Goal: Task Accomplishment & Management: Manage account settings

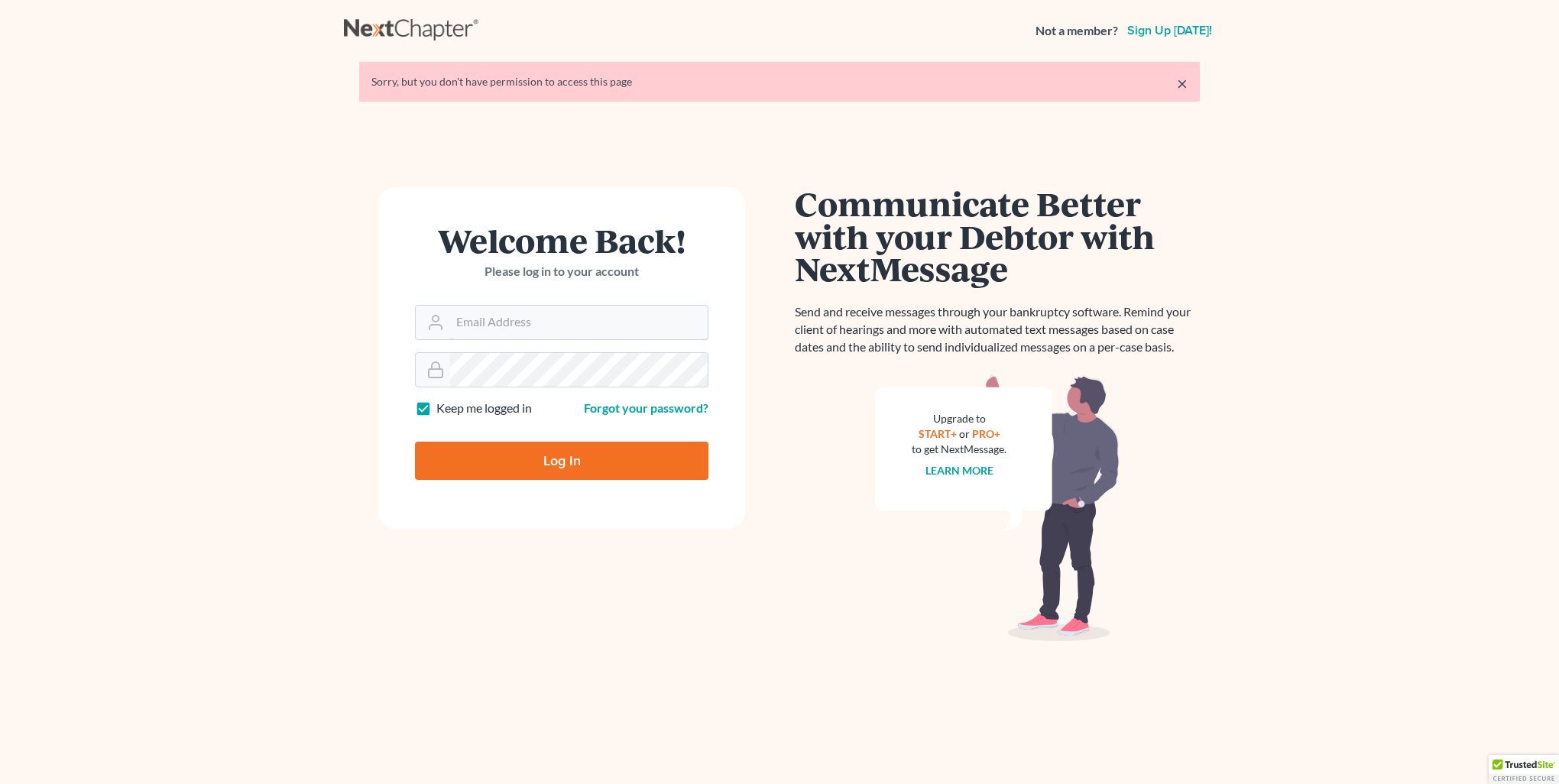
type input "[PERSON_NAME][EMAIL_ADDRESS][DOMAIN_NAME]"
drag, startPoint x: 619, startPoint y: 462, endPoint x: 694, endPoint y: 487, distance: 79.1
click at [619, 463] on input "Log In" at bounding box center [562, 460] width 294 height 38
type input "Thinking..."
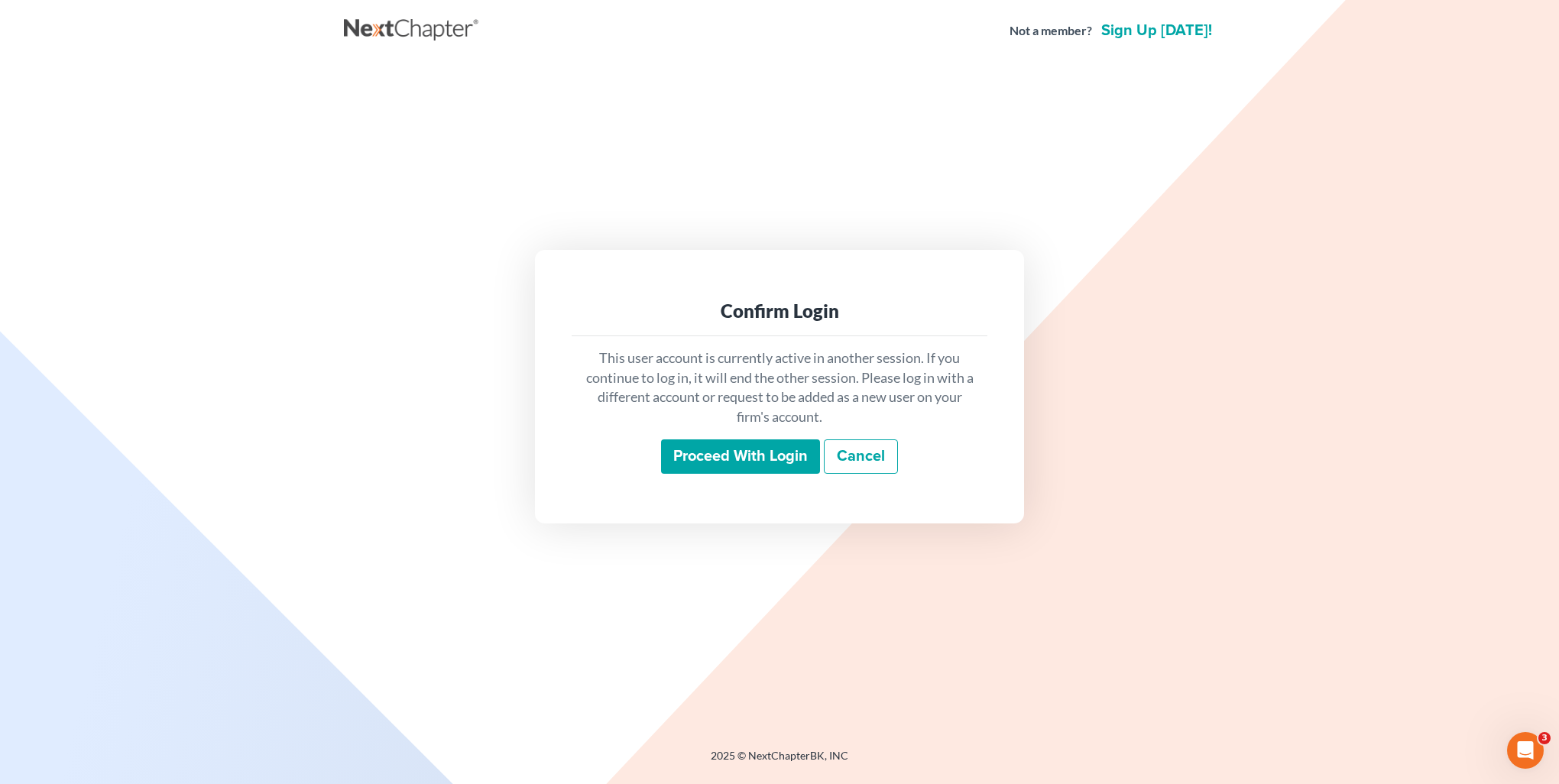
click at [757, 458] on input "Proceed with login" at bounding box center [741, 457] width 159 height 35
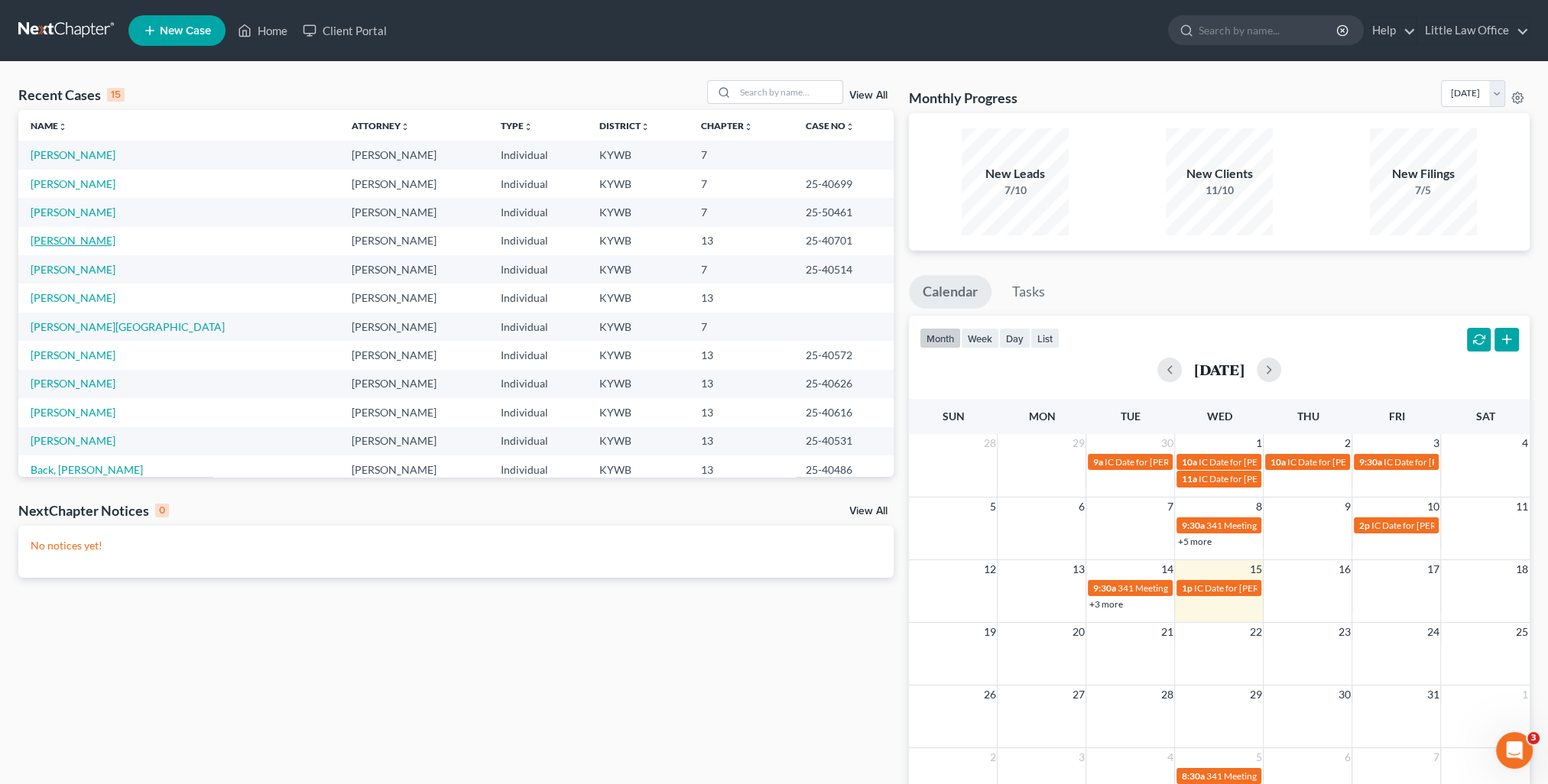
click at [77, 240] on link "[PERSON_NAME]" at bounding box center [73, 241] width 85 height 13
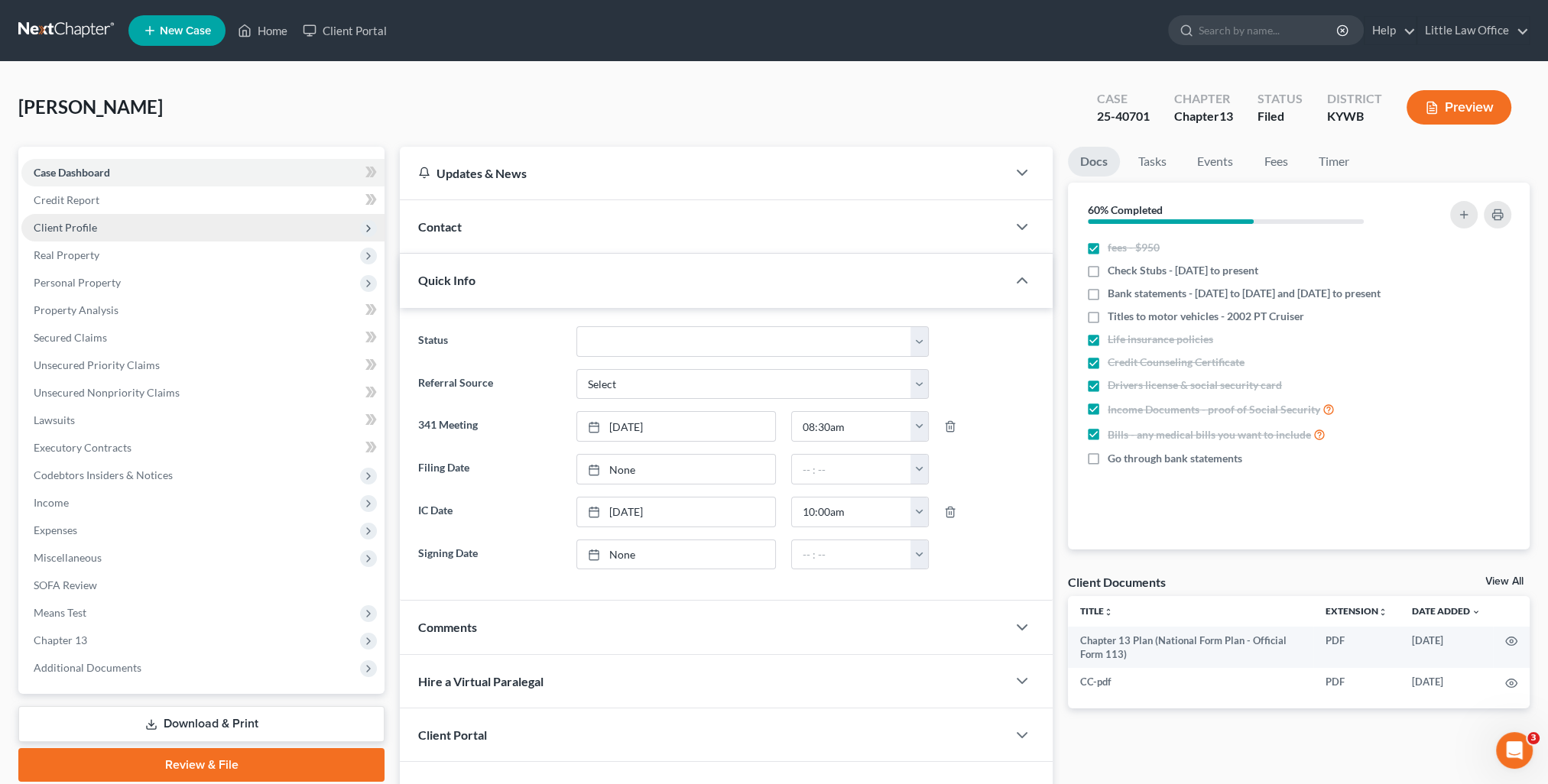
click at [96, 224] on span "Client Profile" at bounding box center [203, 228] width 363 height 27
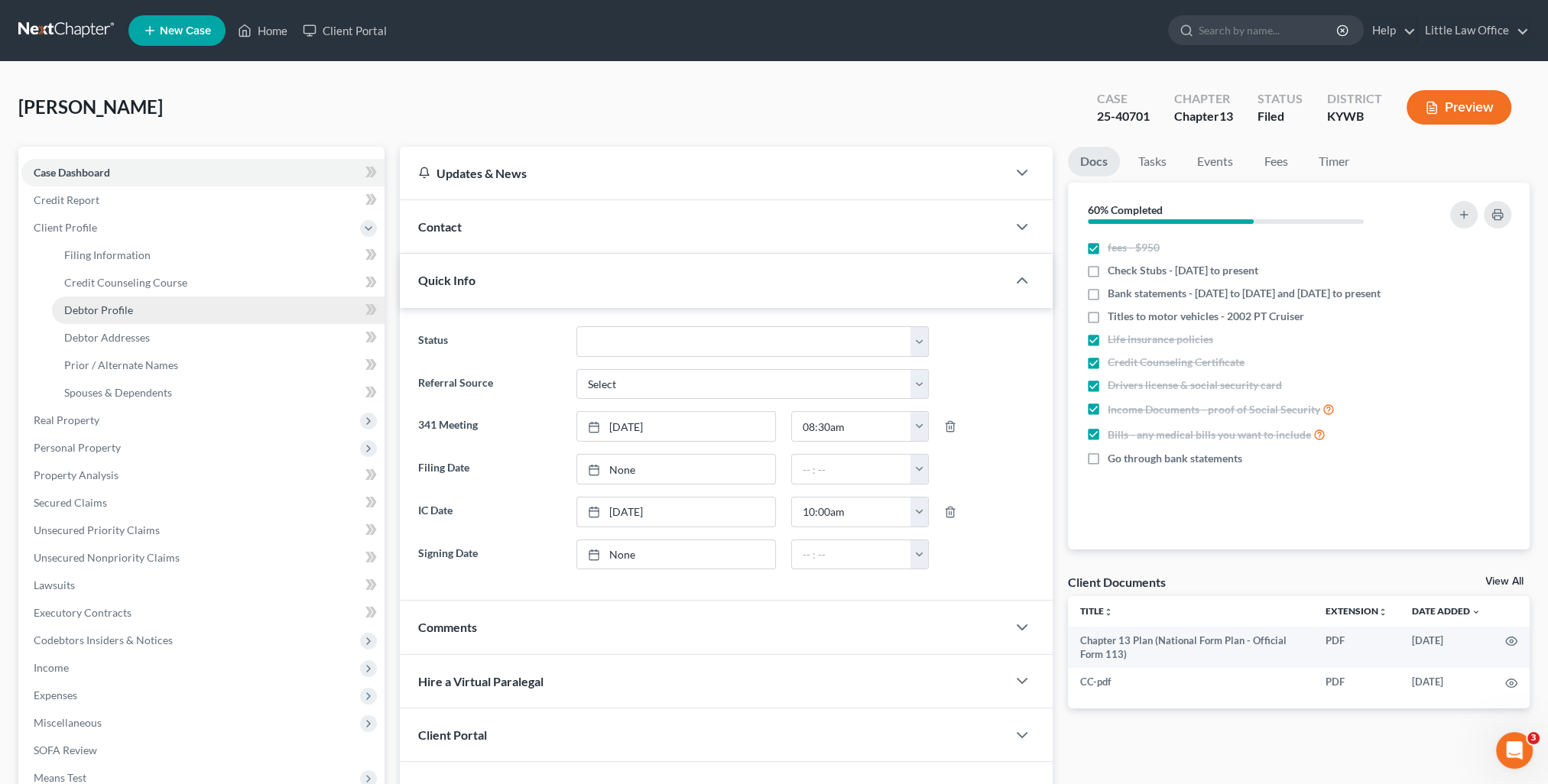
click at [162, 314] on link "Debtor Profile" at bounding box center [218, 310] width 333 height 27
select select "4"
select select "0"
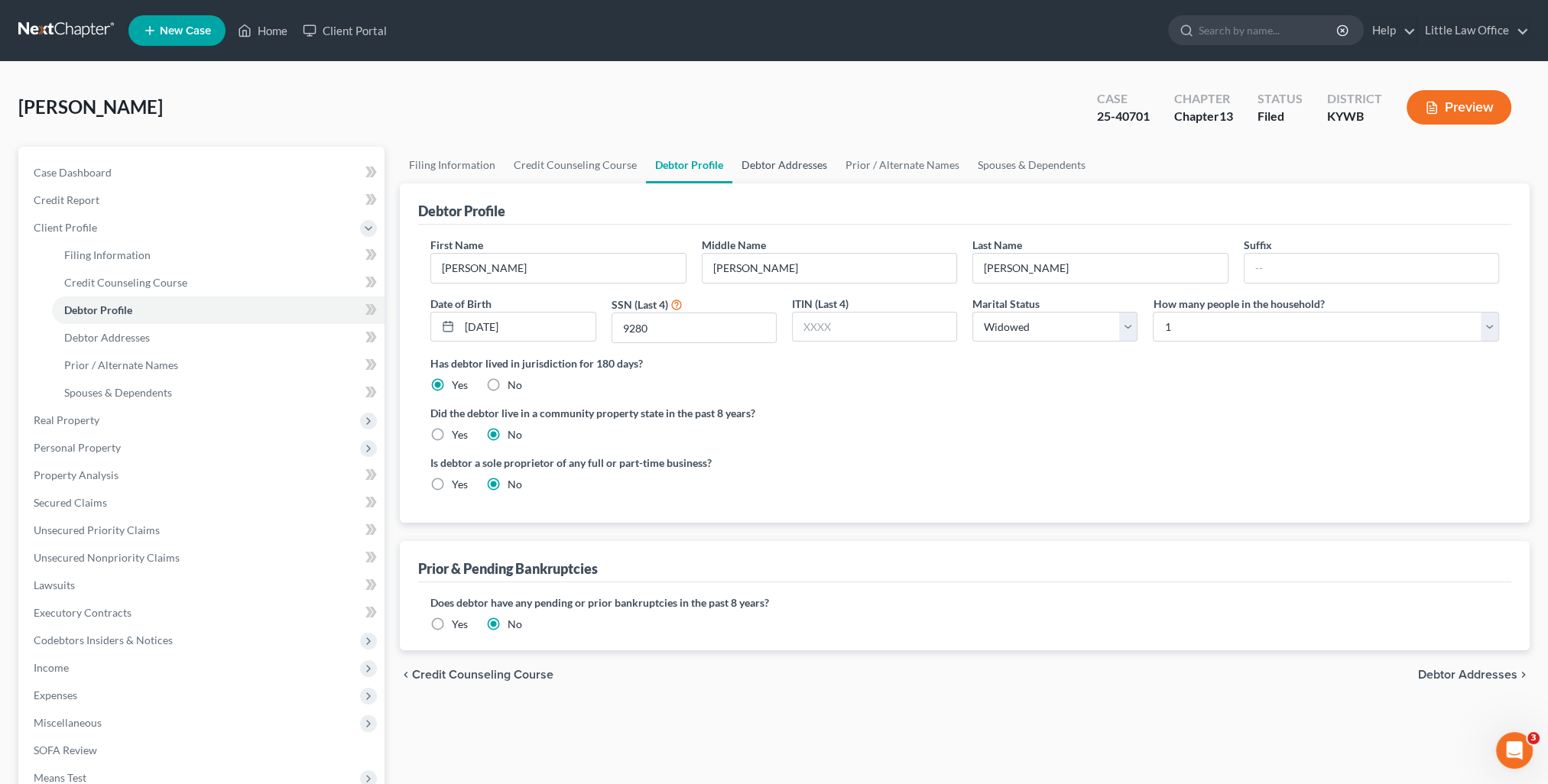
click at [792, 159] on link "Debtor Addresses" at bounding box center [784, 165] width 104 height 37
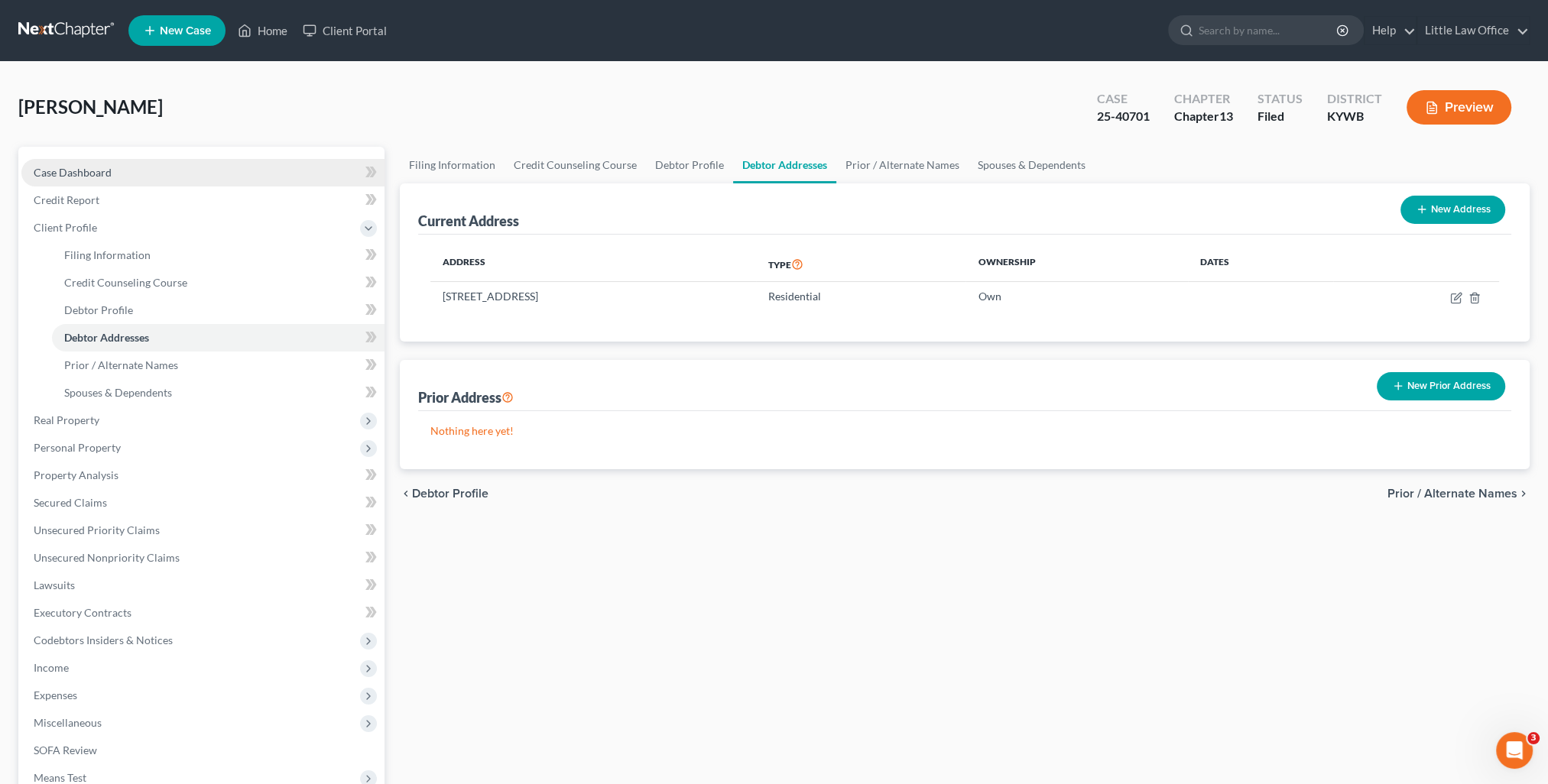
drag, startPoint x: 130, startPoint y: 170, endPoint x: 149, endPoint y: 172, distance: 19.1
click at [130, 170] on link "Case Dashboard" at bounding box center [203, 173] width 363 height 27
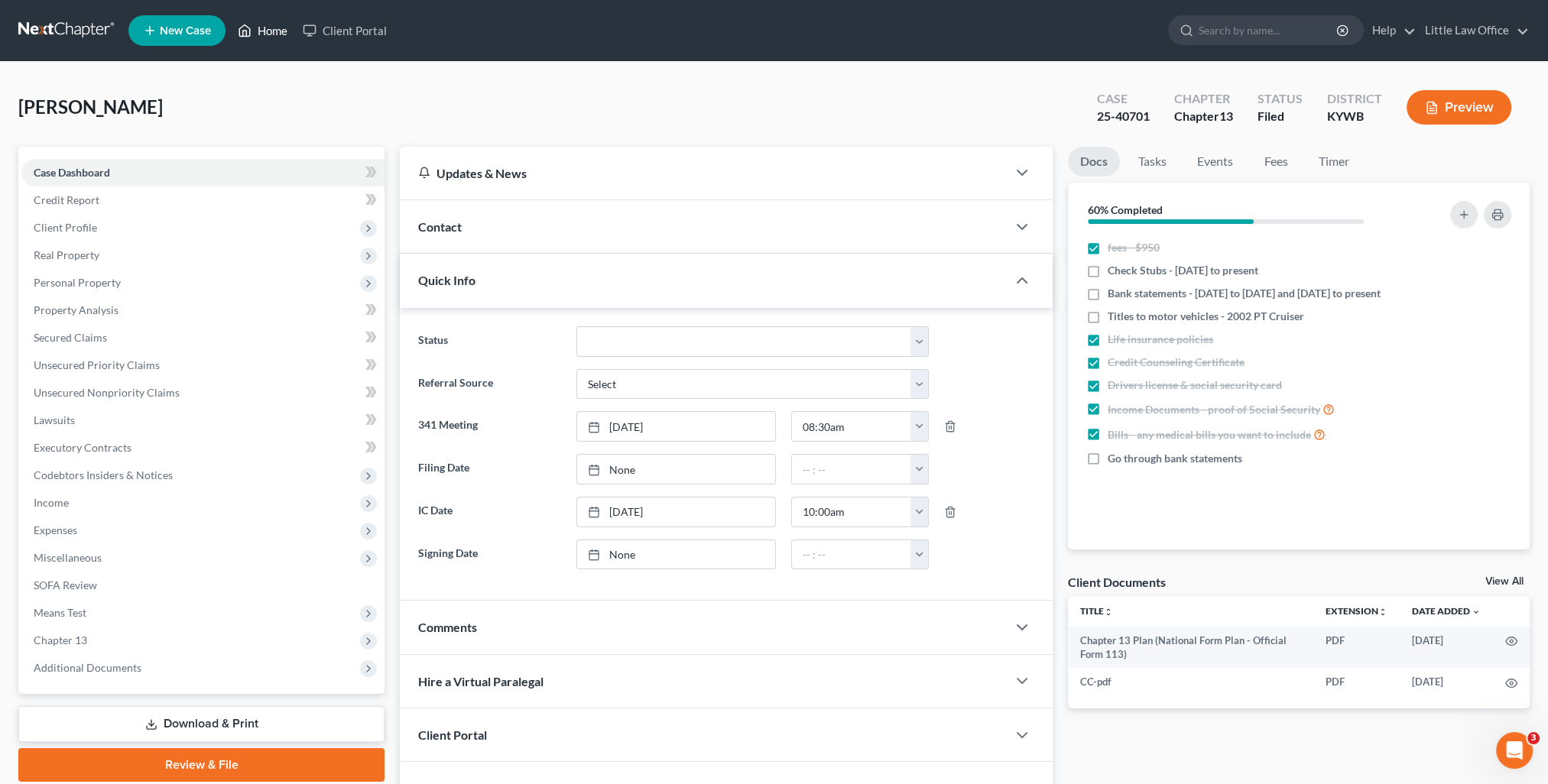
click at [254, 30] on link "Home" at bounding box center [262, 31] width 65 height 27
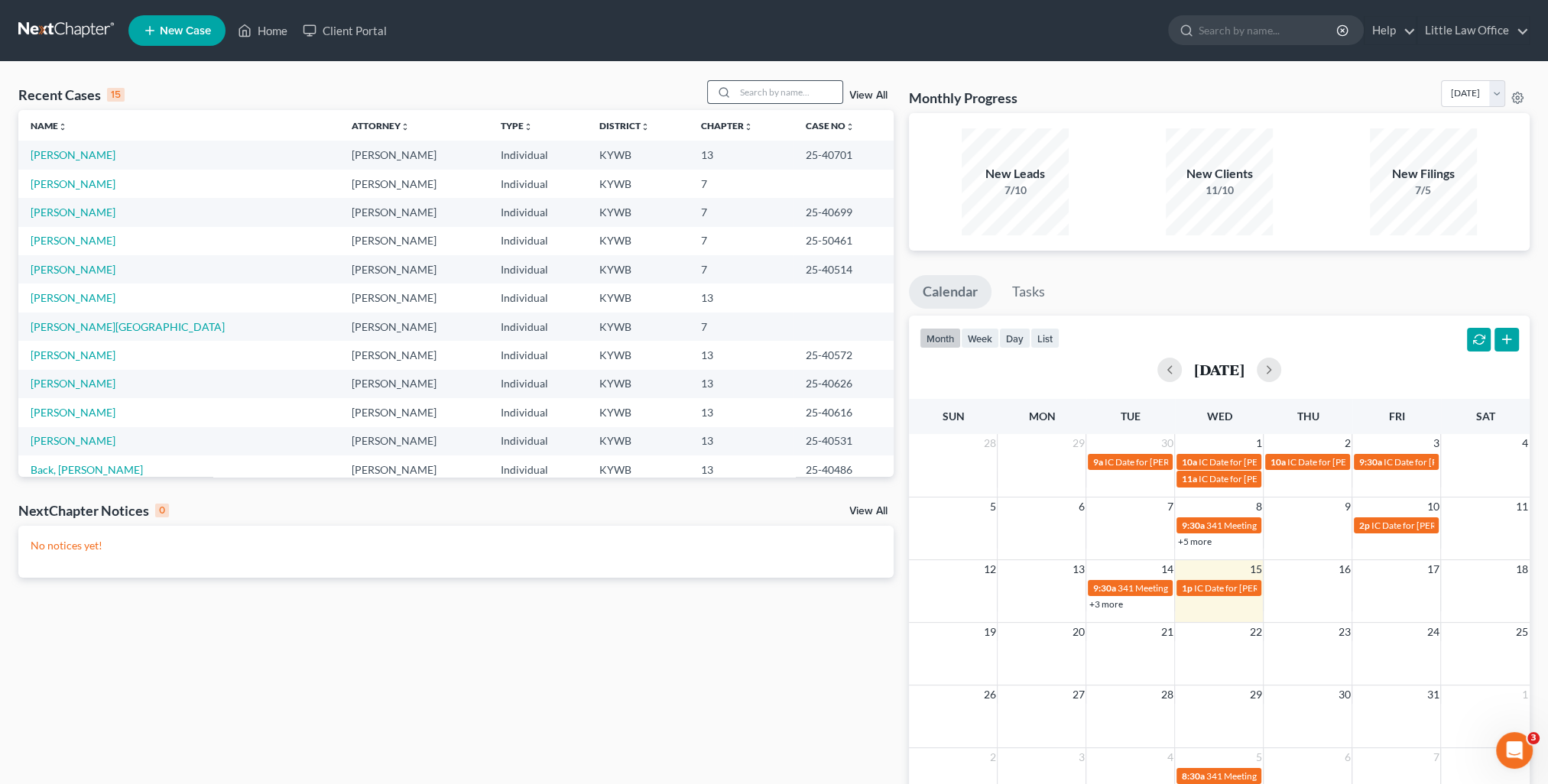
click at [770, 103] on div at bounding box center [775, 92] width 136 height 24
click at [774, 96] on input "search" at bounding box center [789, 92] width 107 height 23
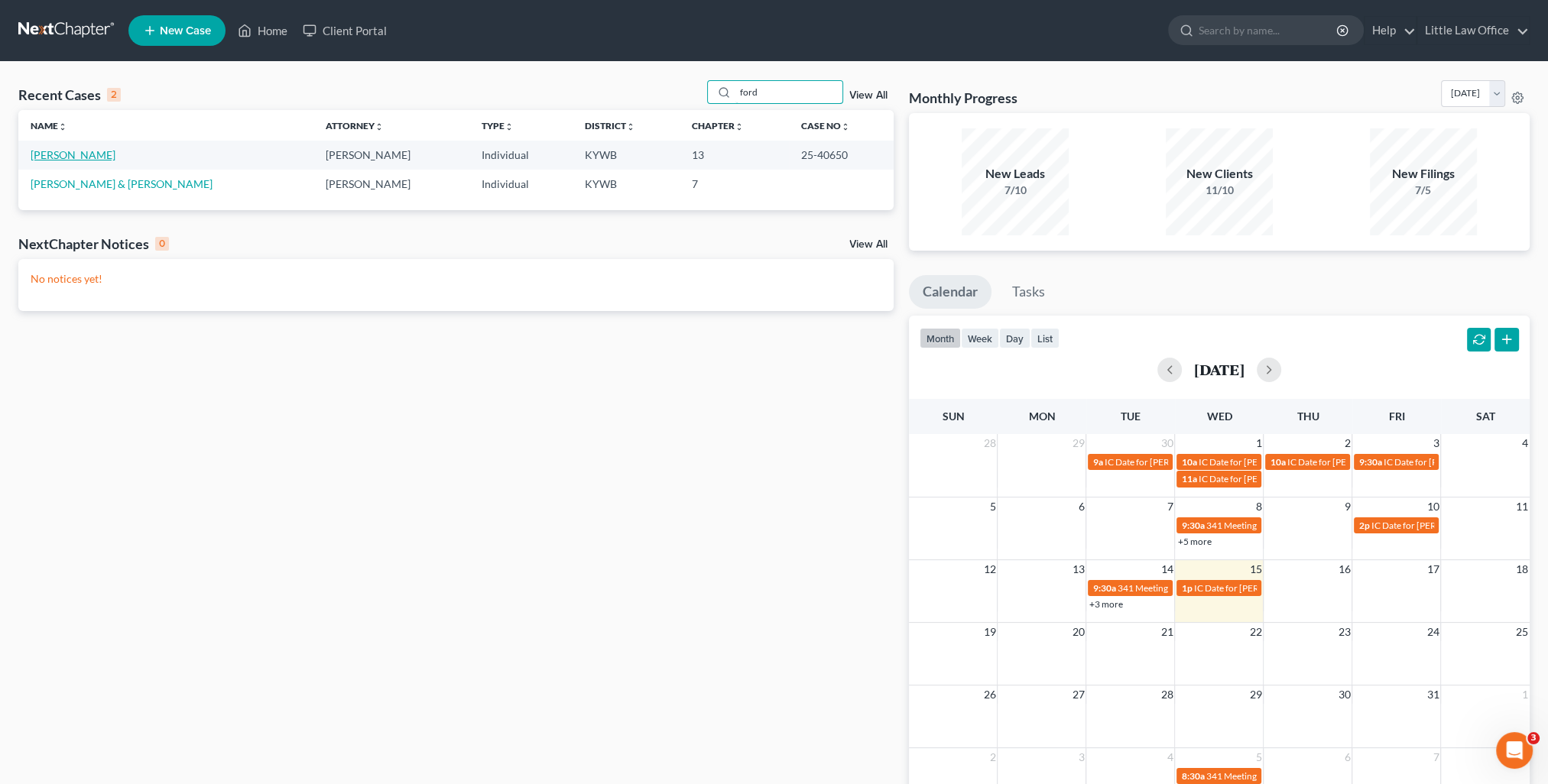
type input "ford"
click at [68, 160] on link "[PERSON_NAME]" at bounding box center [73, 155] width 85 height 13
select select "4"
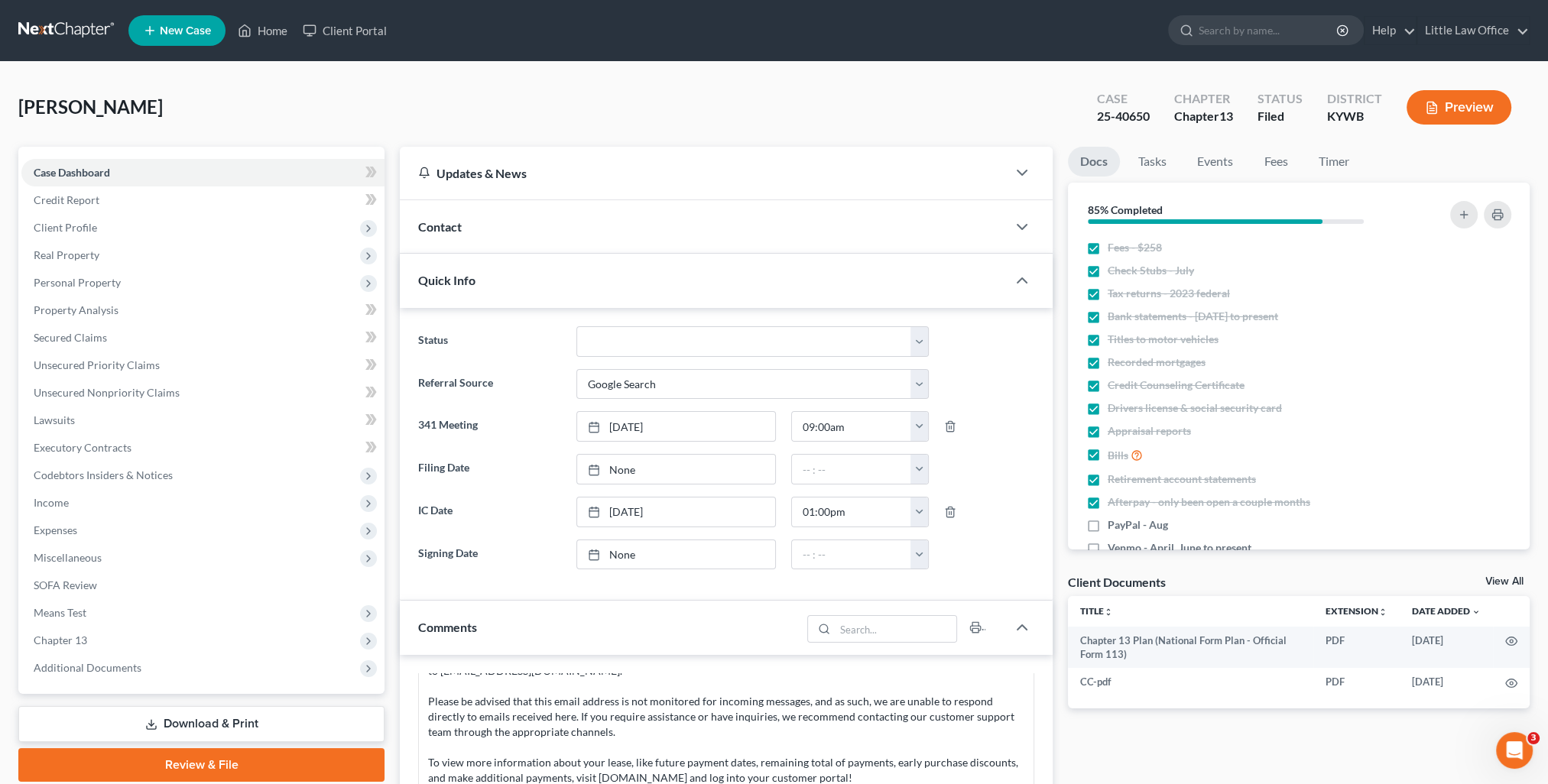
scroll to position [2330, 0]
click at [488, 226] on div "Contact" at bounding box center [703, 226] width 607 height 52
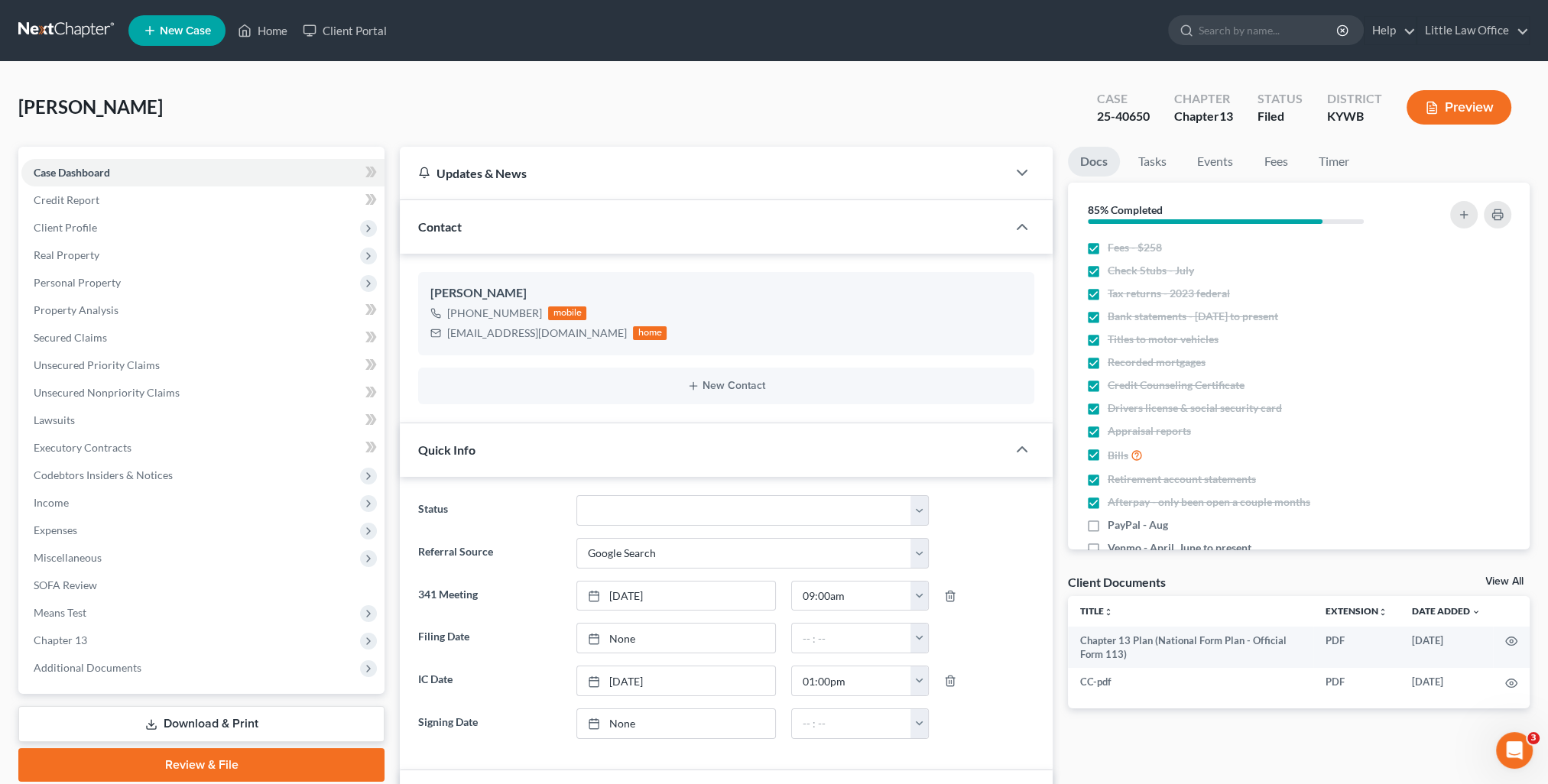
click at [490, 240] on div "Contact" at bounding box center [703, 226] width 607 height 52
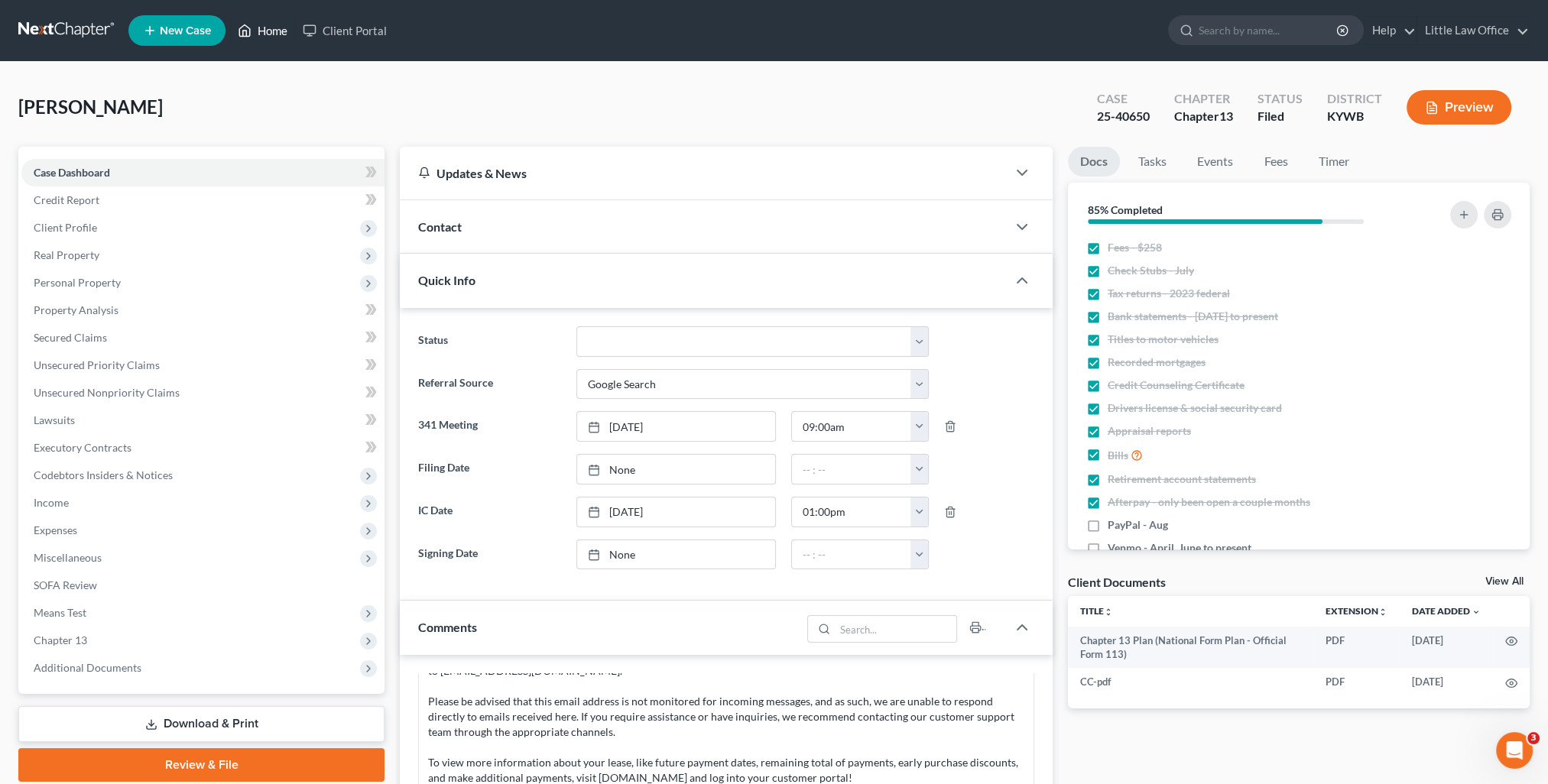
click at [257, 41] on link "Home" at bounding box center [262, 31] width 65 height 27
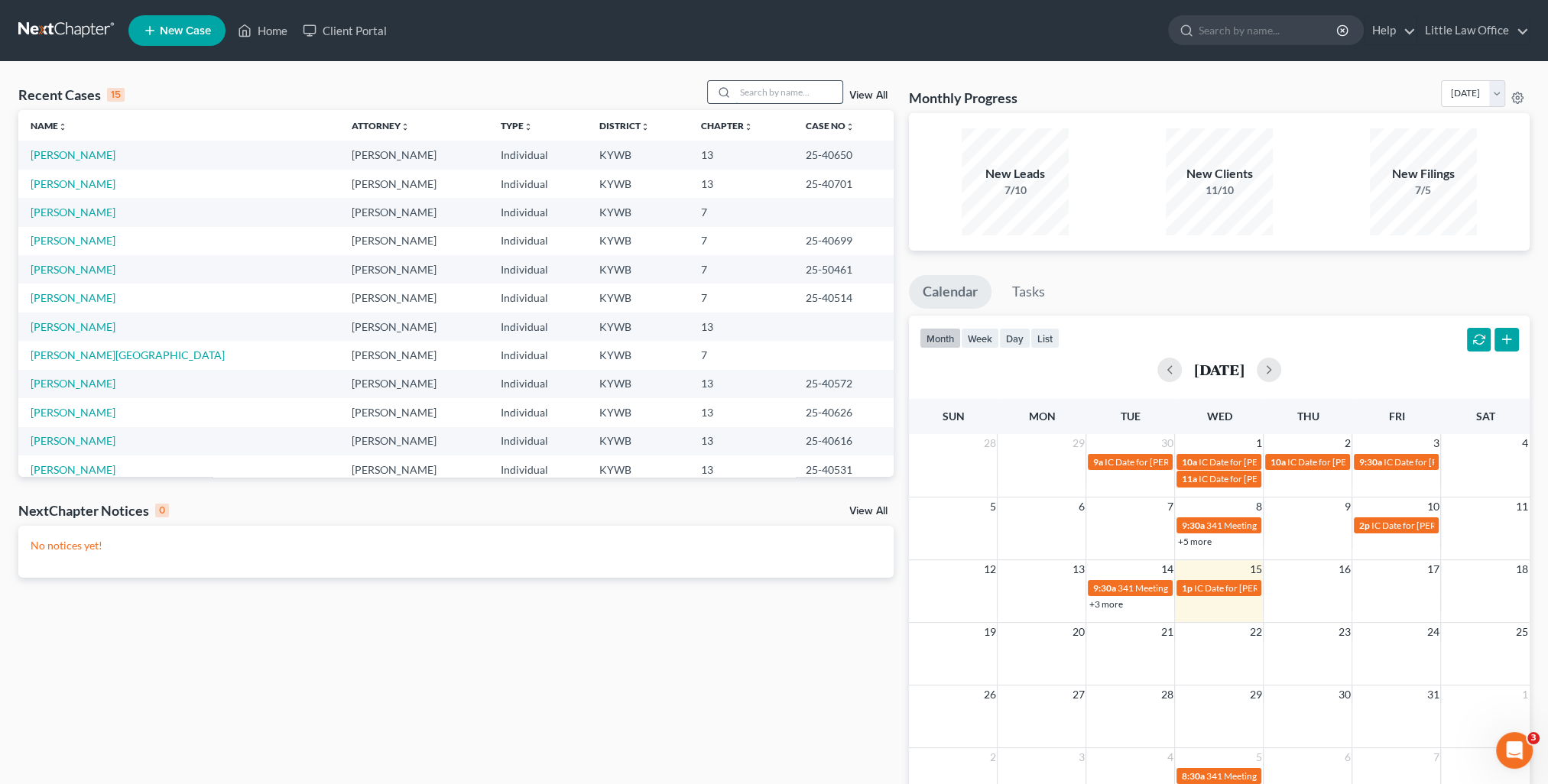
click at [793, 94] on input "search" at bounding box center [789, 92] width 107 height 23
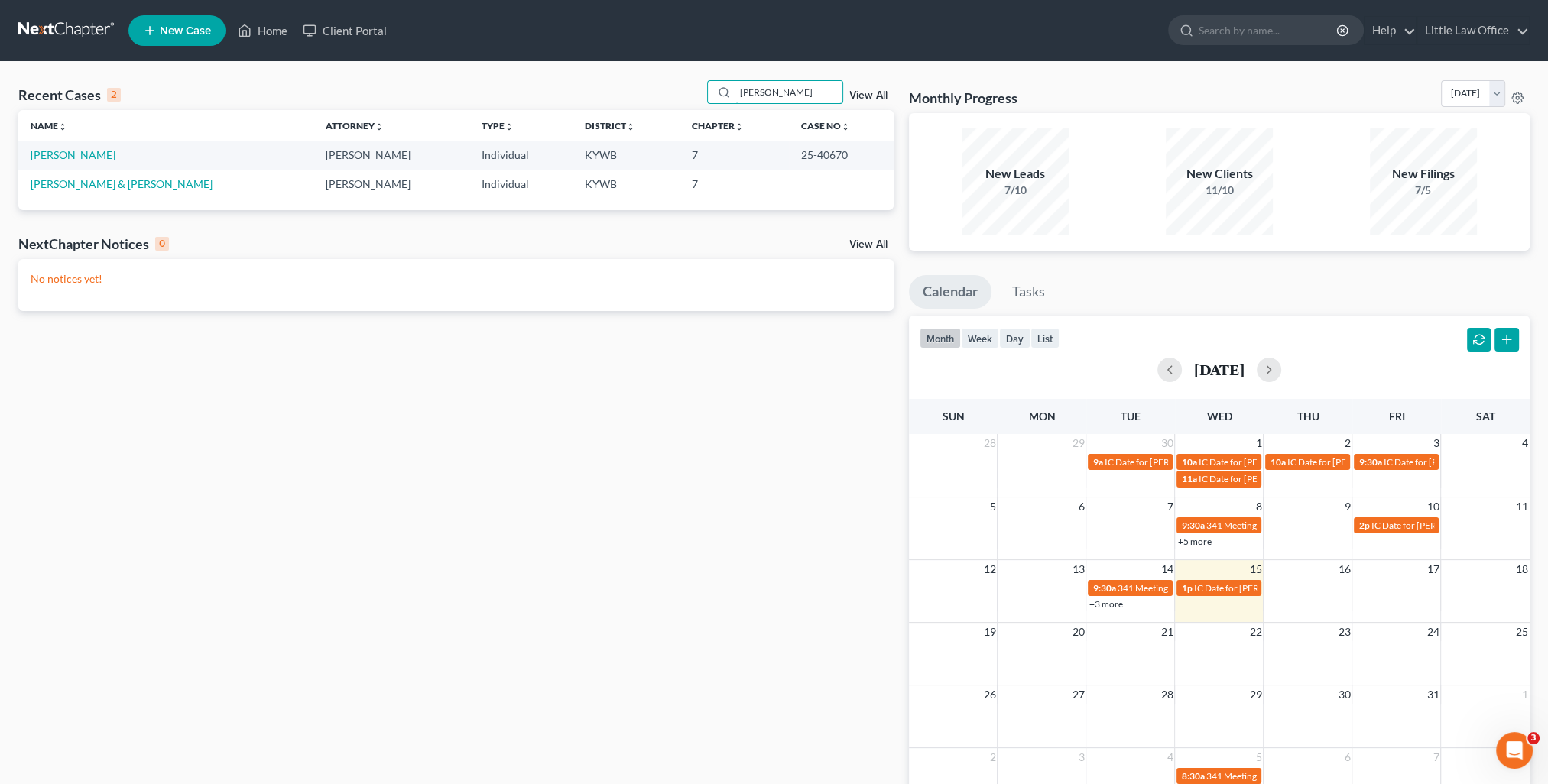
type input "[PERSON_NAME]"
click at [68, 162] on td "[PERSON_NAME]" at bounding box center [166, 155] width 295 height 28
click at [67, 157] on link "[PERSON_NAME]" at bounding box center [73, 155] width 85 height 13
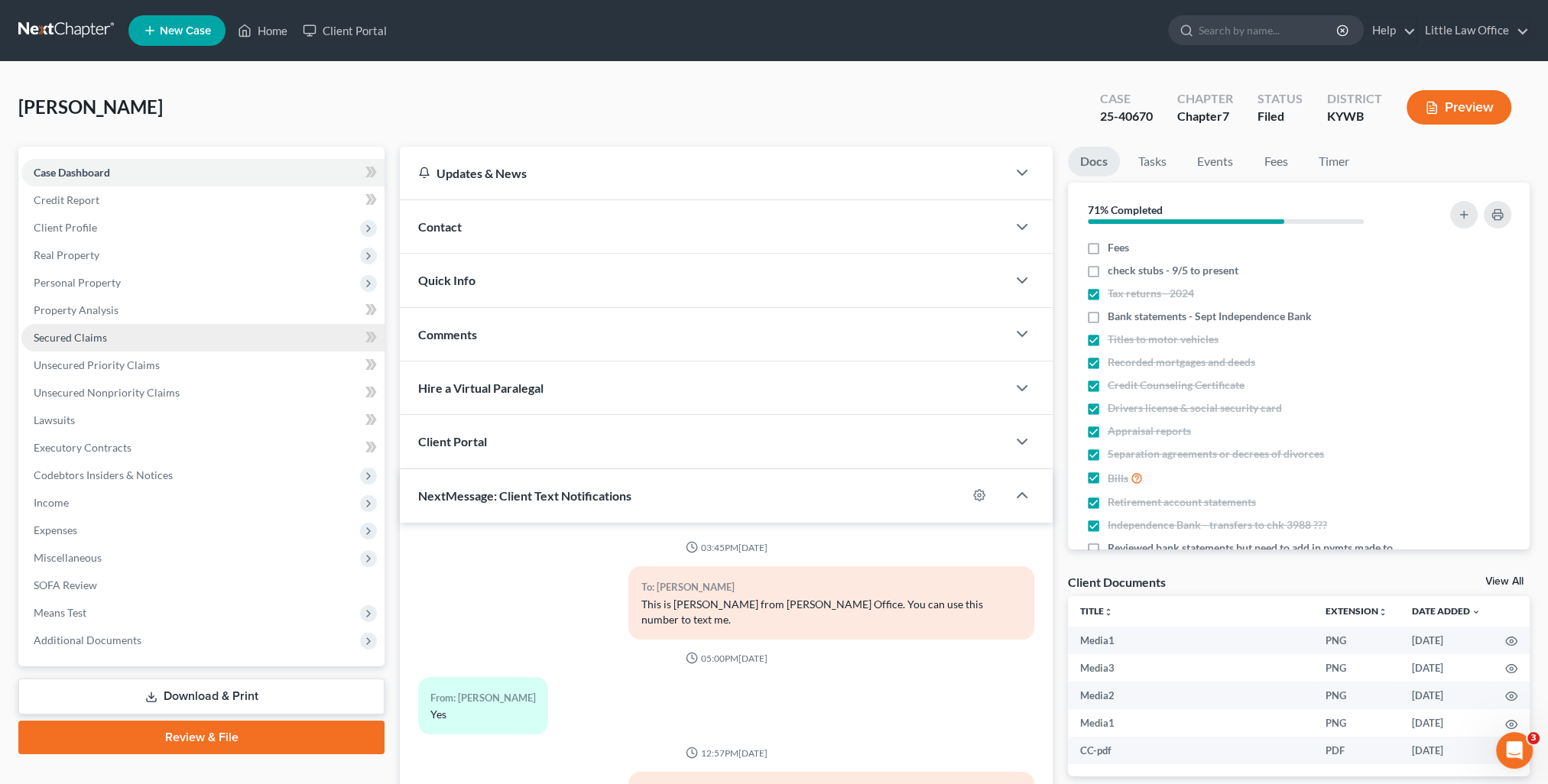
scroll to position [3517, 0]
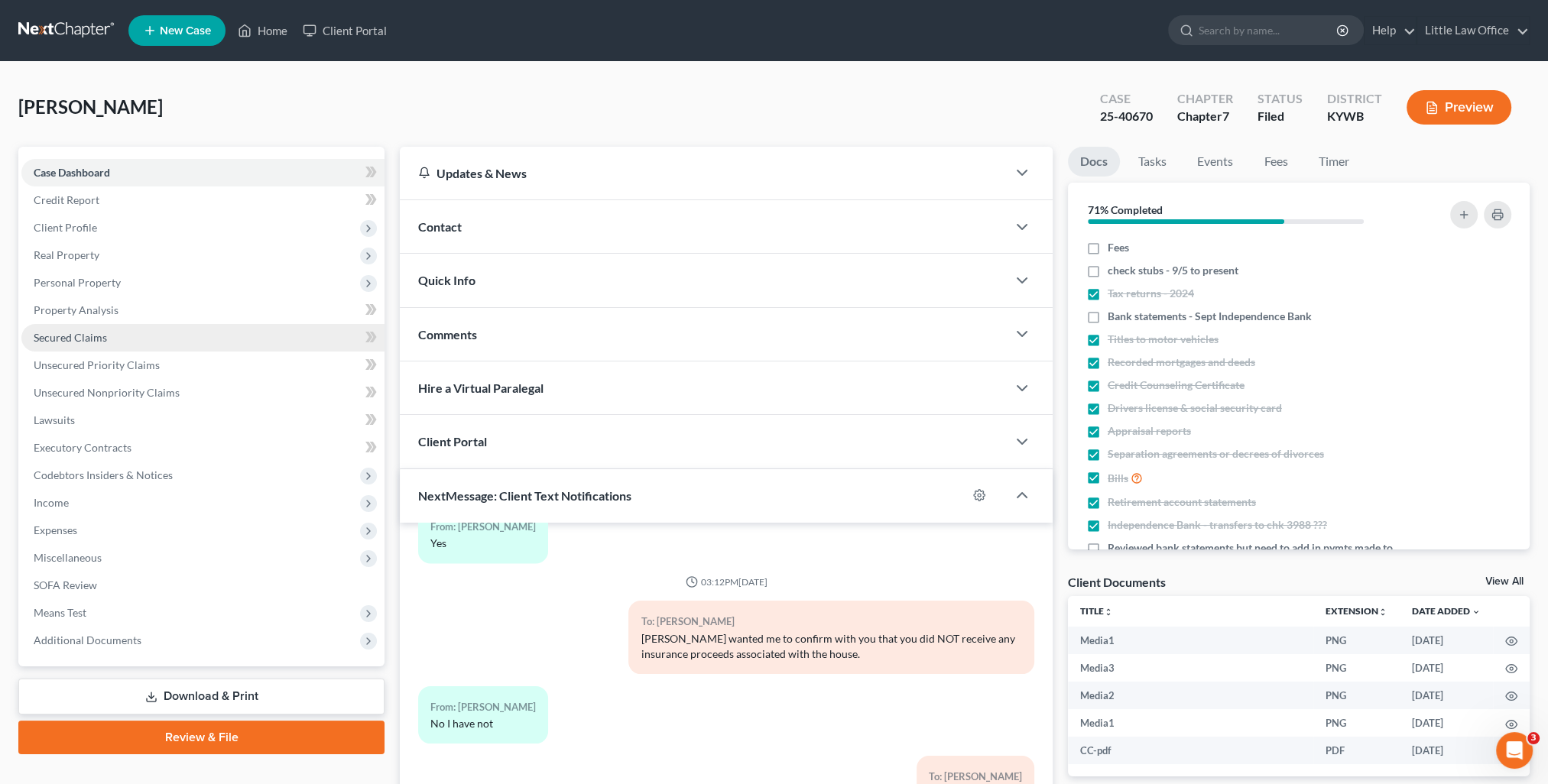
click at [76, 336] on span "Secured Claims" at bounding box center [70, 337] width 73 height 13
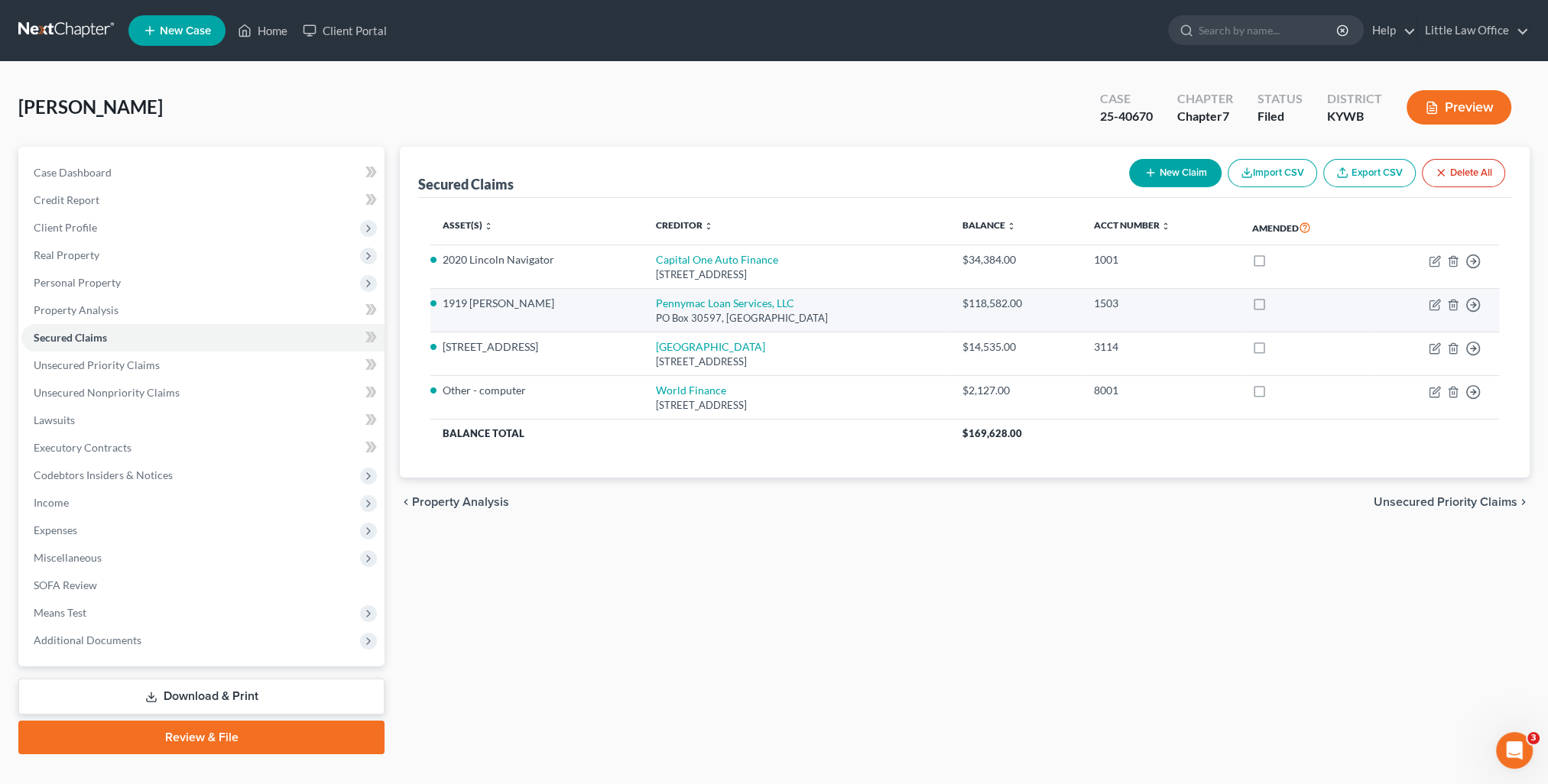
click at [1444, 303] on td "Move to E Move to F Move to G Move to Notice Only" at bounding box center [1434, 310] width 129 height 43
click at [1440, 303] on icon "button" at bounding box center [1436, 305] width 13 height 13
select select "4"
select select "0"
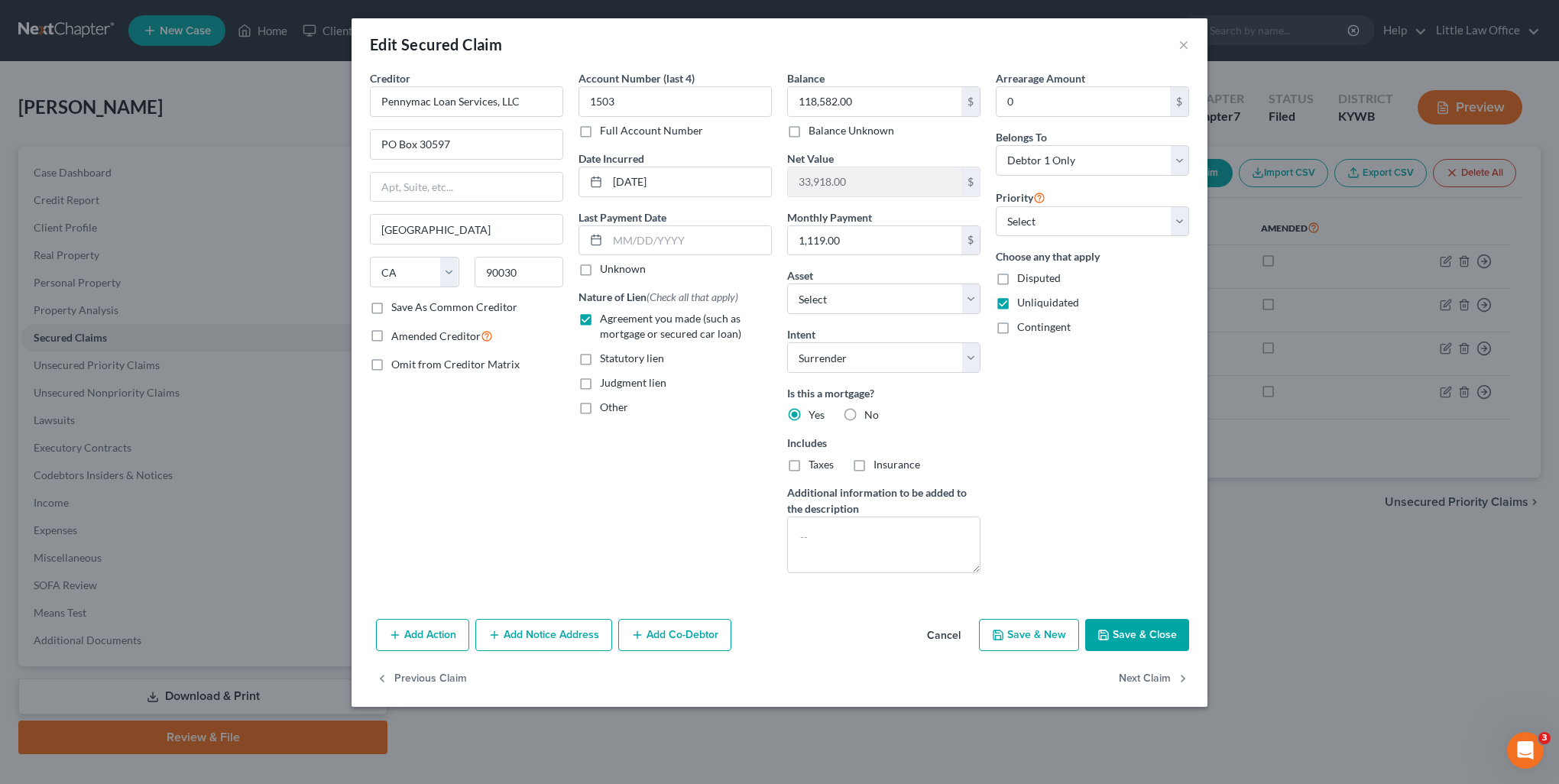
click at [1432, 306] on div "Edit Secured Claim × Creditor * Pennymac Loan Services, LLC [GEOGRAPHIC_DATA] […" at bounding box center [780, 392] width 1559 height 784
click at [1149, 631] on button "Save & Close" at bounding box center [1137, 635] width 104 height 32
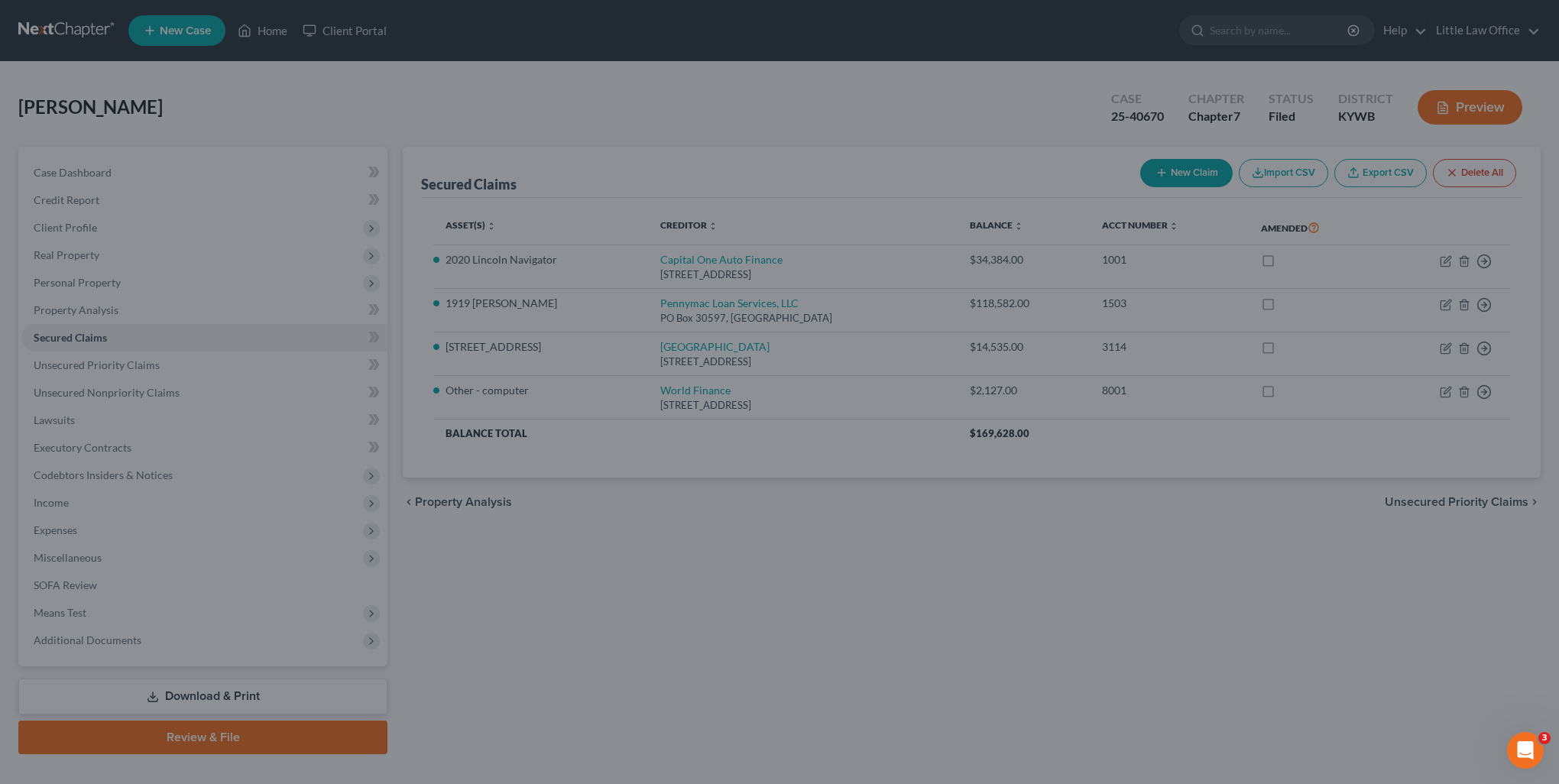
select select "11"
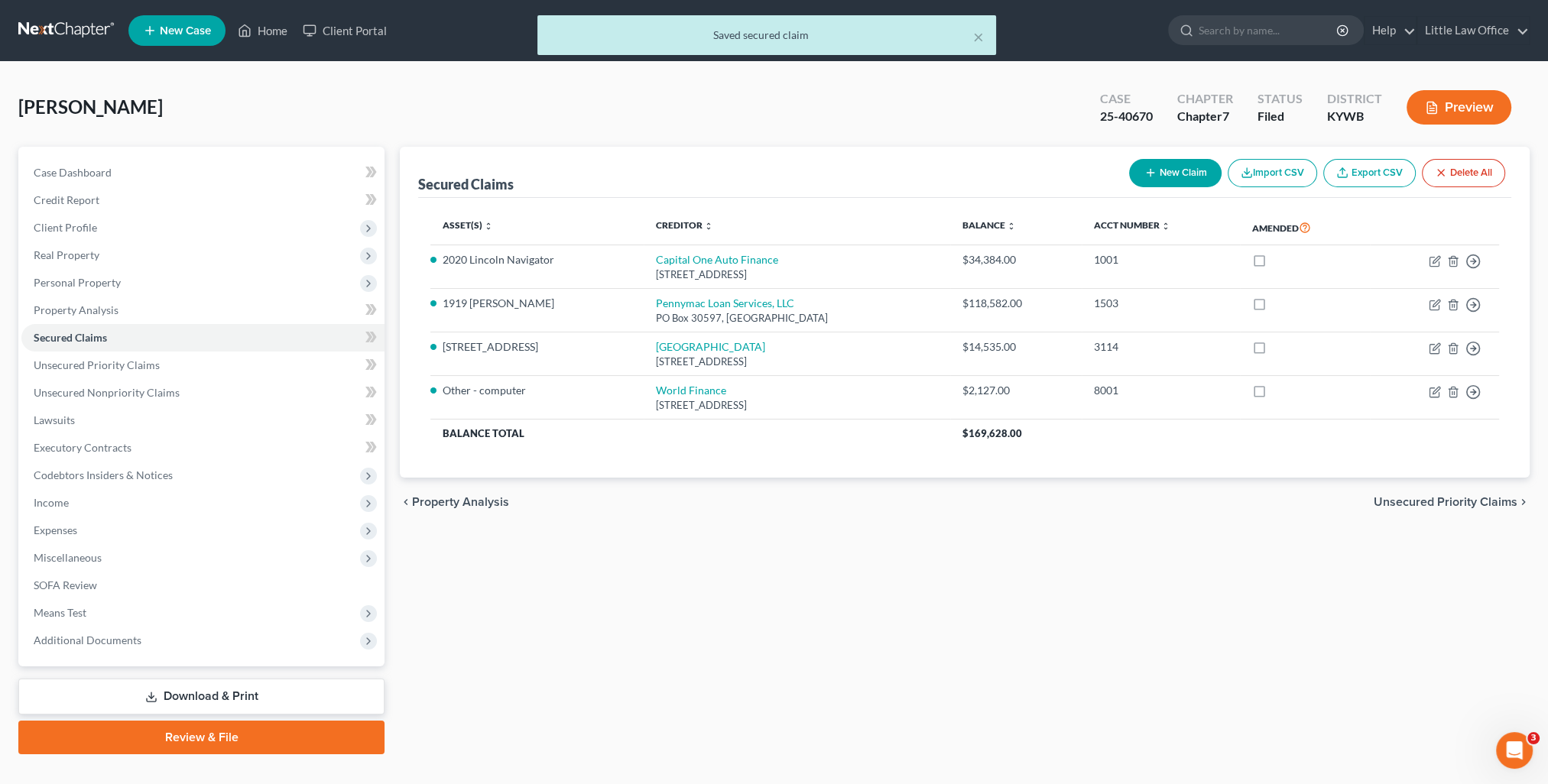
click at [82, 156] on div "Case Dashboard Payments Invoices Payments Payments Credit Report Client Profile…" at bounding box center [201, 406] width 366 height 520
drag, startPoint x: 84, startPoint y: 162, endPoint x: 106, endPoint y: 170, distance: 23.4
click at [84, 162] on link "Case Dashboard" at bounding box center [203, 173] width 363 height 27
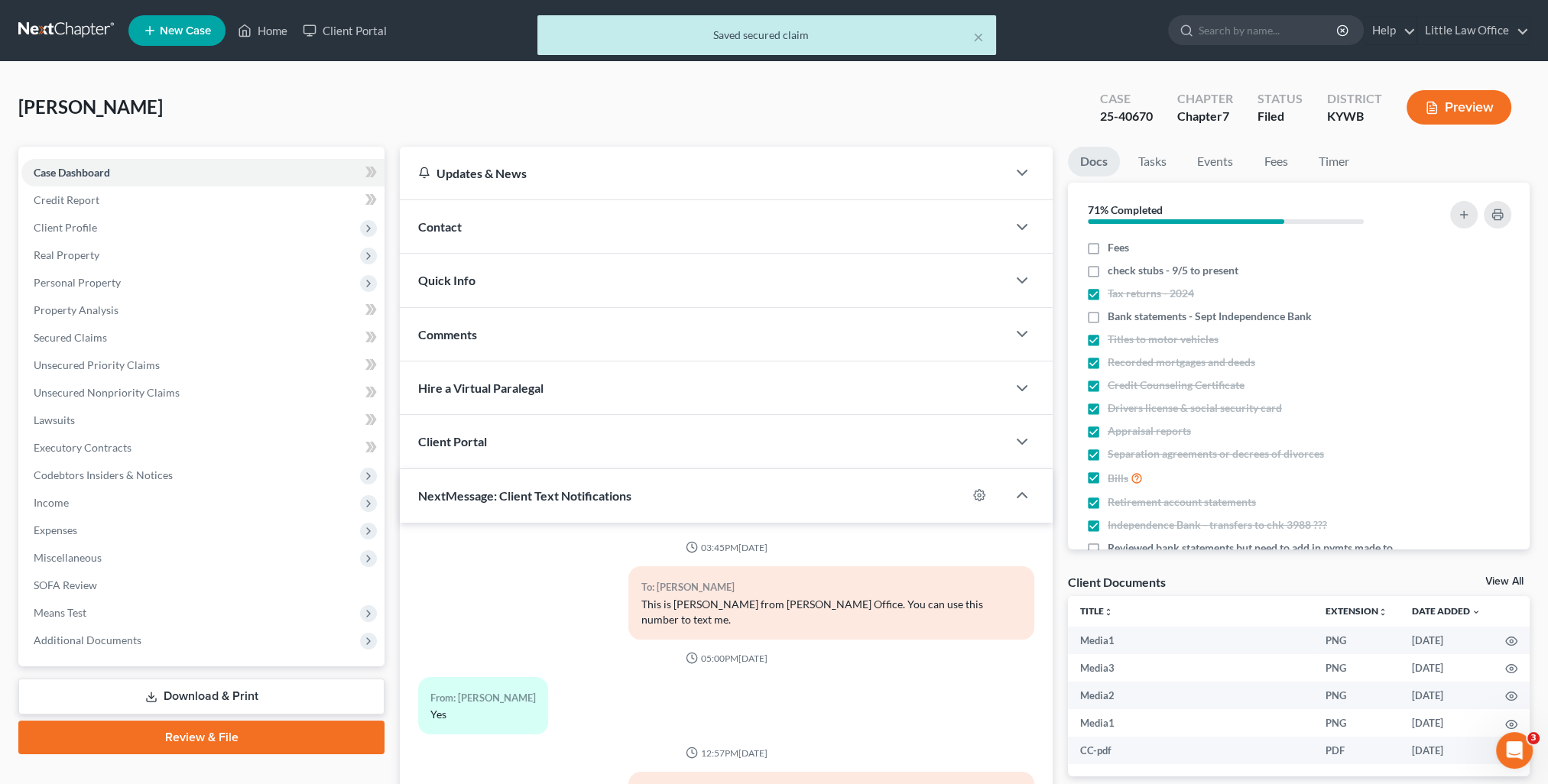
drag, startPoint x: 536, startPoint y: 234, endPoint x: 934, endPoint y: 298, distance: 403.1
click at [536, 234] on div "Contact" at bounding box center [703, 226] width 607 height 52
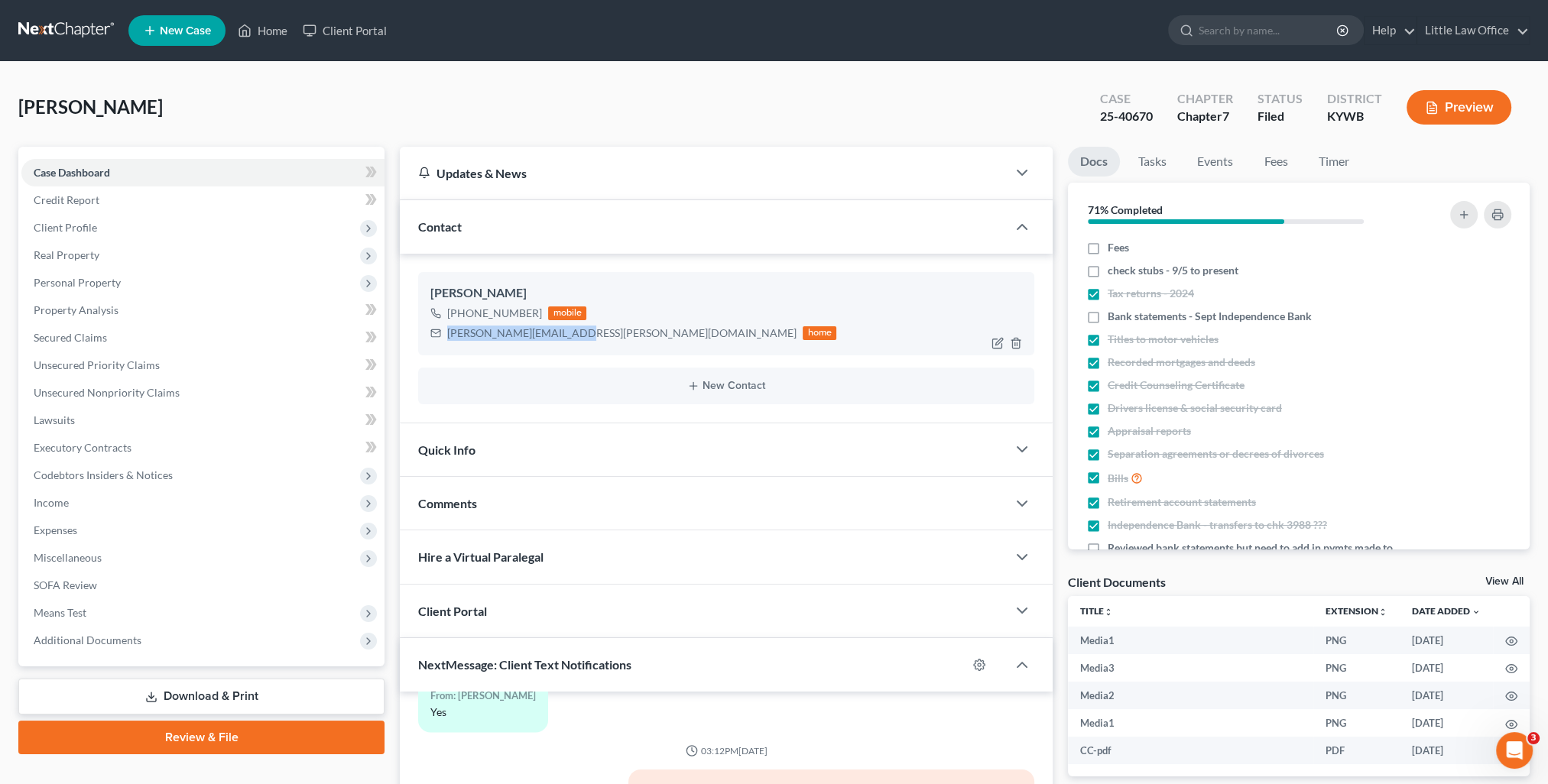
drag, startPoint x: 442, startPoint y: 335, endPoint x: 561, endPoint y: 344, distance: 119.3
click at [561, 344] on div "[PERSON_NAME] [PHONE_NUMBER] mobile [PERSON_NAME][EMAIL_ADDRESS][PERSON_NAME][D…" at bounding box center [726, 313] width 616 height 82
copy div "[PERSON_NAME][EMAIL_ADDRESS][PERSON_NAME][DOMAIN_NAME]"
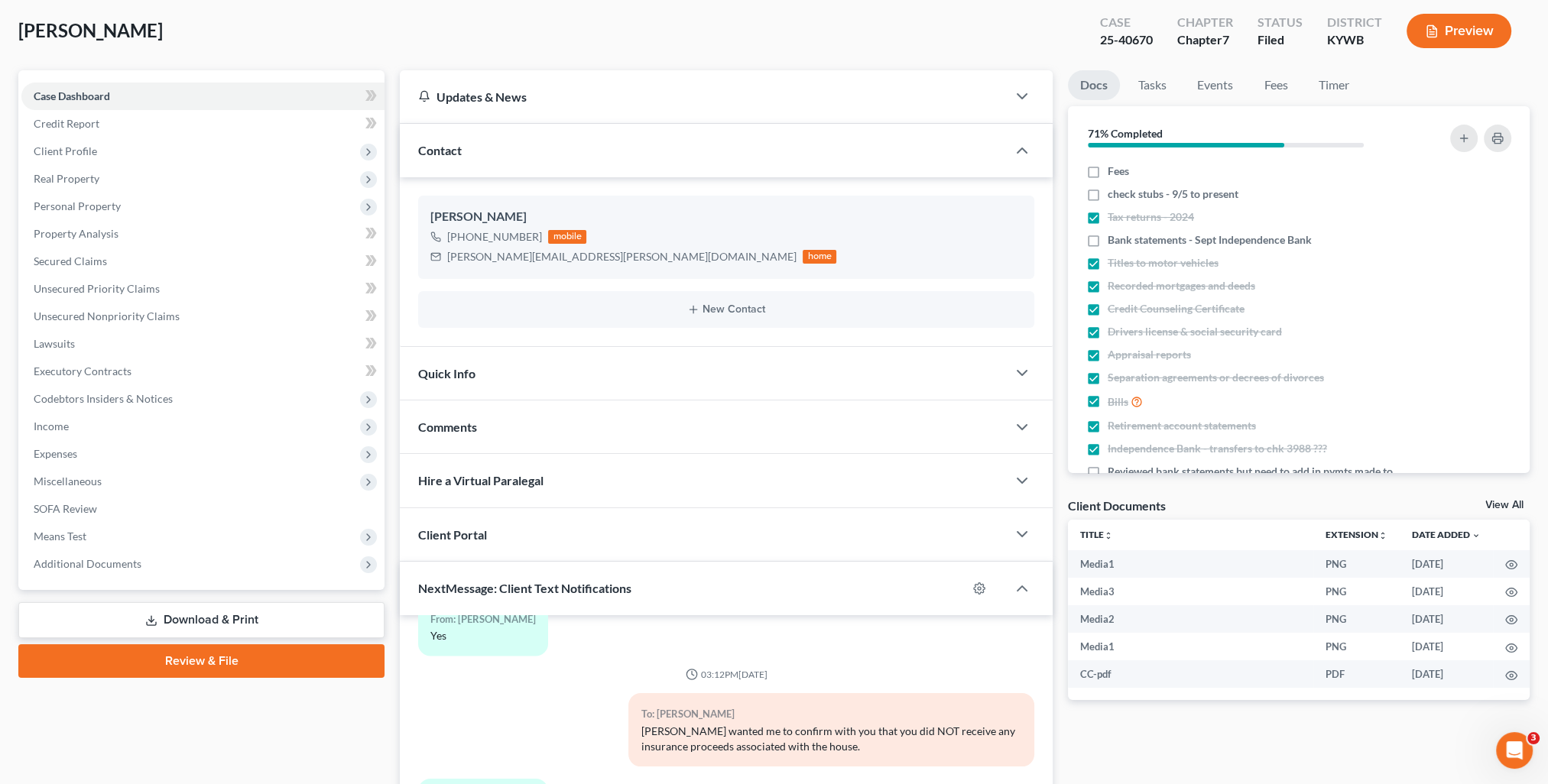
click at [513, 434] on div "Comments" at bounding box center [703, 427] width 607 height 52
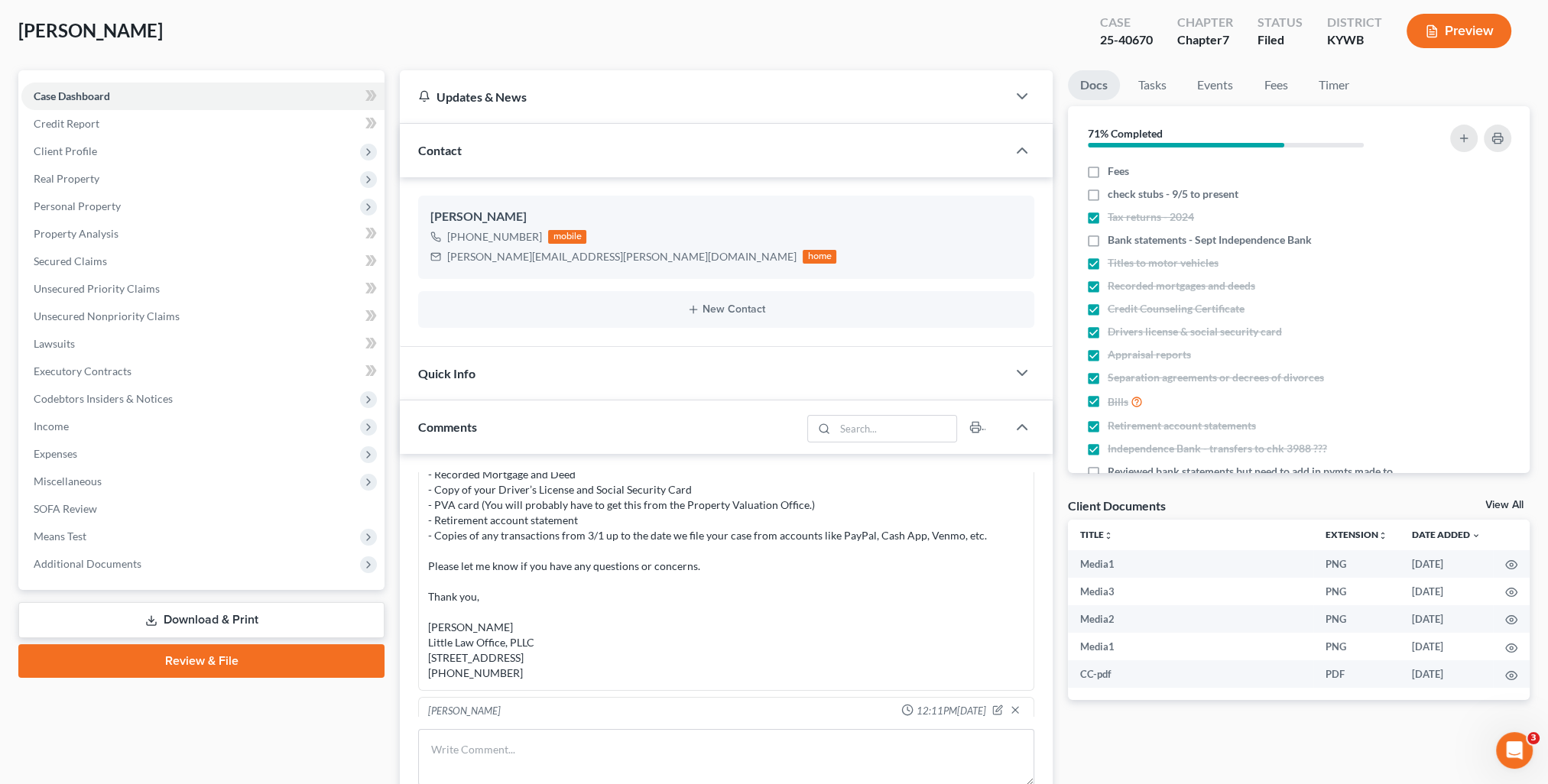
scroll to position [230, 0]
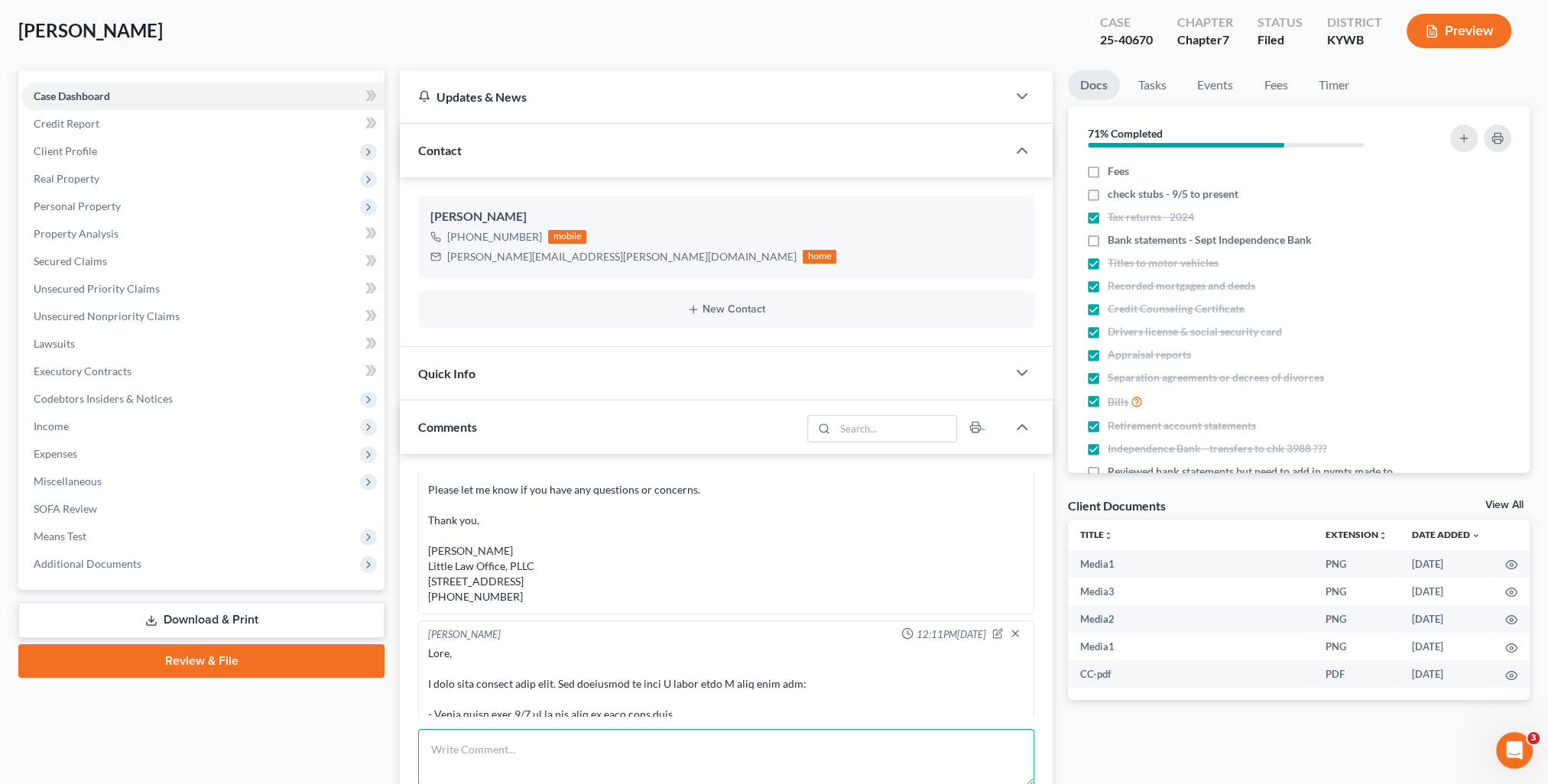
click at [708, 769] on textarea at bounding box center [726, 757] width 616 height 57
paste textarea "Please see attached letter we received from PennyMac. Thank you, [PERSON_NAME] …"
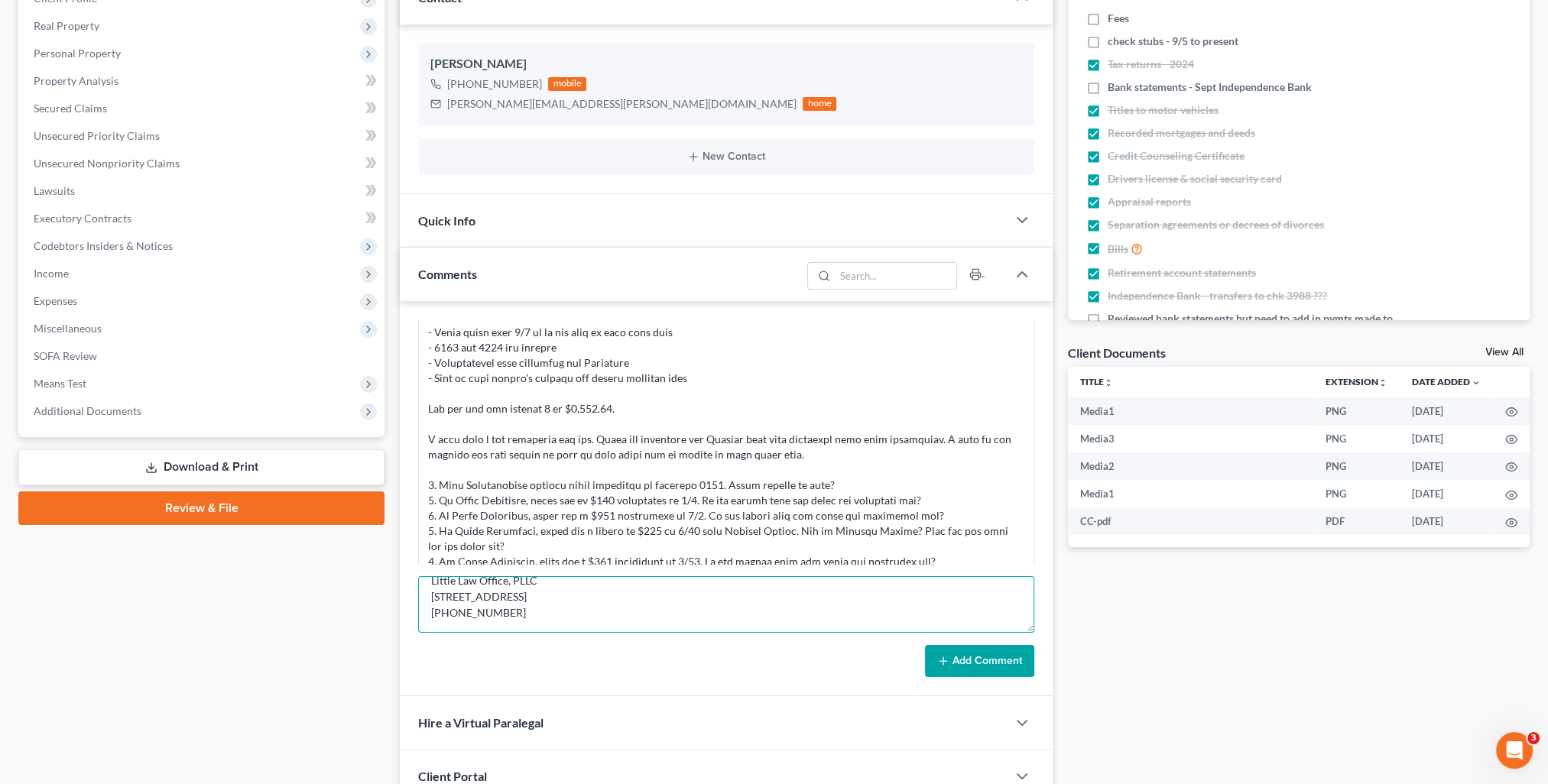
scroll to position [458, 0]
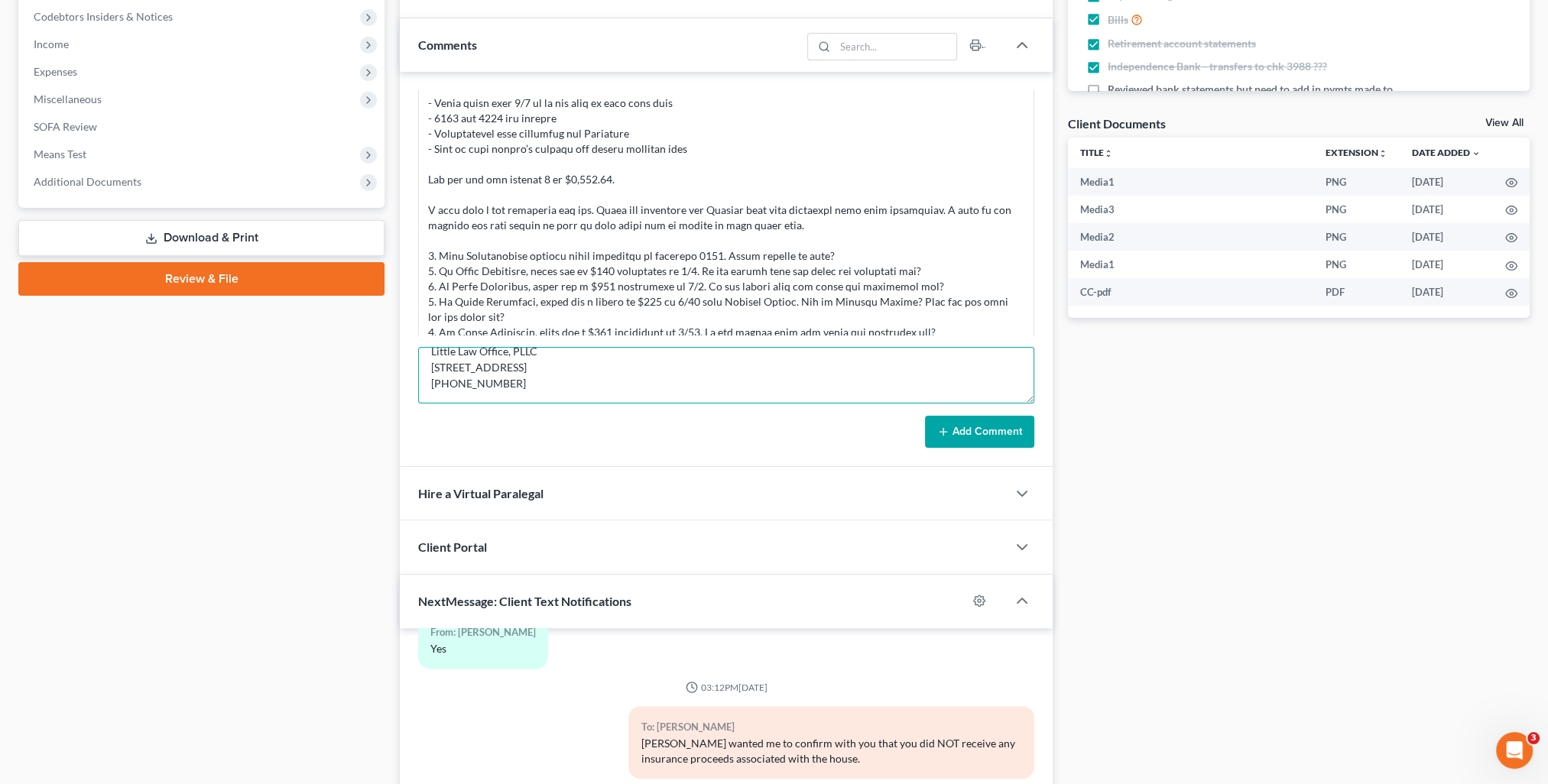
type textarea "Please see attached letter we received from PennyMac. Thank you, [PERSON_NAME] …"
click at [975, 437] on button "Add Comment" at bounding box center [980, 431] width 109 height 32
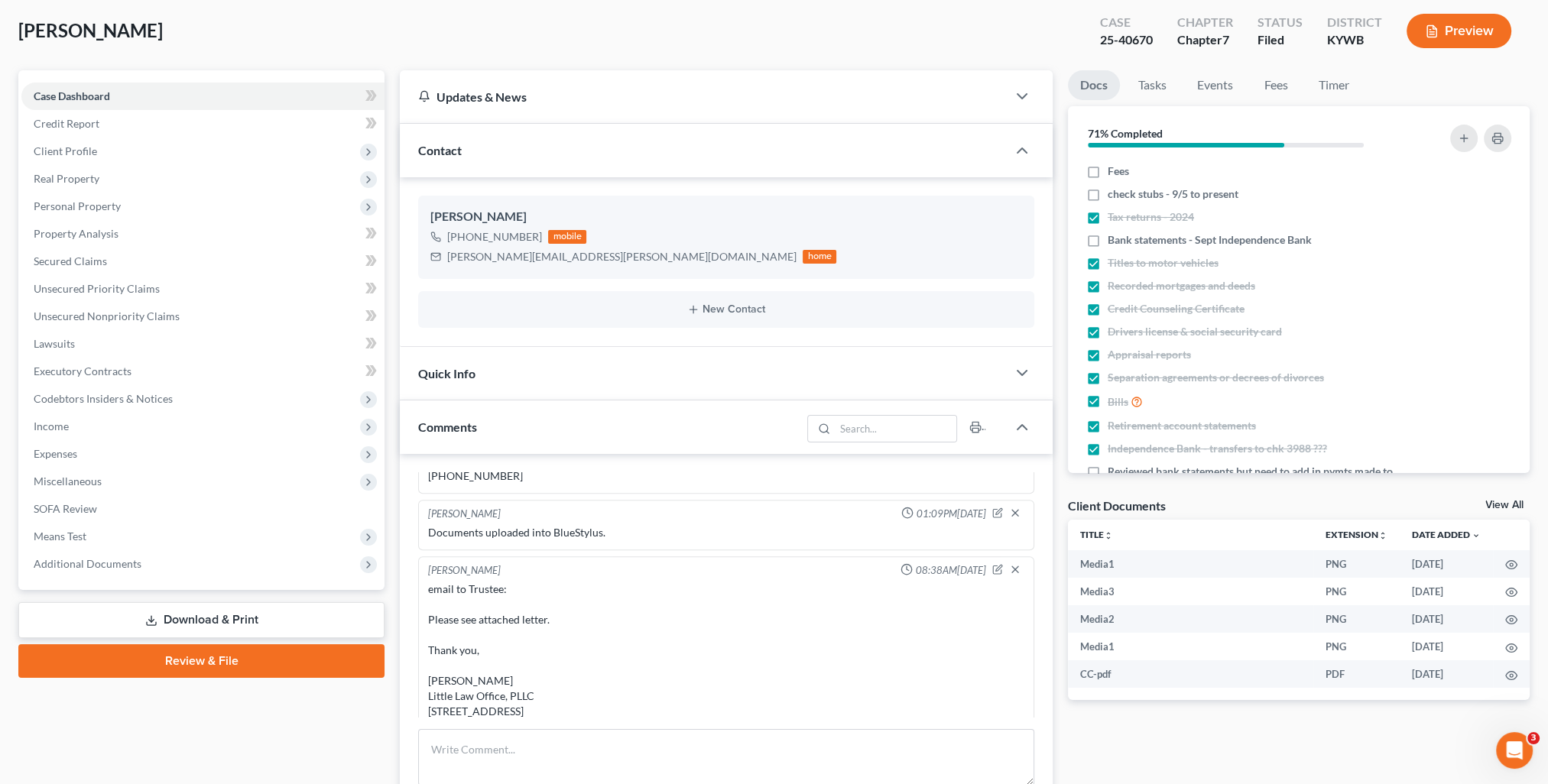
scroll to position [0, 0]
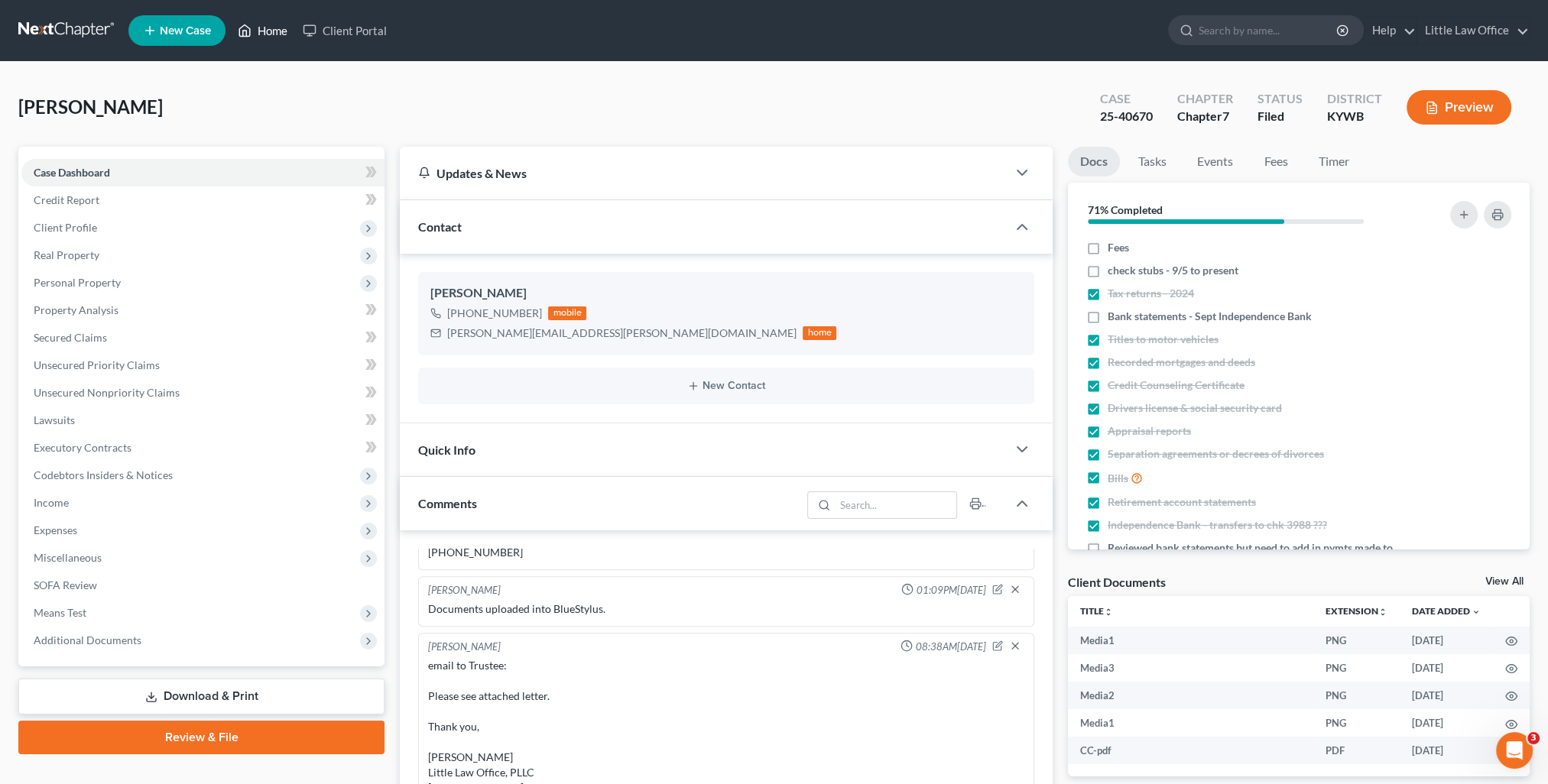
click at [264, 33] on link "Home" at bounding box center [262, 31] width 65 height 27
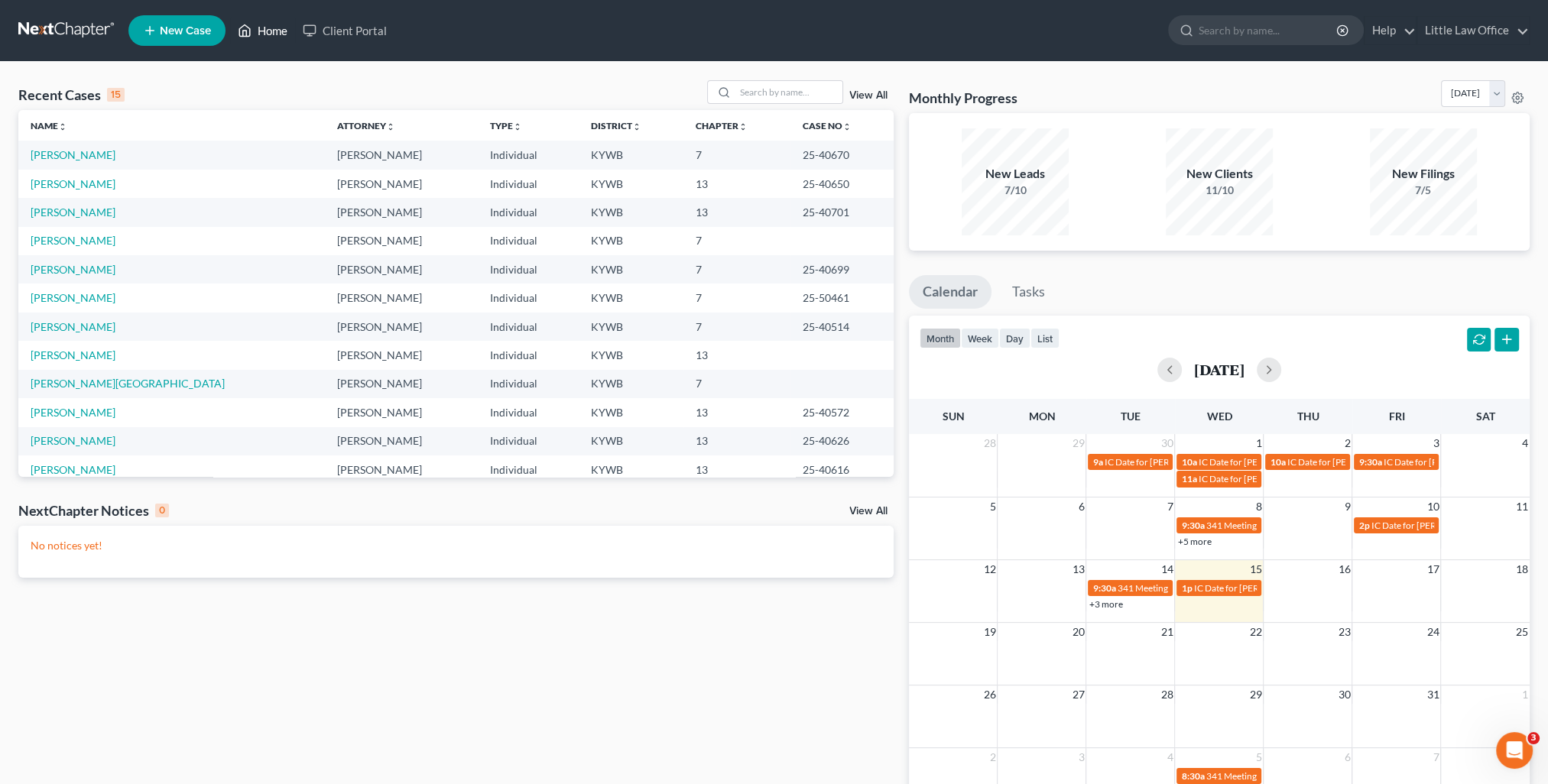
scroll to position [77, 0]
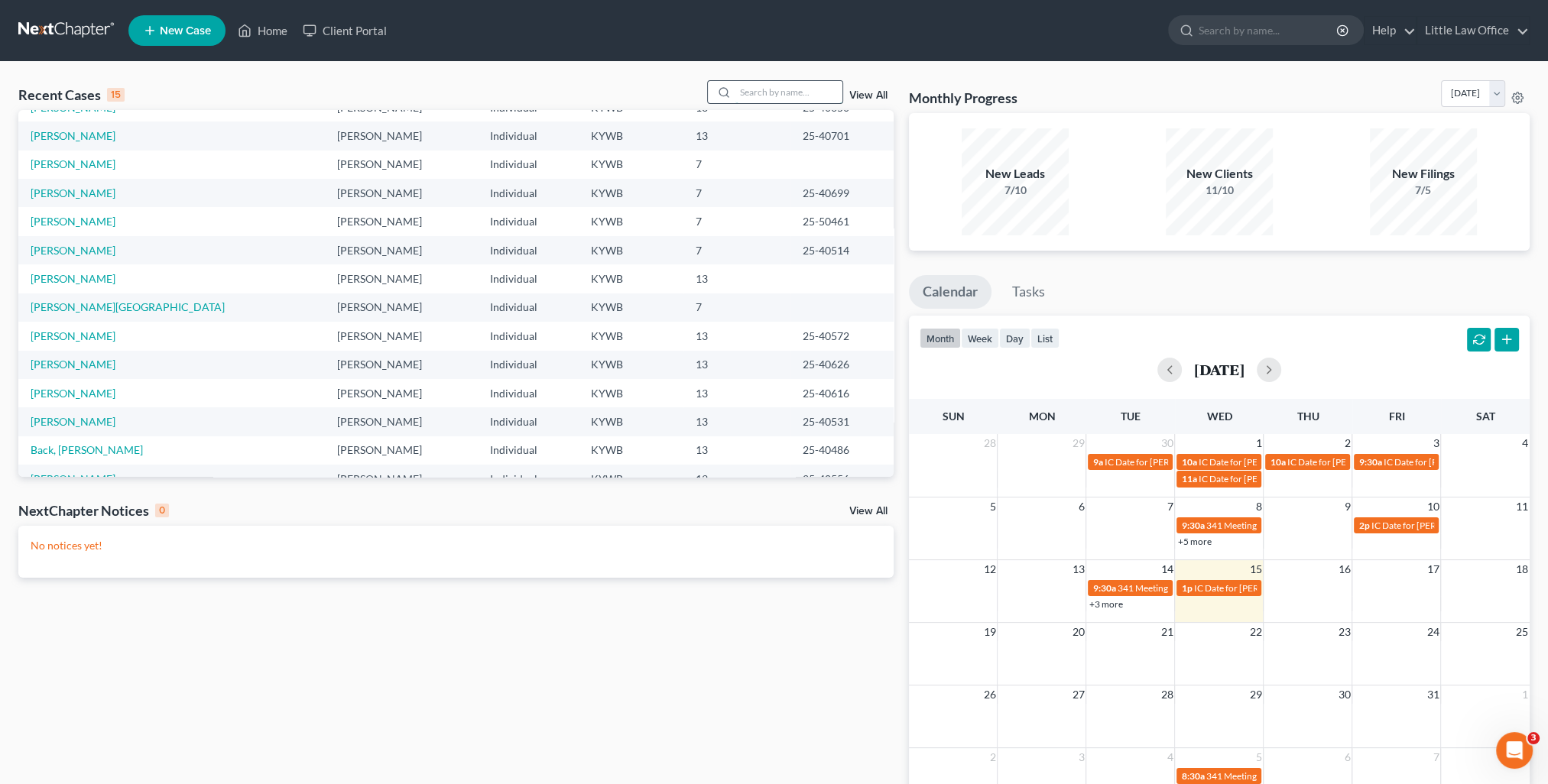
click at [760, 93] on input "search" at bounding box center [789, 92] width 107 height 23
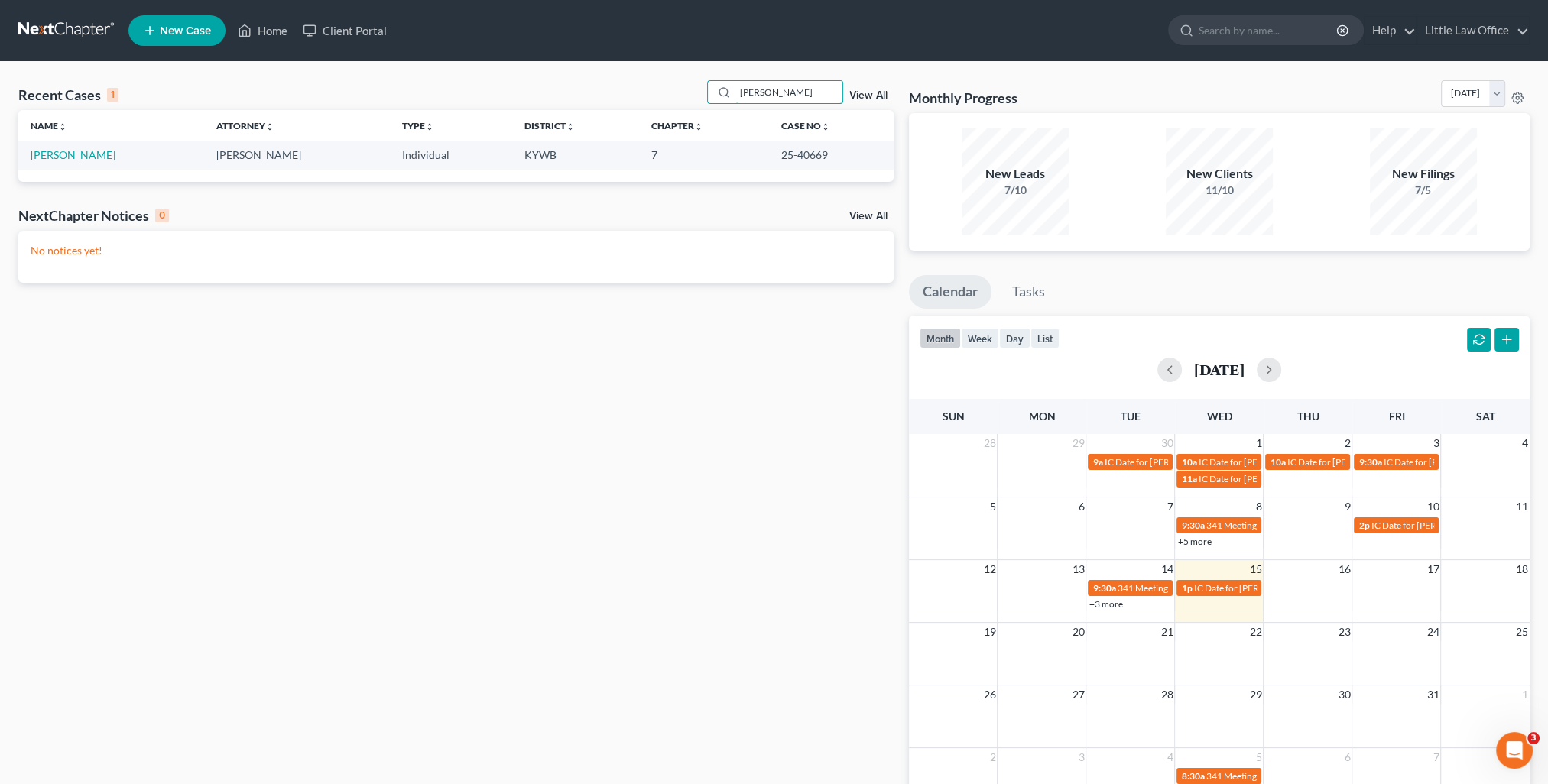
scroll to position [0, 0]
type input "[PERSON_NAME]"
click at [97, 157] on link "[PERSON_NAME]" at bounding box center [73, 155] width 85 height 13
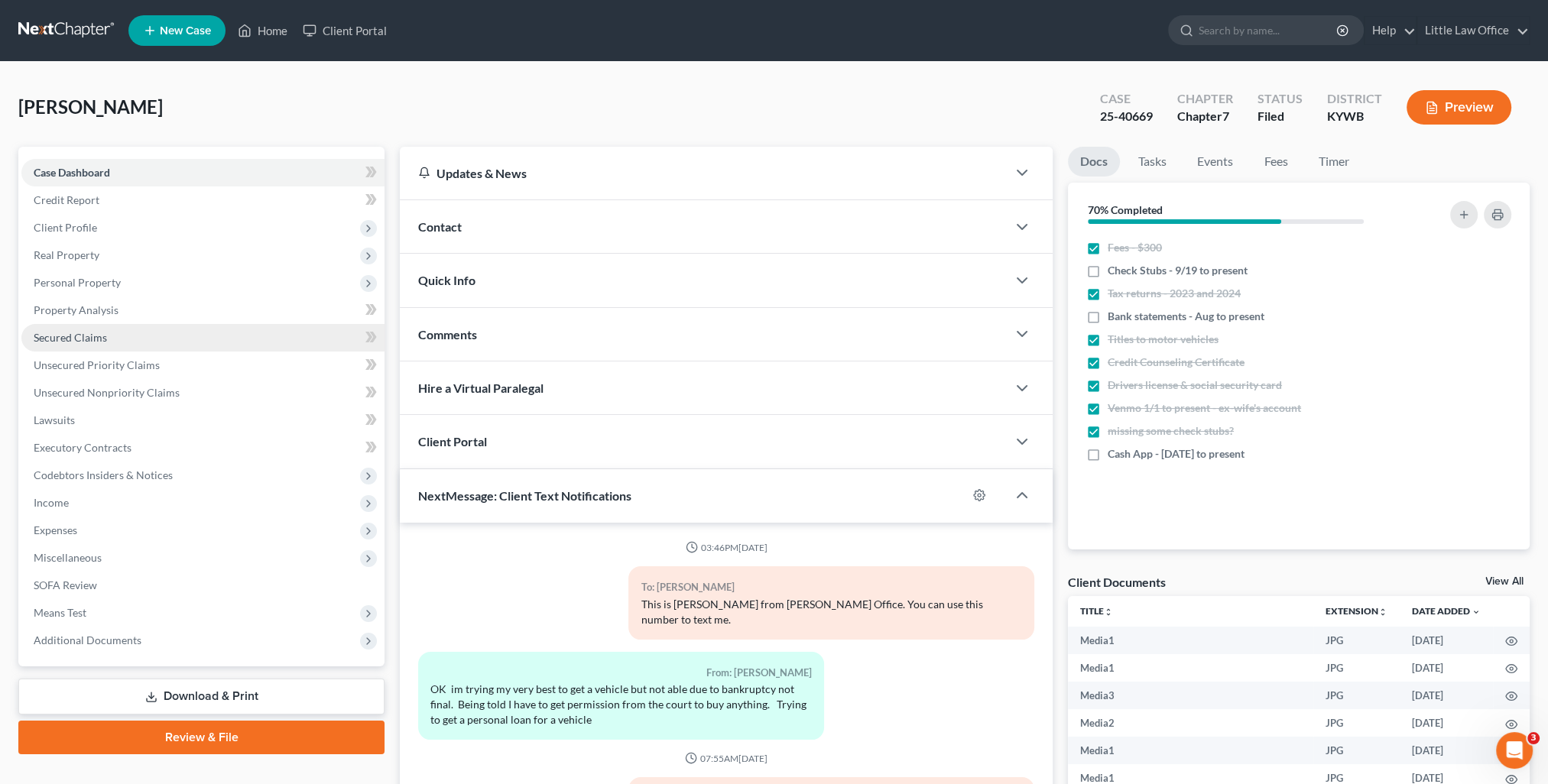
click at [119, 329] on link "Secured Claims" at bounding box center [203, 337] width 363 height 27
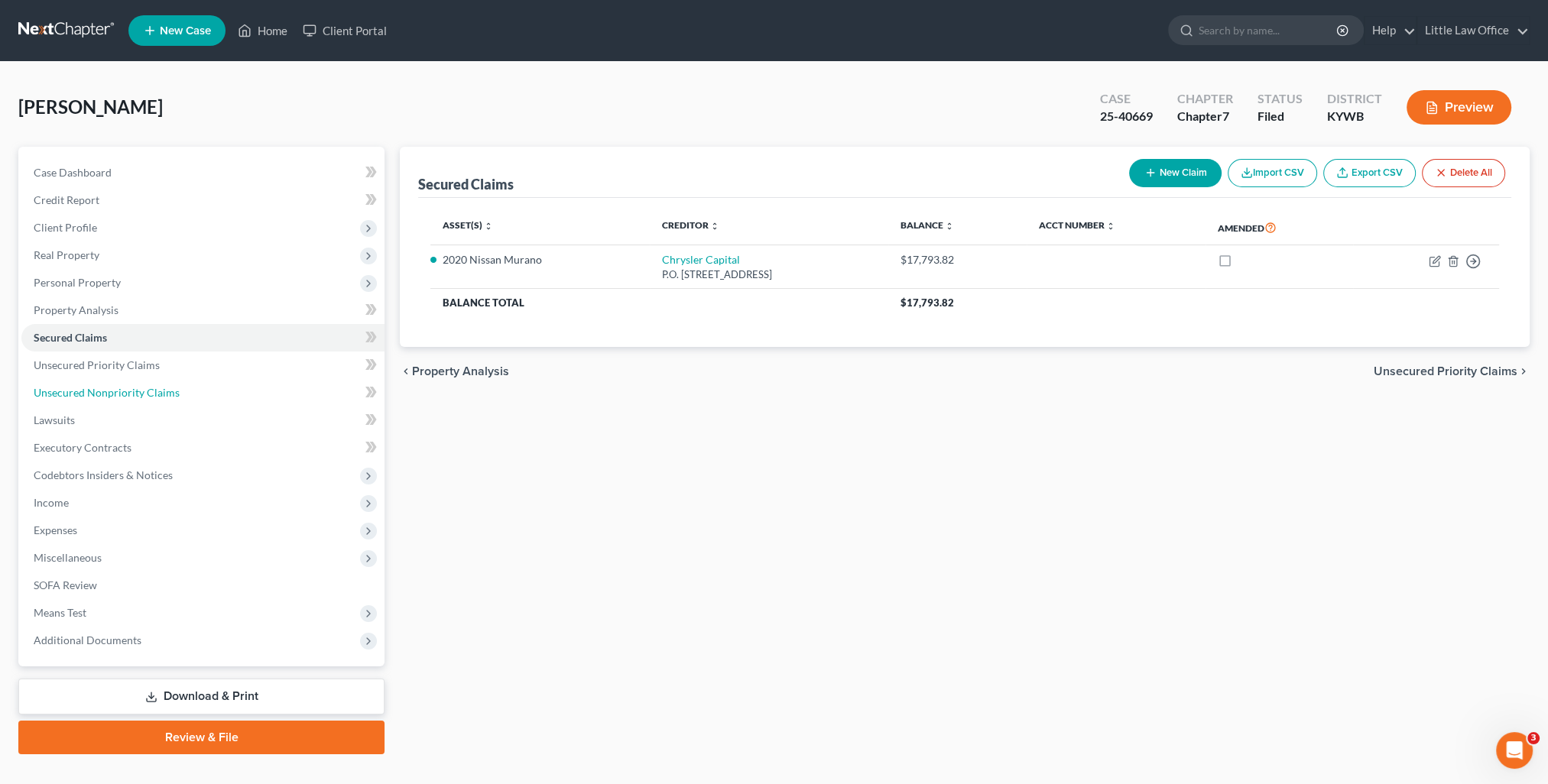
drag, startPoint x: 193, startPoint y: 397, endPoint x: 469, endPoint y: 432, distance: 278.2
click at [194, 397] on link "Unsecured Nonpriority Claims" at bounding box center [203, 392] width 363 height 27
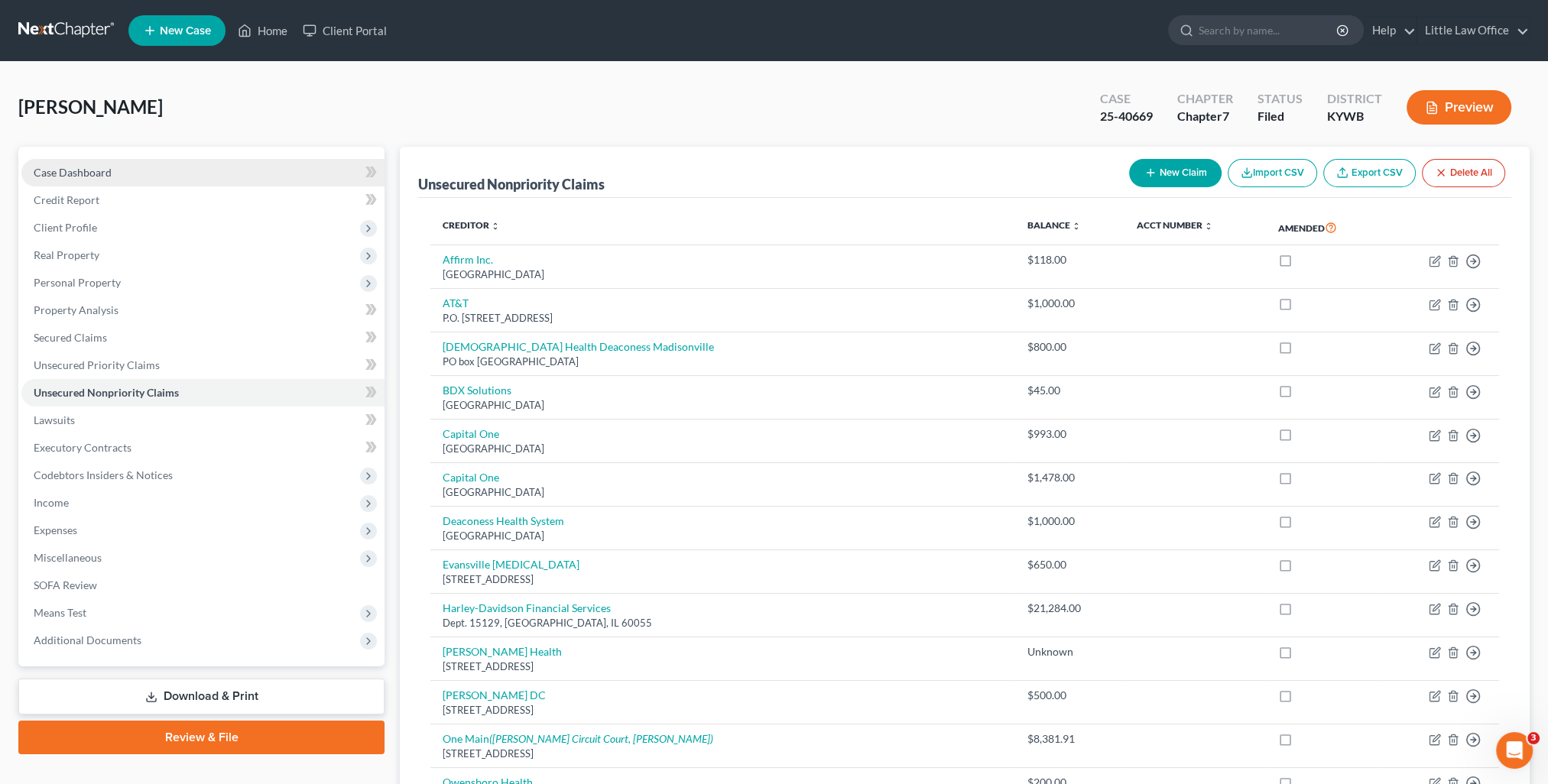
click at [163, 174] on link "Case Dashboard" at bounding box center [203, 173] width 363 height 27
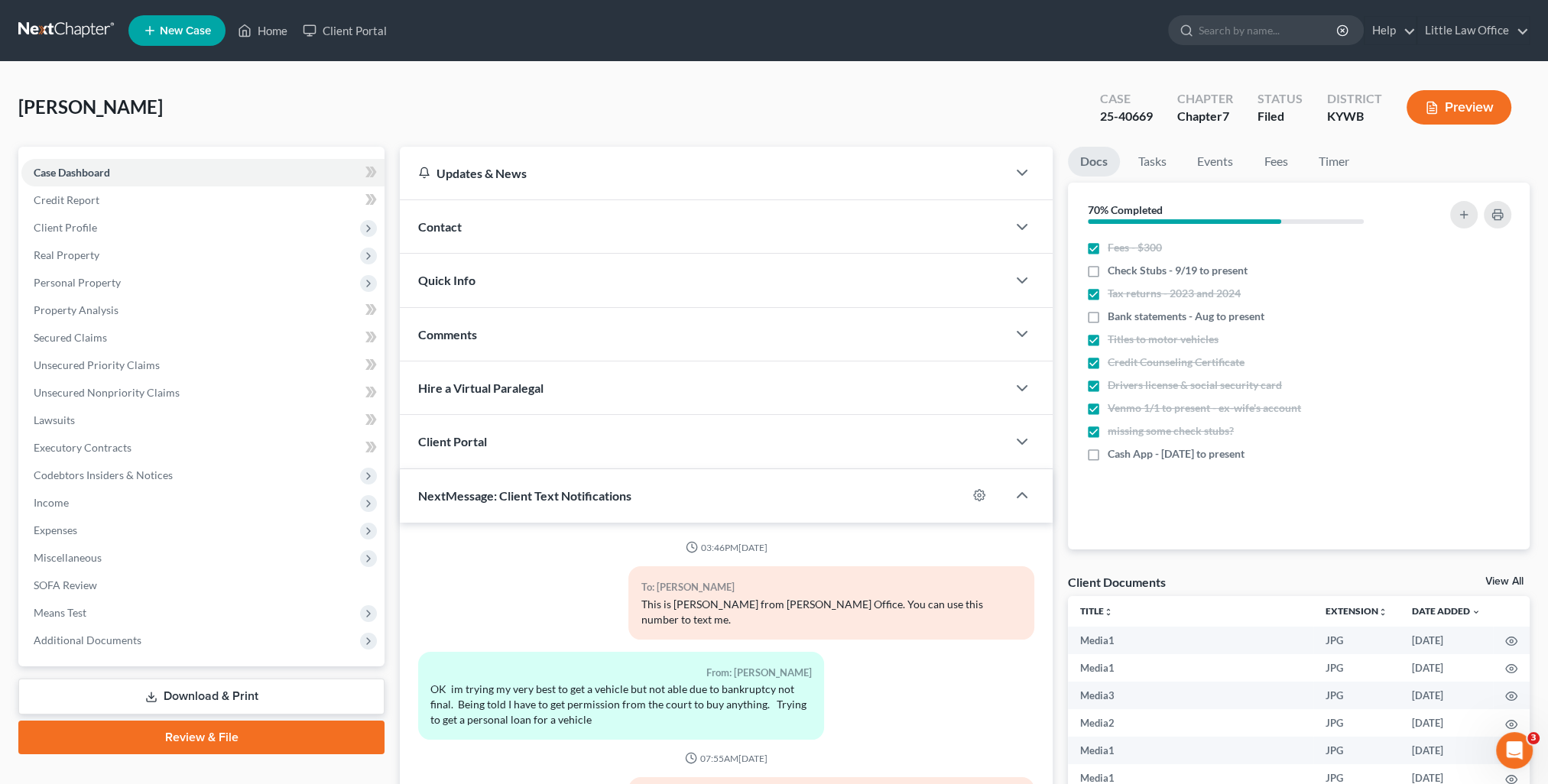
scroll to position [5099, 0]
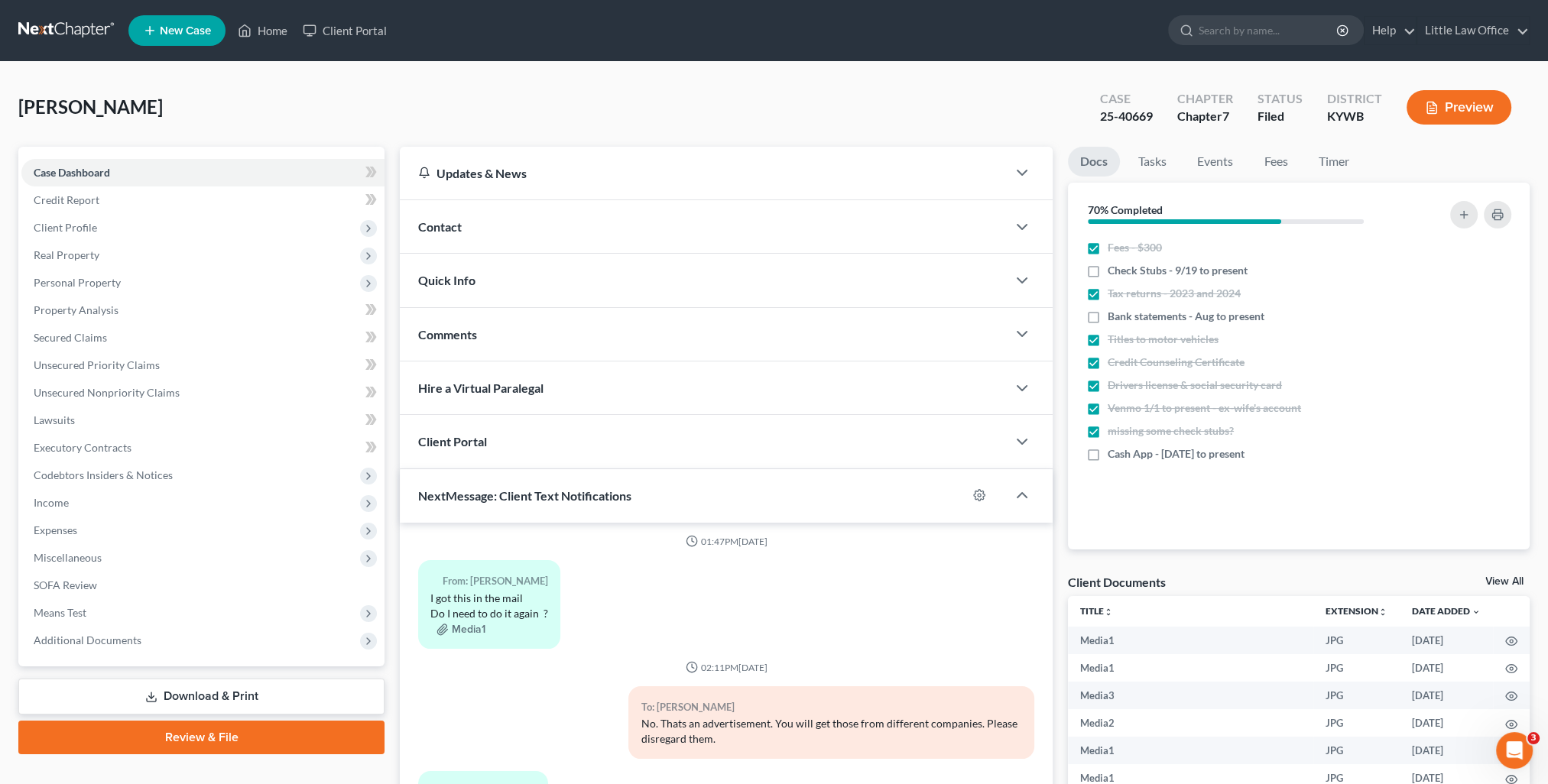
click at [452, 230] on span "Contact" at bounding box center [440, 227] width 43 height 14
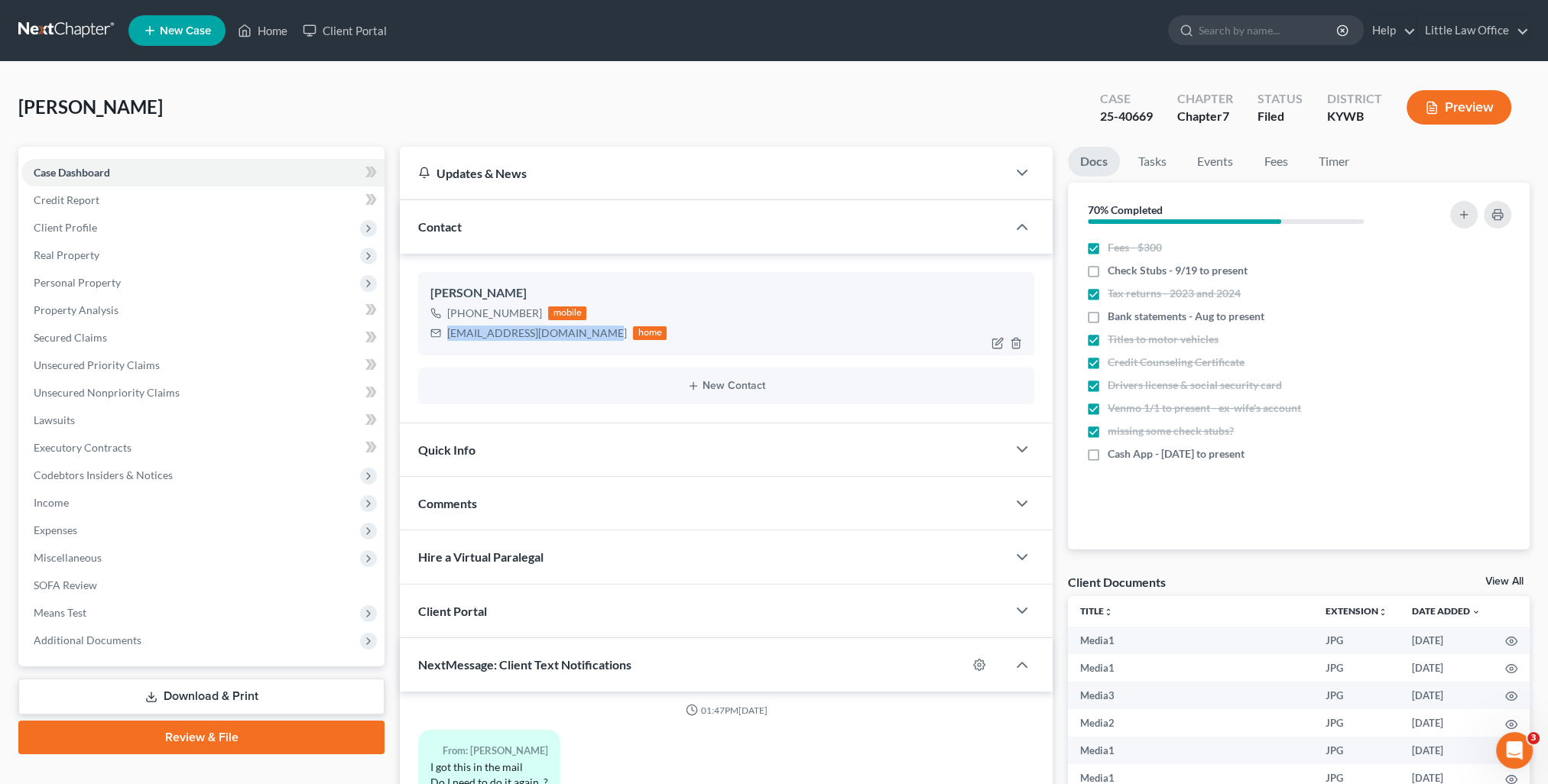
drag, startPoint x: 446, startPoint y: 332, endPoint x: 592, endPoint y: 346, distance: 146.7
click at [592, 346] on div "[PERSON_NAME] [PHONE_NUMBER] mobile [EMAIL_ADDRESS][DOMAIN_NAME] home" at bounding box center [726, 313] width 616 height 82
copy div "[EMAIL_ADDRESS][DOMAIN_NAME]"
drag, startPoint x: 469, startPoint y: 496, endPoint x: 589, endPoint y: 448, distance: 129.2
click at [469, 496] on span "Comments" at bounding box center [447, 503] width 59 height 14
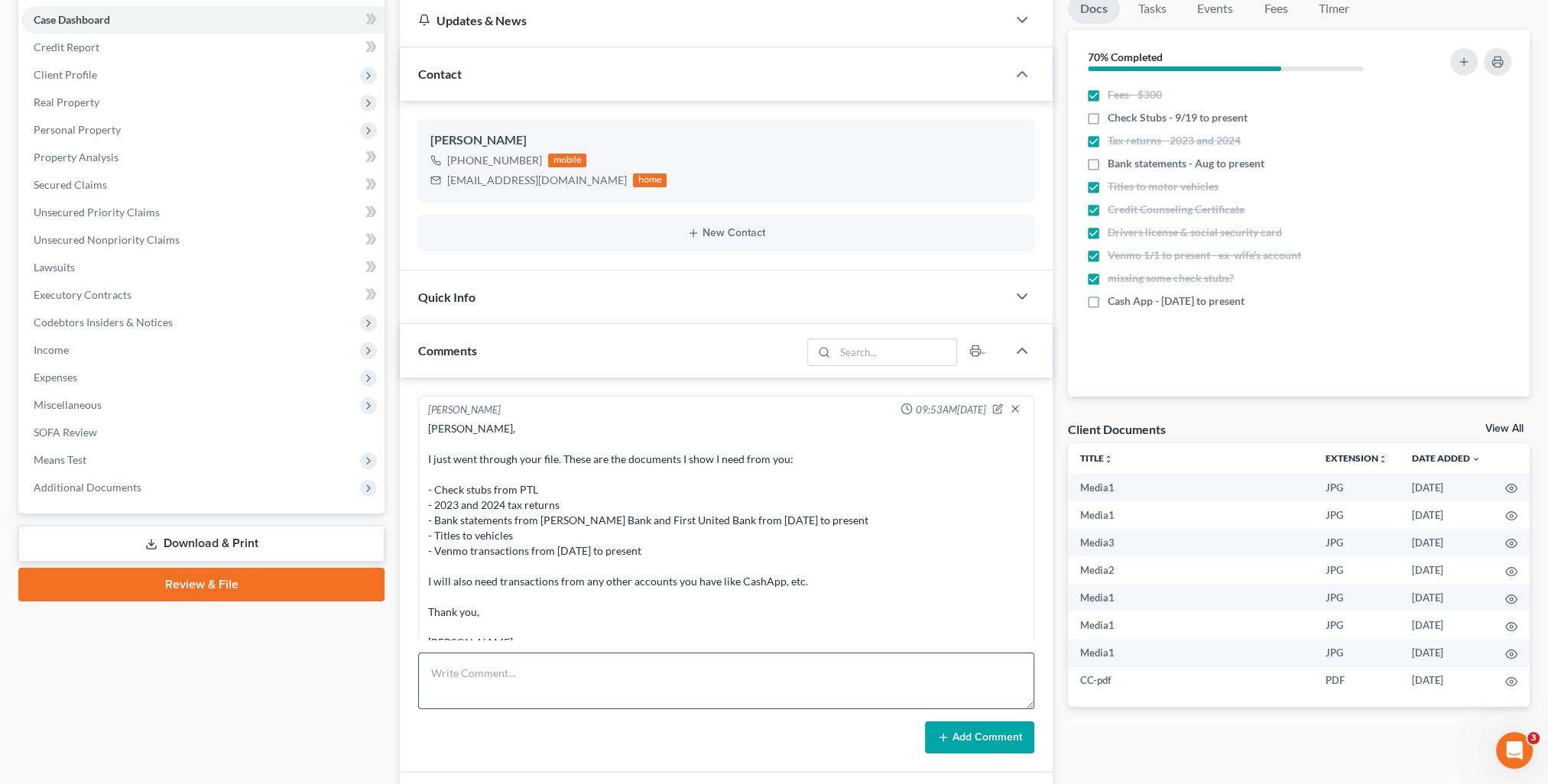
scroll to position [306, 0]
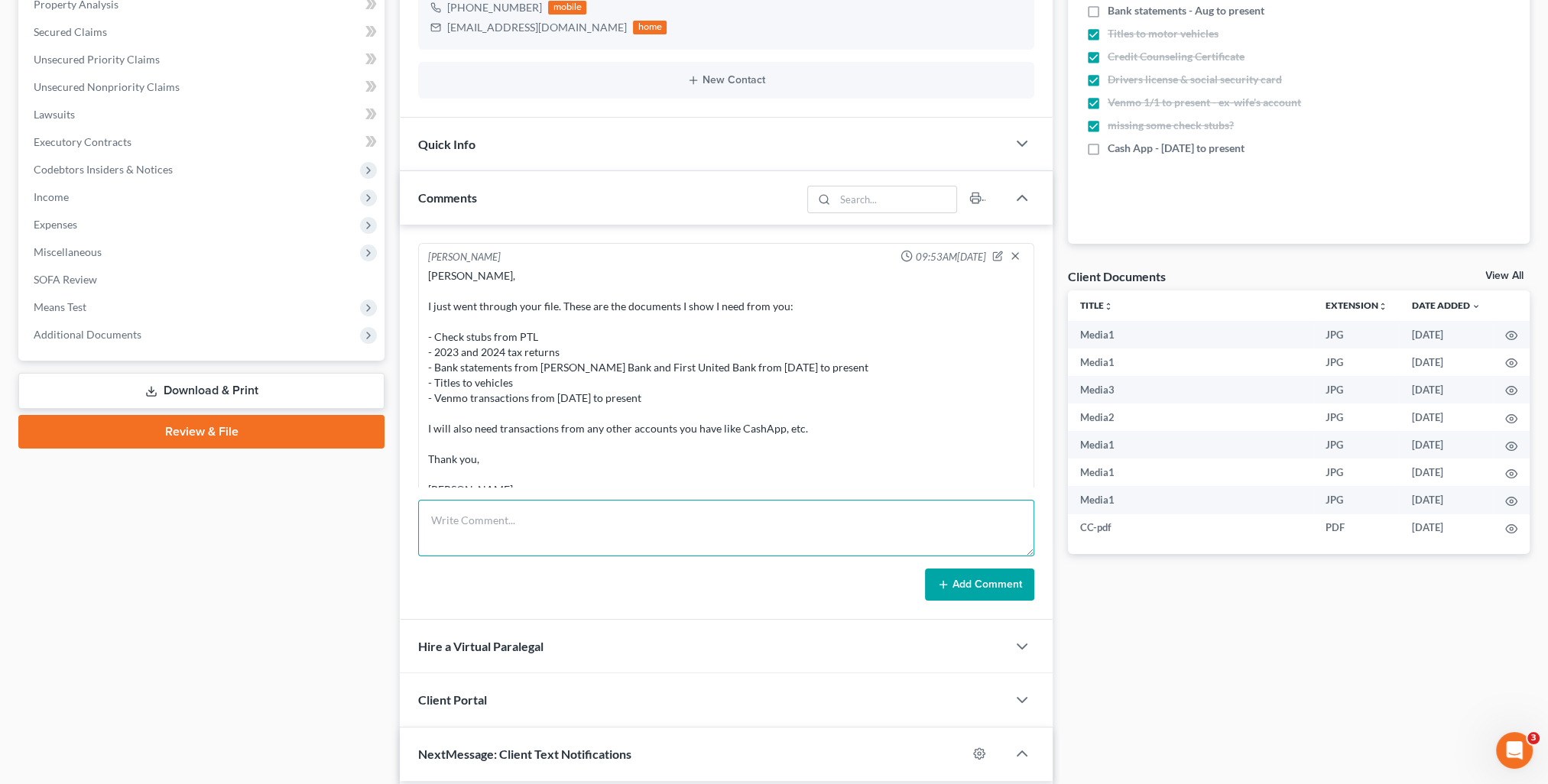
click at [537, 505] on textarea at bounding box center [726, 528] width 616 height 57
paste textarea "Please see attached letter we received from Truist. Thank you, [PERSON_NAME] Li…"
type textarea "Please see attached letter we received from Truist. Thank you, [PERSON_NAME] Li…"
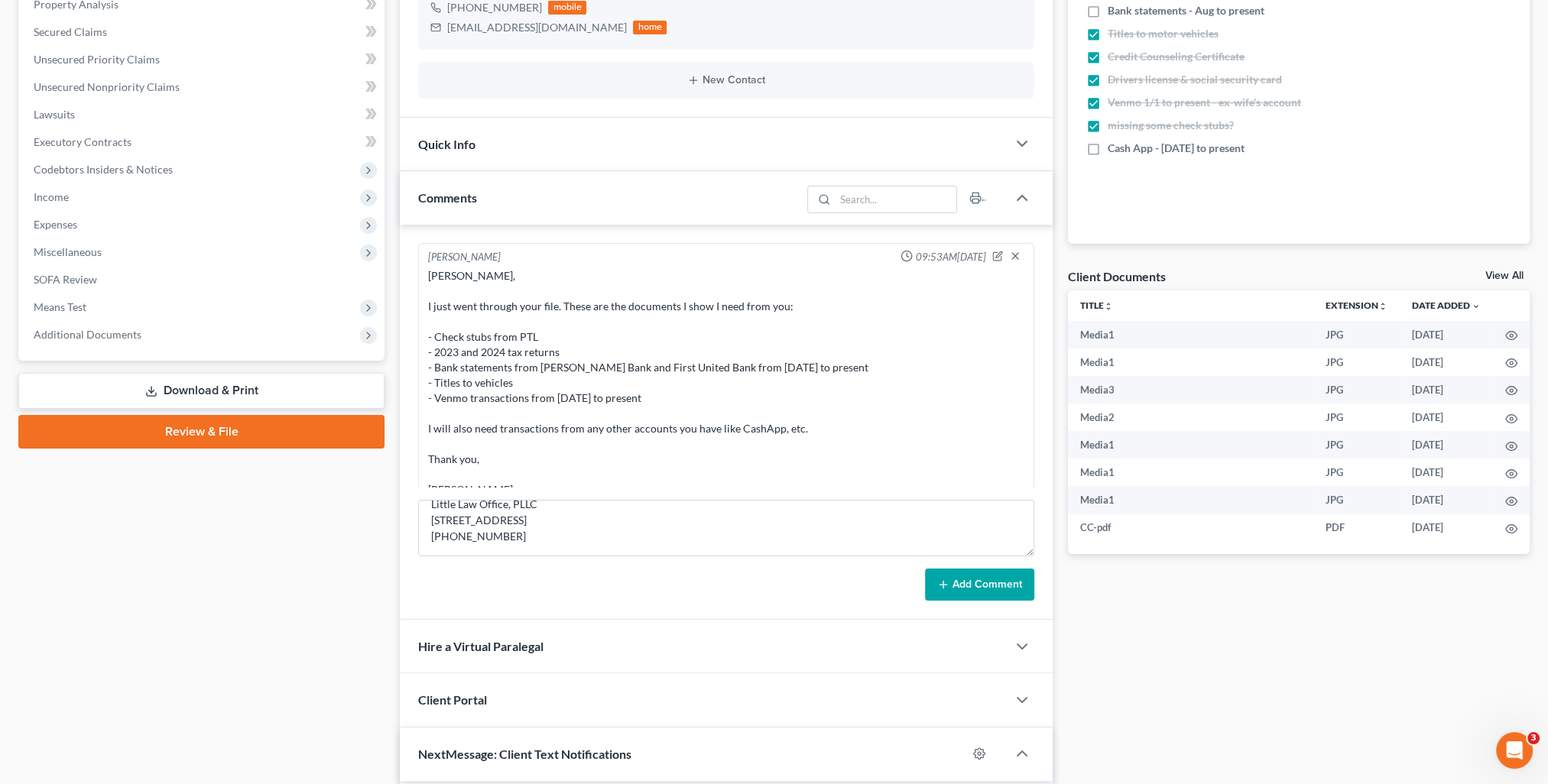
click at [1010, 578] on button "Add Comment" at bounding box center [980, 584] width 109 height 32
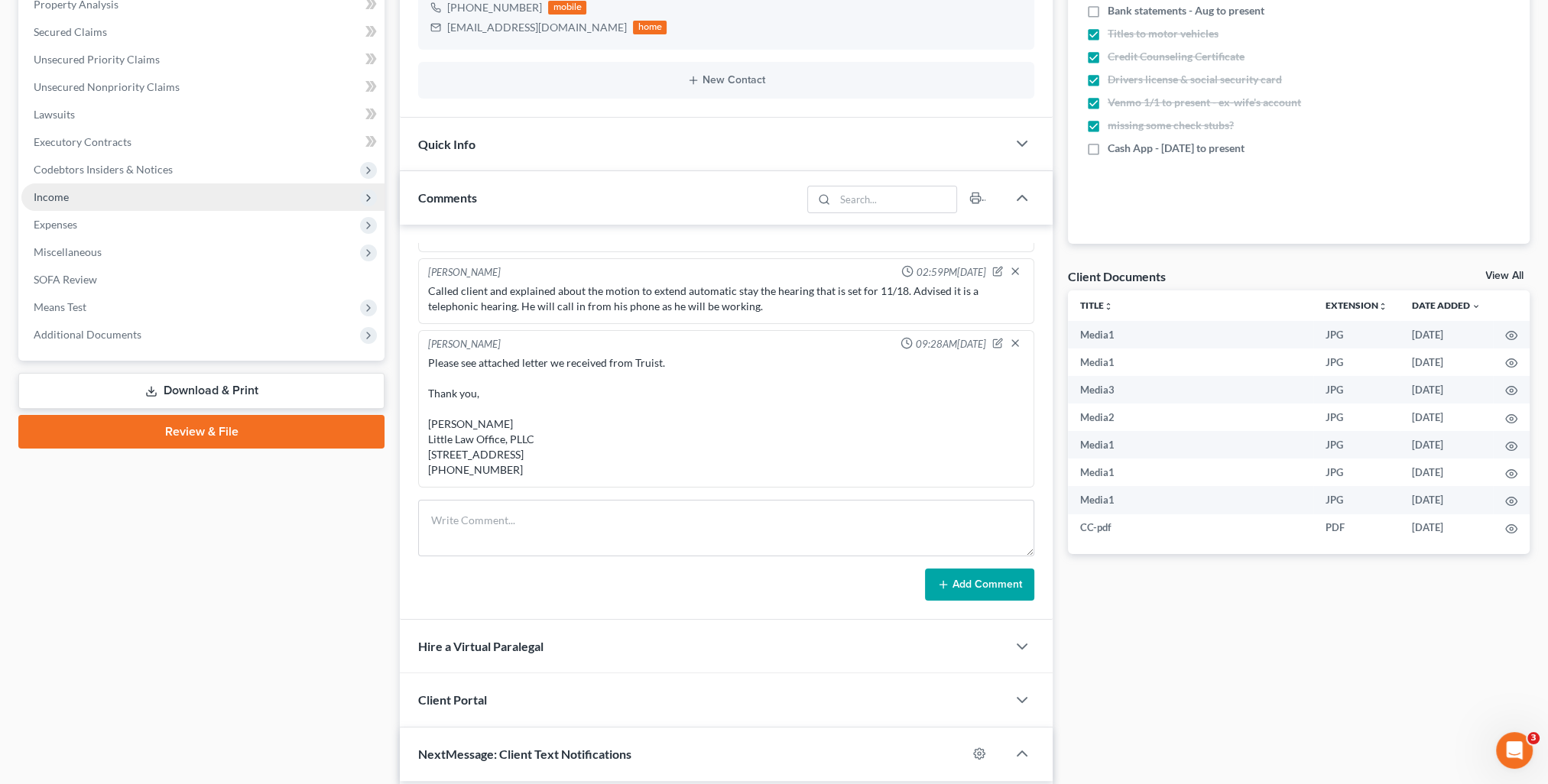
scroll to position [0, 0]
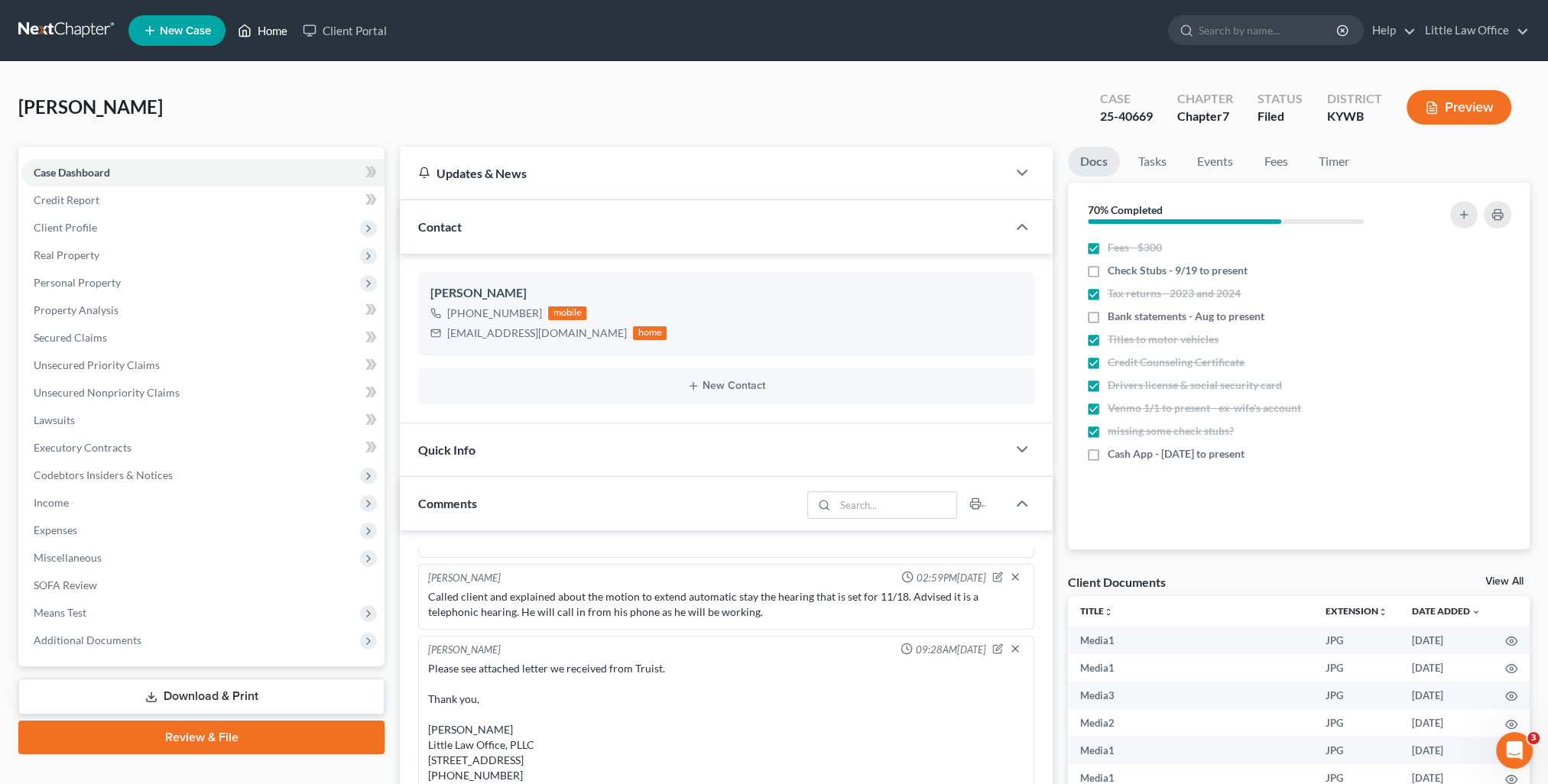
click at [273, 23] on link "Home" at bounding box center [262, 31] width 65 height 27
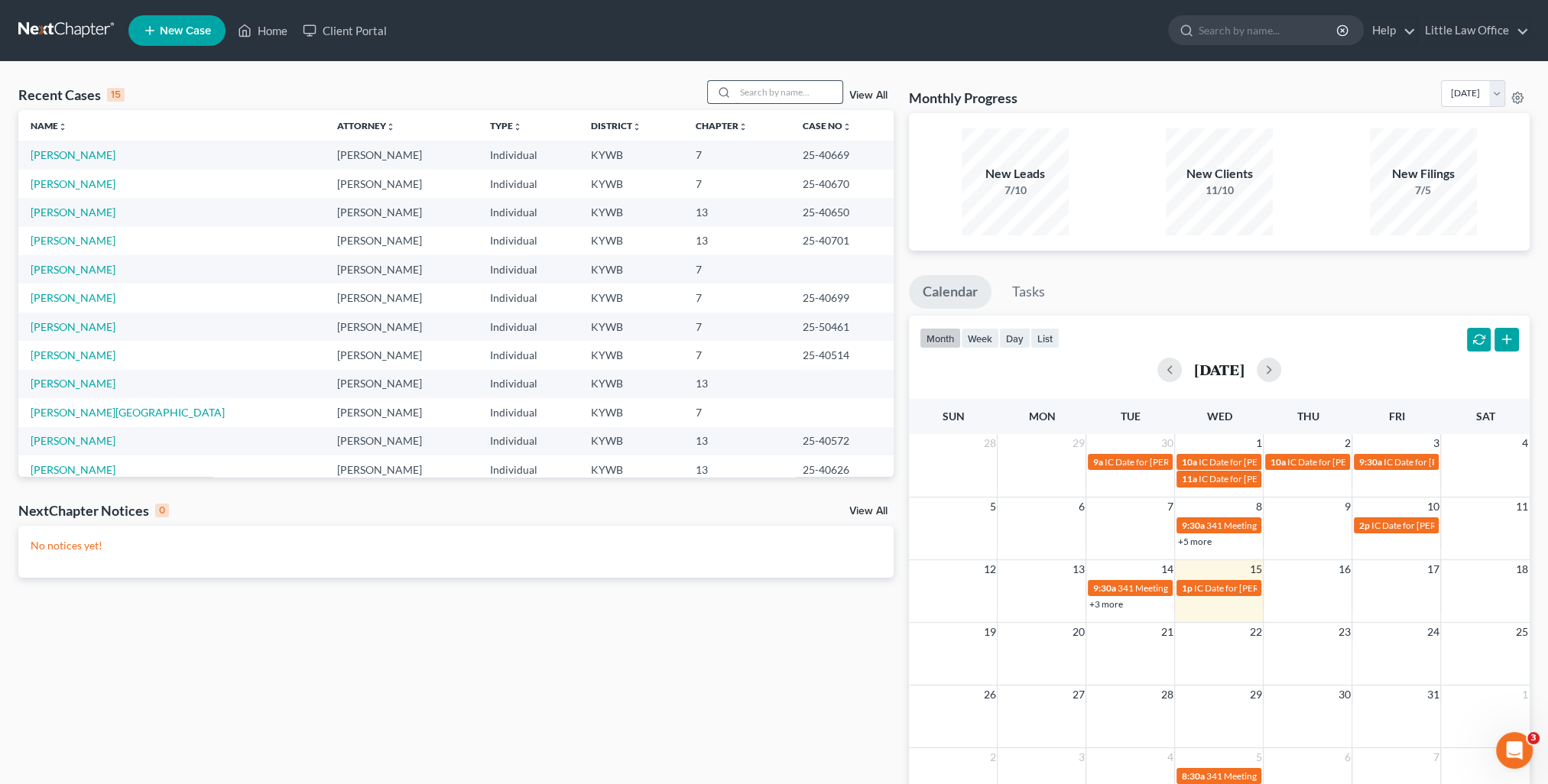
click at [783, 91] on input "search" at bounding box center [789, 92] width 107 height 23
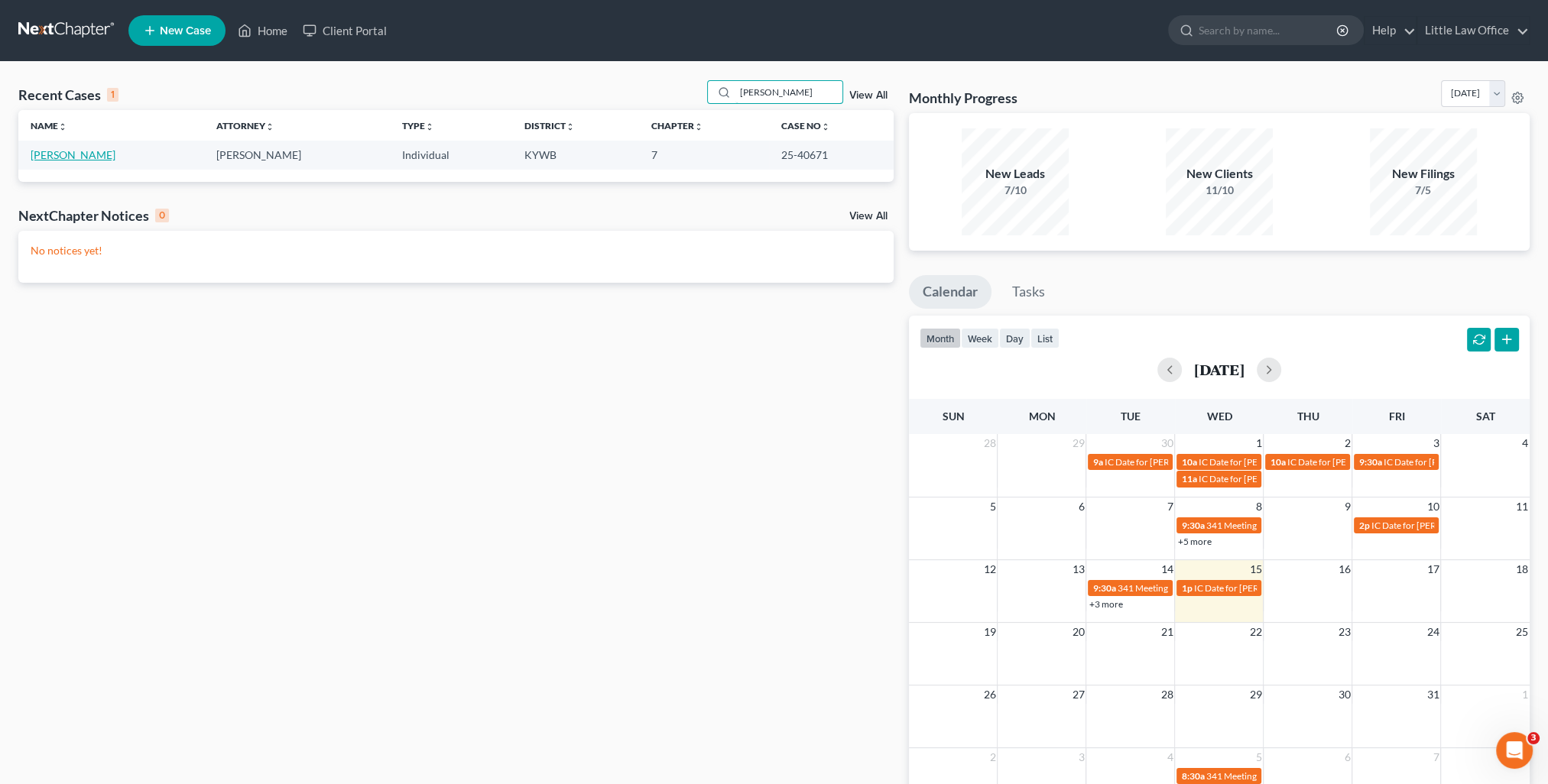
type input "[PERSON_NAME]"
click at [94, 155] on link "[PERSON_NAME]" at bounding box center [73, 155] width 85 height 13
select select "4"
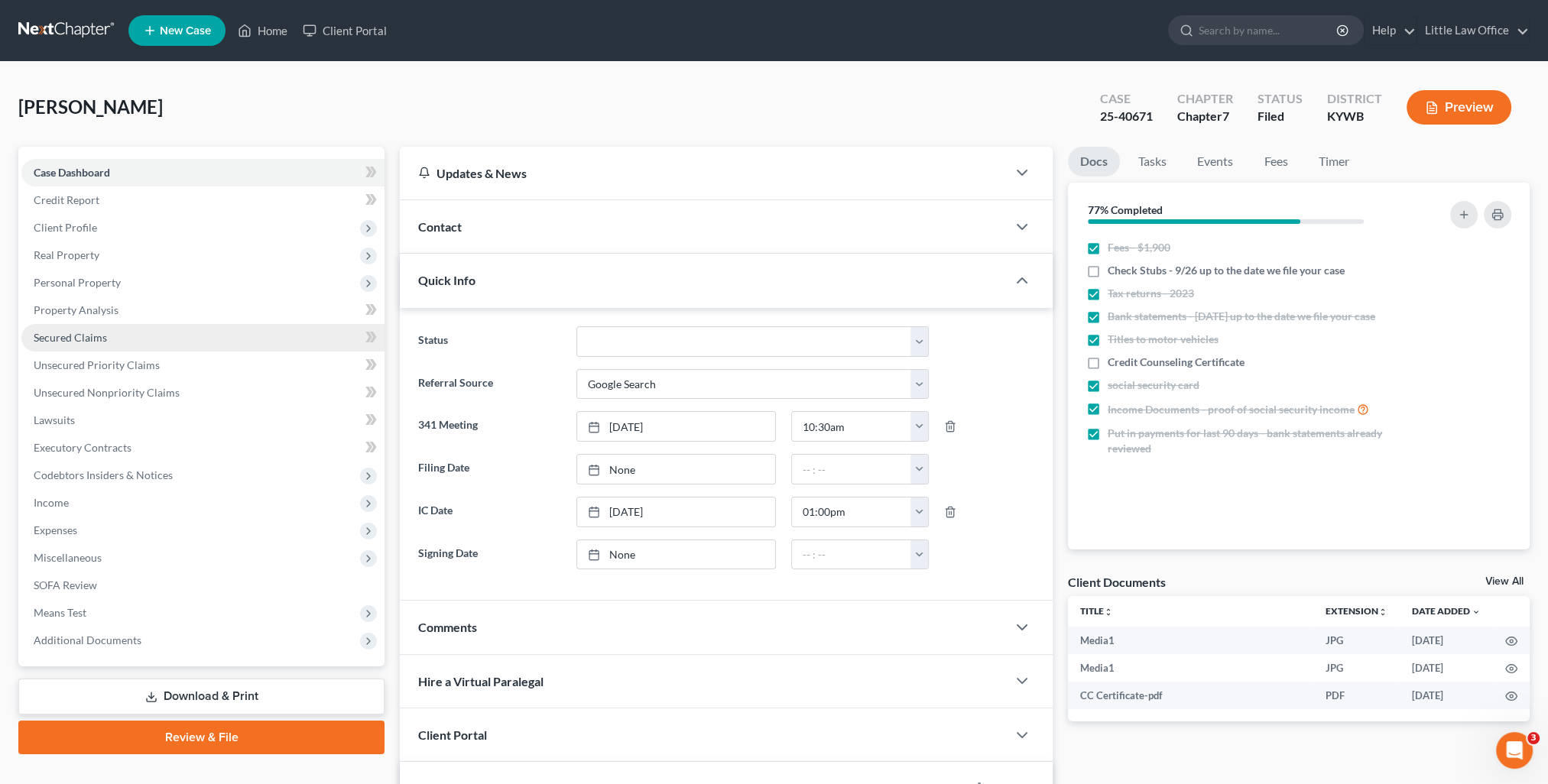
scroll to position [4353, 0]
click at [95, 344] on link "Secured Claims" at bounding box center [203, 337] width 363 height 27
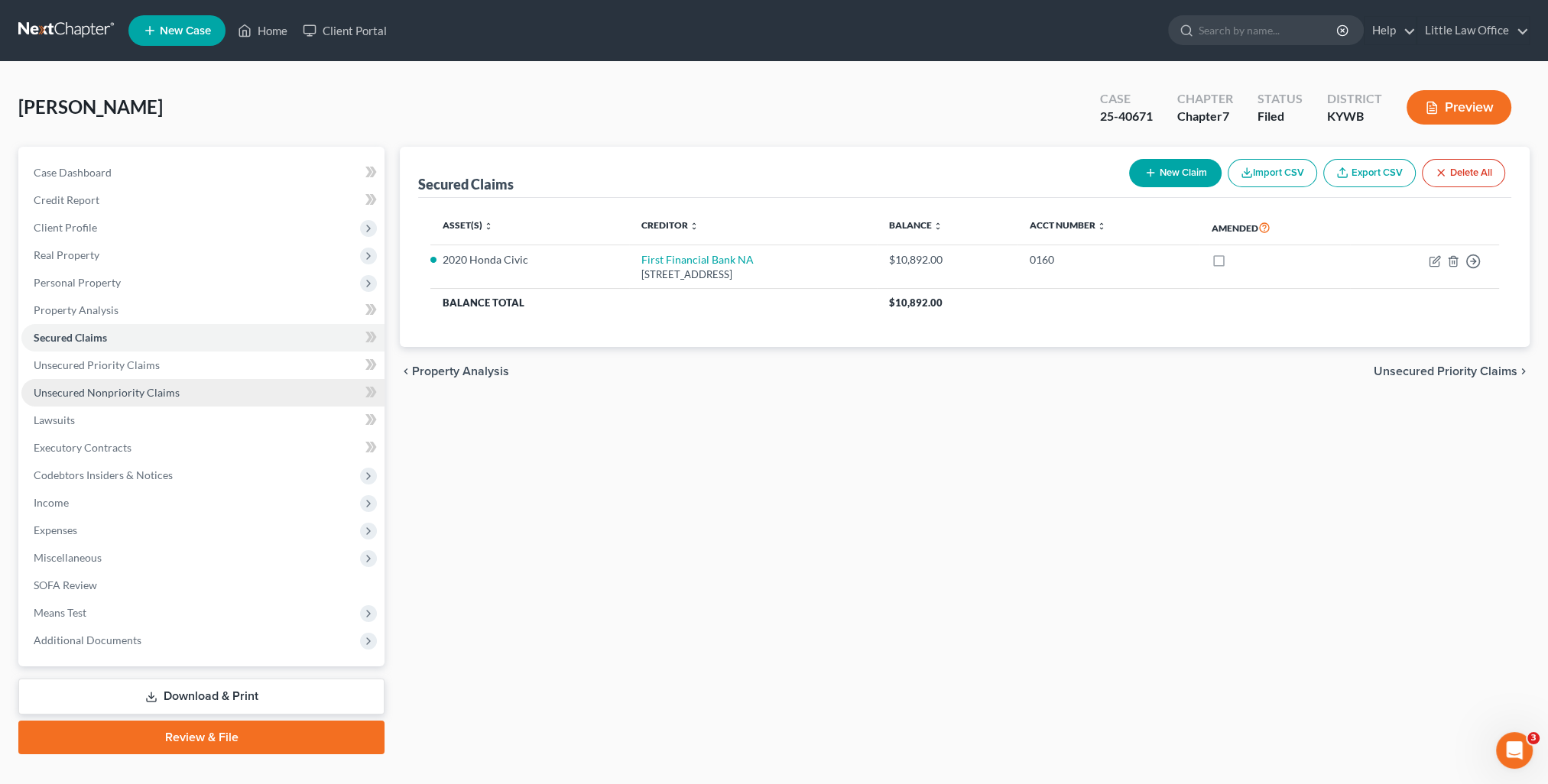
click at [147, 388] on span "Unsecured Nonpriority Claims" at bounding box center [106, 392] width 146 height 13
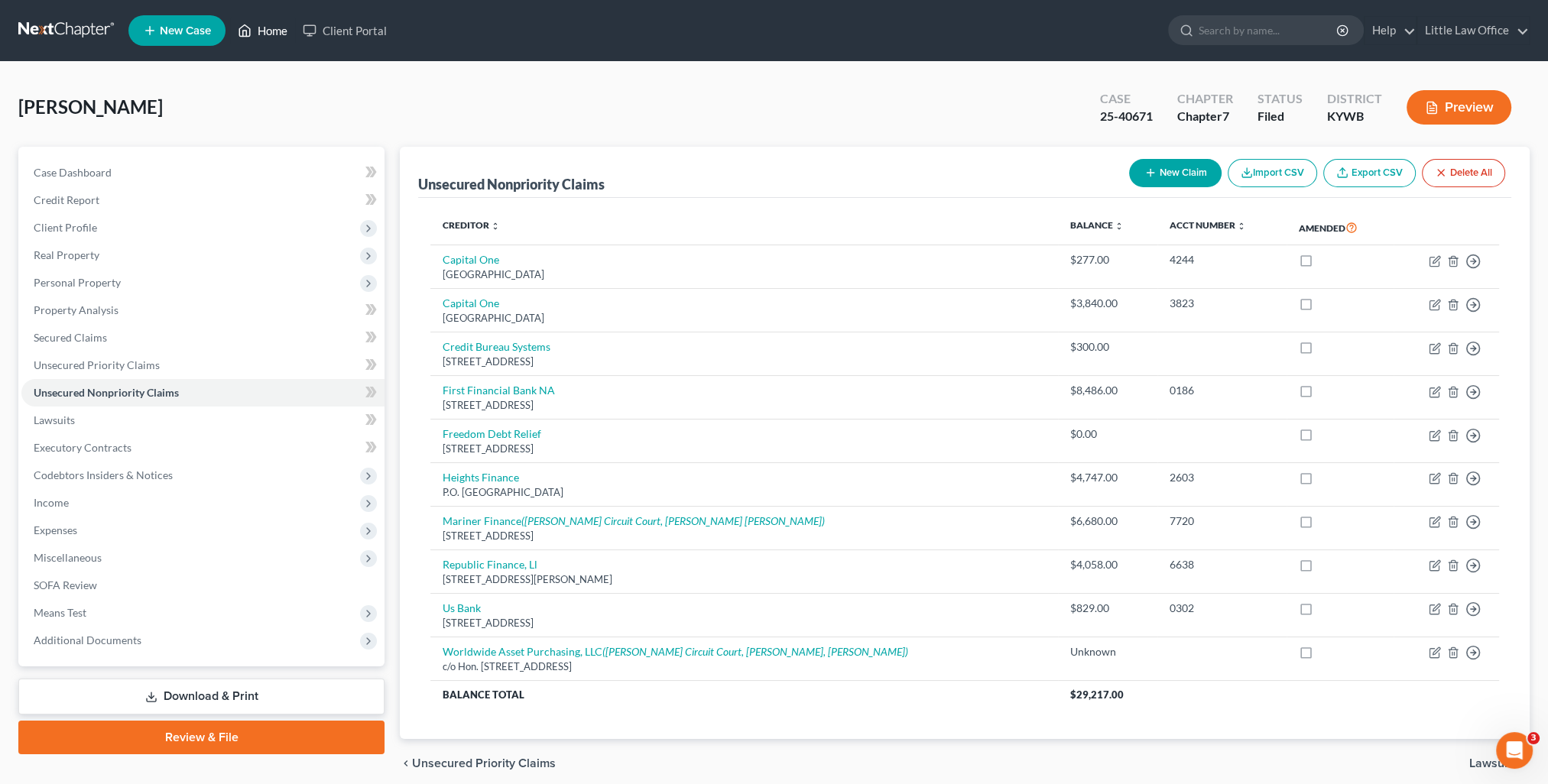
click at [260, 22] on link "Home" at bounding box center [262, 31] width 65 height 27
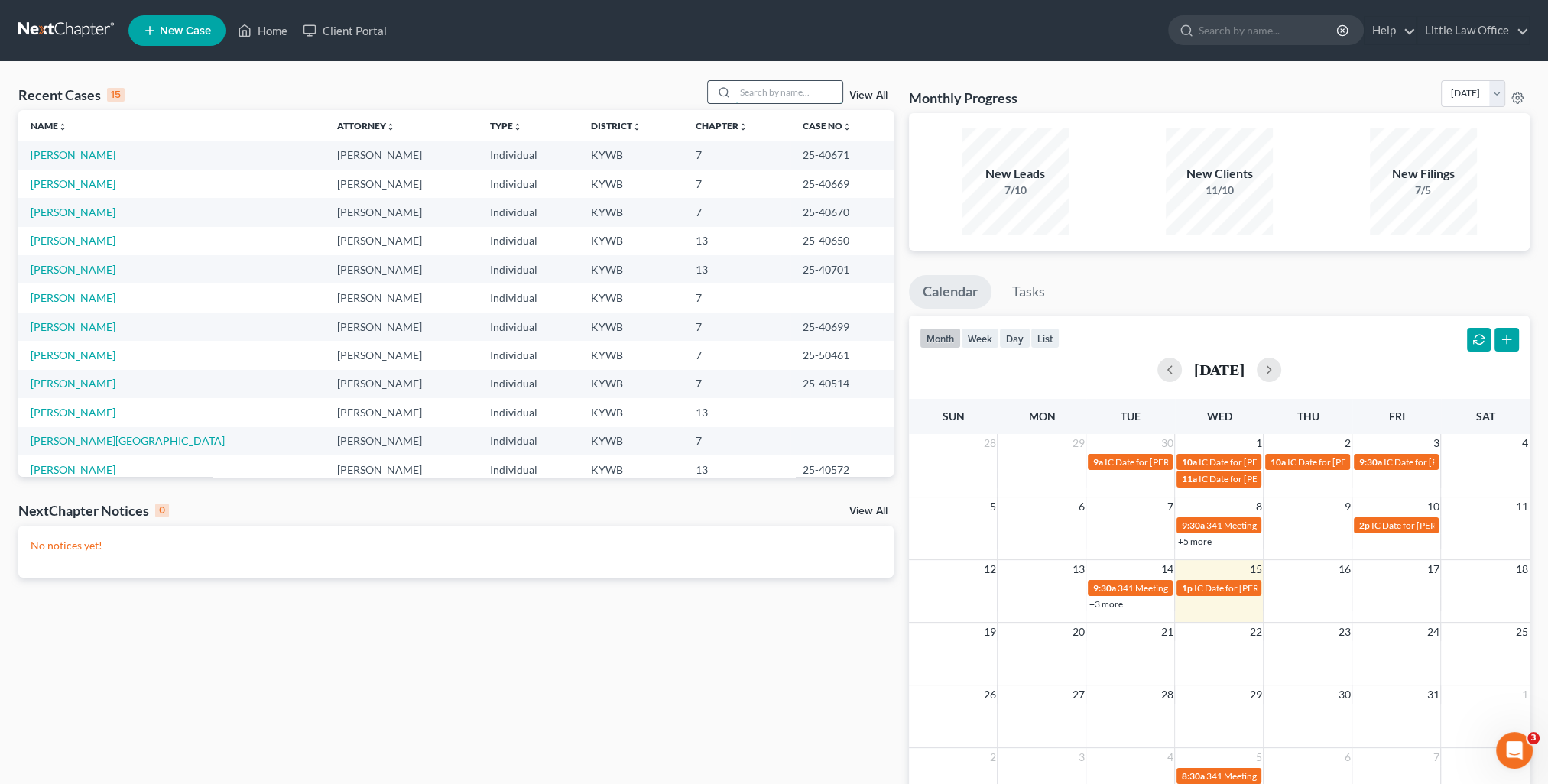
click at [775, 99] on input "search" at bounding box center [789, 92] width 107 height 23
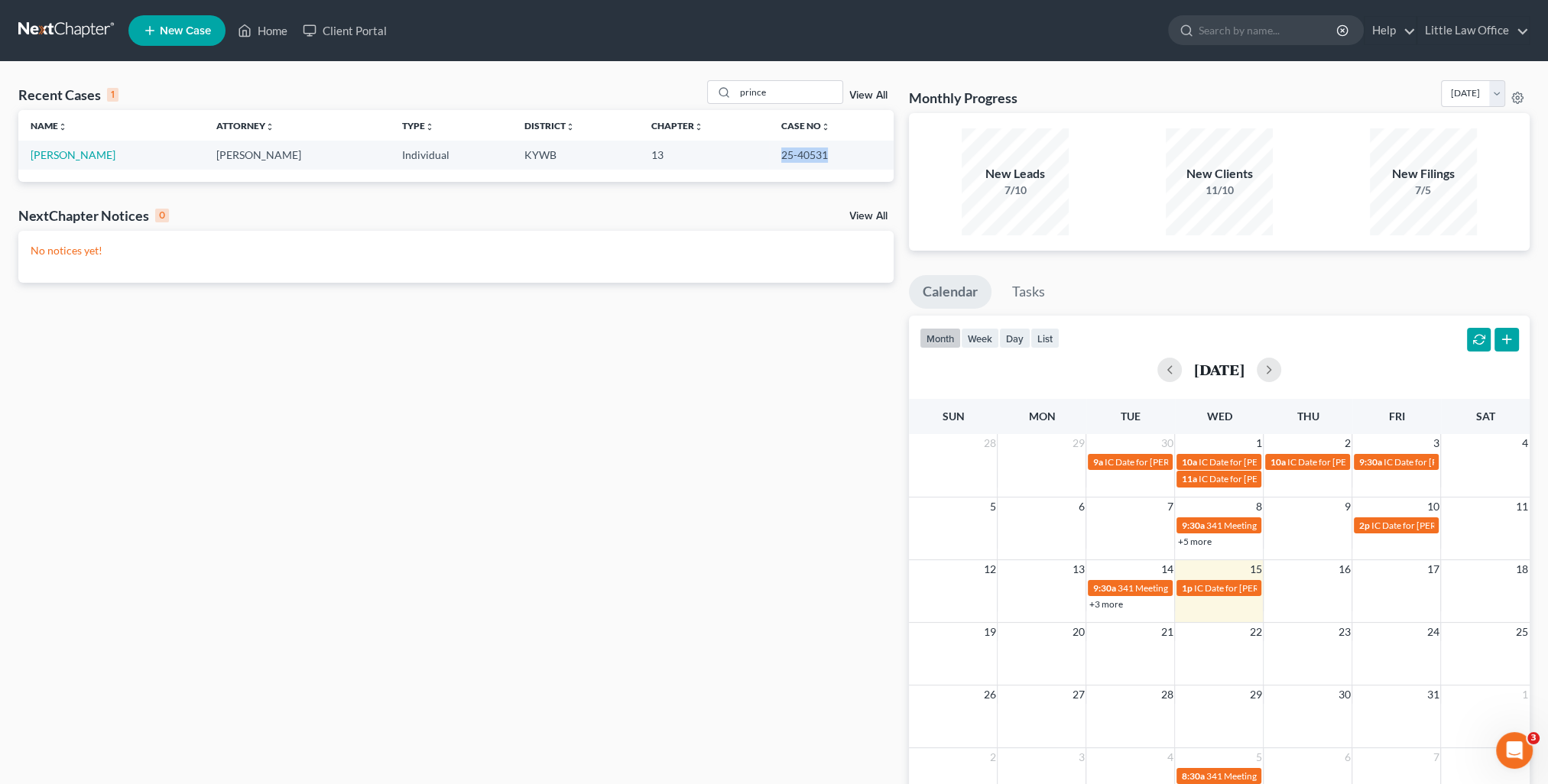
drag, startPoint x: 768, startPoint y: 156, endPoint x: 823, endPoint y: 156, distance: 55.0
click at [823, 156] on td "25-40531" at bounding box center [831, 155] width 125 height 28
copy td "25-40531"
drag, startPoint x: 793, startPoint y: 95, endPoint x: 674, endPoint y: 96, distance: 119.0
click at [674, 96] on div "Recent Cases 1 prince View All" at bounding box center [456, 95] width 876 height 30
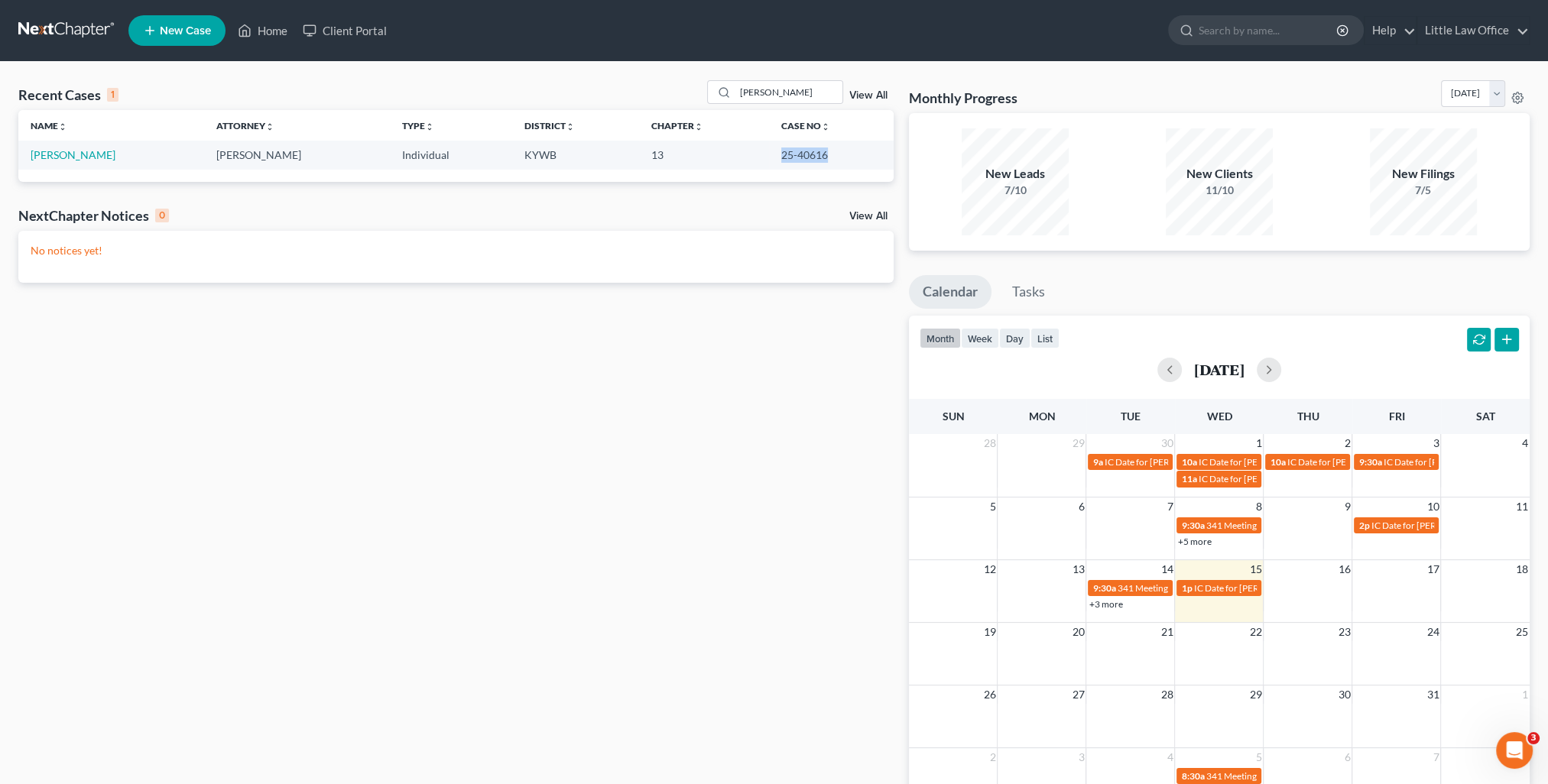
drag, startPoint x: 756, startPoint y: 161, endPoint x: 820, endPoint y: 160, distance: 64.0
click at [820, 160] on td "25-40616" at bounding box center [831, 155] width 125 height 28
copy td "25-40616"
drag, startPoint x: 772, startPoint y: 99, endPoint x: 731, endPoint y: 97, distance: 41.0
click at [731, 97] on div "[PERSON_NAME]" at bounding box center [775, 92] width 136 height 24
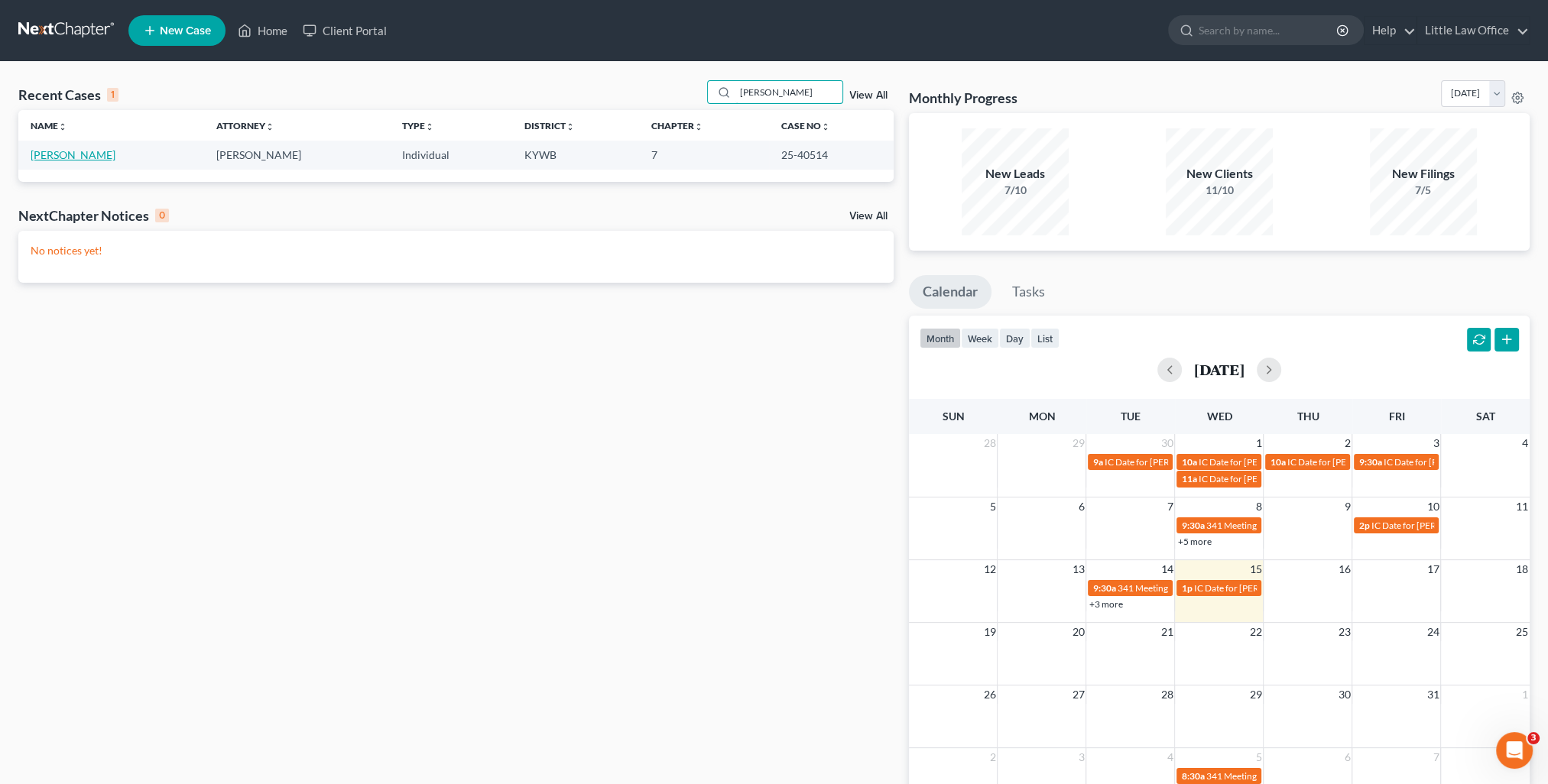
type input "[PERSON_NAME]"
click at [70, 158] on link "[PERSON_NAME]" at bounding box center [73, 155] width 85 height 13
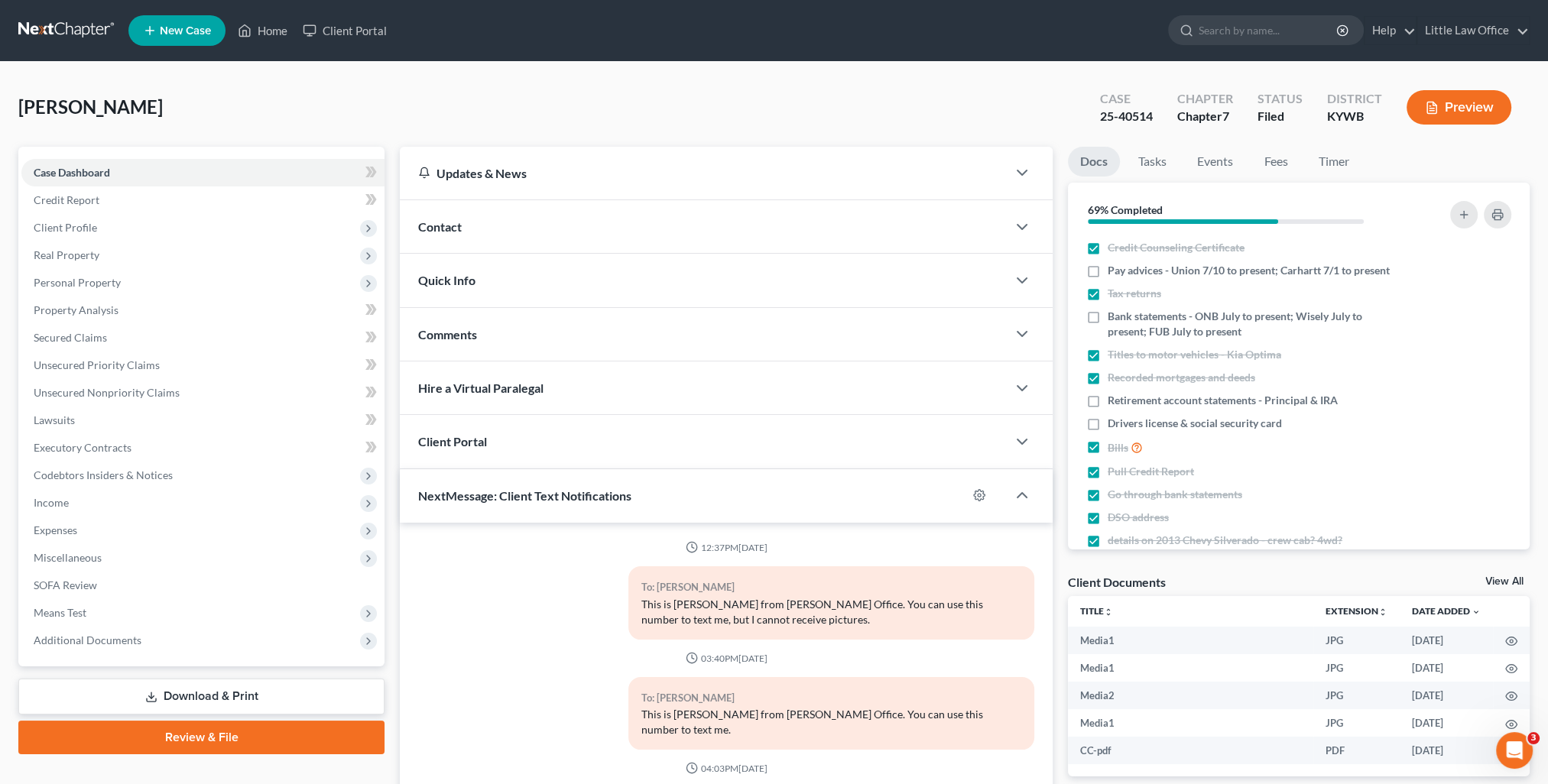
scroll to position [1761, 0]
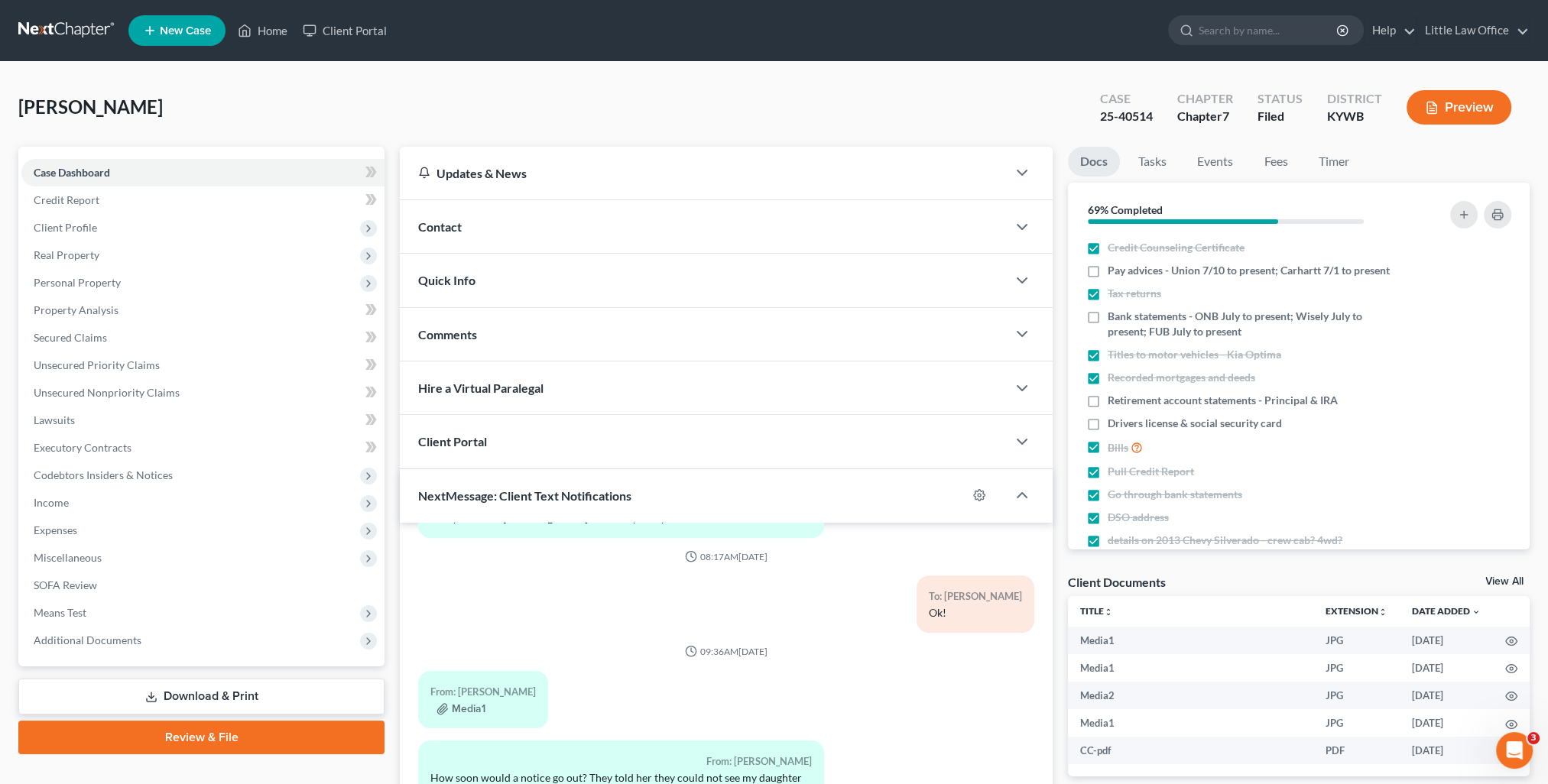
click at [468, 281] on span "Quick Info" at bounding box center [446, 280] width 57 height 14
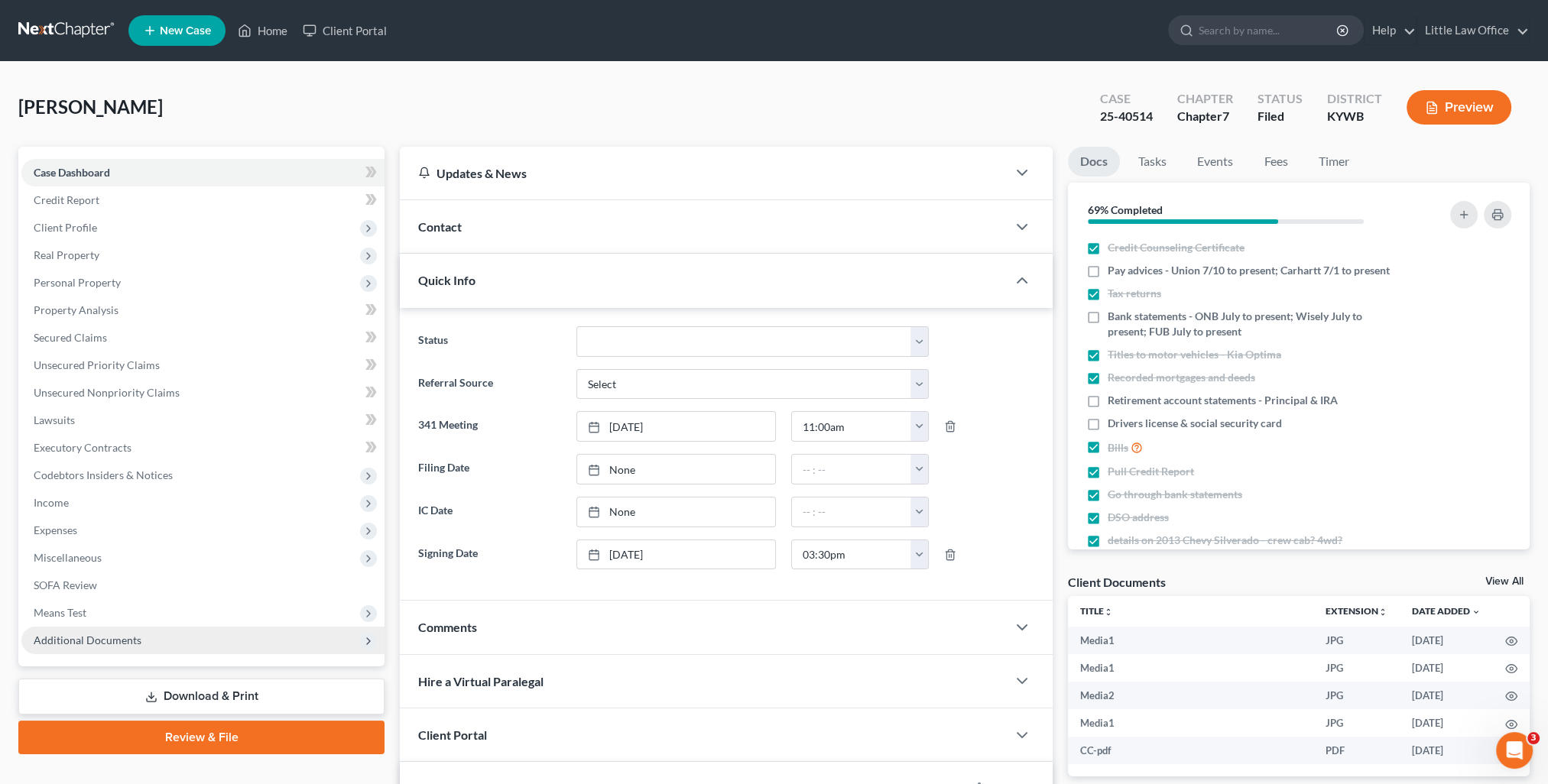
click at [148, 645] on span "Additional Documents" at bounding box center [203, 640] width 363 height 27
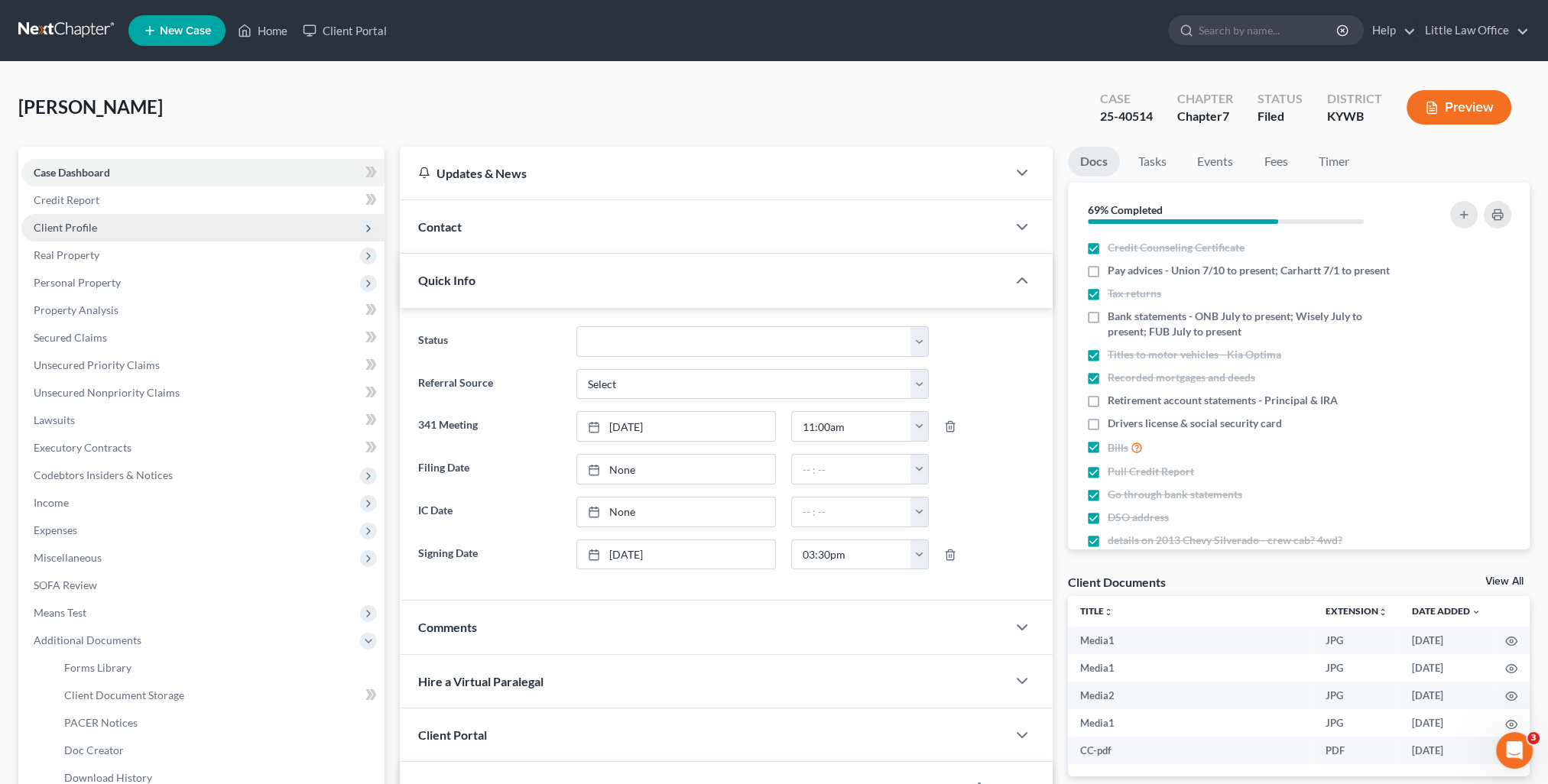
click at [52, 231] on span "Client Profile" at bounding box center [65, 227] width 63 height 13
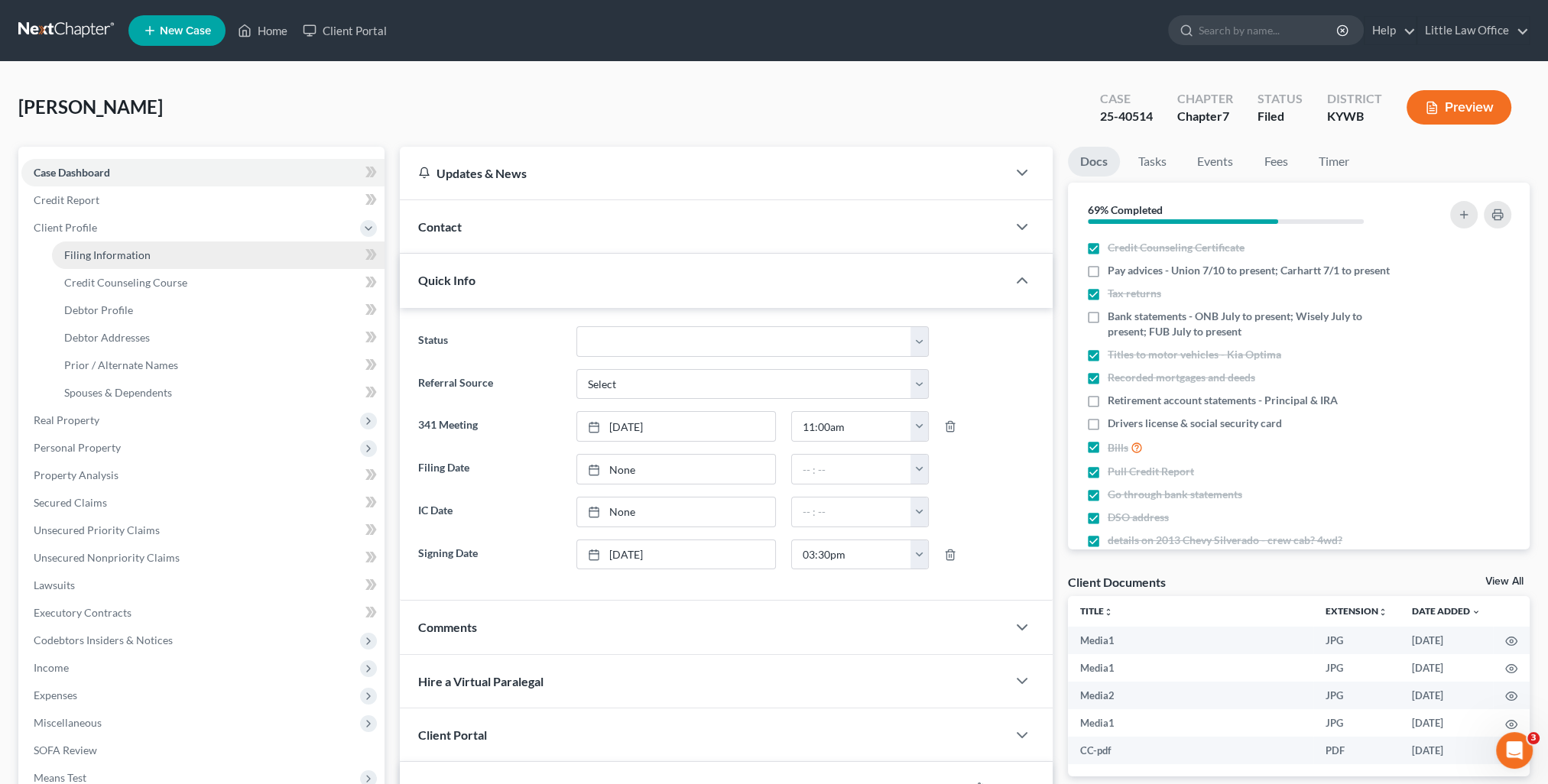
click at [86, 259] on span "Filing Information" at bounding box center [108, 255] width 87 height 13
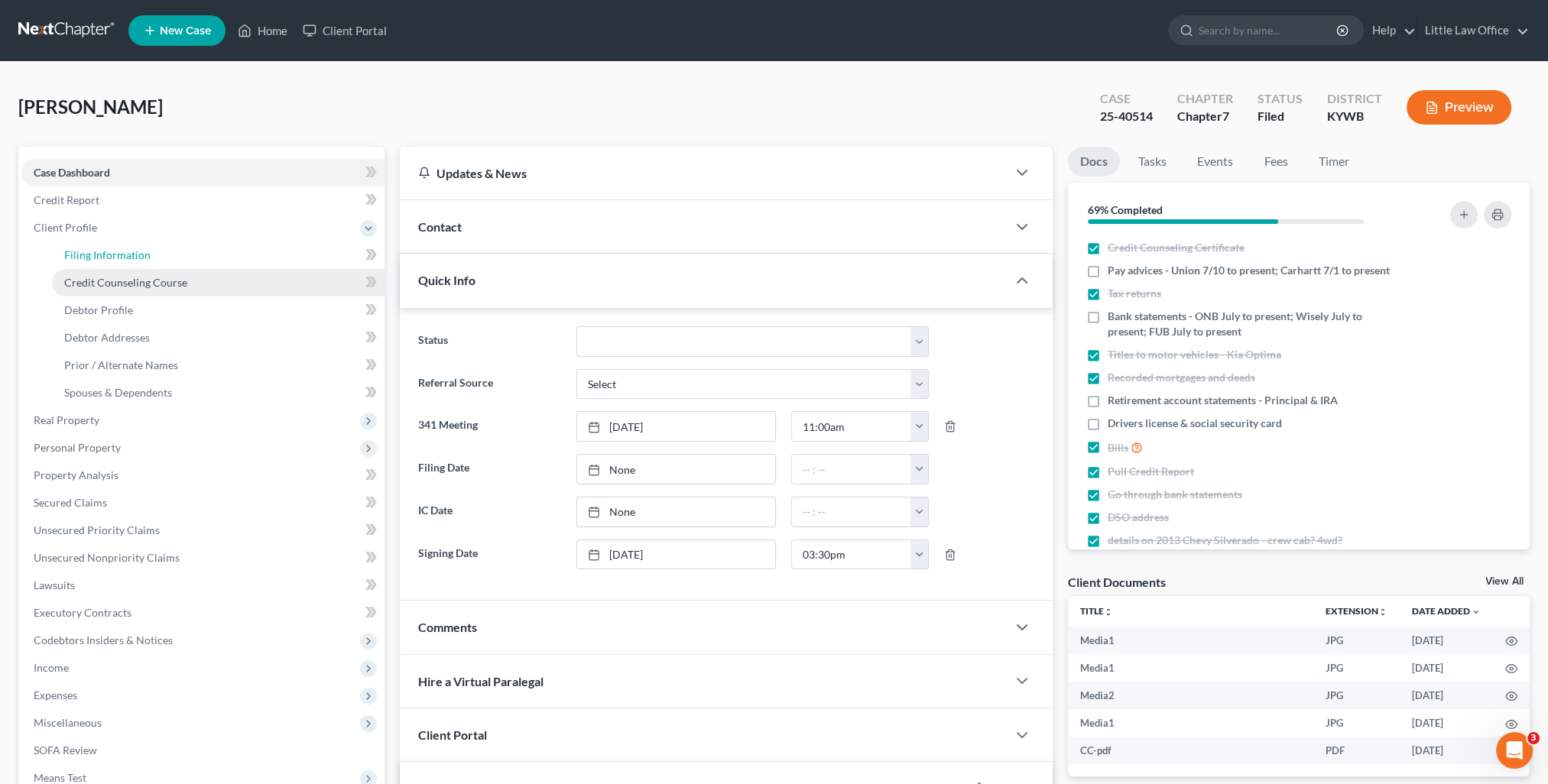
select select "1"
select select "0"
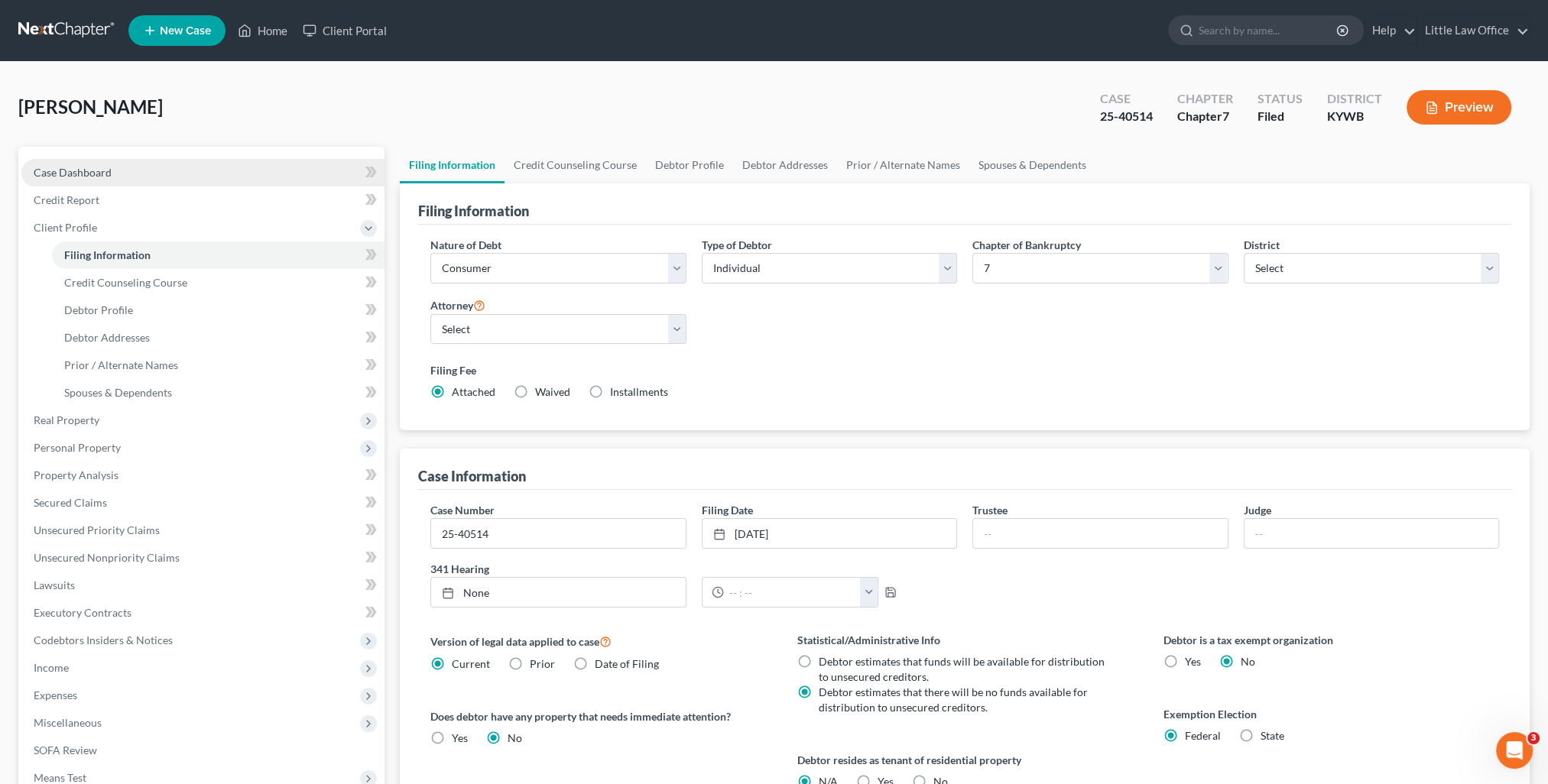
click at [82, 179] on link "Case Dashboard" at bounding box center [203, 173] width 363 height 27
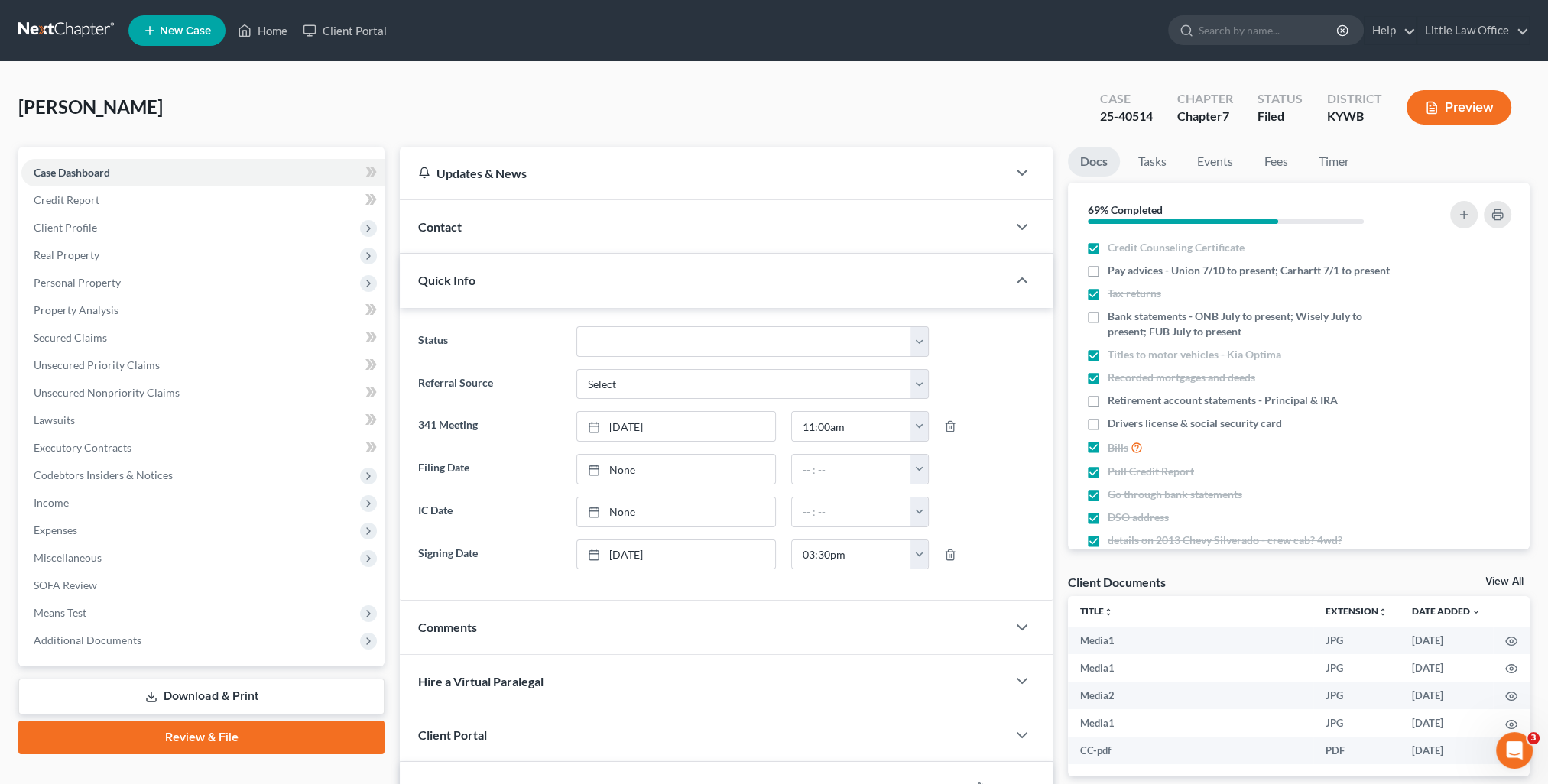
scroll to position [1761, 0]
type input "[DATE]"
click at [621, 467] on link "[DATE]" at bounding box center [676, 469] width 198 height 29
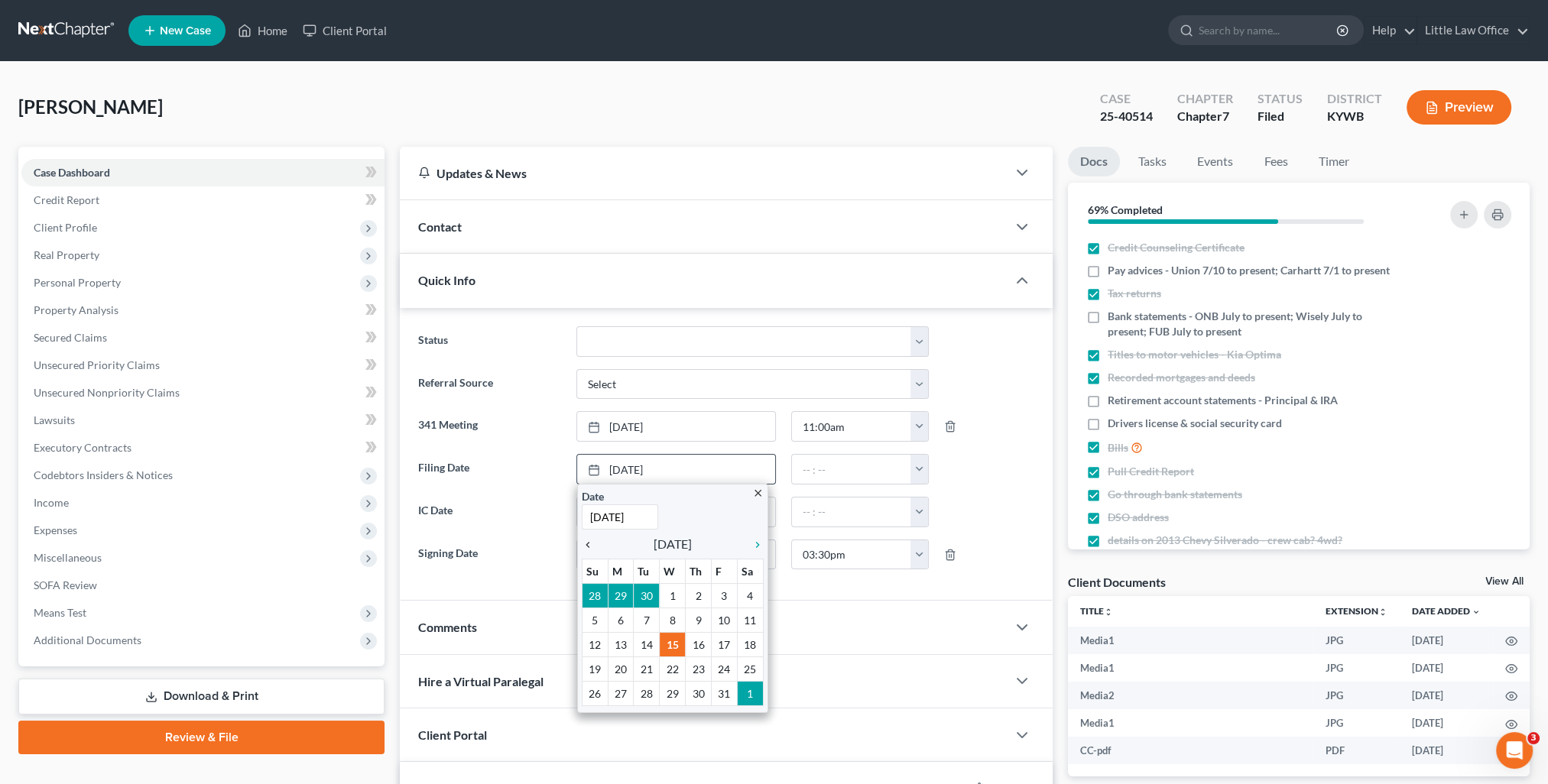
click at [587, 541] on icon "chevron_left" at bounding box center [592, 545] width 20 height 13
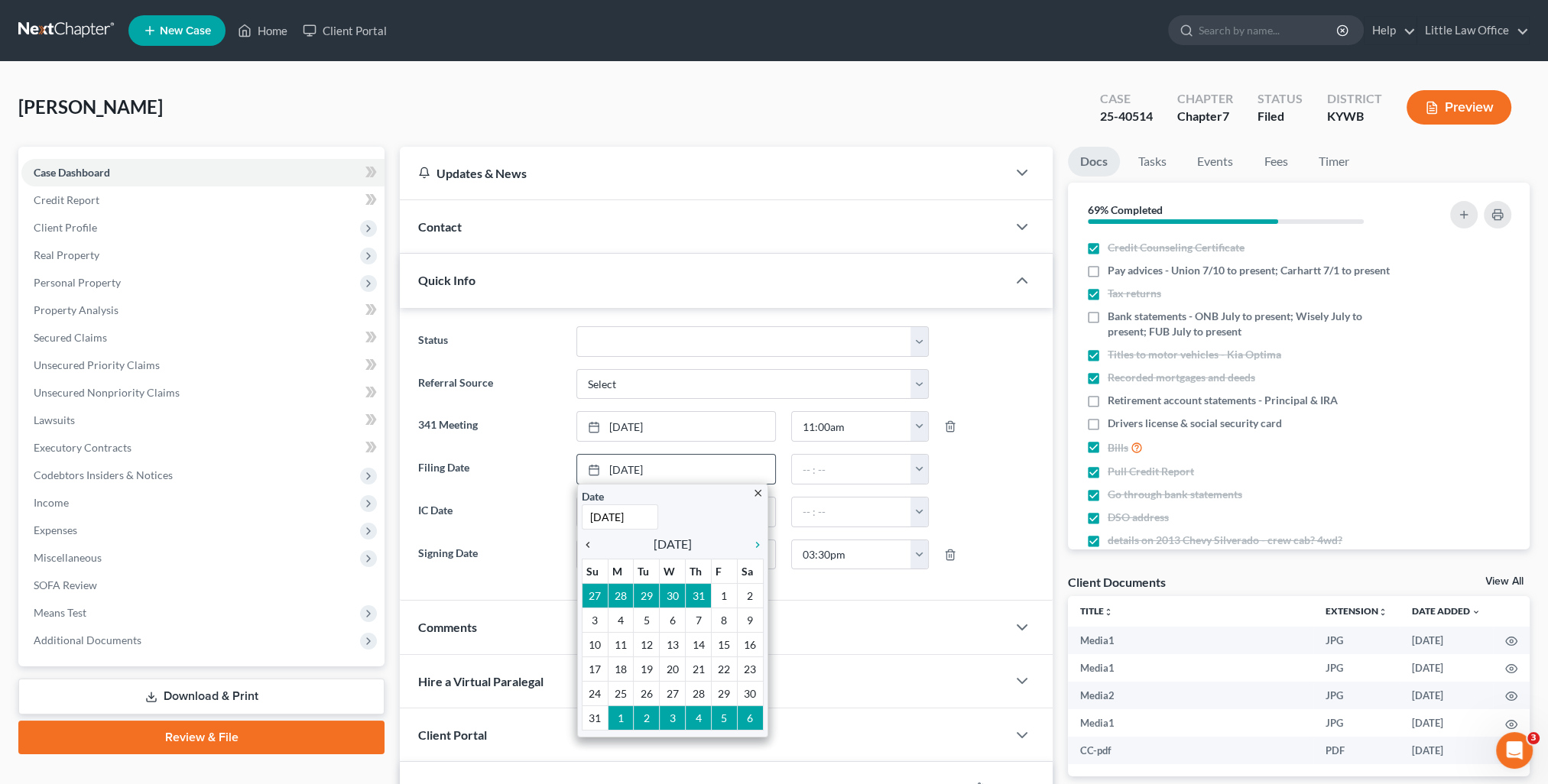
click at [587, 541] on icon "chevron_left" at bounding box center [592, 545] width 20 height 13
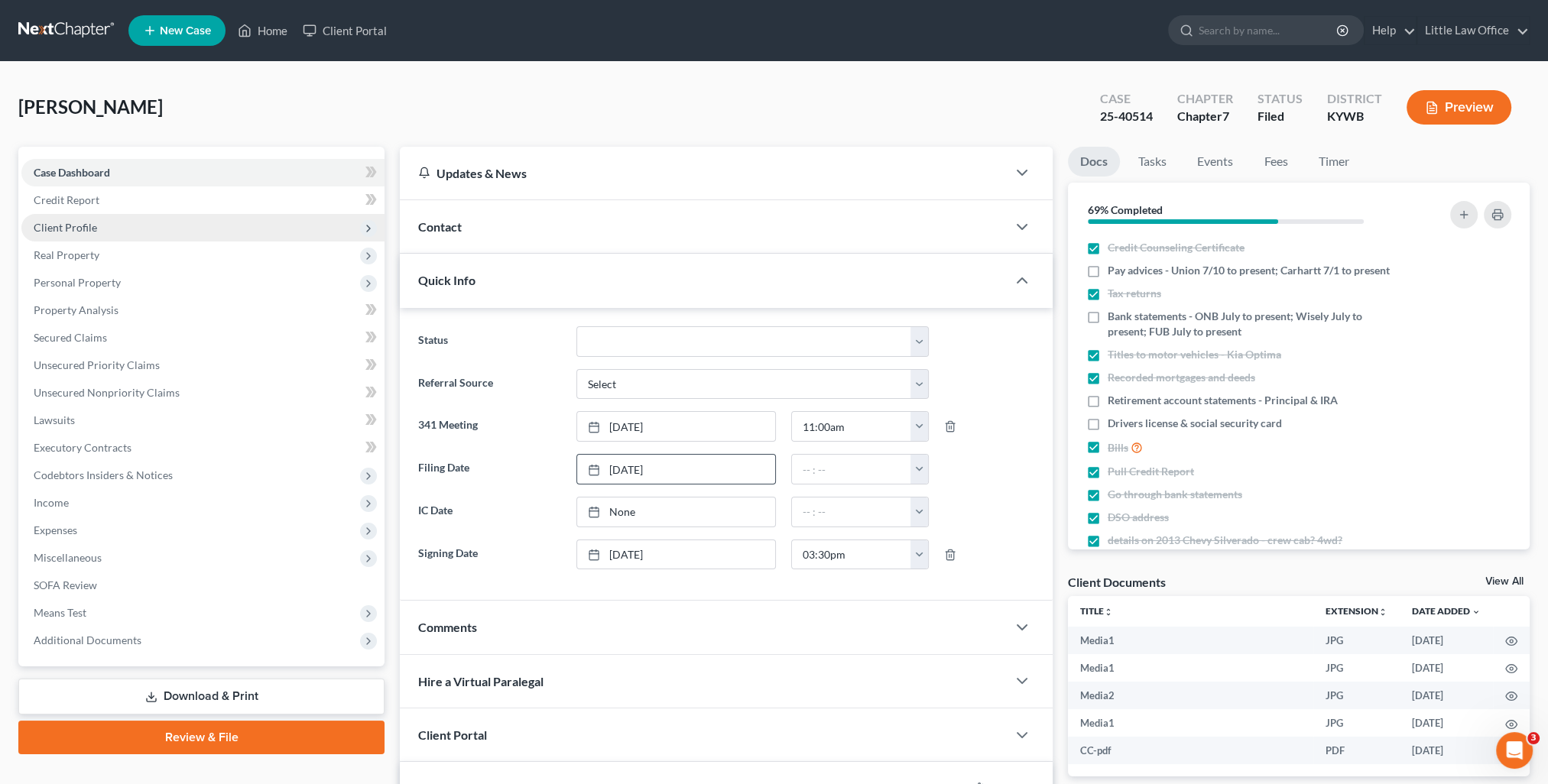
click at [89, 228] on span "Client Profile" at bounding box center [65, 227] width 63 height 13
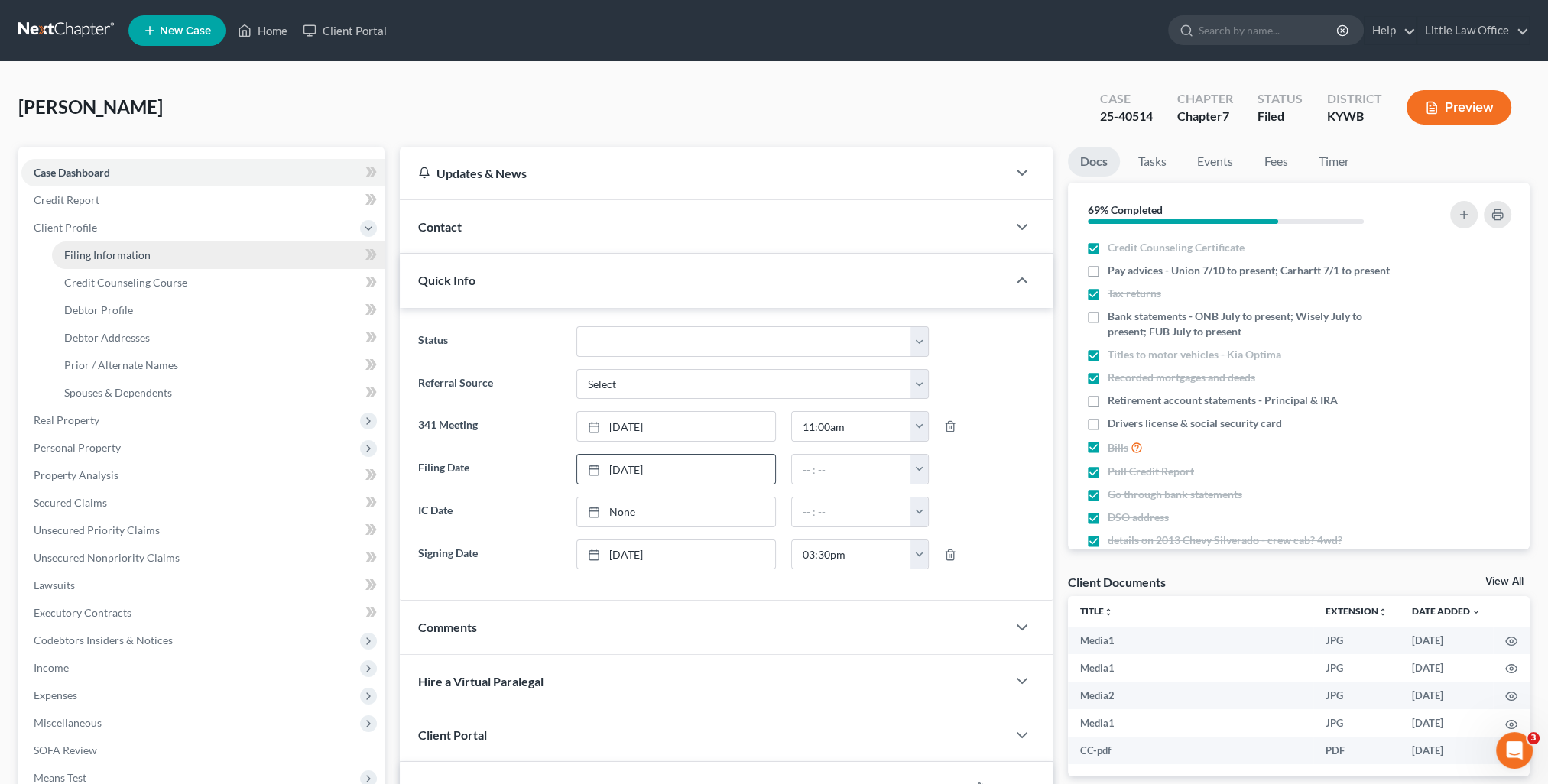
click at [98, 254] on span "Filing Information" at bounding box center [108, 255] width 87 height 13
select select "1"
select select "0"
select select "33"
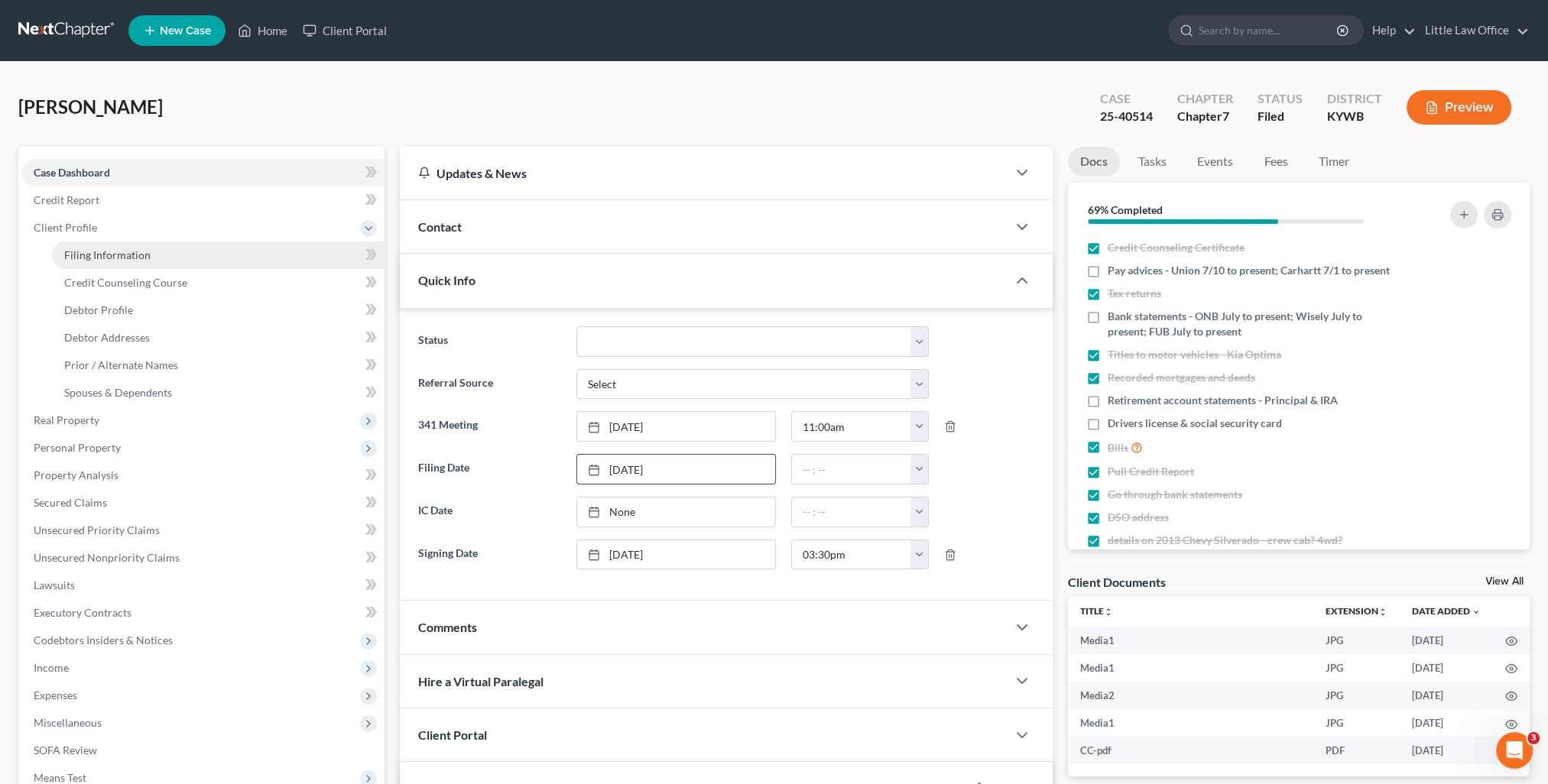
select select "0"
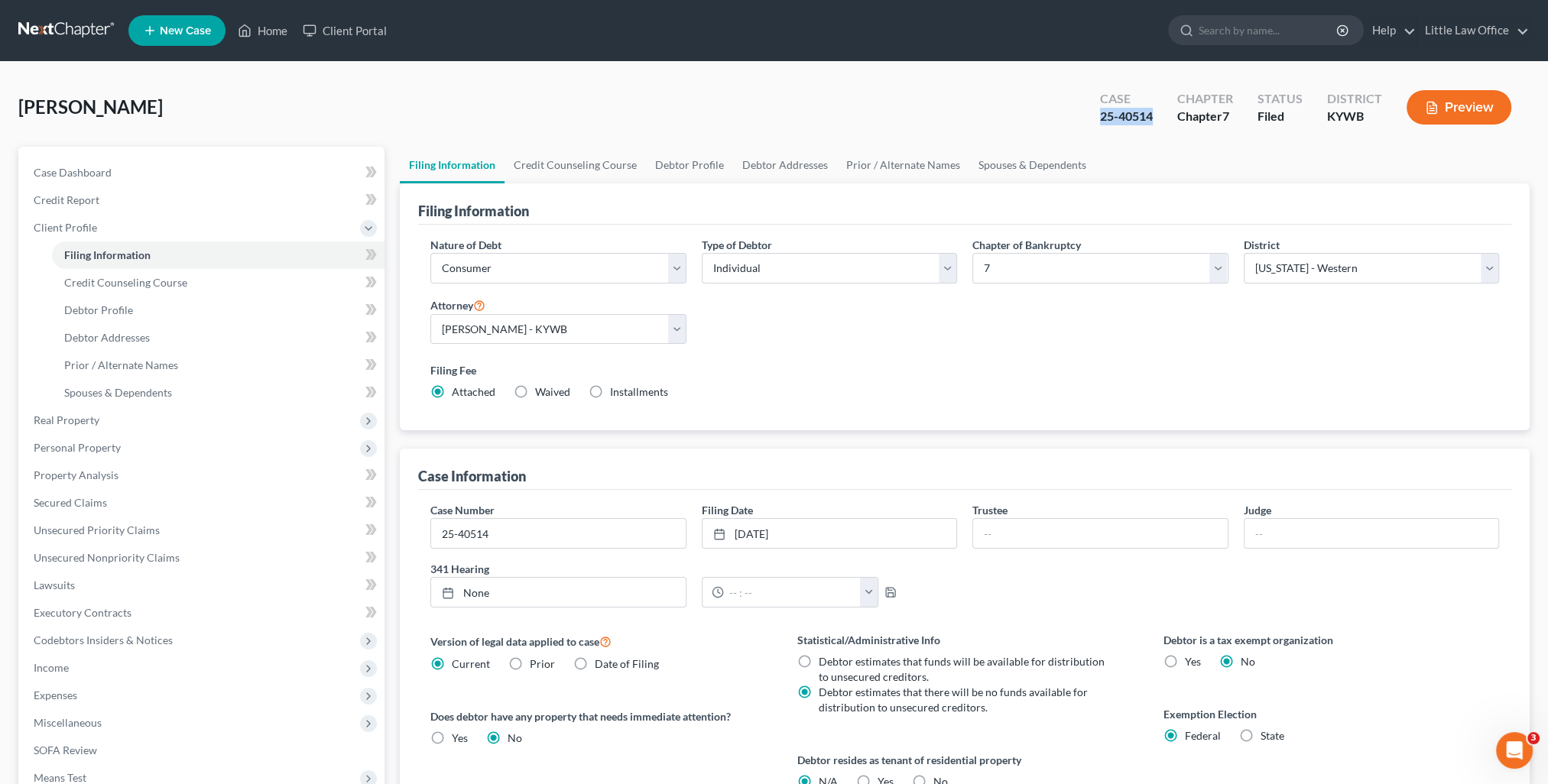
drag, startPoint x: 1092, startPoint y: 121, endPoint x: 1158, endPoint y: 123, distance: 66.0
click at [1158, 123] on div "Case 25-40514" at bounding box center [1126, 109] width 77 height 45
copy div "25-40514"
click at [274, 27] on link "Home" at bounding box center [262, 31] width 65 height 27
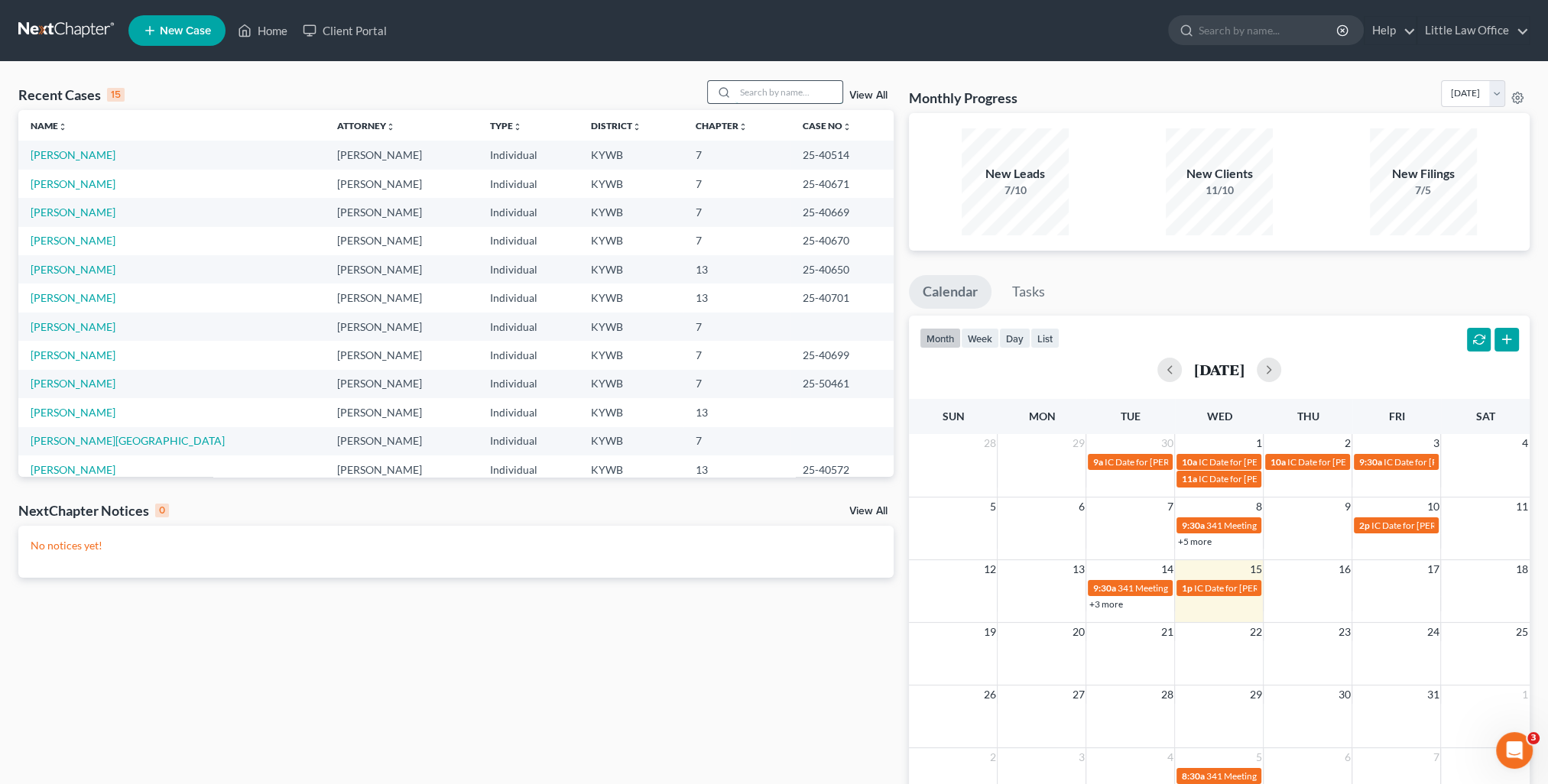
click at [791, 81] on input "search" at bounding box center [789, 92] width 107 height 23
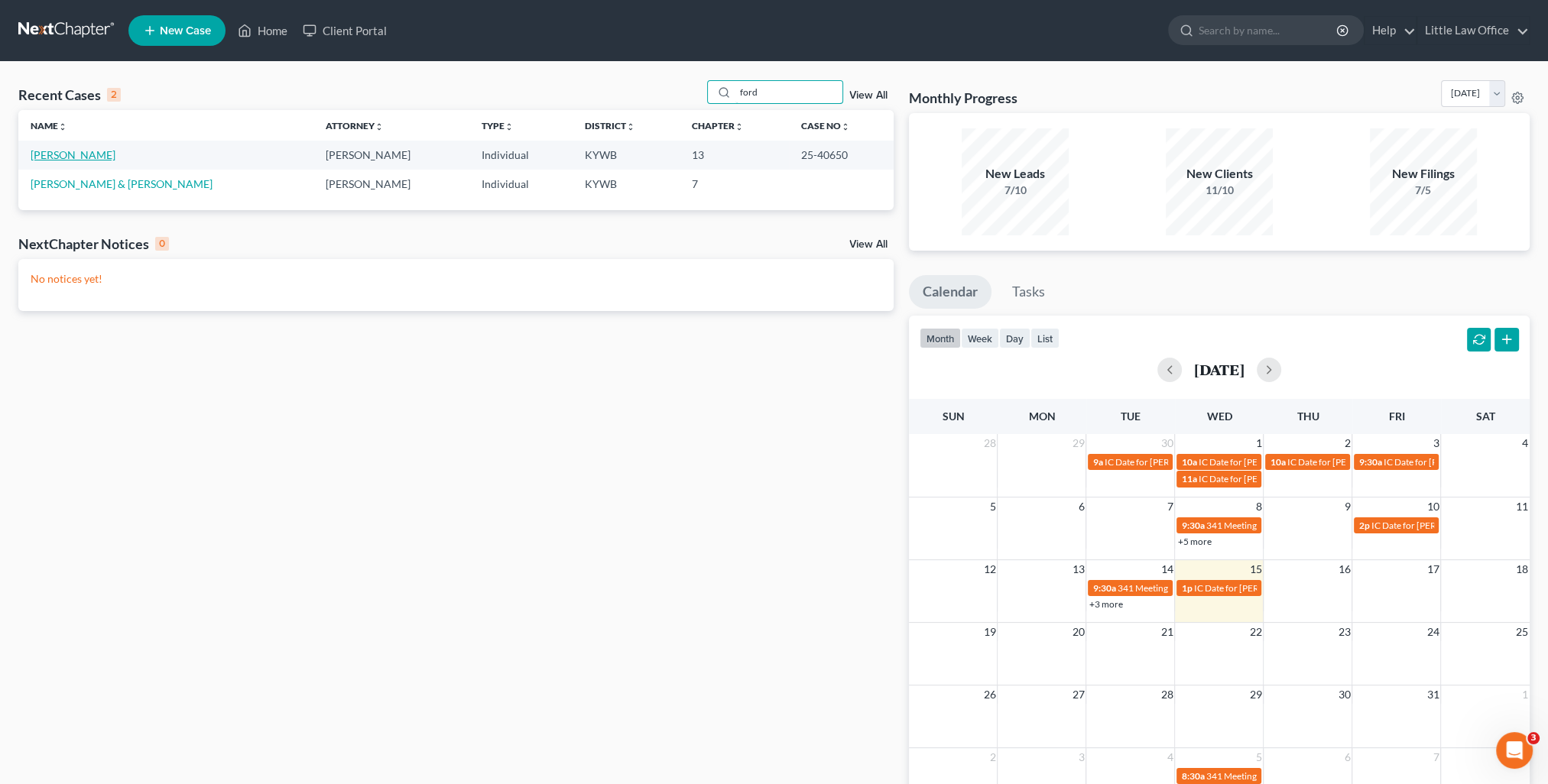
type input "ford"
click at [69, 160] on link "[PERSON_NAME]" at bounding box center [73, 155] width 85 height 13
select select "4"
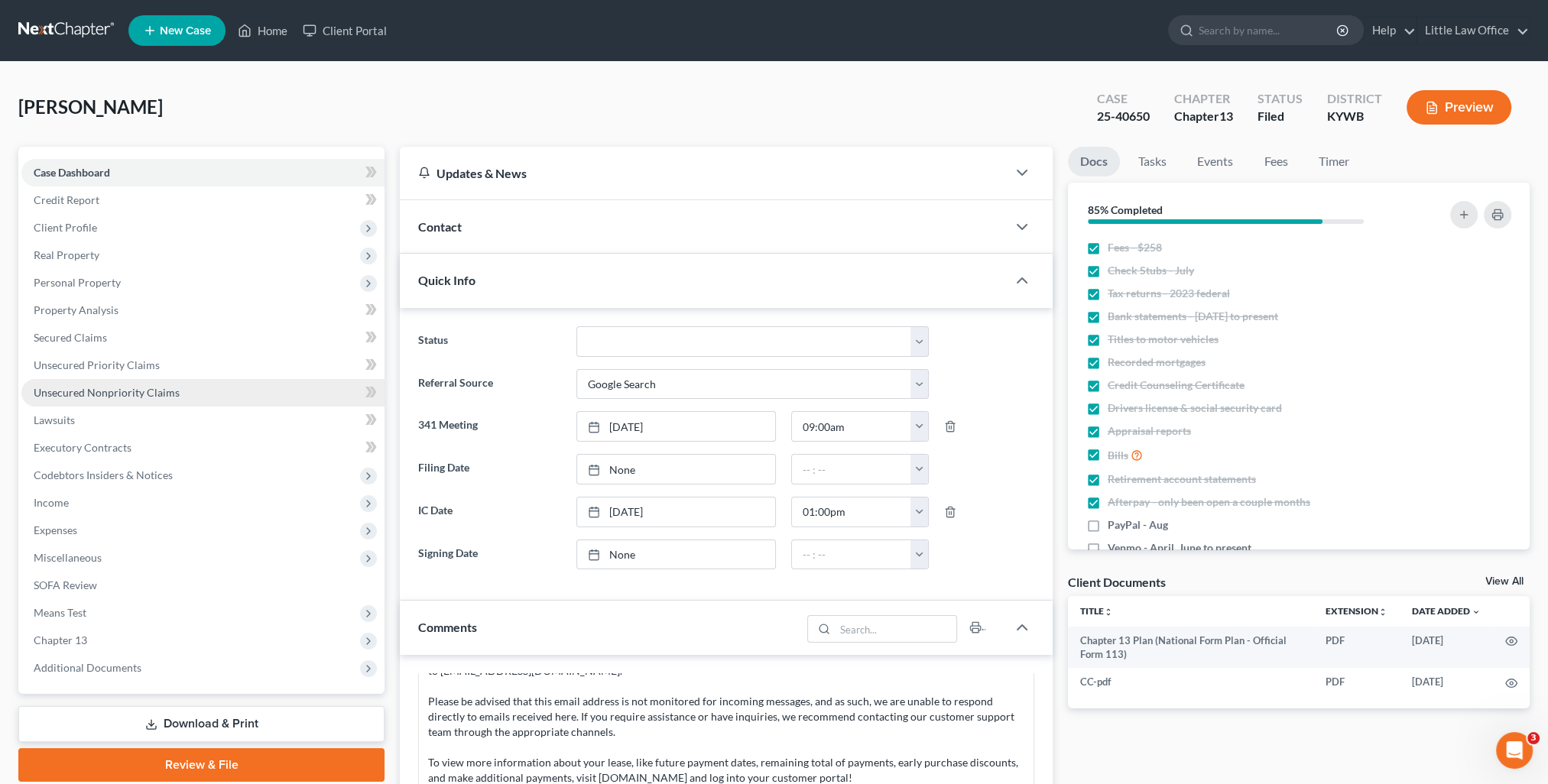
scroll to position [2330, 0]
click at [110, 400] on link "Unsecured Nonpriority Claims" at bounding box center [203, 392] width 363 height 27
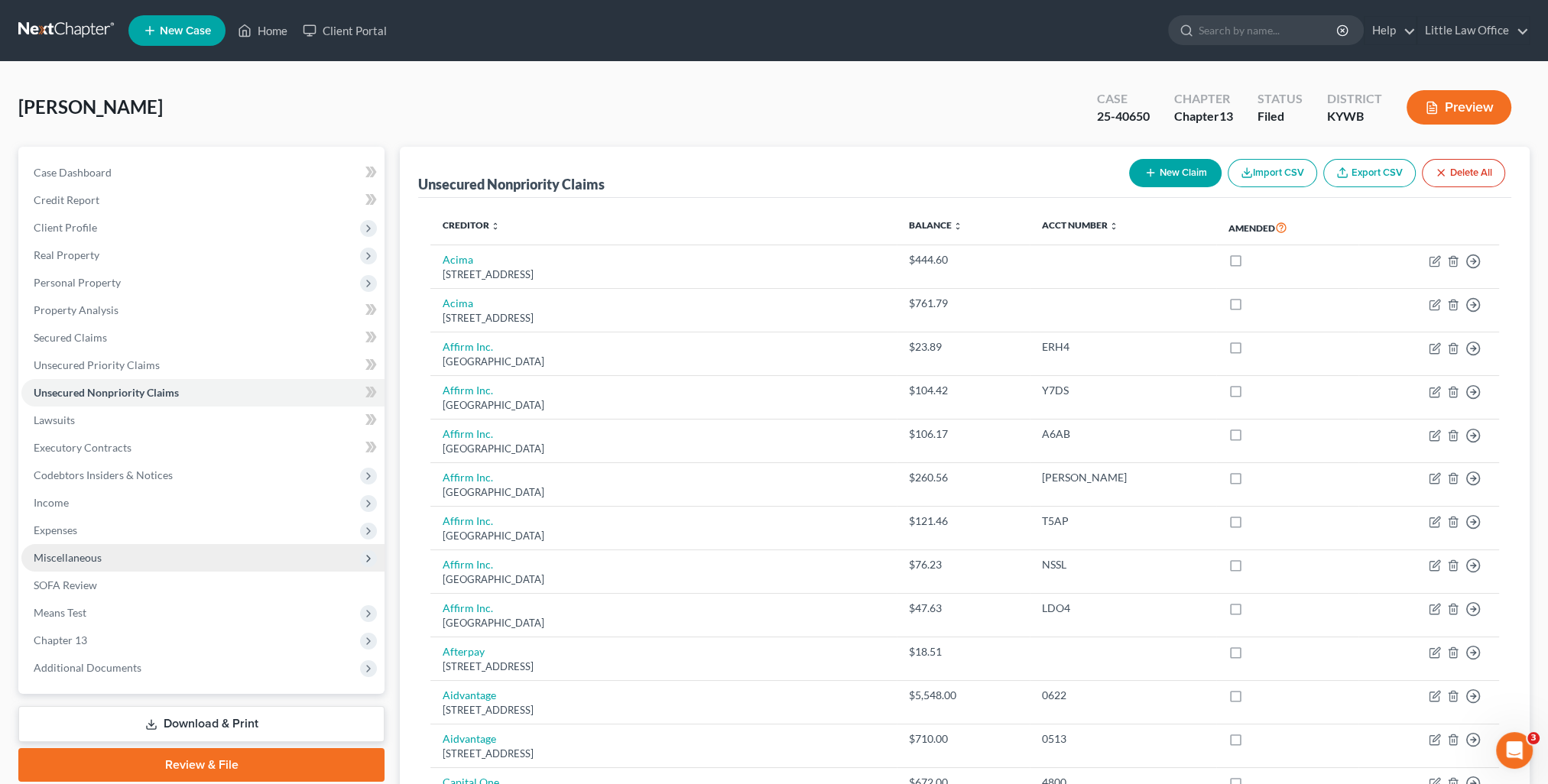
scroll to position [77, 0]
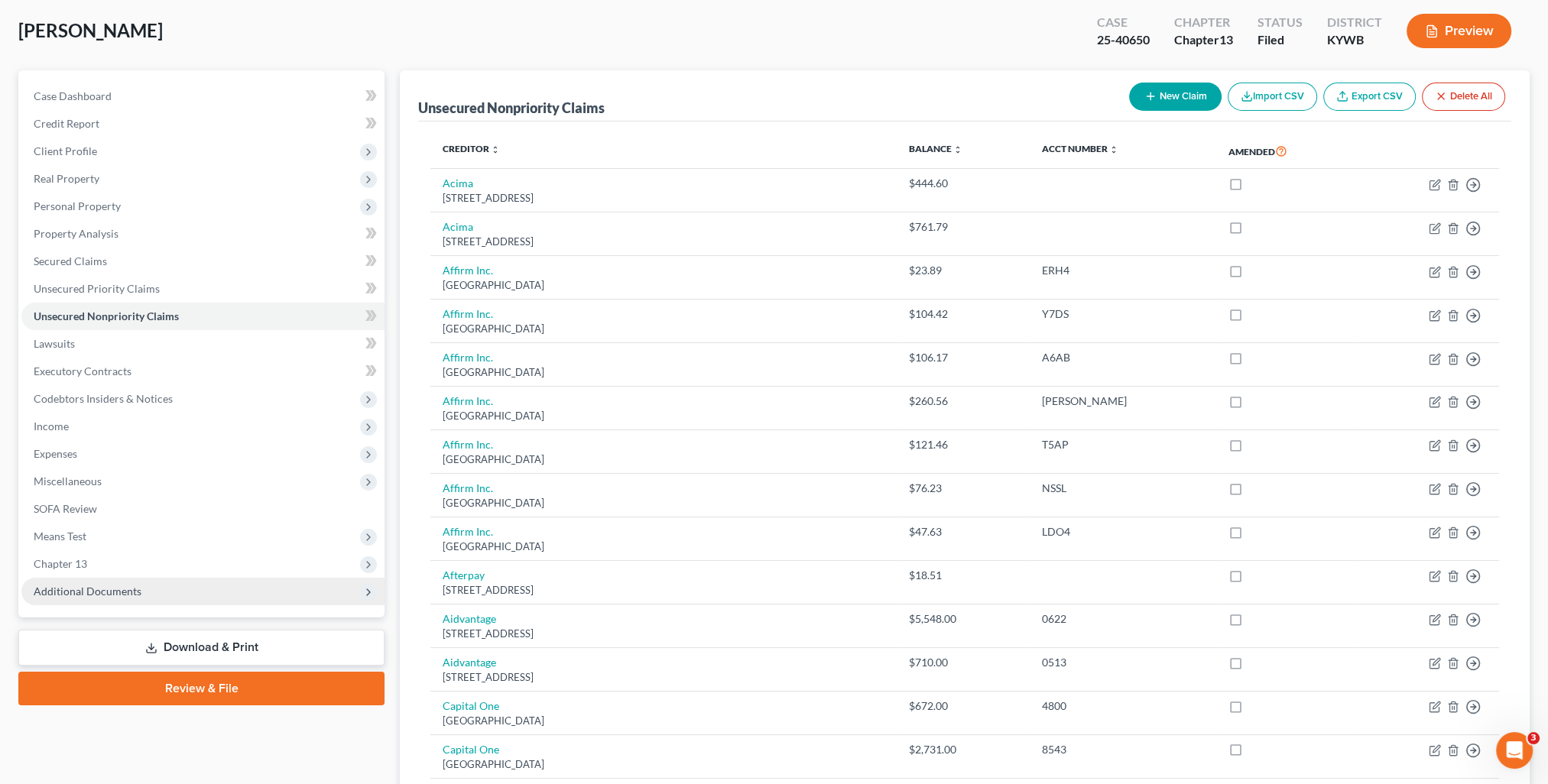
click at [94, 590] on span "Additional Documents" at bounding box center [87, 591] width 108 height 13
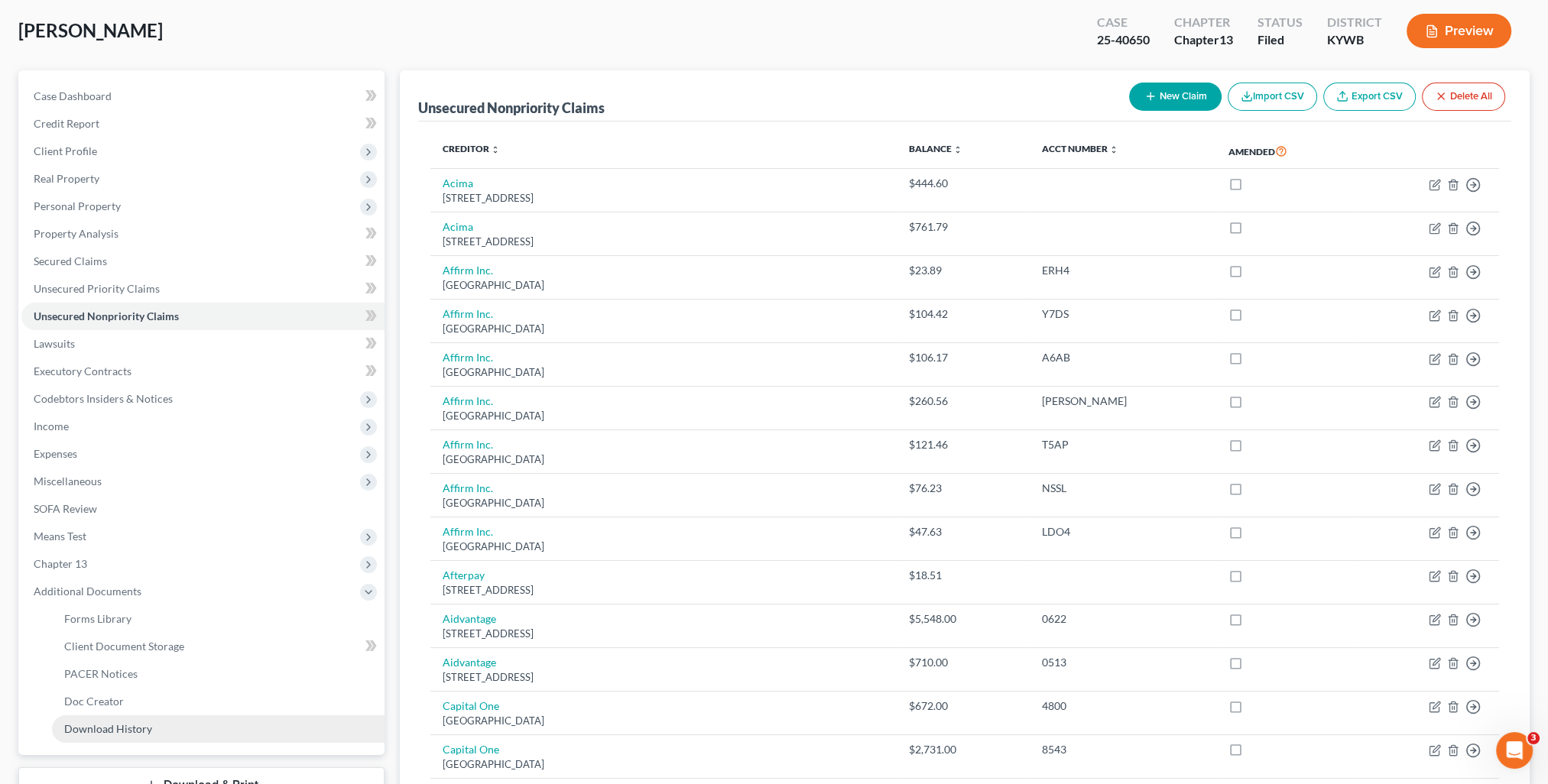
click at [129, 724] on span "Download History" at bounding box center [108, 729] width 88 height 13
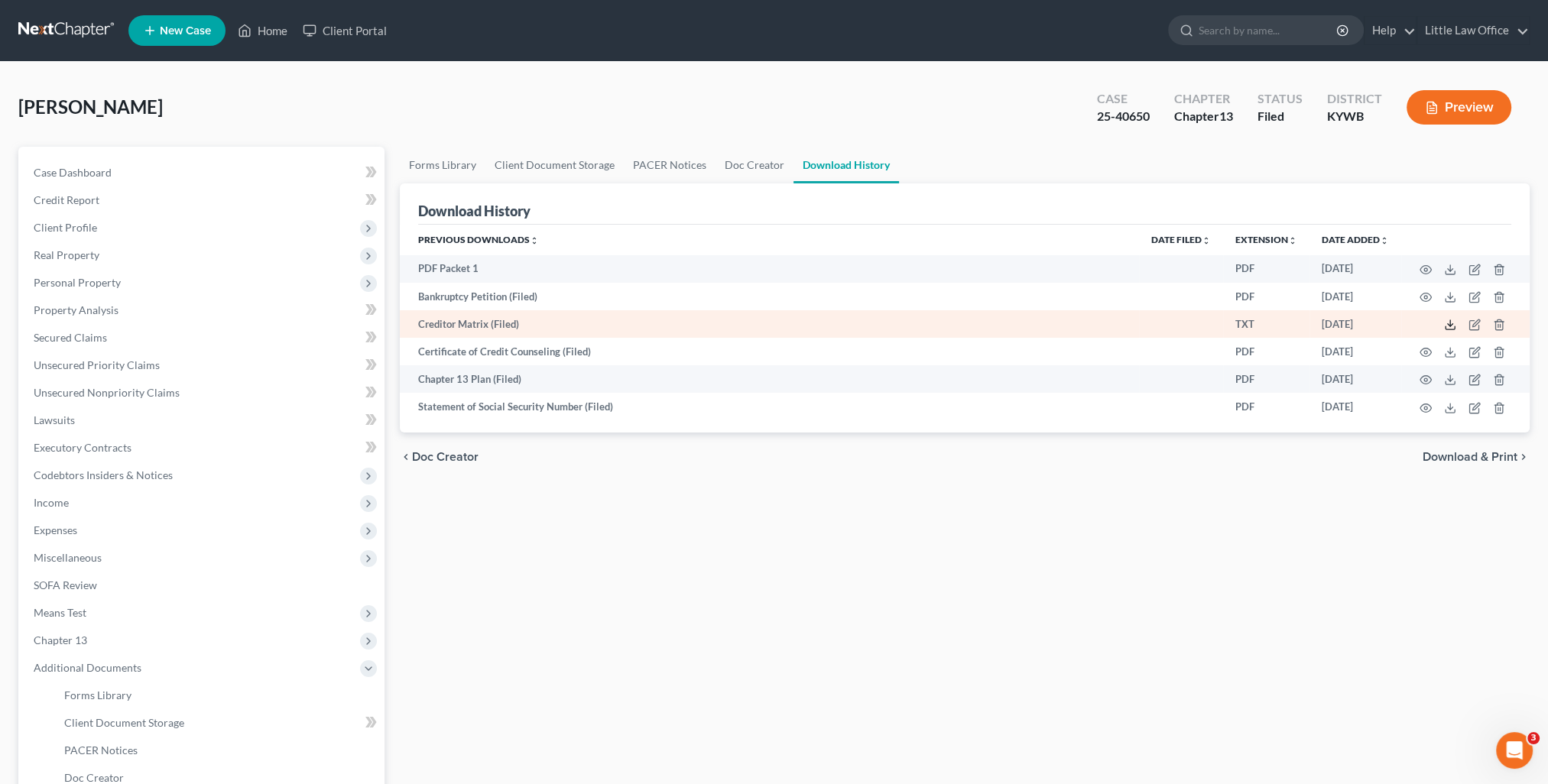
click at [1448, 323] on icon at bounding box center [1450, 325] width 13 height 13
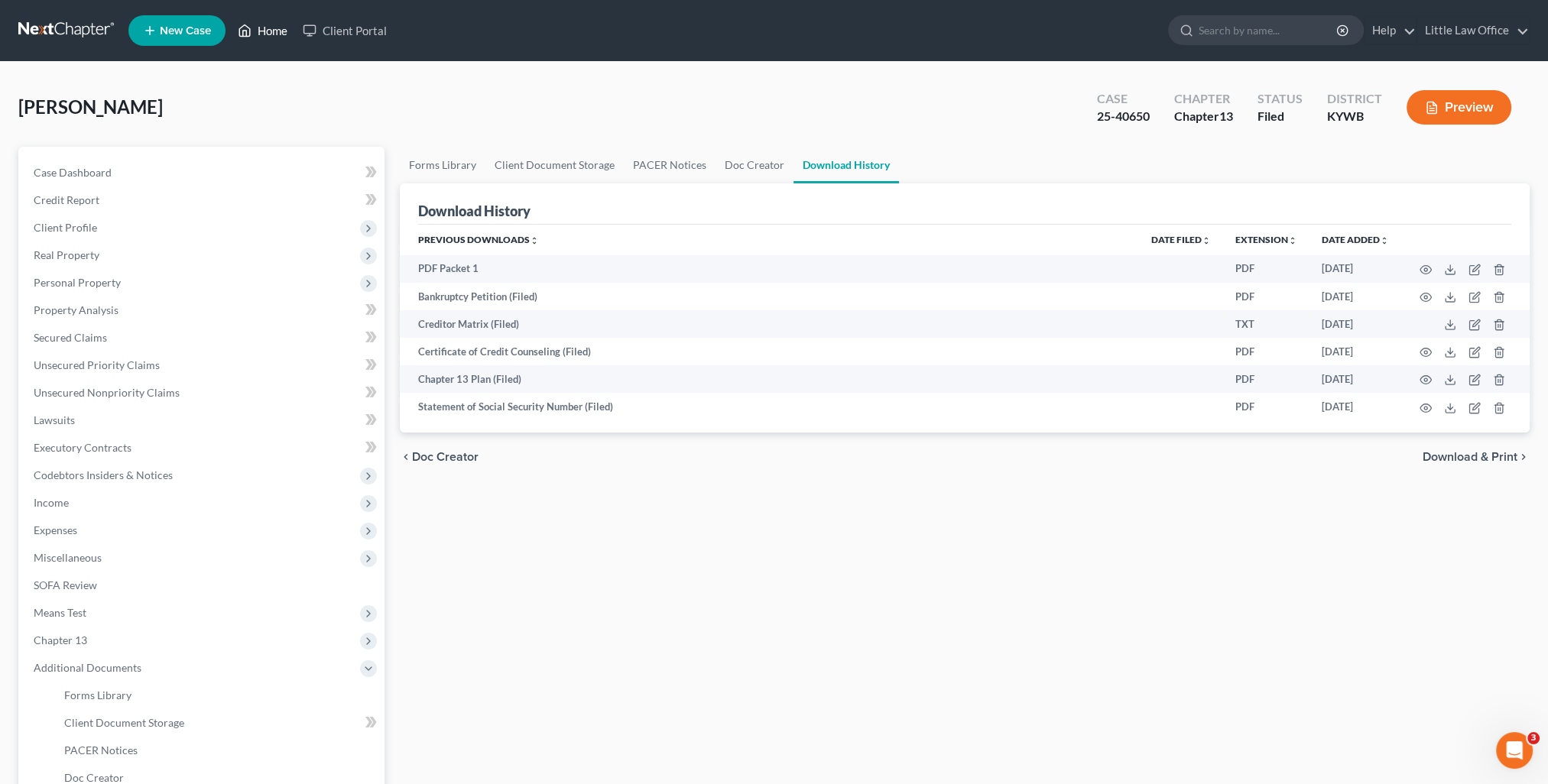
click at [284, 27] on link "Home" at bounding box center [262, 31] width 65 height 27
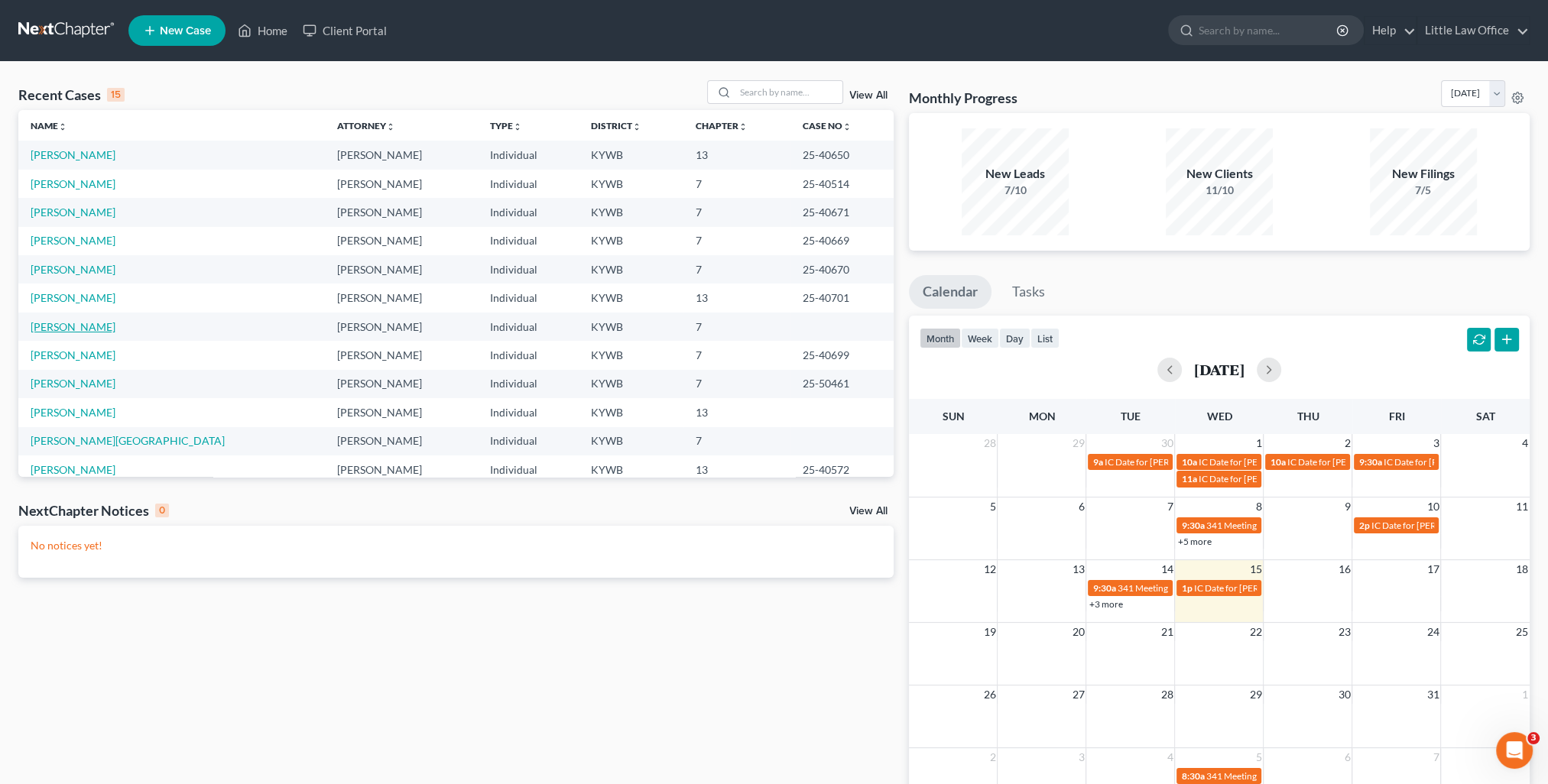
click at [63, 320] on link "[PERSON_NAME]" at bounding box center [73, 326] width 85 height 13
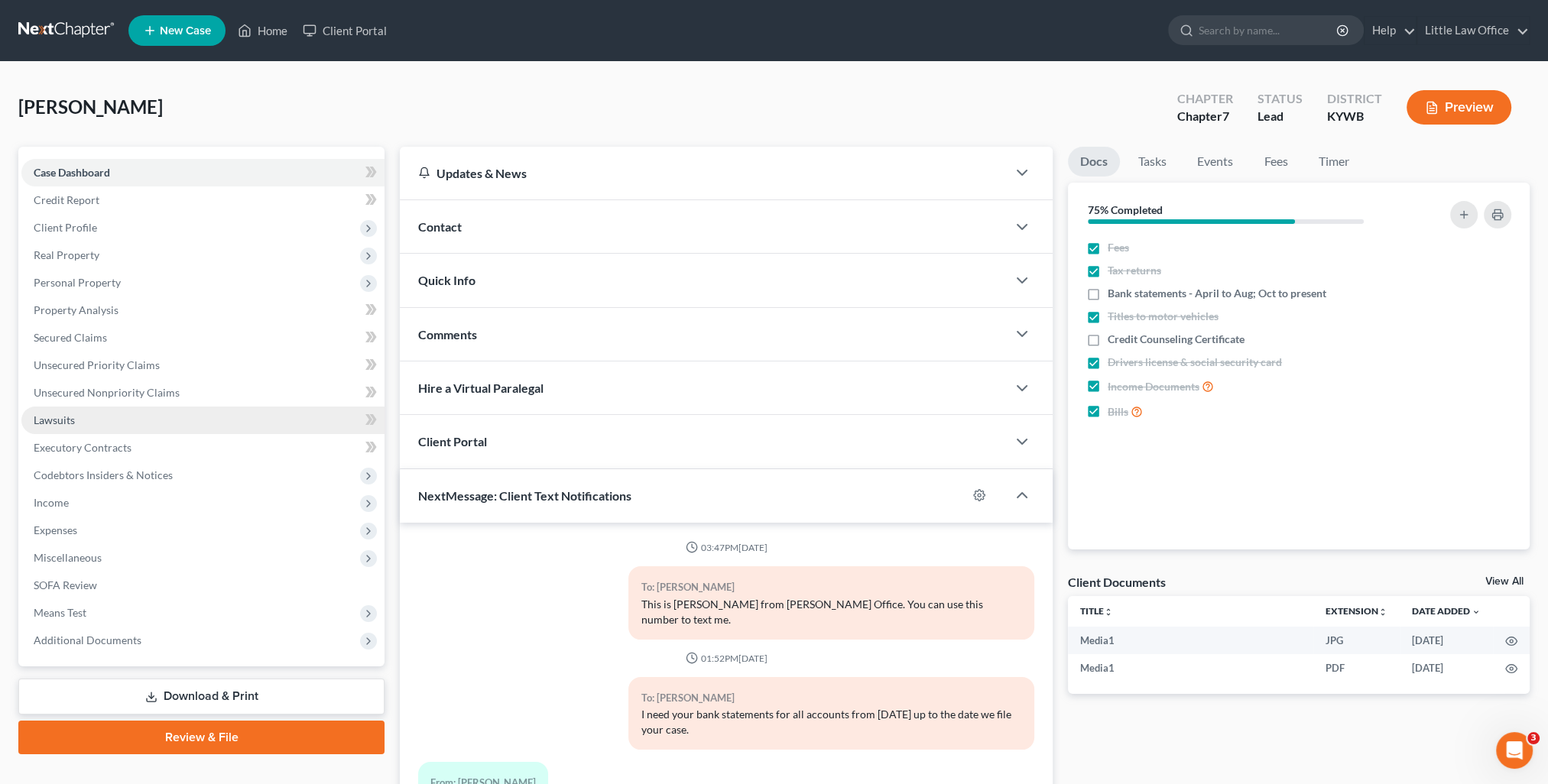
scroll to position [292, 0]
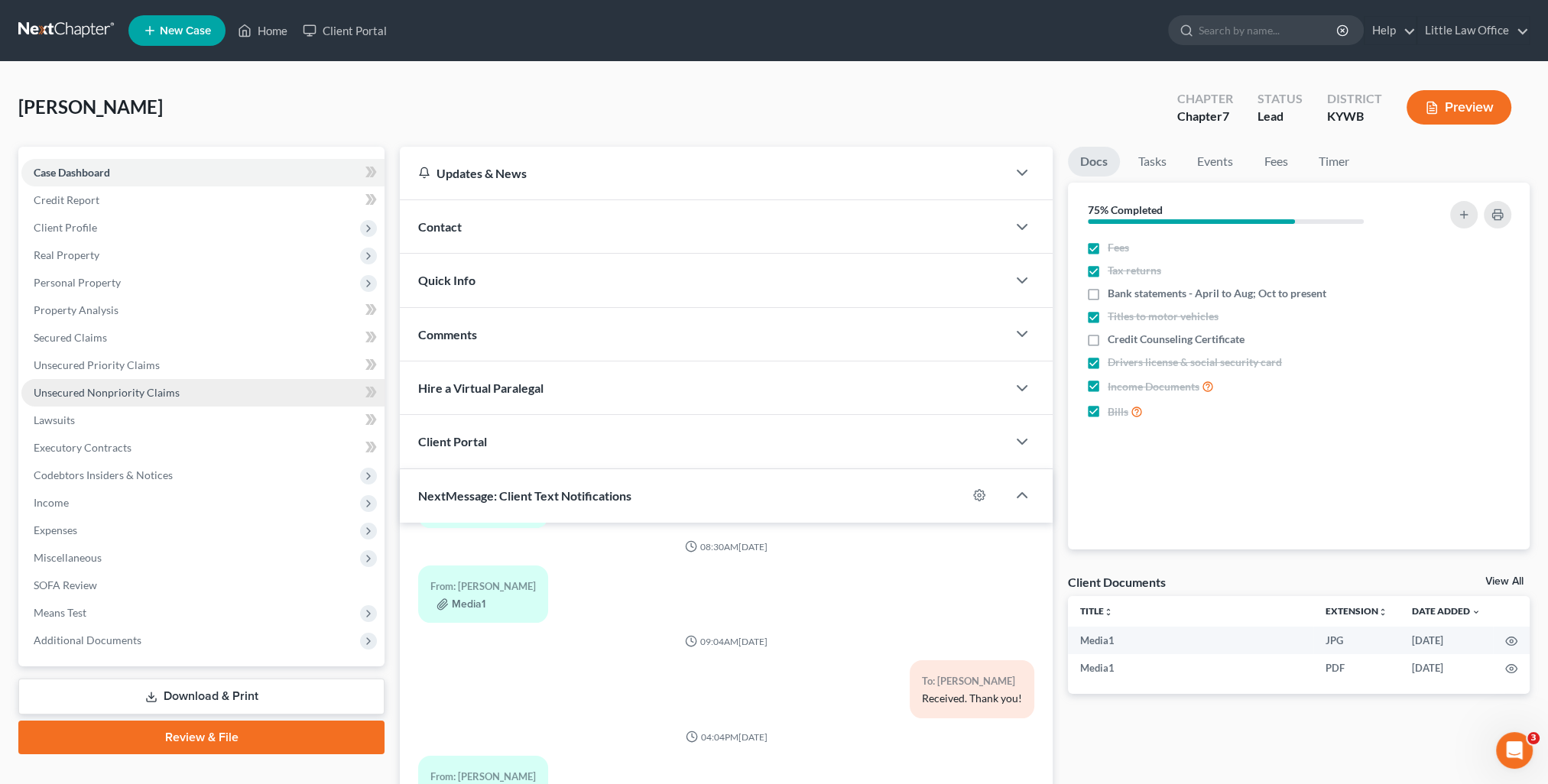
click at [131, 392] on span "Unsecured Nonpriority Claims" at bounding box center [106, 392] width 146 height 13
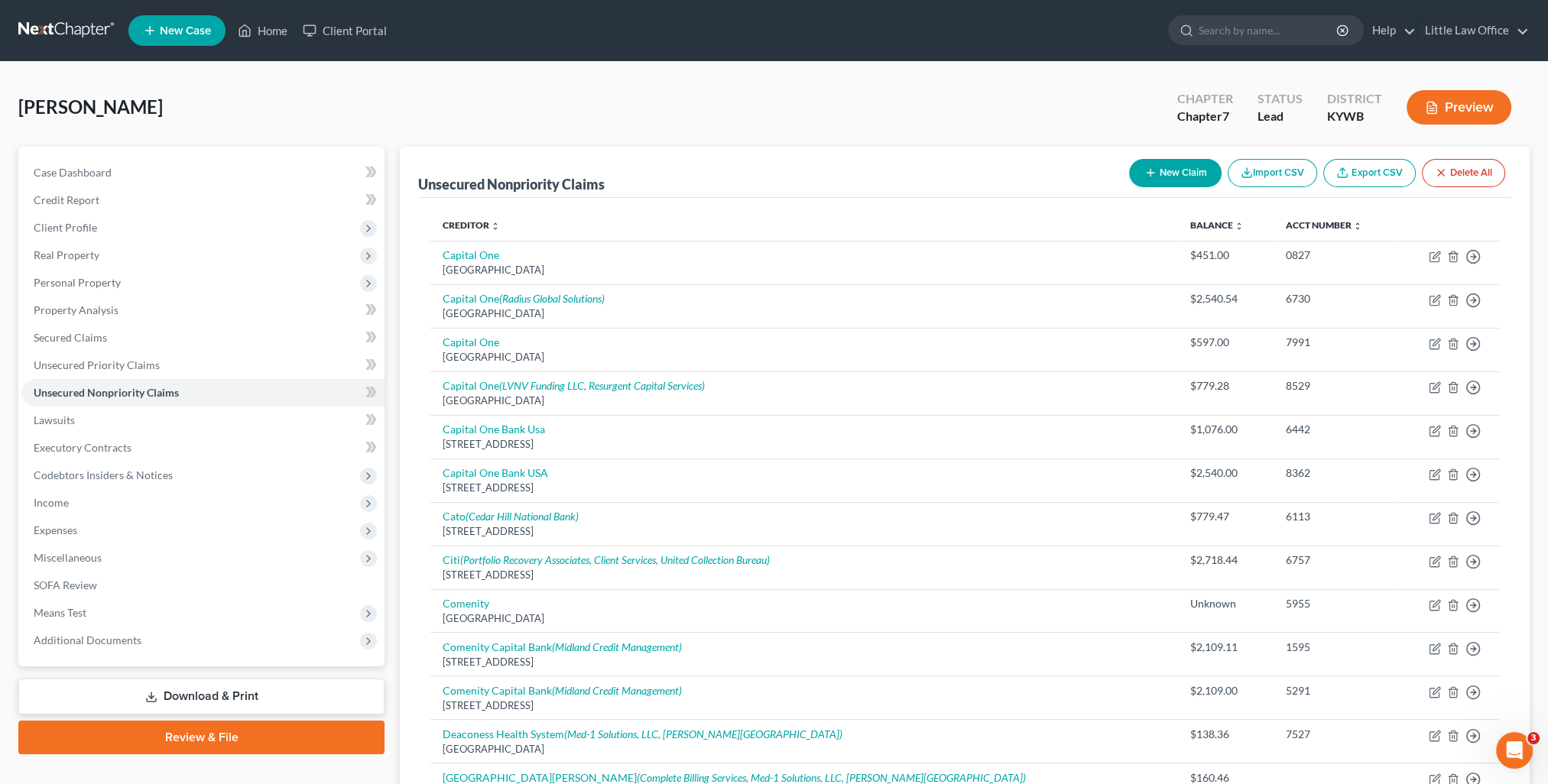
click at [1163, 165] on button "New Claim" at bounding box center [1175, 173] width 92 height 28
select select "0"
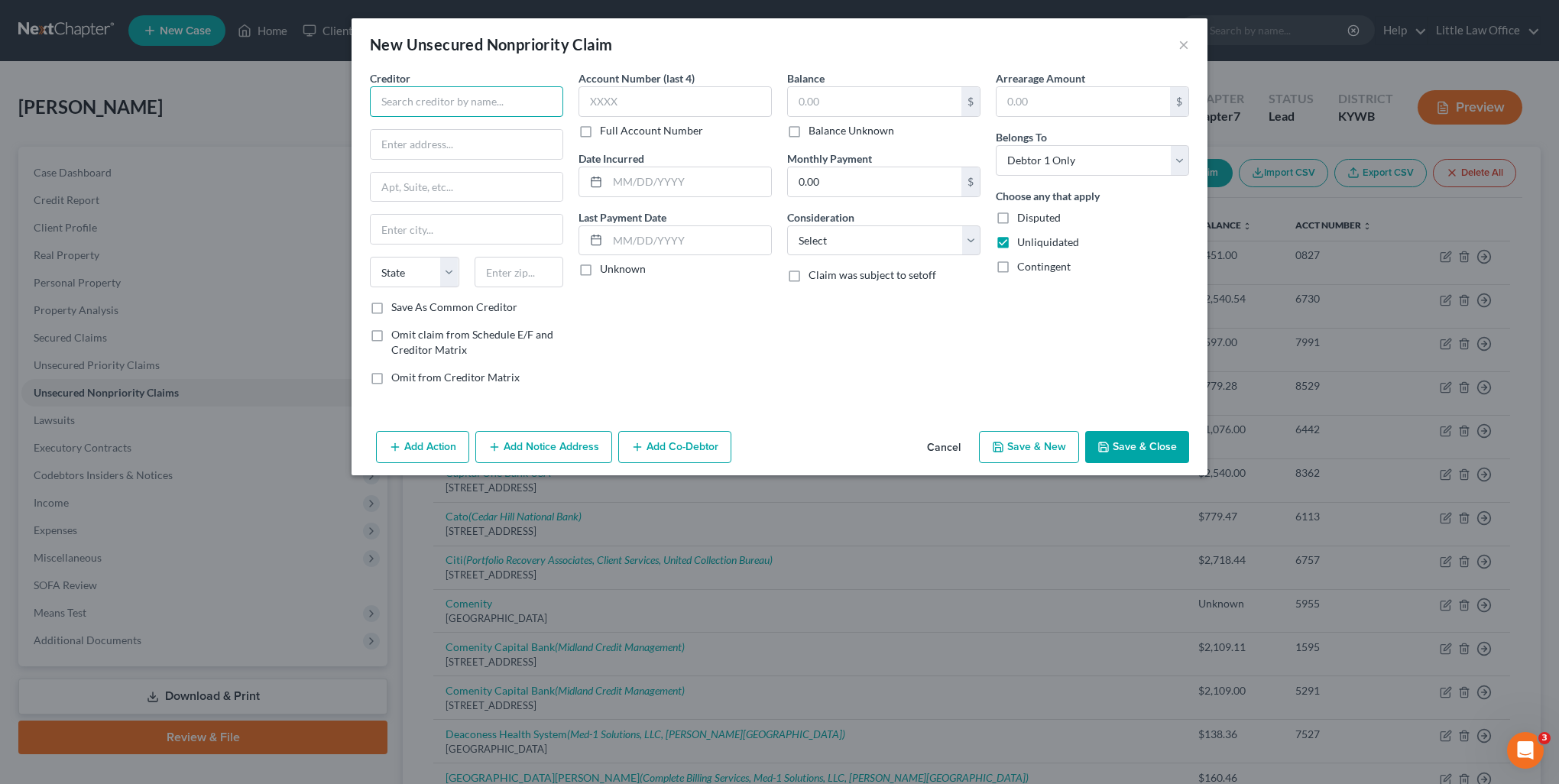
click at [431, 101] on input "text" at bounding box center [467, 102] width 194 height 31
type input "[PERSON_NAME], DMD"
type input "[STREET_ADDRESS]"
type input "42431"
type input "[GEOGRAPHIC_DATA]"
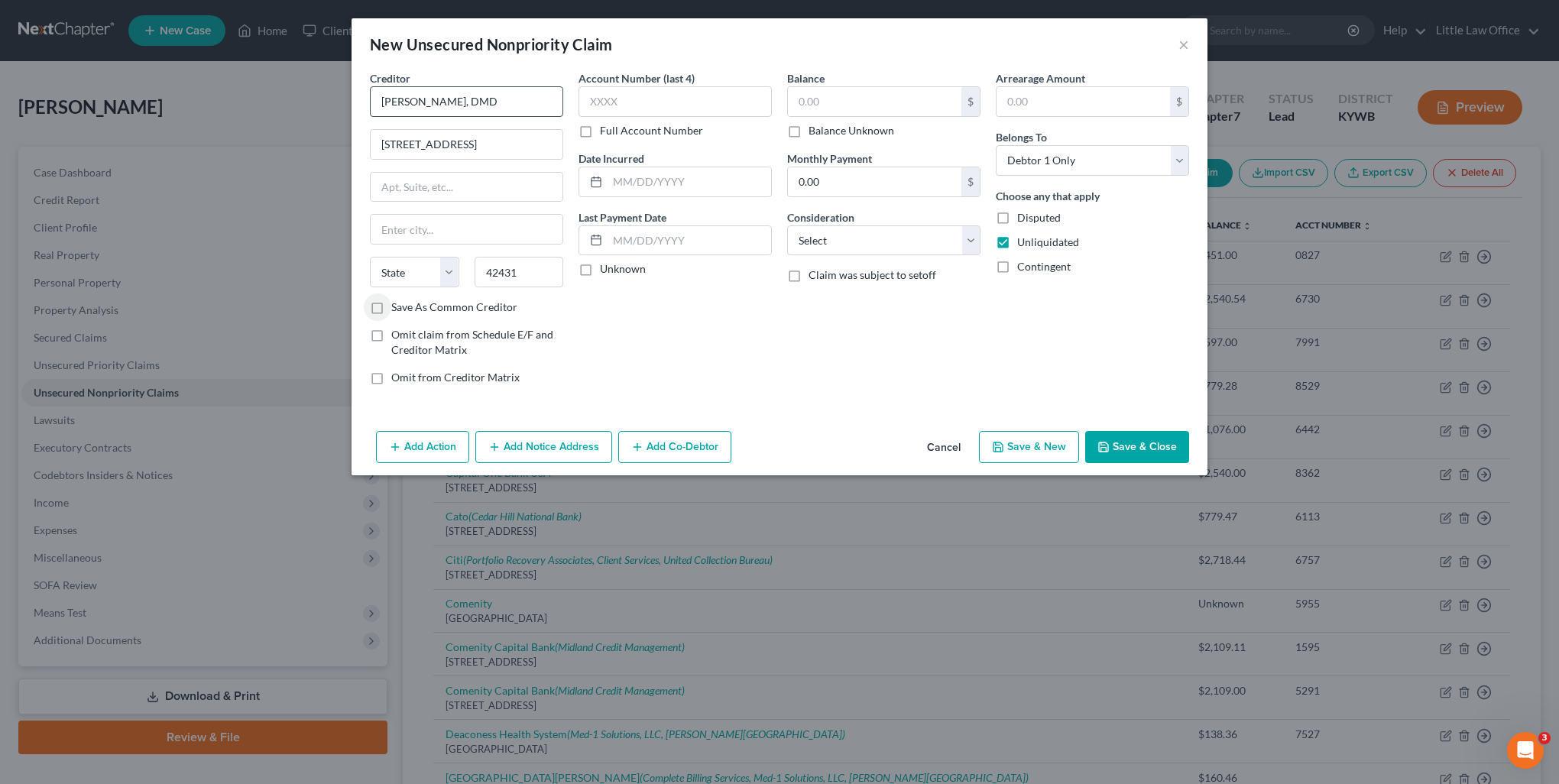
select select "18"
click at [624, 95] on input "text" at bounding box center [676, 102] width 194 height 31
type input "0001"
click at [827, 104] on input "text" at bounding box center [874, 101] width 174 height 29
type input "2,755"
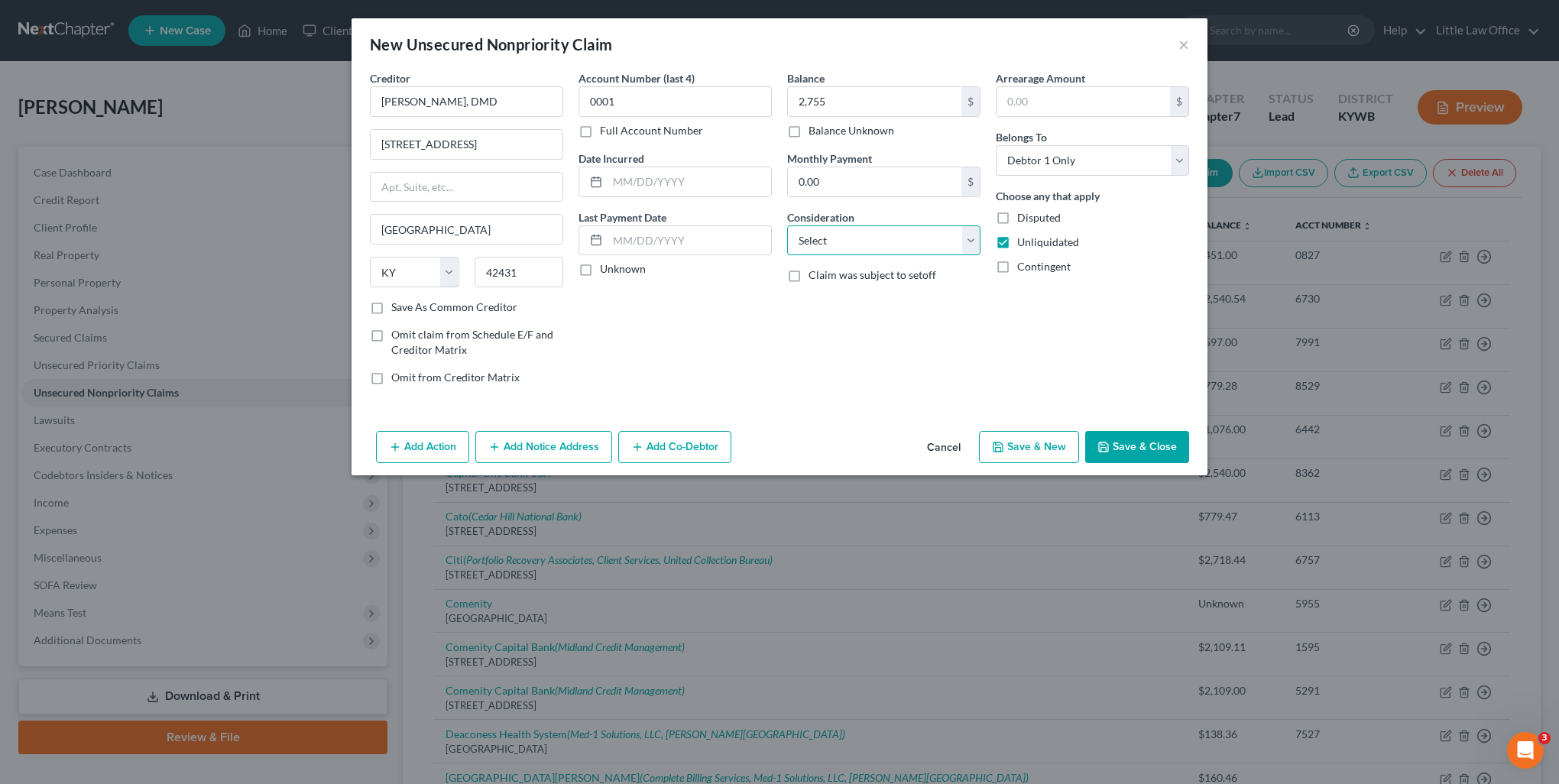
click at [844, 235] on select "Select Cable / Satellite Services Collection Agency Credit Card Debt Debt Couns…" at bounding box center [883, 241] width 194 height 31
select select "9"
click at [787, 225] on select "Select Cable / Satellite Services Collection Agency Credit Card Debt Debt Couns…" at bounding box center [883, 241] width 194 height 31
click at [1142, 445] on button "Save & Close" at bounding box center [1137, 447] width 104 height 32
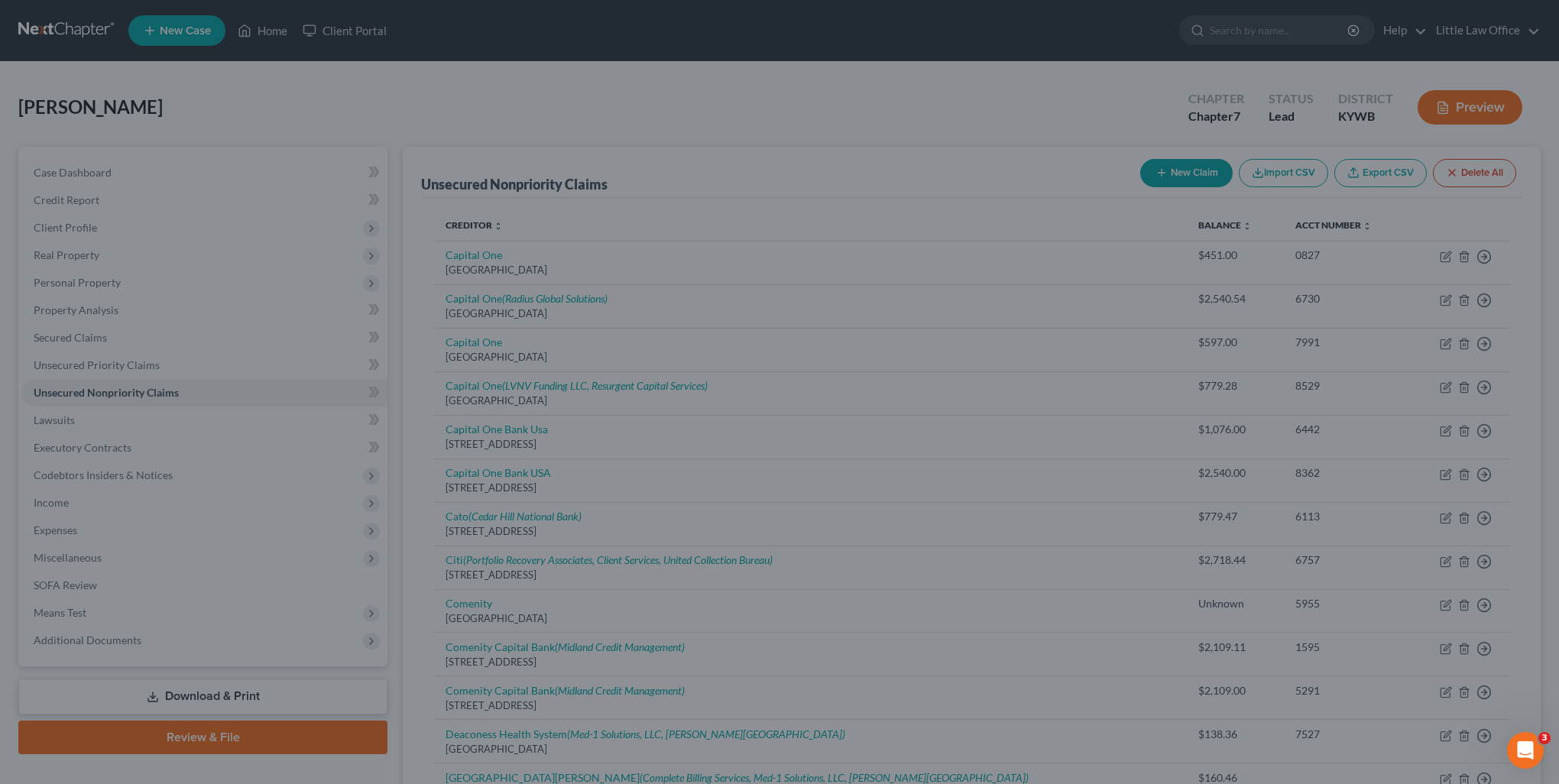
type input "2,755.00"
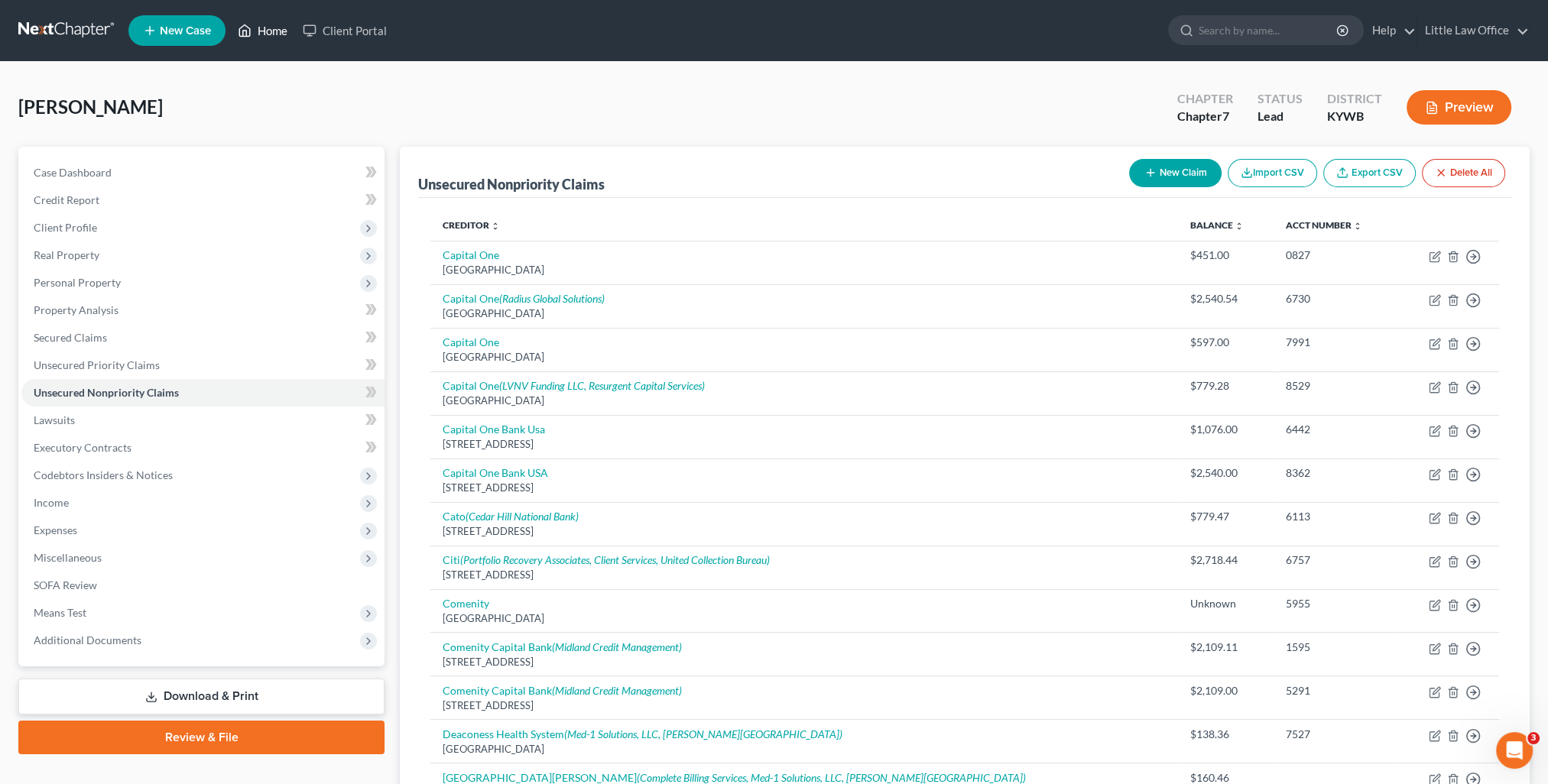
click at [279, 37] on link "Home" at bounding box center [262, 31] width 65 height 27
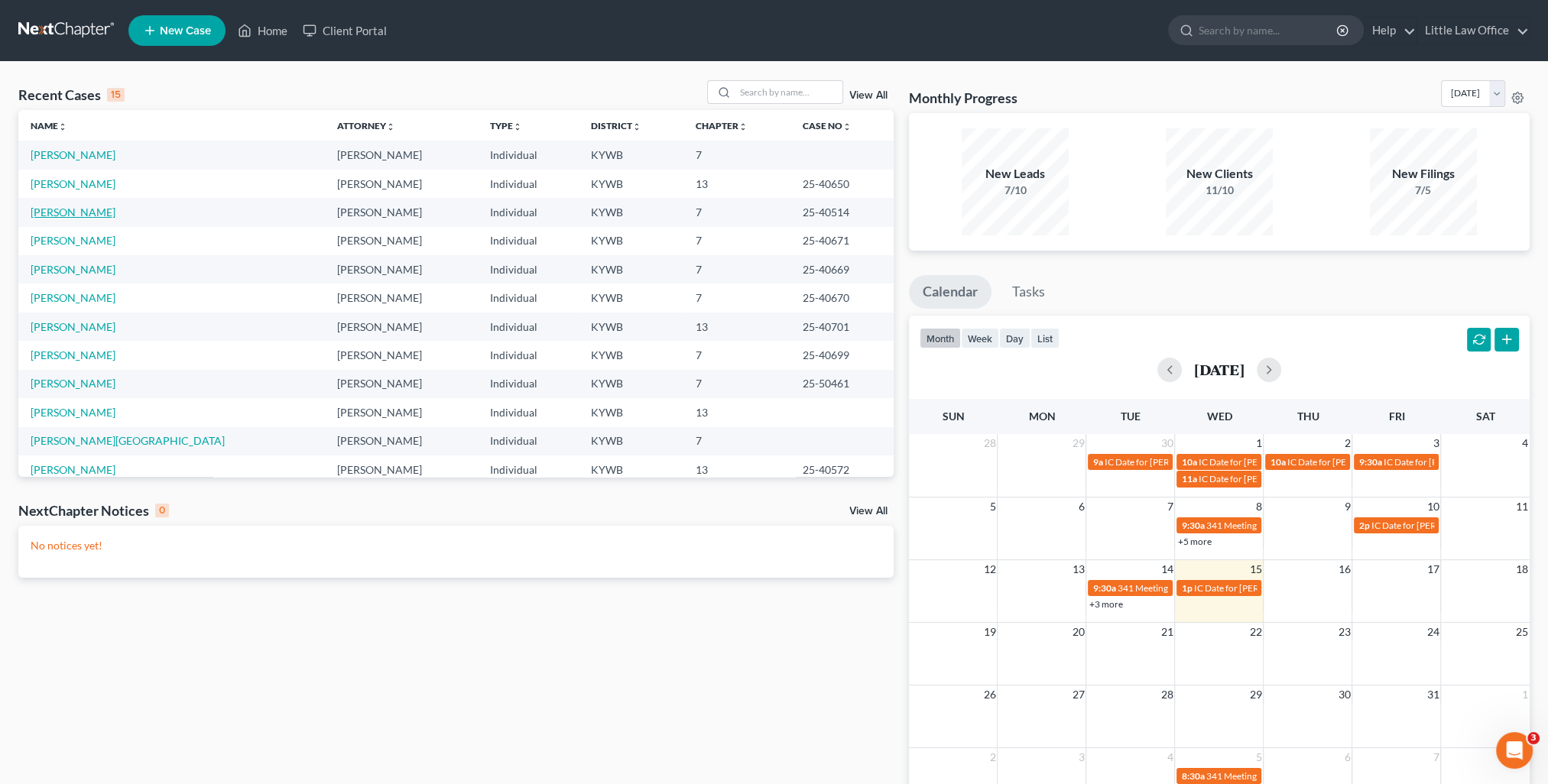
click at [104, 206] on link "[PERSON_NAME]" at bounding box center [73, 212] width 85 height 13
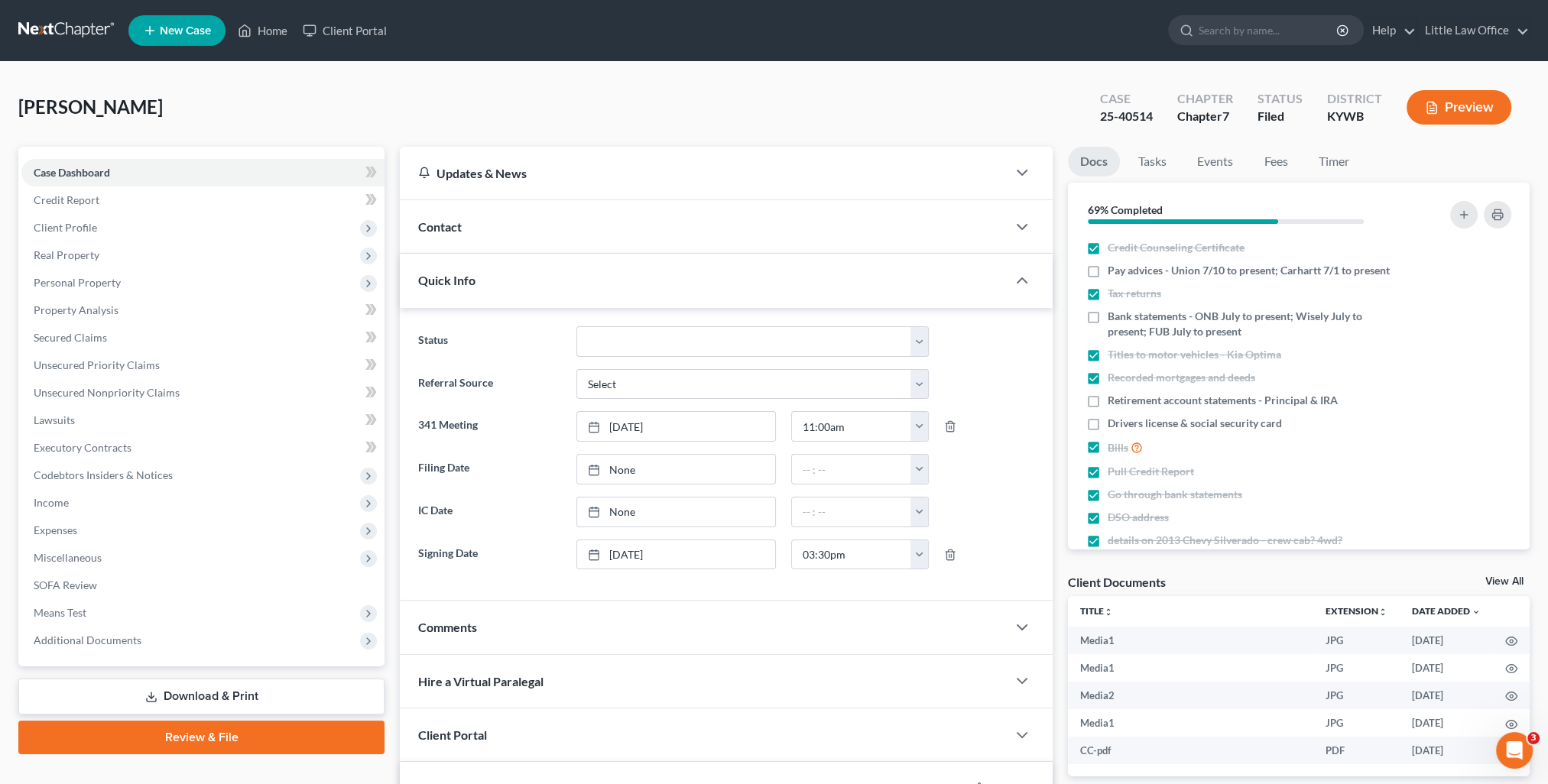
click at [572, 286] on div "Quick Info" at bounding box center [703, 280] width 607 height 52
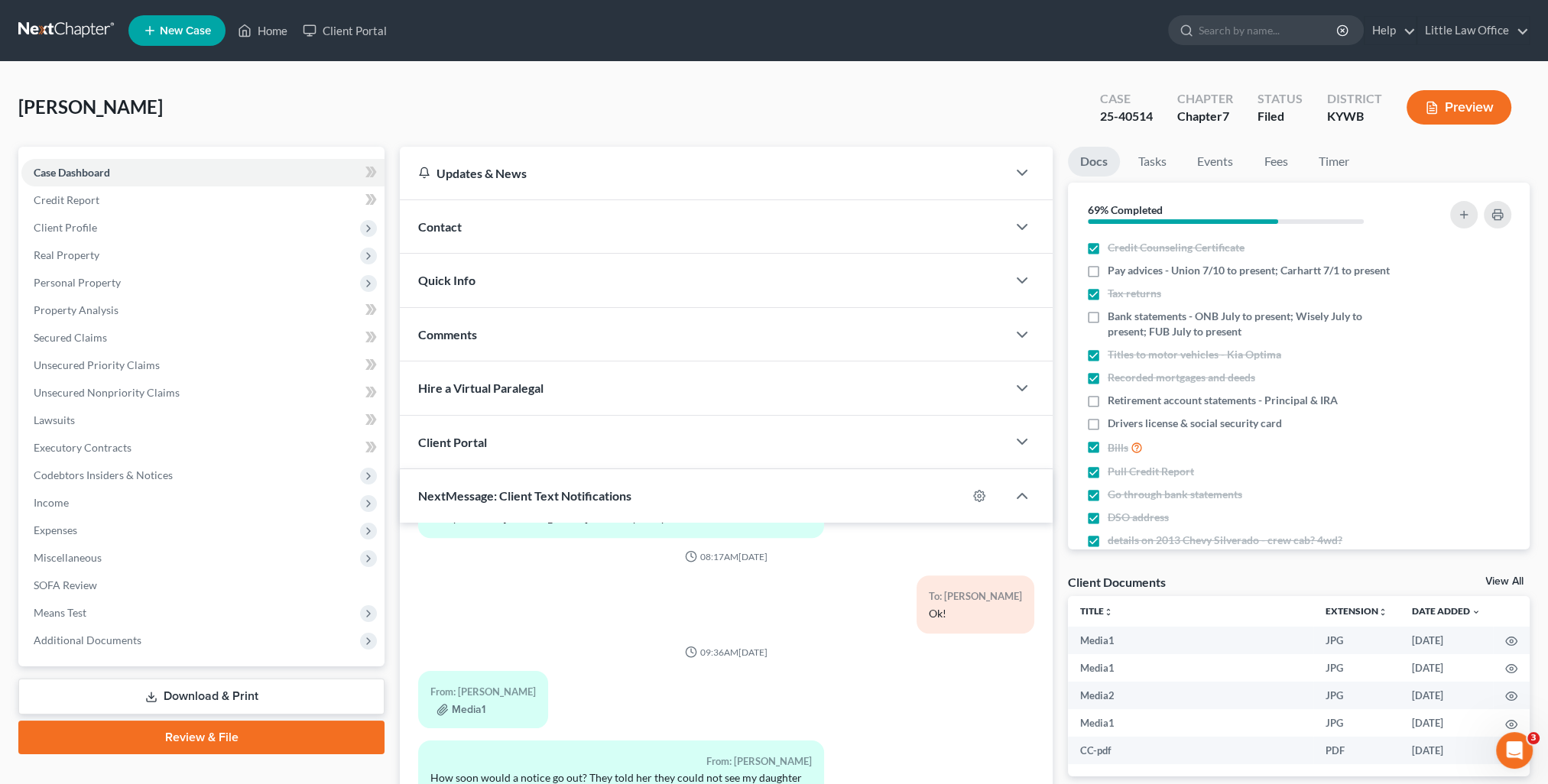
scroll to position [137, 0]
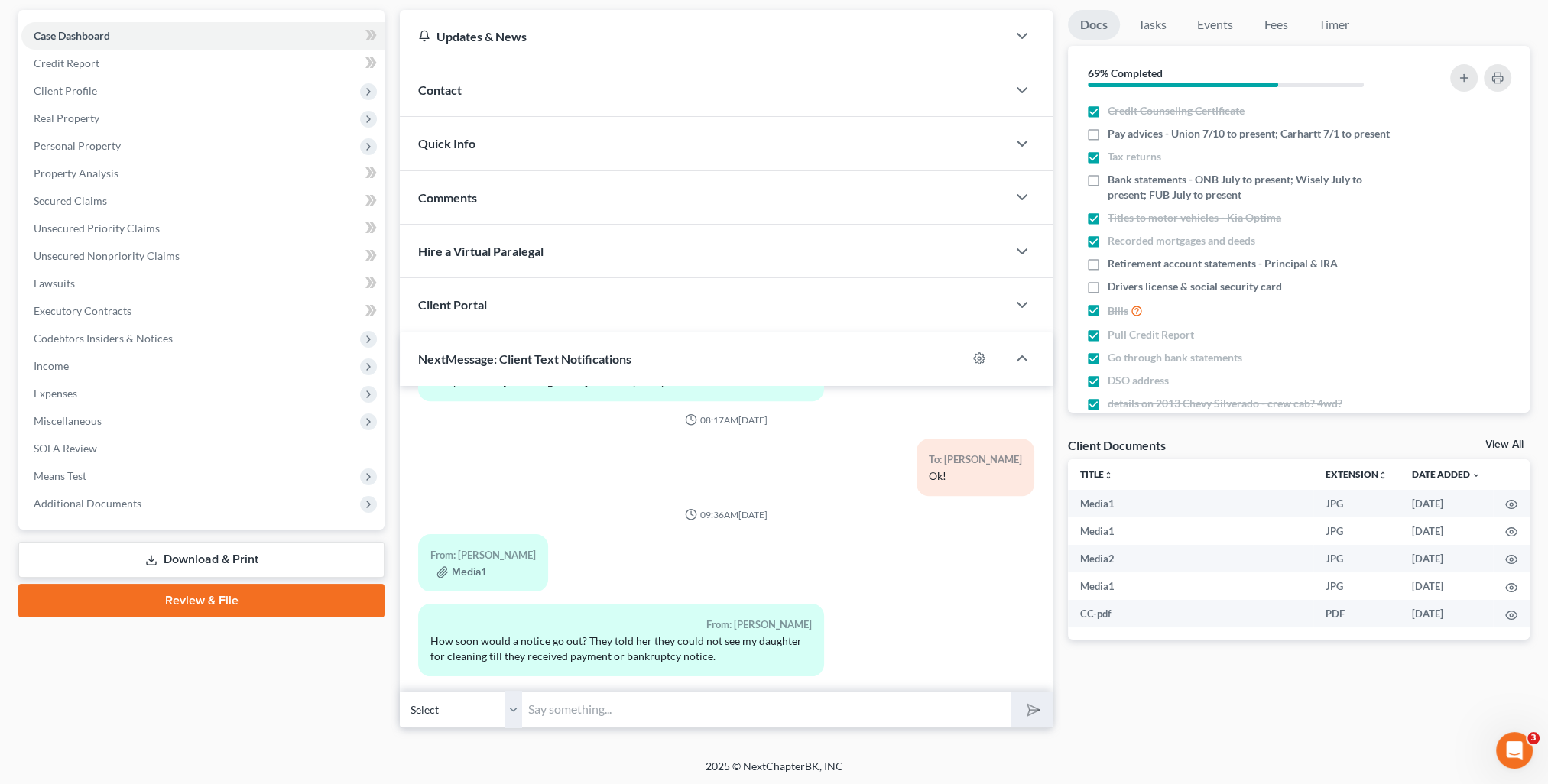
click at [622, 713] on input "text" at bounding box center [766, 709] width 489 height 37
type input "I am mailing out the notice this morning. If you can get a fax # or email addre…"
click at [1011, 692] on button "submit" at bounding box center [1031, 710] width 42 height 36
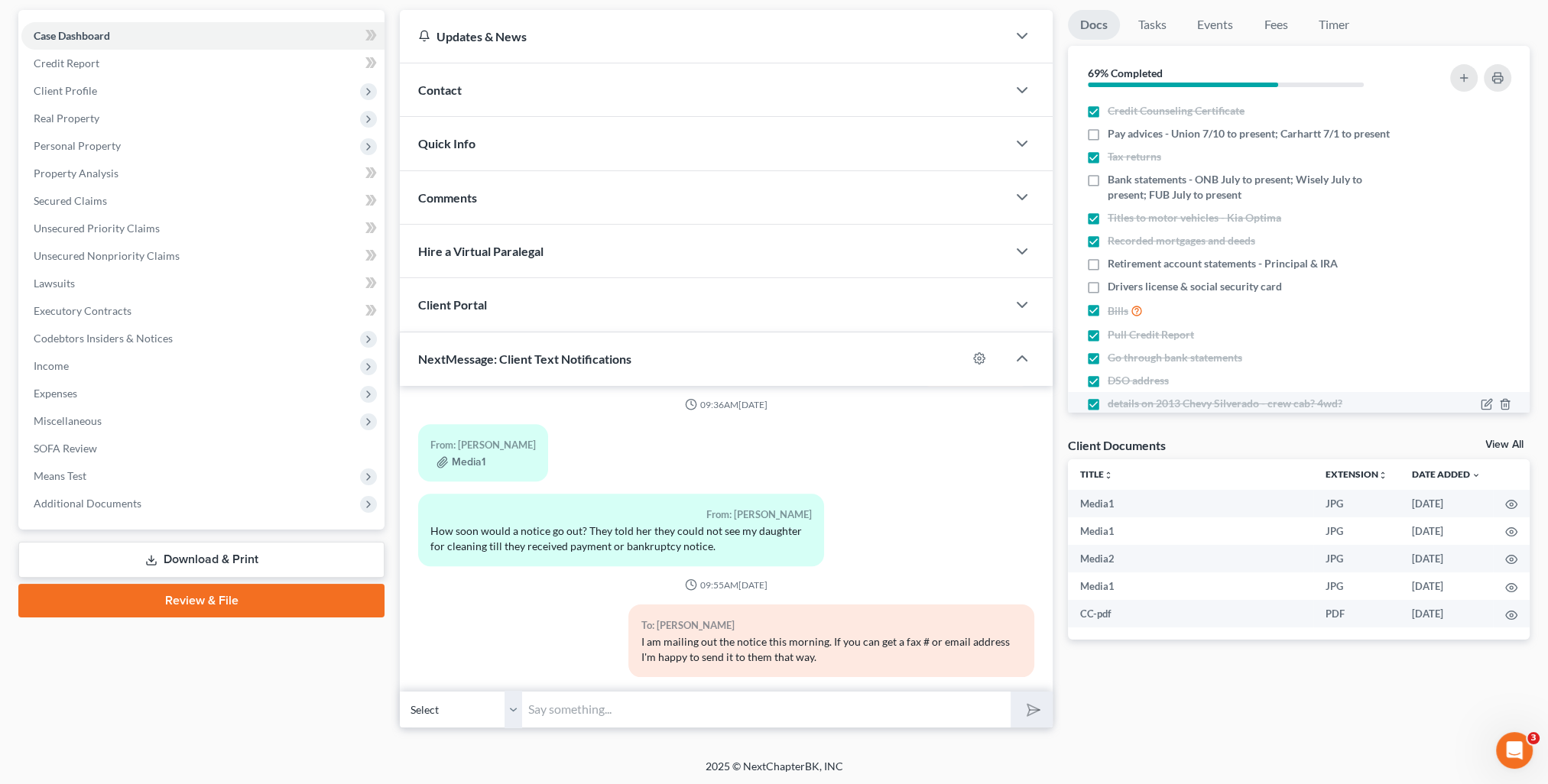
scroll to position [0, 0]
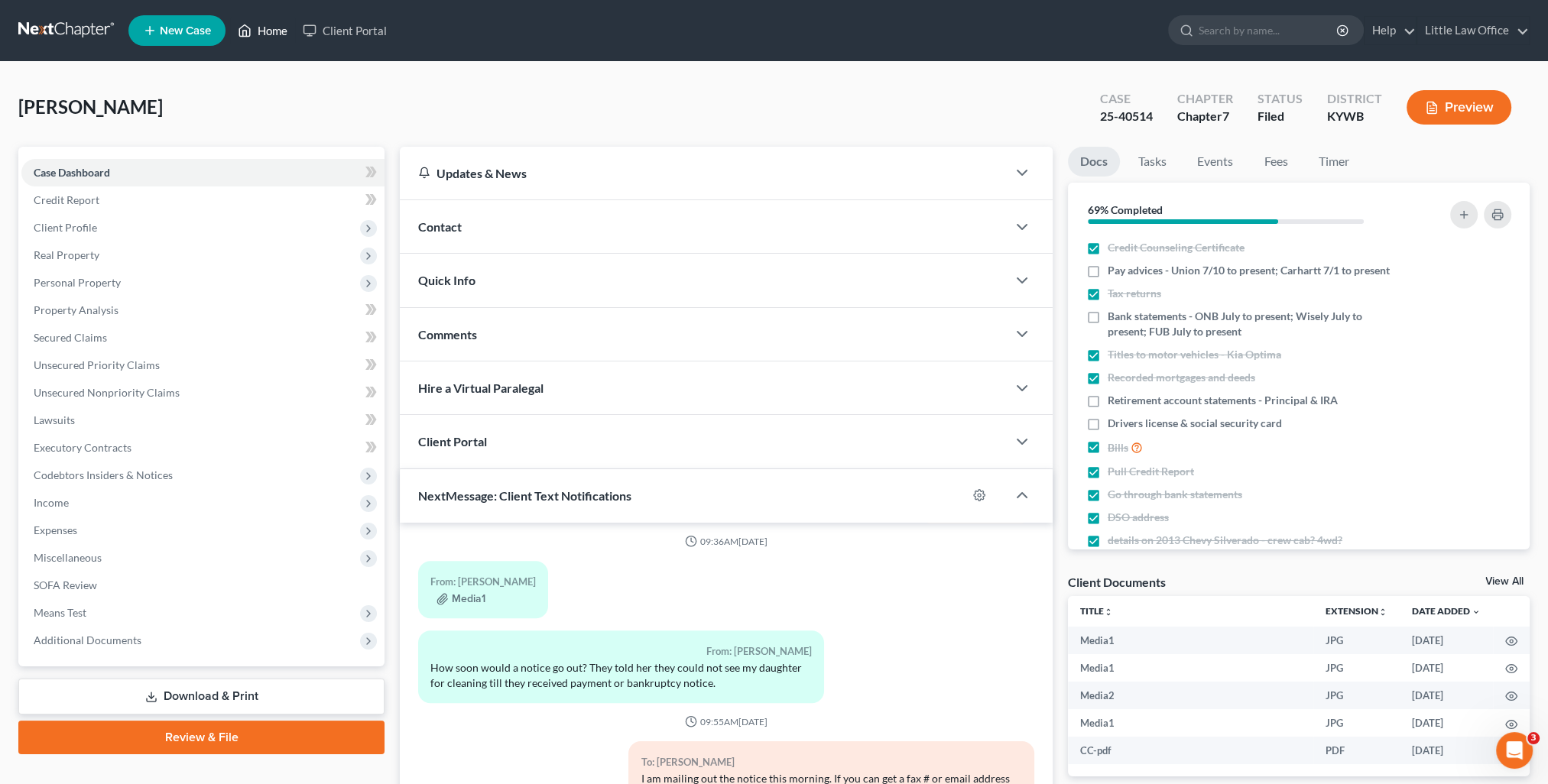
click at [261, 32] on link "Home" at bounding box center [262, 31] width 65 height 27
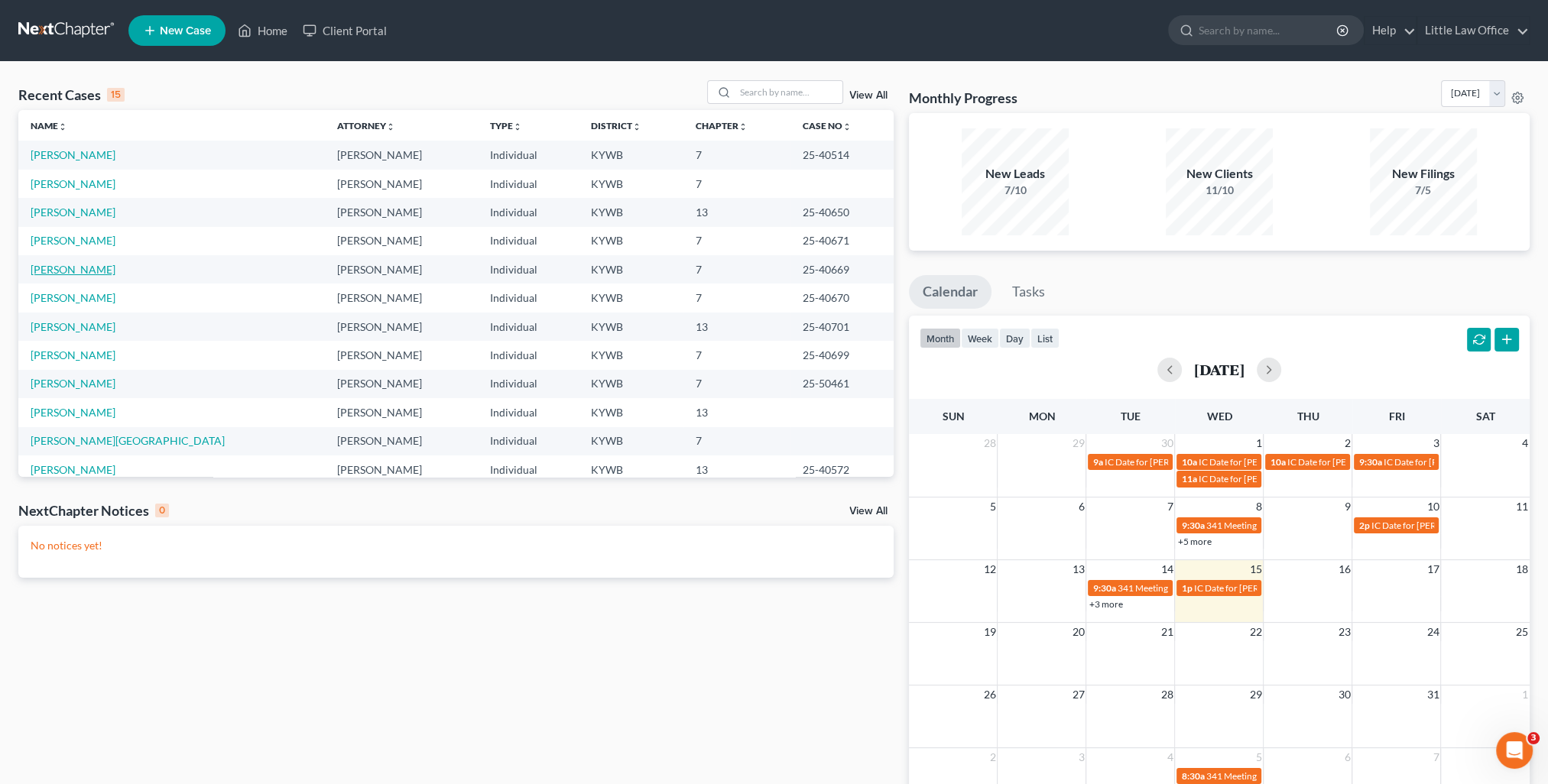
click at [61, 268] on link "[PERSON_NAME]" at bounding box center [73, 269] width 85 height 13
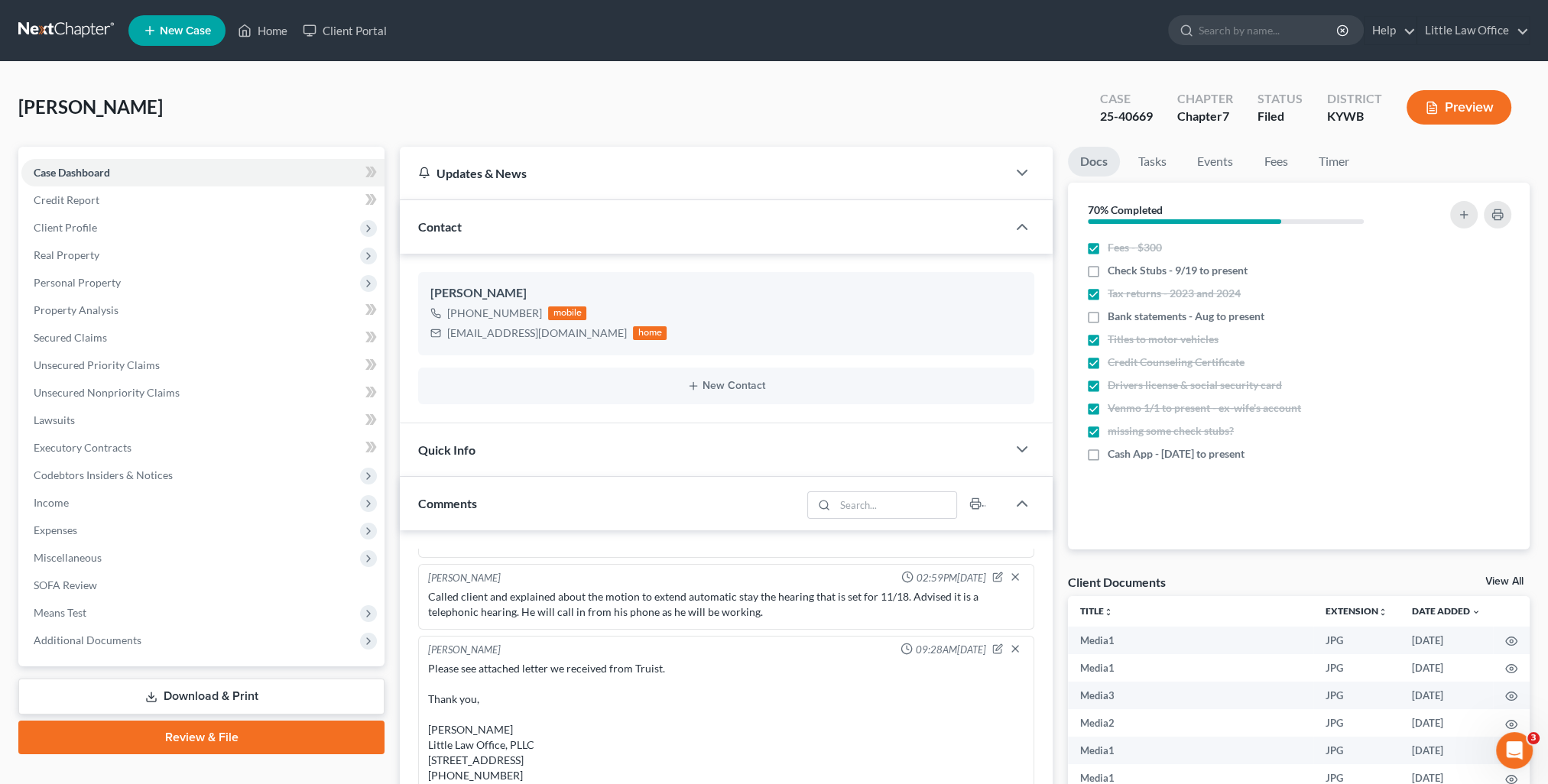
scroll to position [5194, 0]
drag, startPoint x: 153, startPoint y: 404, endPoint x: 641, endPoint y: 521, distance: 501.8
click at [153, 404] on link "Unsecured Nonpriority Claims" at bounding box center [203, 392] width 363 height 27
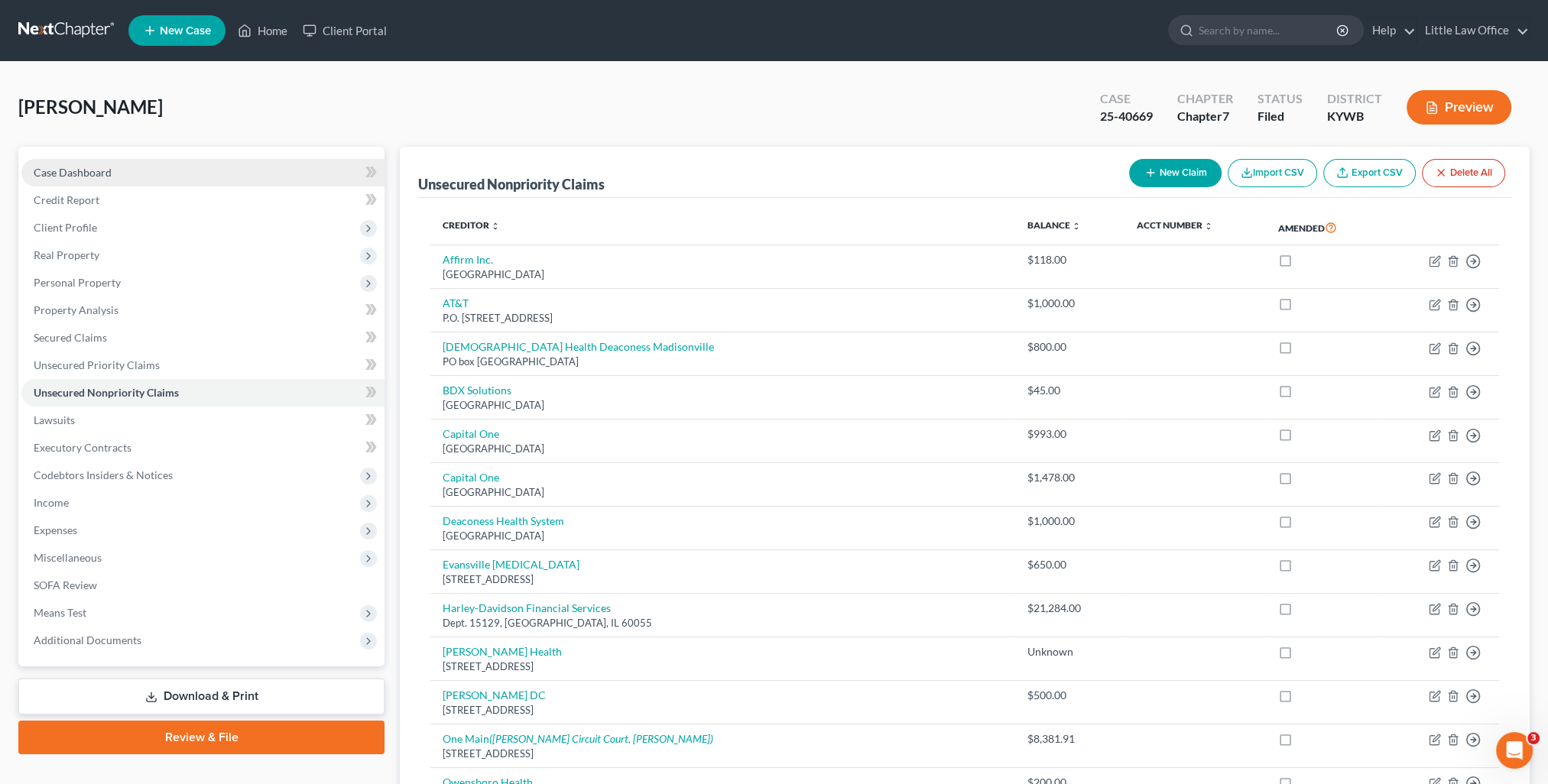
click at [98, 175] on span "Case Dashboard" at bounding box center [72, 172] width 78 height 13
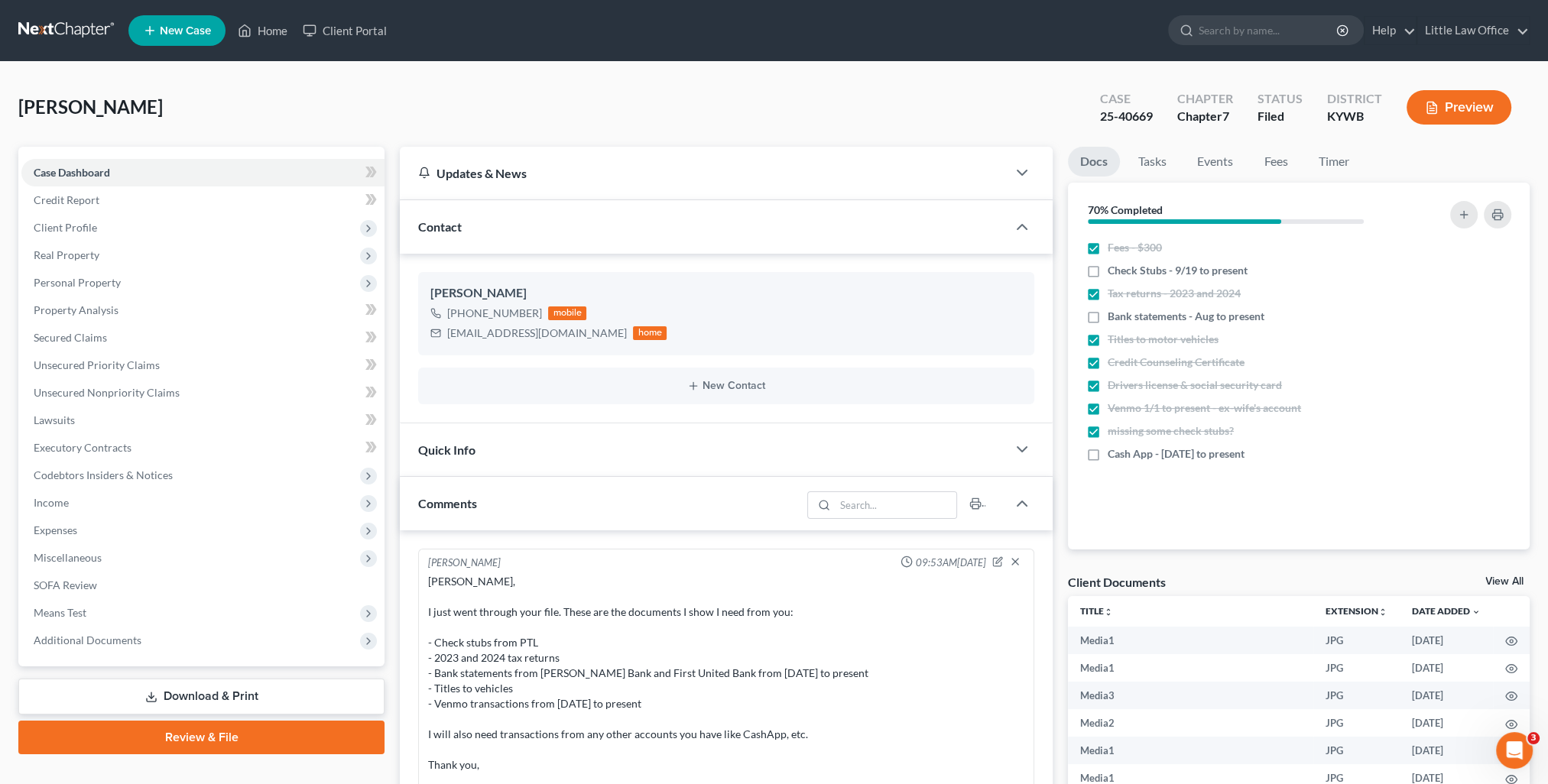
scroll to position [1417, 0]
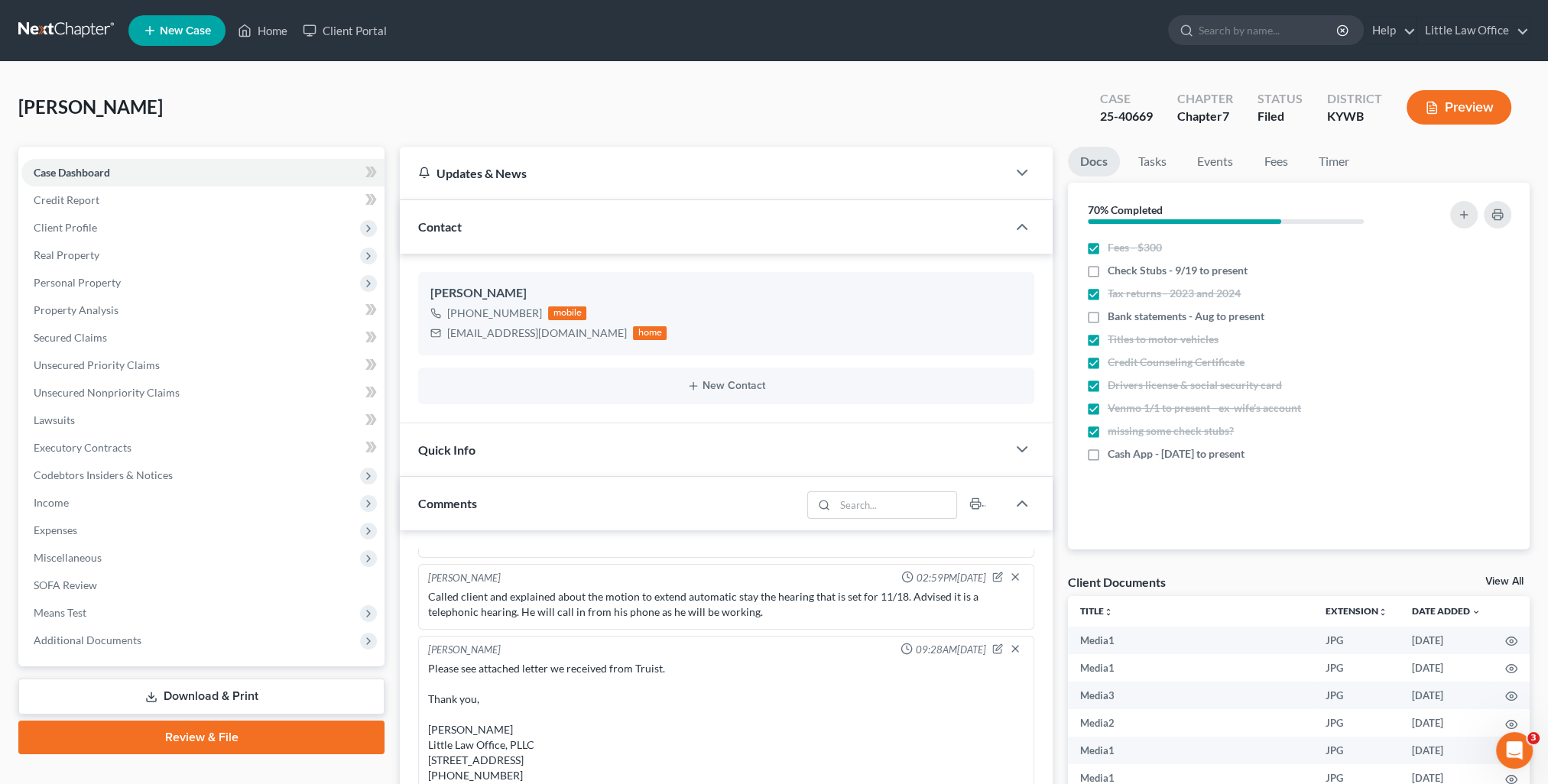
click at [584, 246] on div "Contact" at bounding box center [703, 226] width 607 height 52
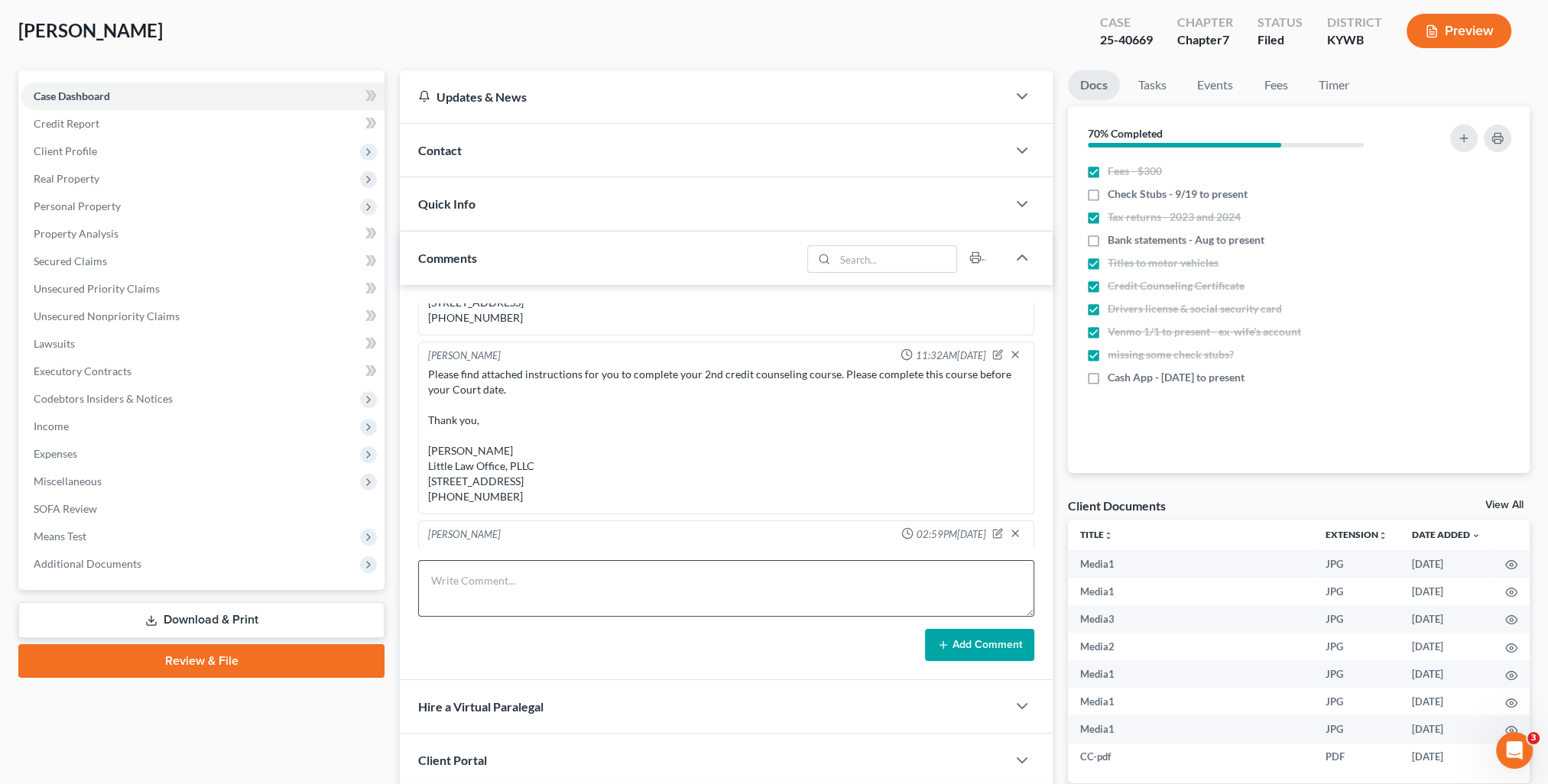
scroll to position [0, 0]
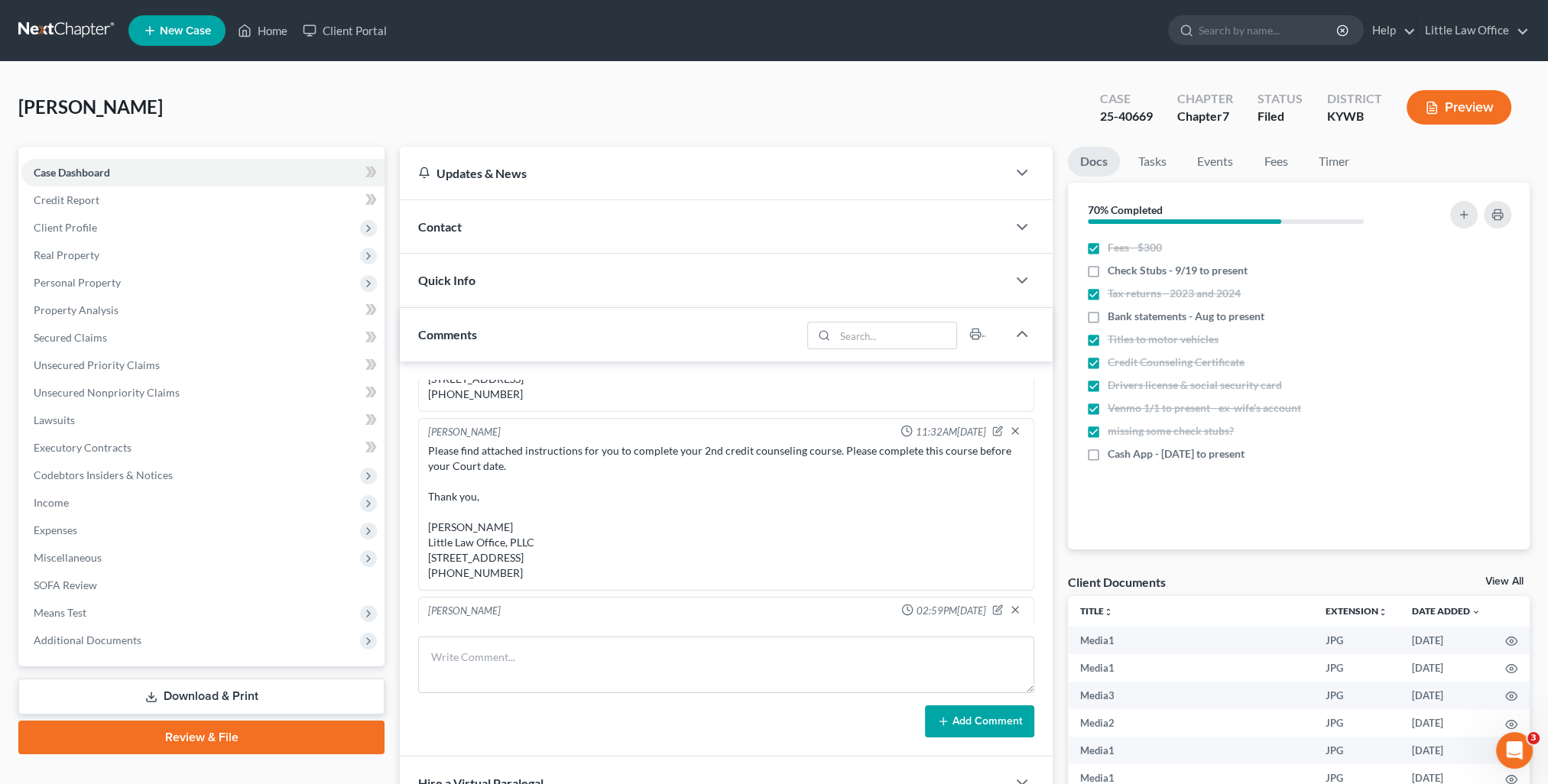
click at [620, 314] on div "Comments" at bounding box center [601, 335] width 402 height 52
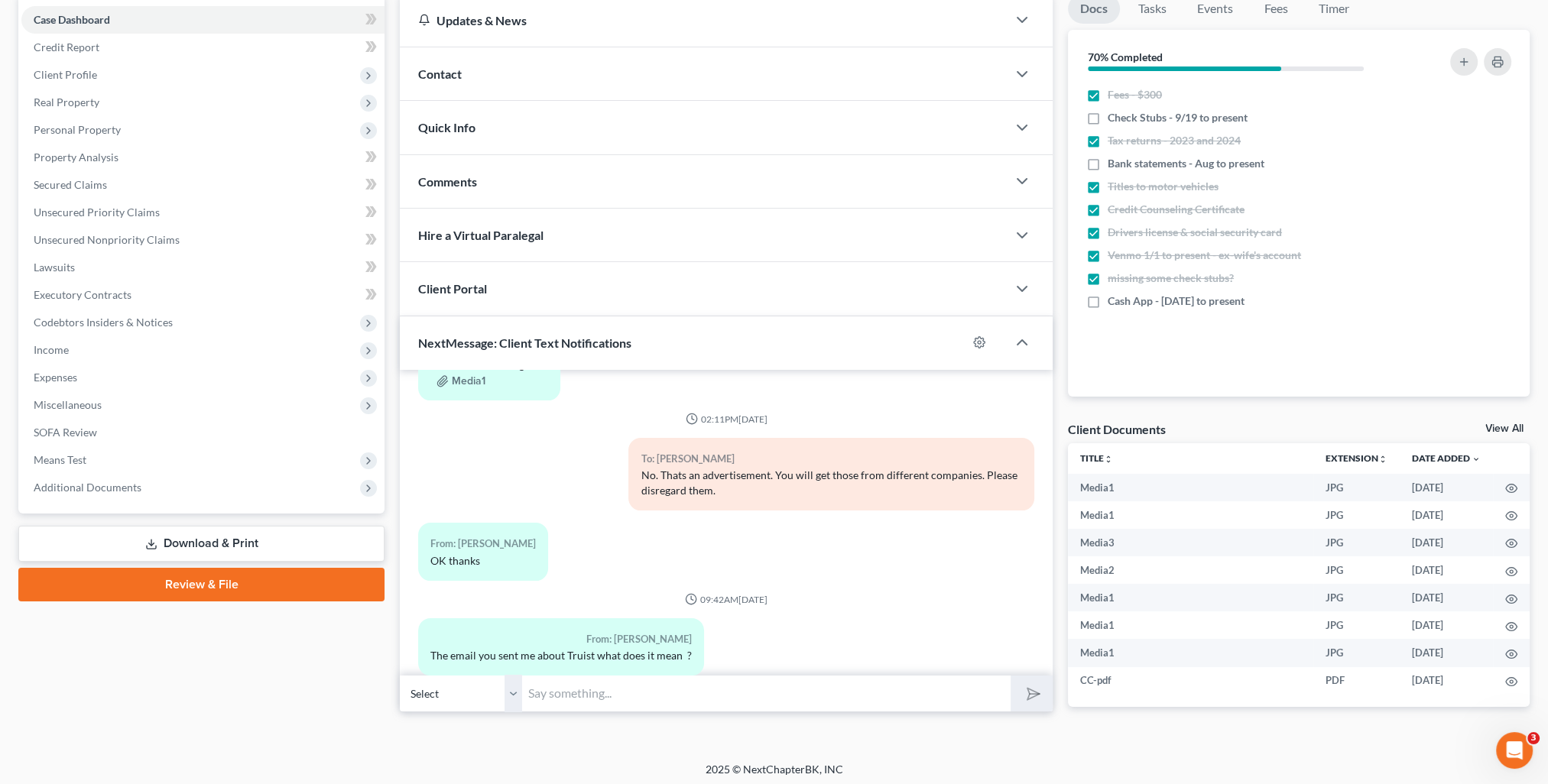
scroll to position [159, 0]
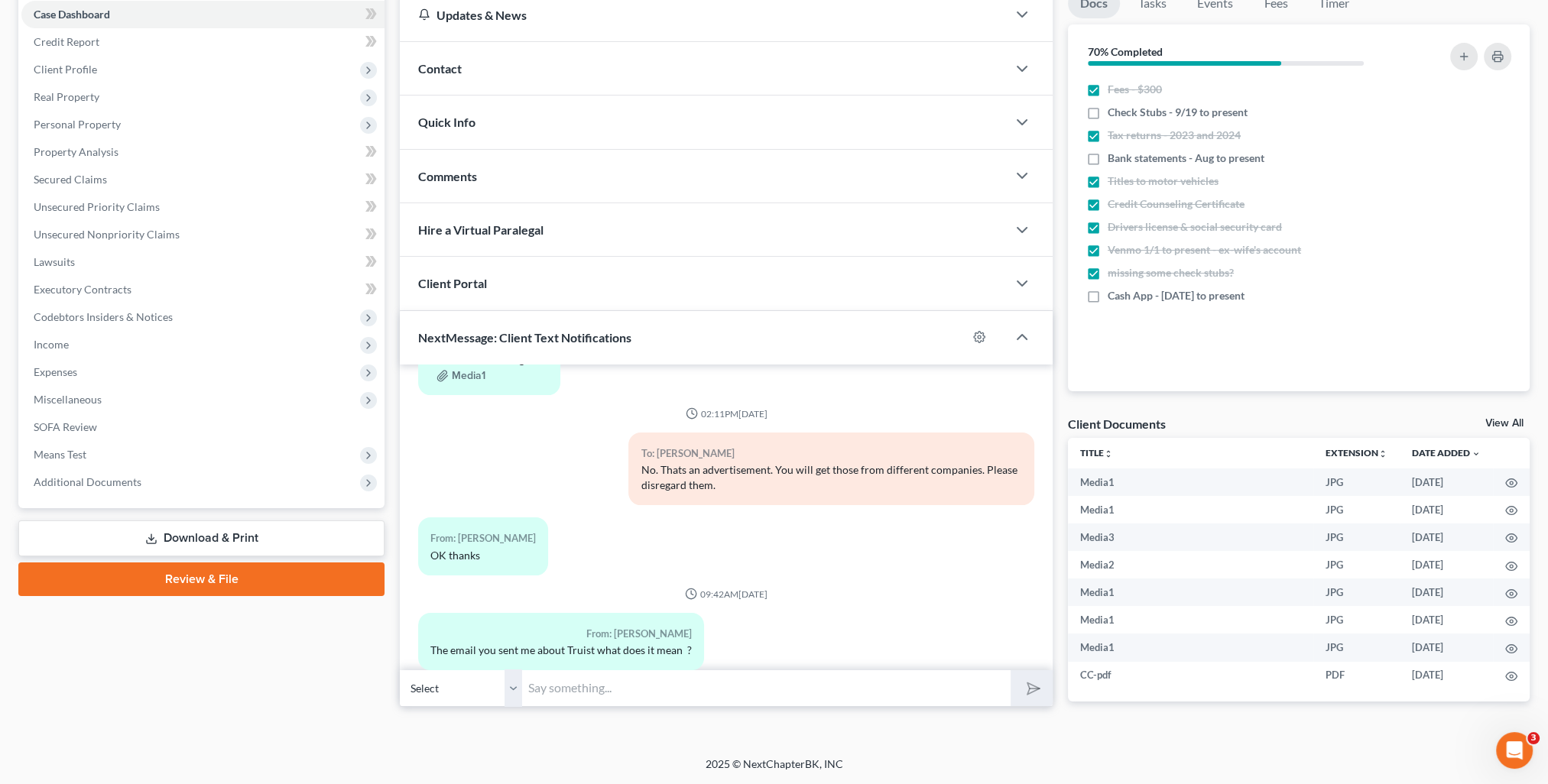
click at [758, 674] on input "text" at bounding box center [766, 687] width 489 height 37
type input "It's just a notice from them stating statements will no longer be sent to you a…"
click at [1011, 670] on button "submit" at bounding box center [1031, 688] width 42 height 36
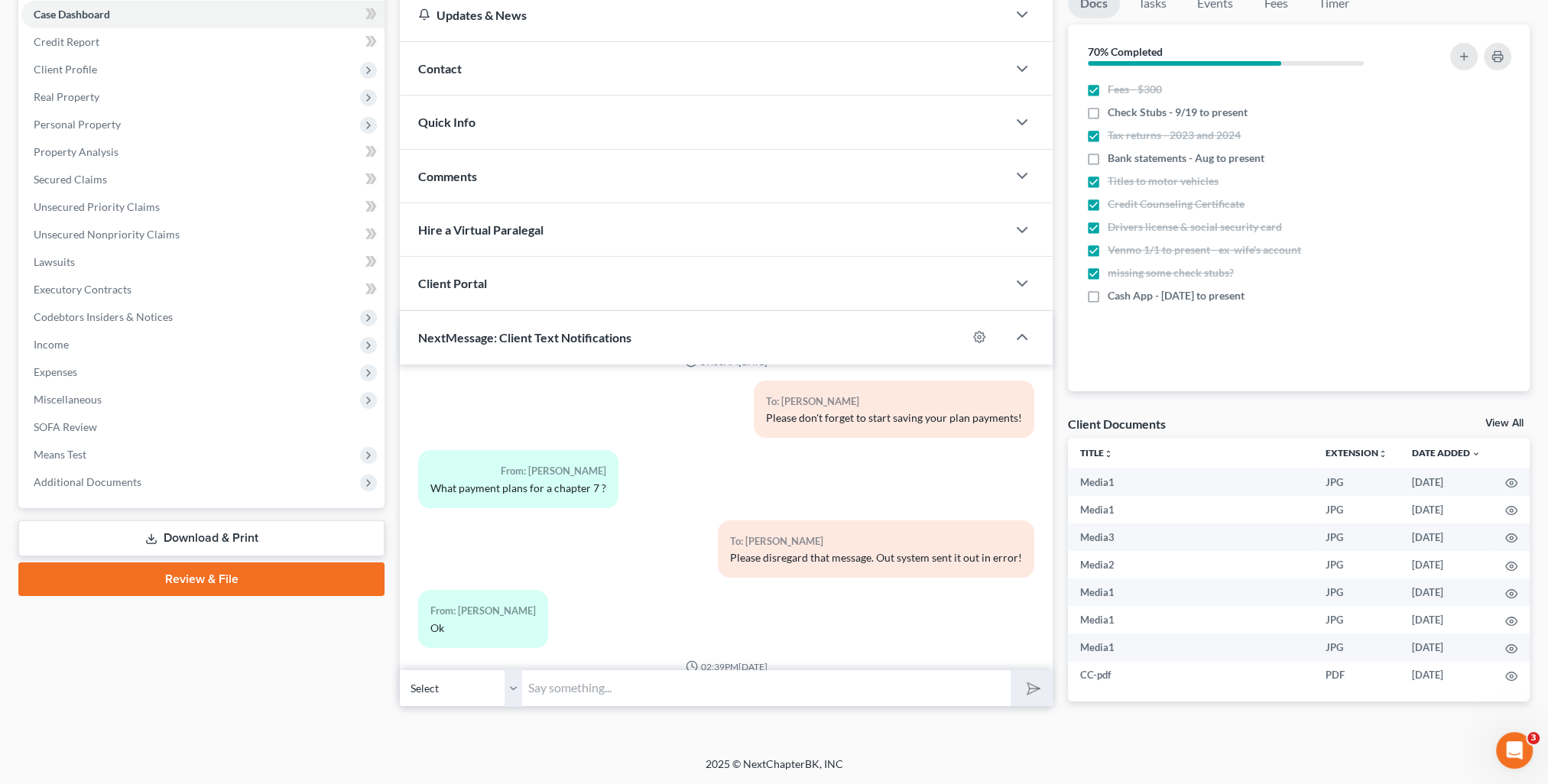
scroll to position [0, 0]
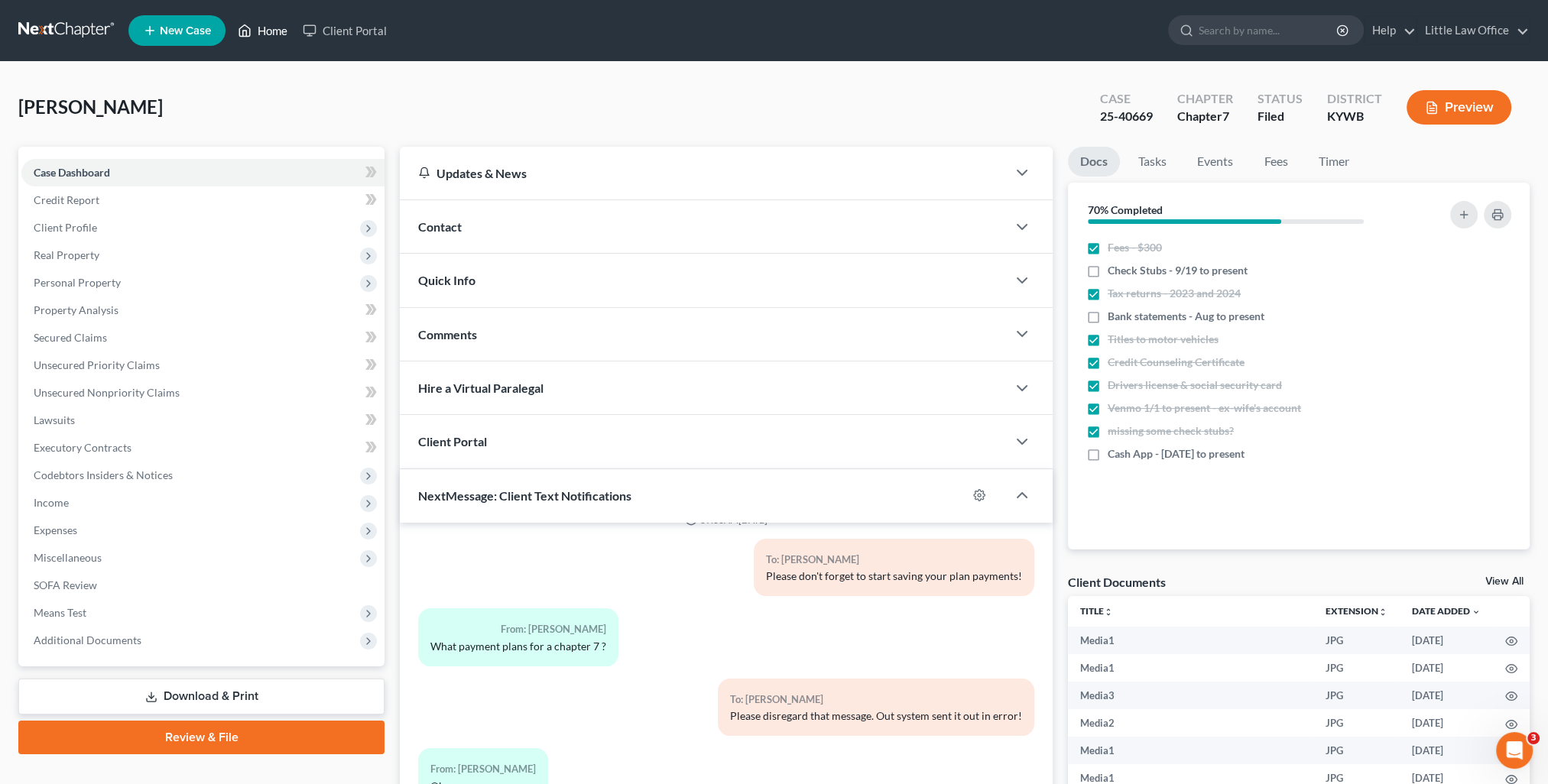
click at [268, 41] on link "Home" at bounding box center [262, 31] width 65 height 27
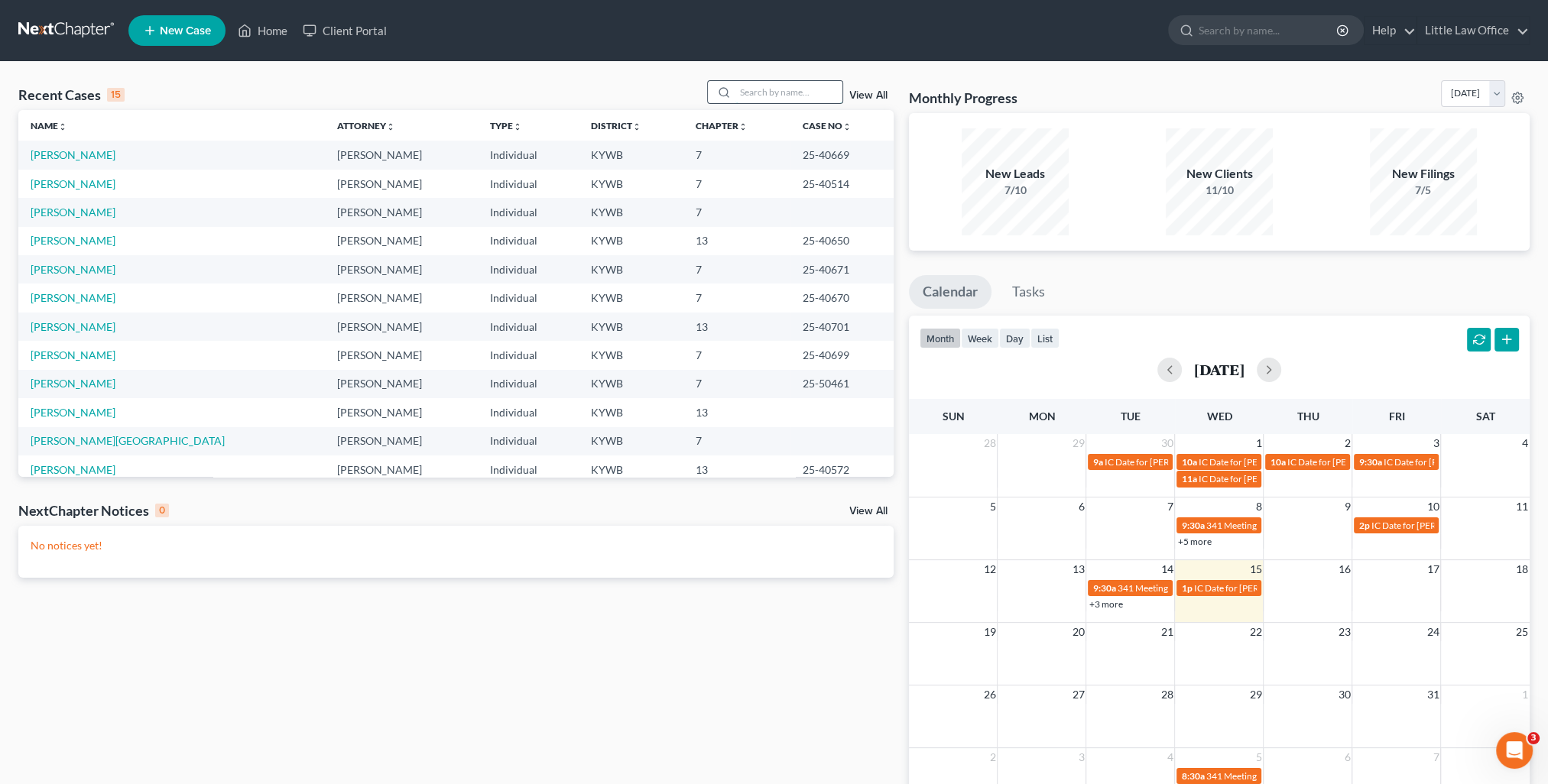
click at [808, 96] on input "search" at bounding box center [789, 92] width 107 height 23
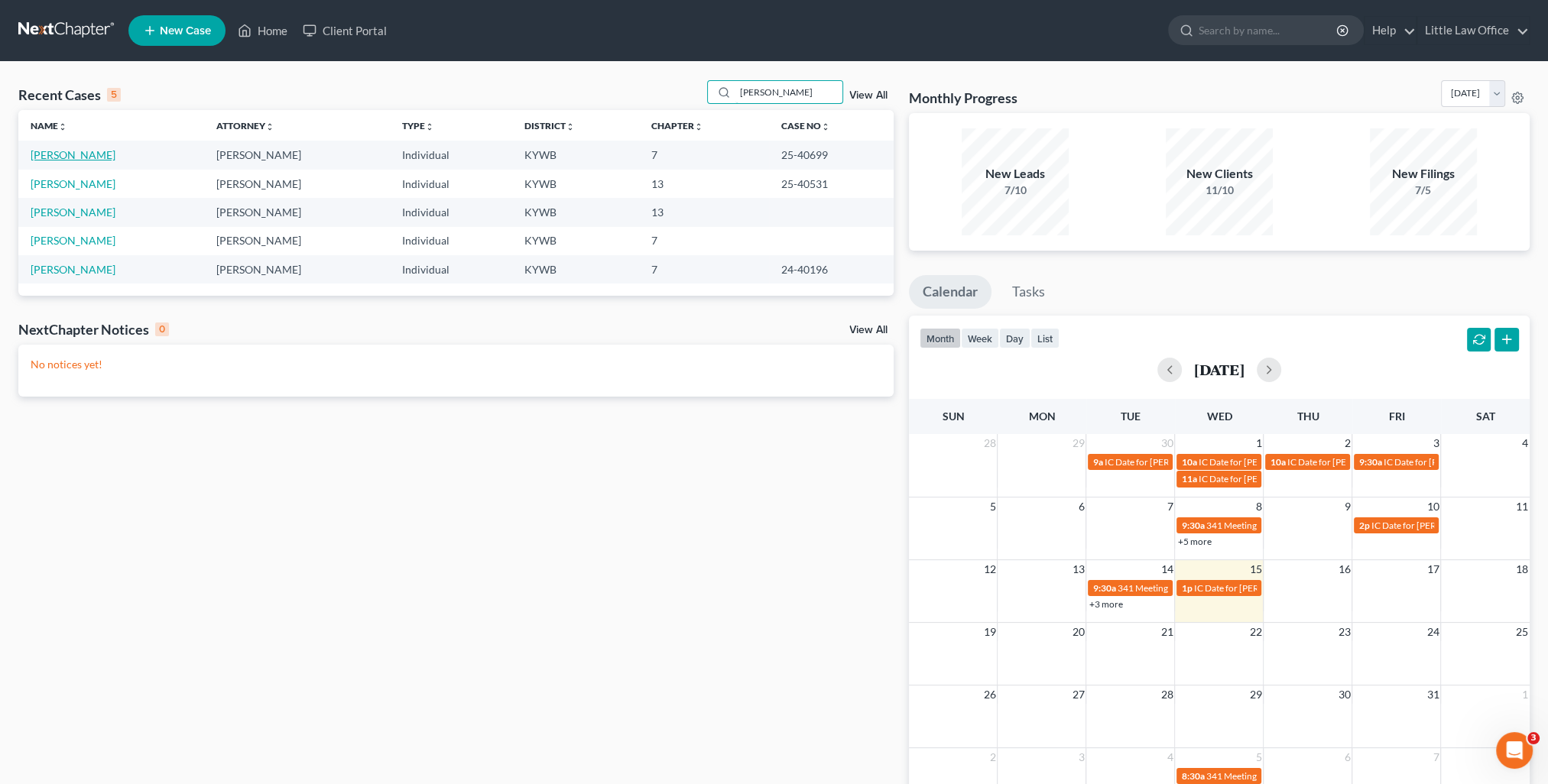
type input "[PERSON_NAME]"
click at [62, 158] on link "[PERSON_NAME]" at bounding box center [73, 155] width 85 height 13
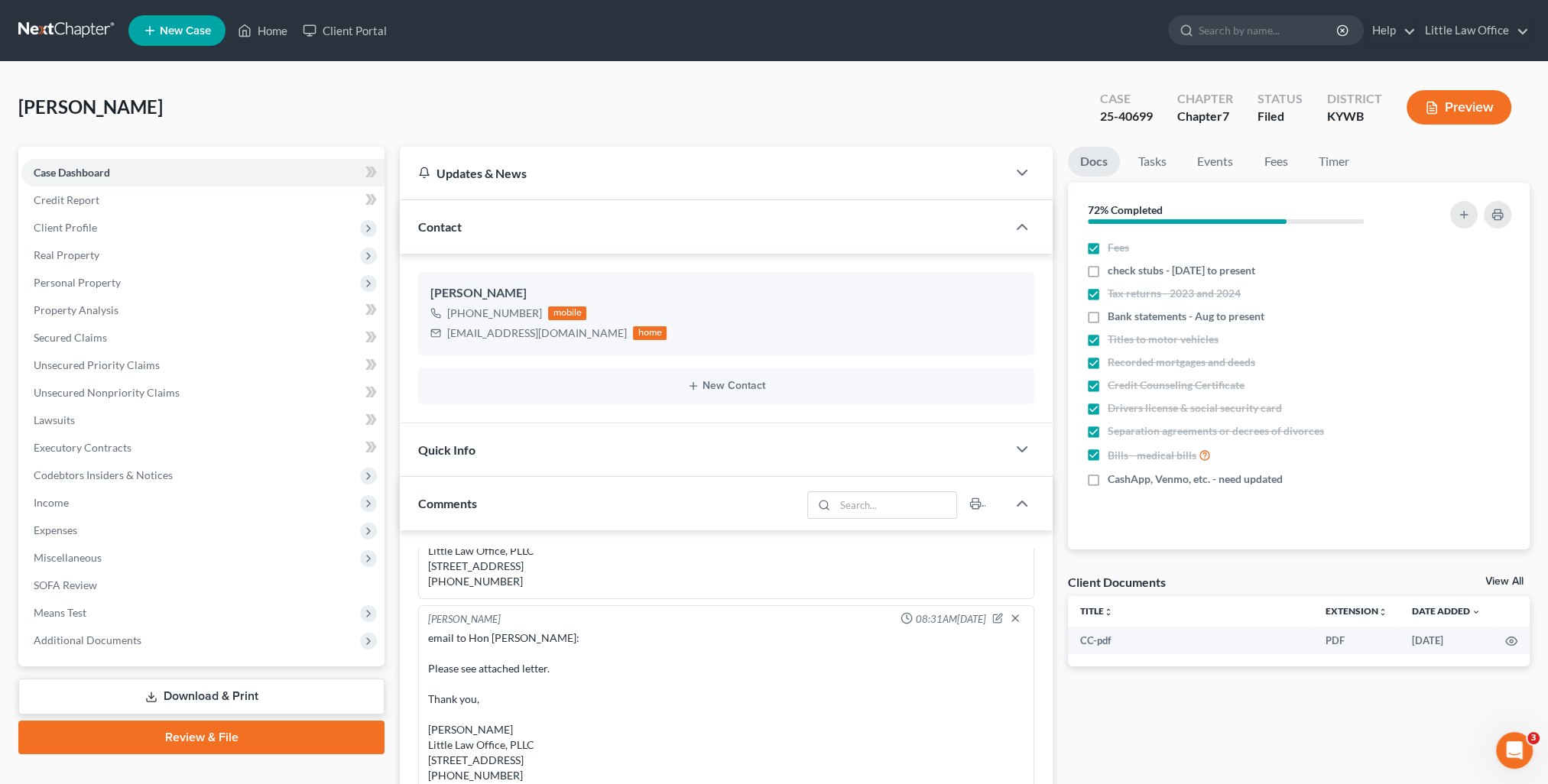
scroll to position [4423, 0]
click at [118, 281] on span "Personal Property" at bounding box center [77, 282] width 87 height 13
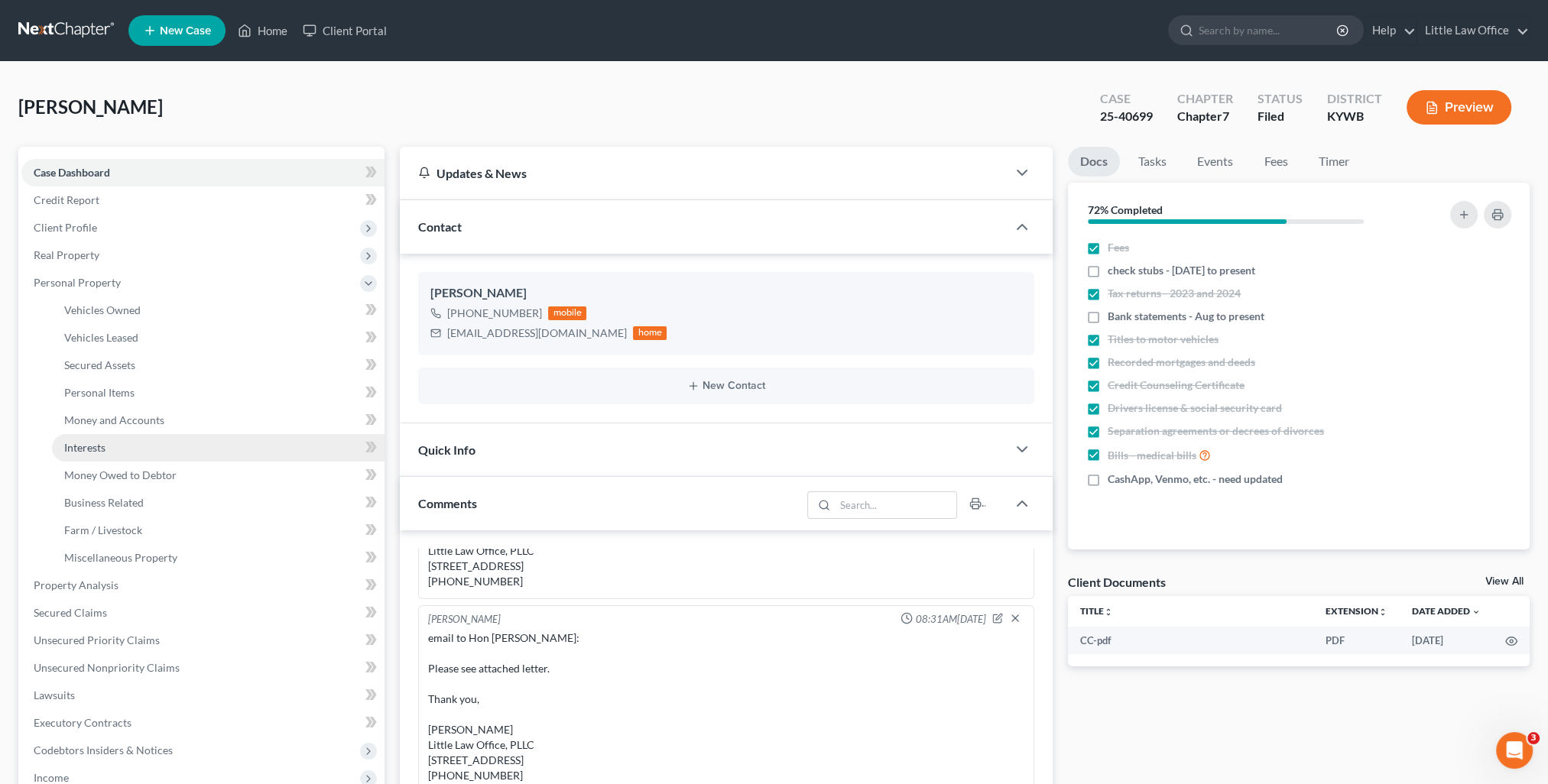
click at [96, 452] on span "Interests" at bounding box center [85, 448] width 42 height 13
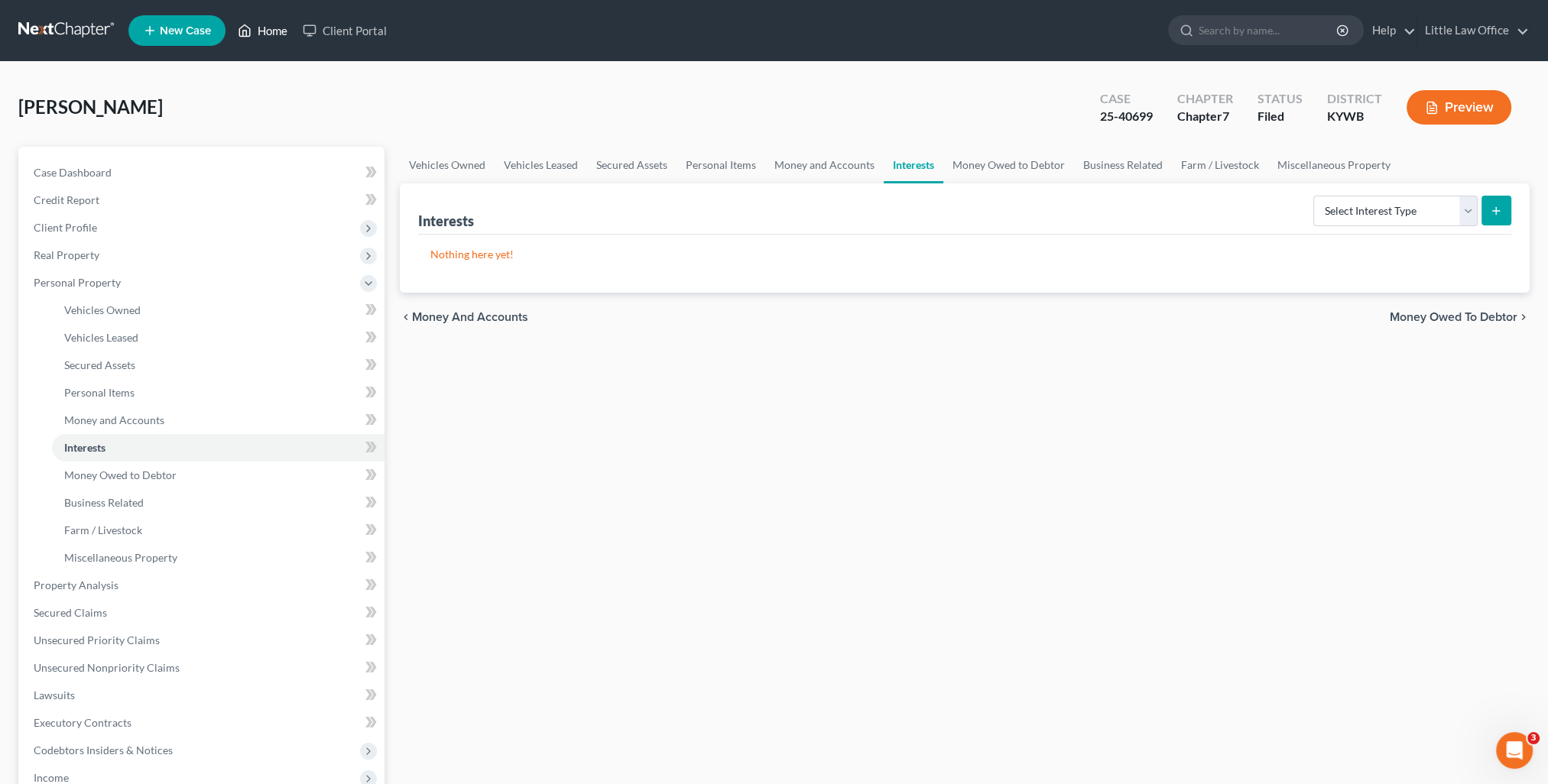
click at [260, 31] on link "Home" at bounding box center [262, 31] width 65 height 27
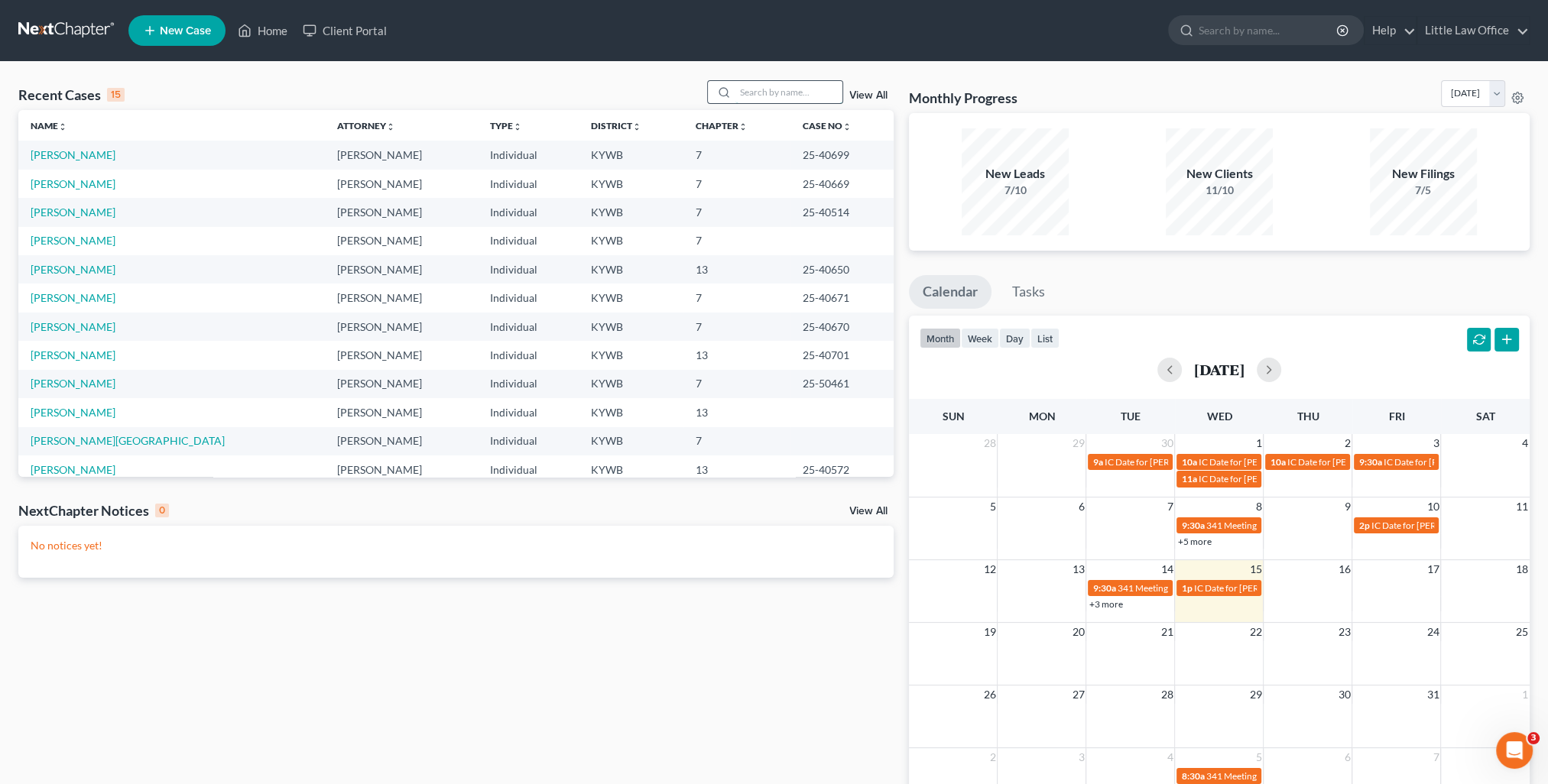
click at [743, 96] on input "search" at bounding box center [789, 92] width 107 height 23
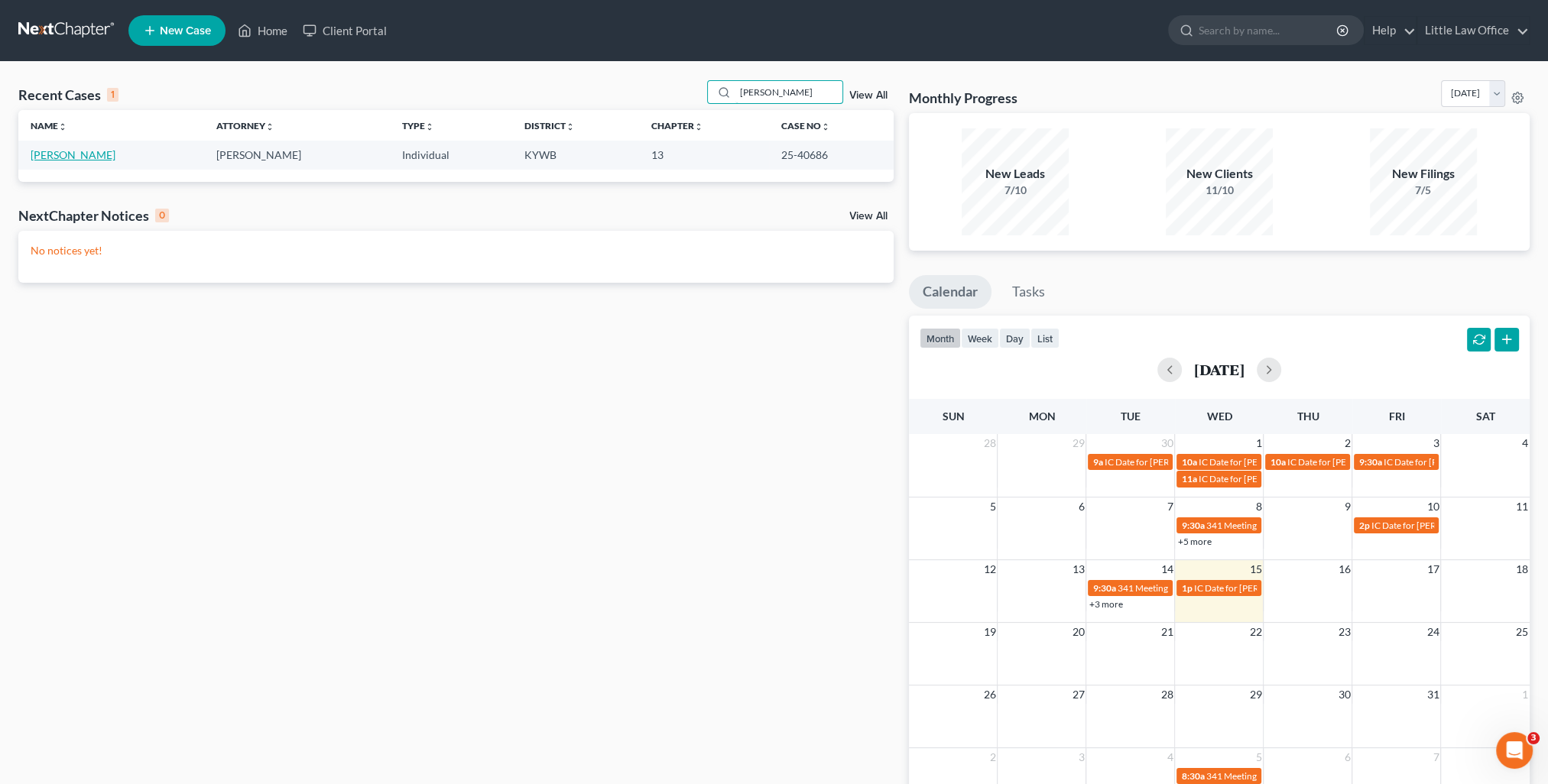
type input "[PERSON_NAME]"
click at [70, 155] on link "[PERSON_NAME]" at bounding box center [73, 155] width 85 height 13
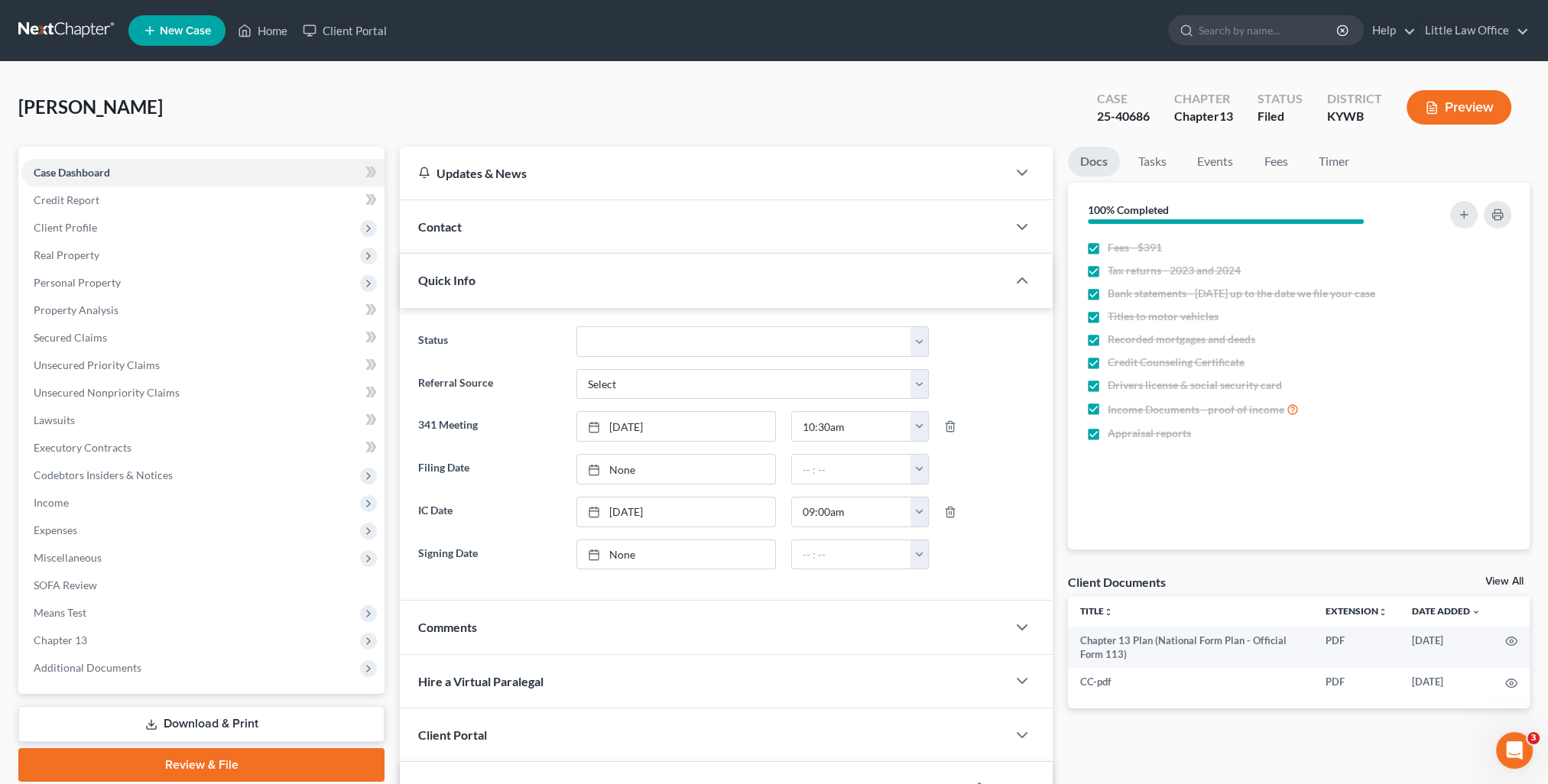
scroll to position [587, 0]
click at [113, 656] on span "Additional Documents" at bounding box center [203, 667] width 363 height 27
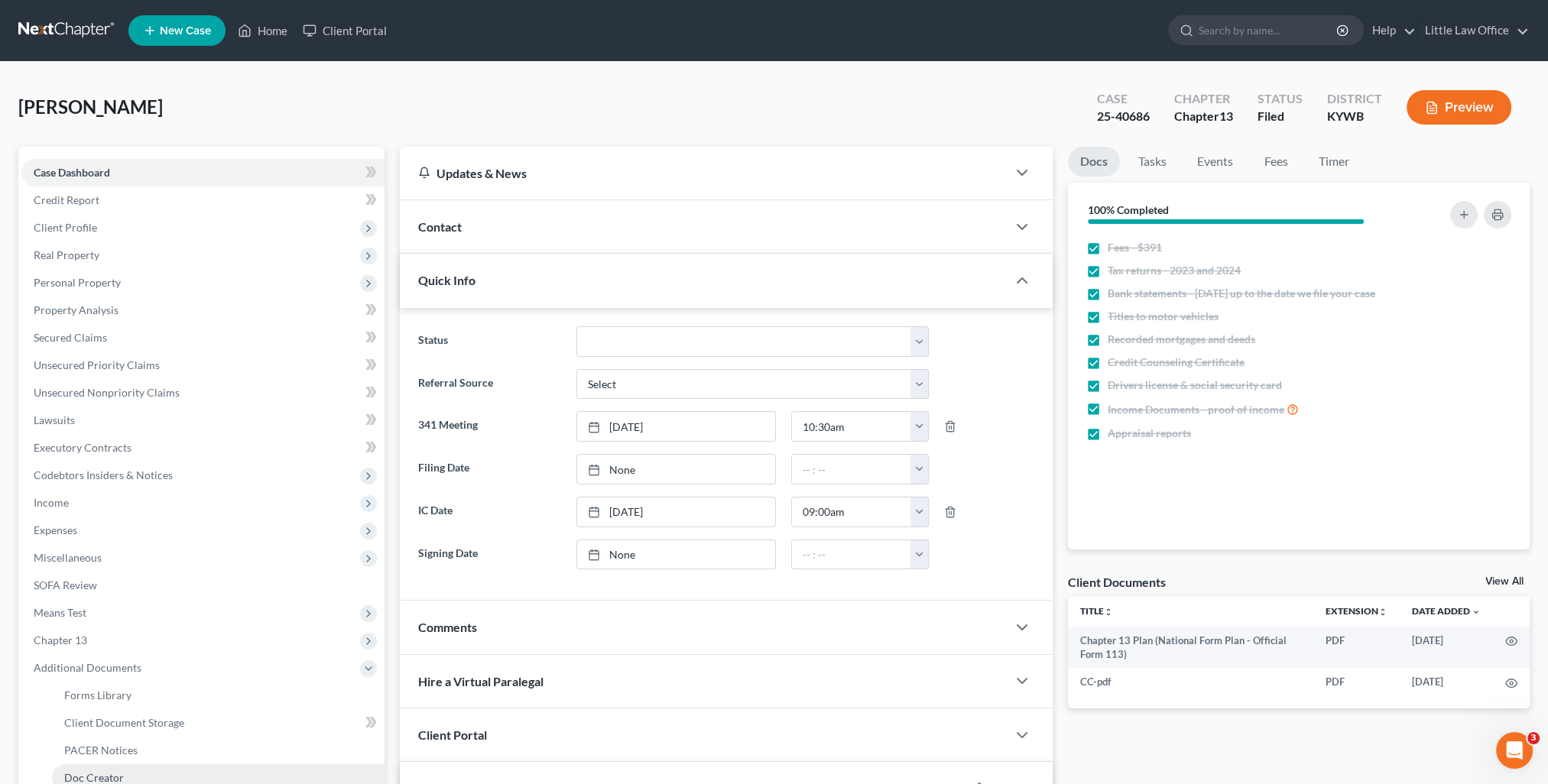
scroll to position [77, 0]
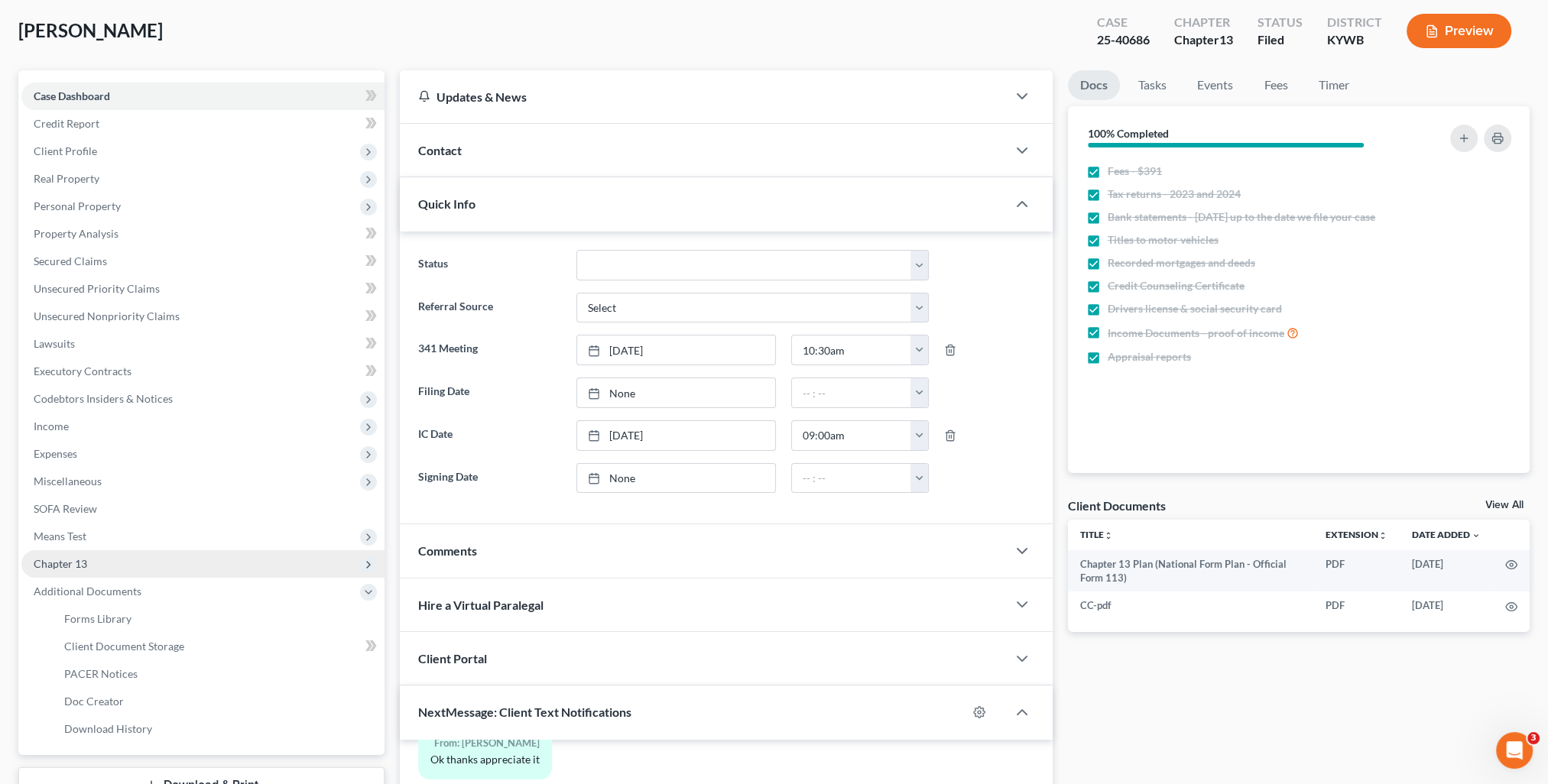
click at [123, 565] on span "Chapter 13" at bounding box center [203, 564] width 363 height 27
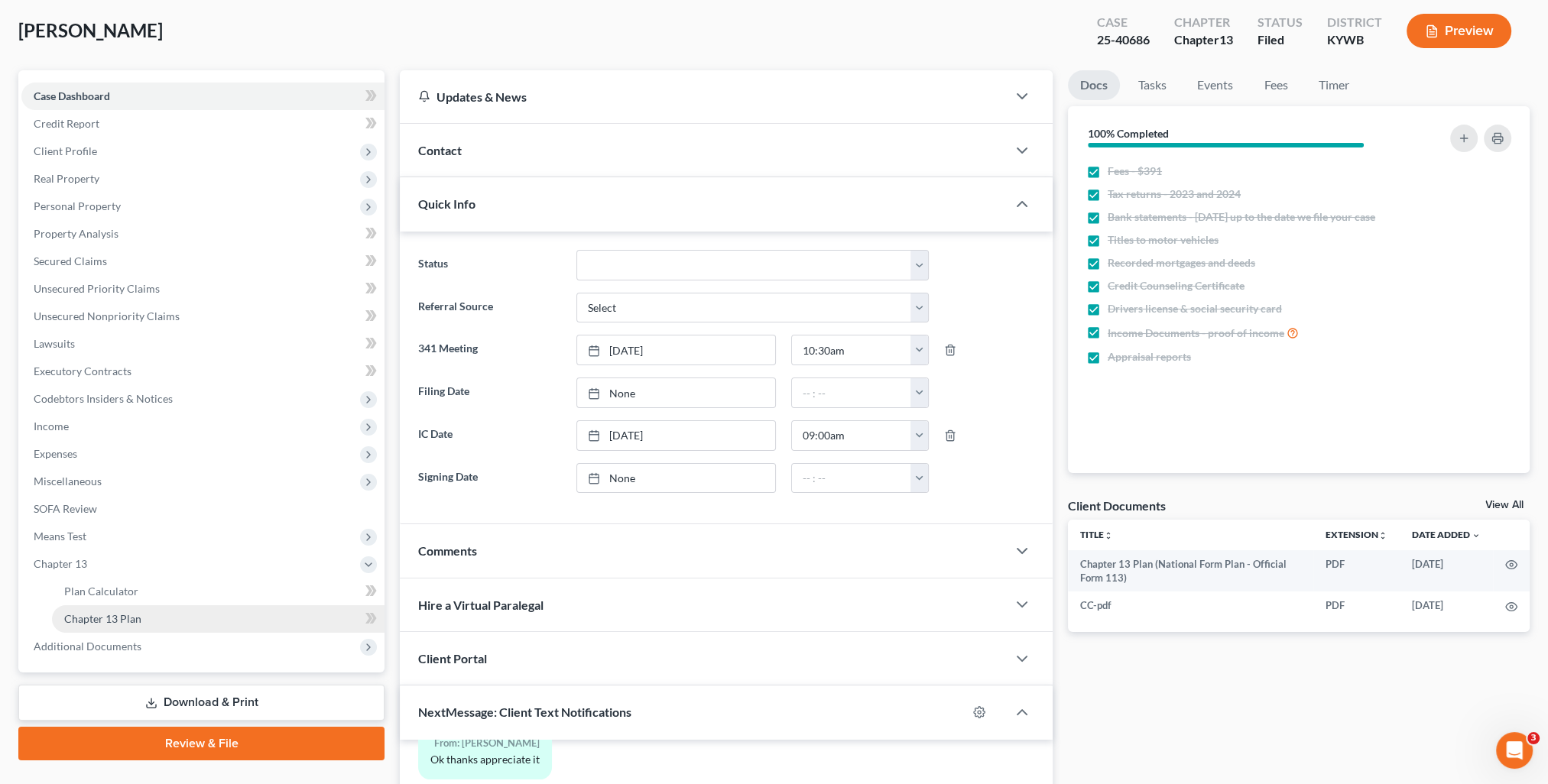
click at [155, 616] on link "Chapter 13 Plan" at bounding box center [218, 619] width 333 height 27
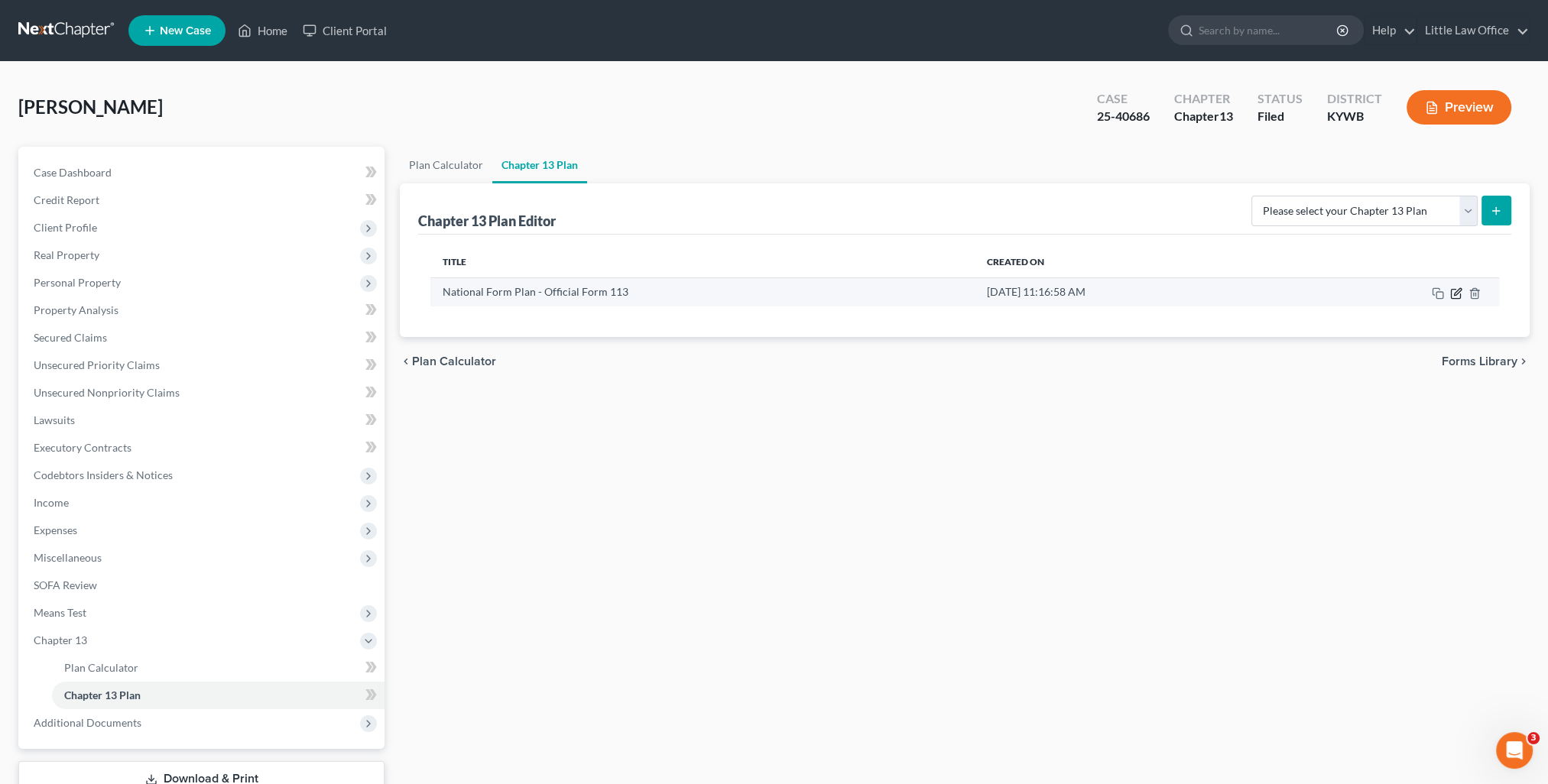
click at [1461, 294] on icon "button" at bounding box center [1457, 294] width 13 height 13
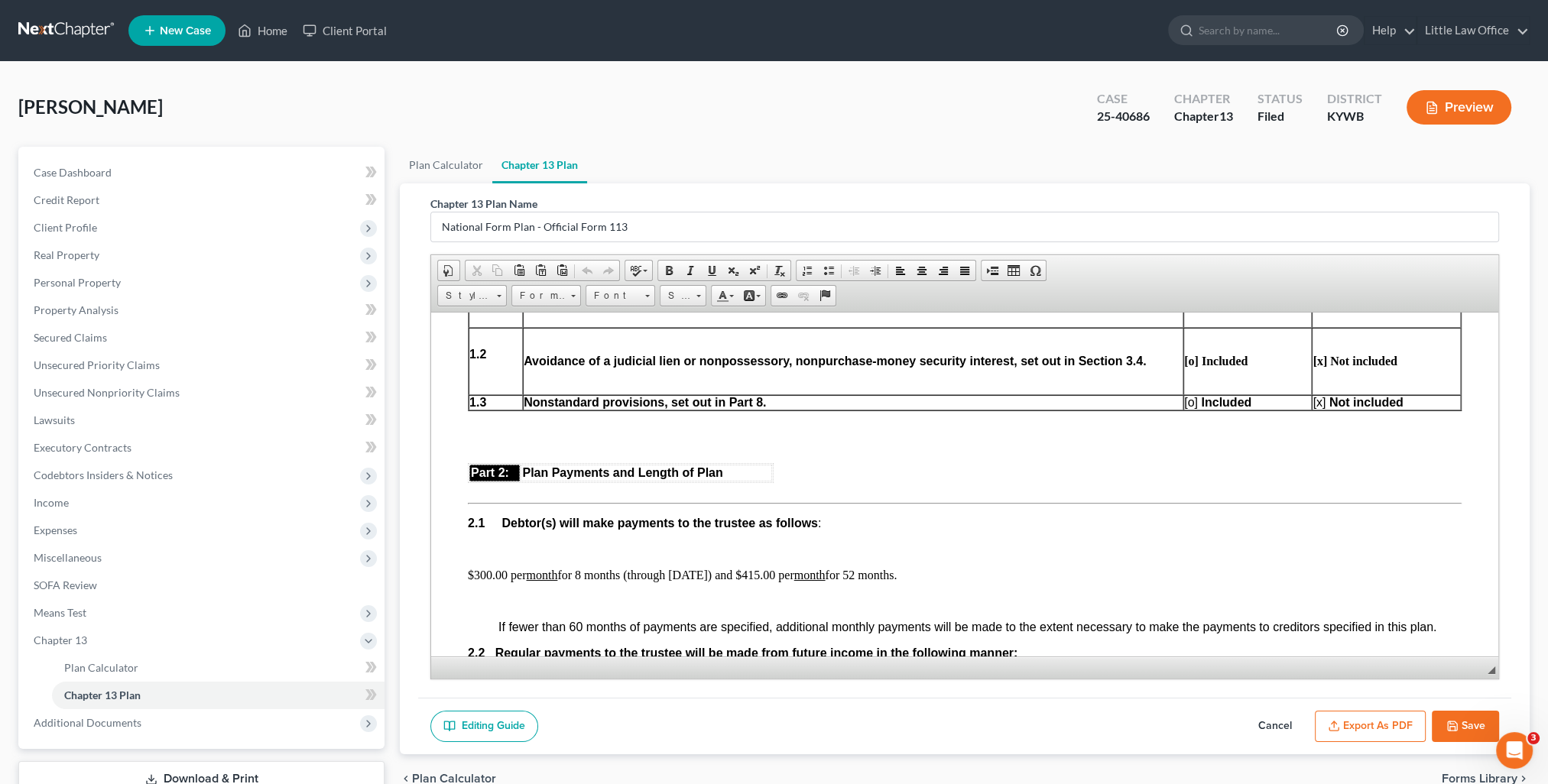
scroll to position [841, 0]
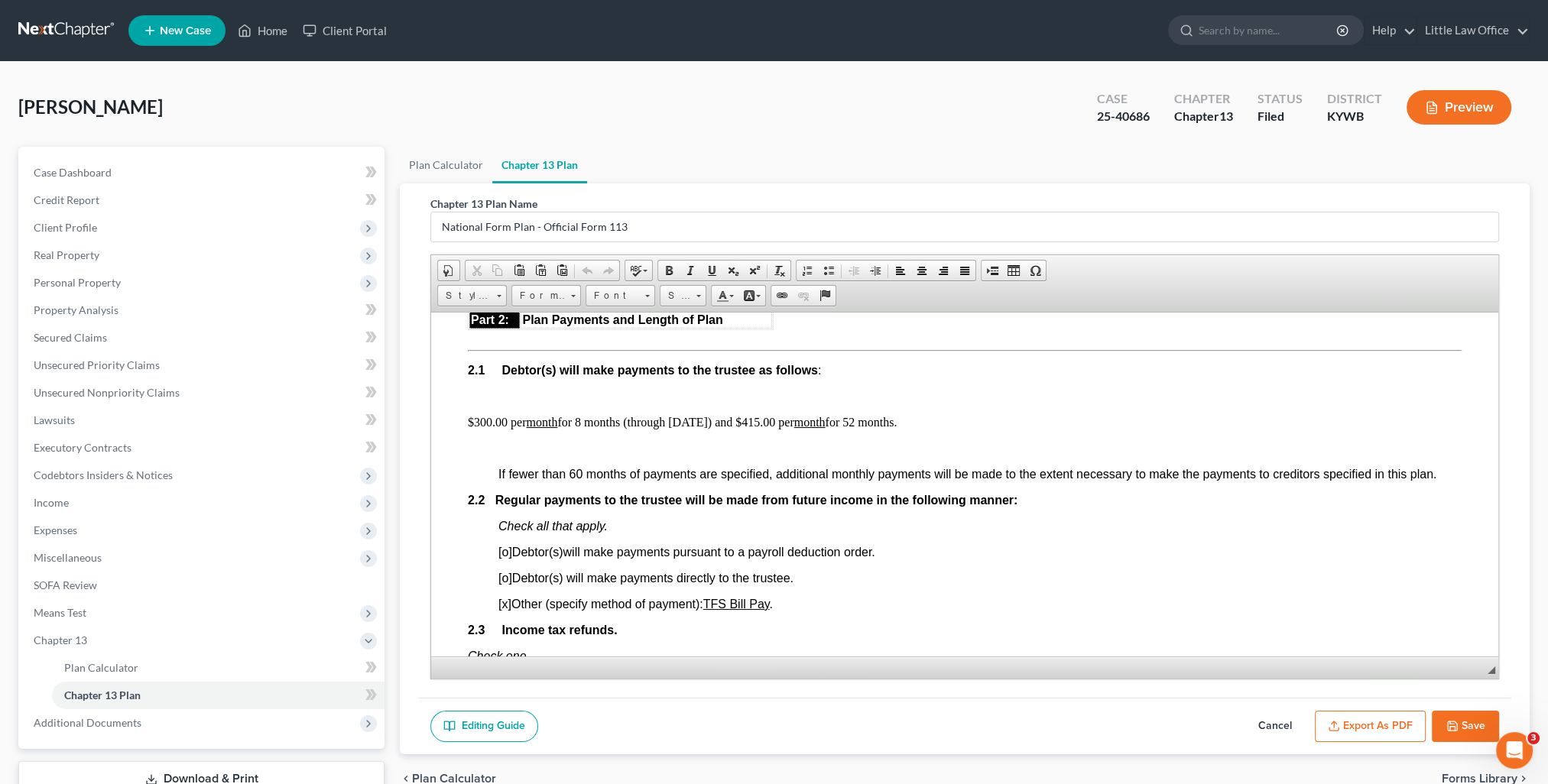
click at [1278, 731] on button "Cancel" at bounding box center [1276, 726] width 67 height 32
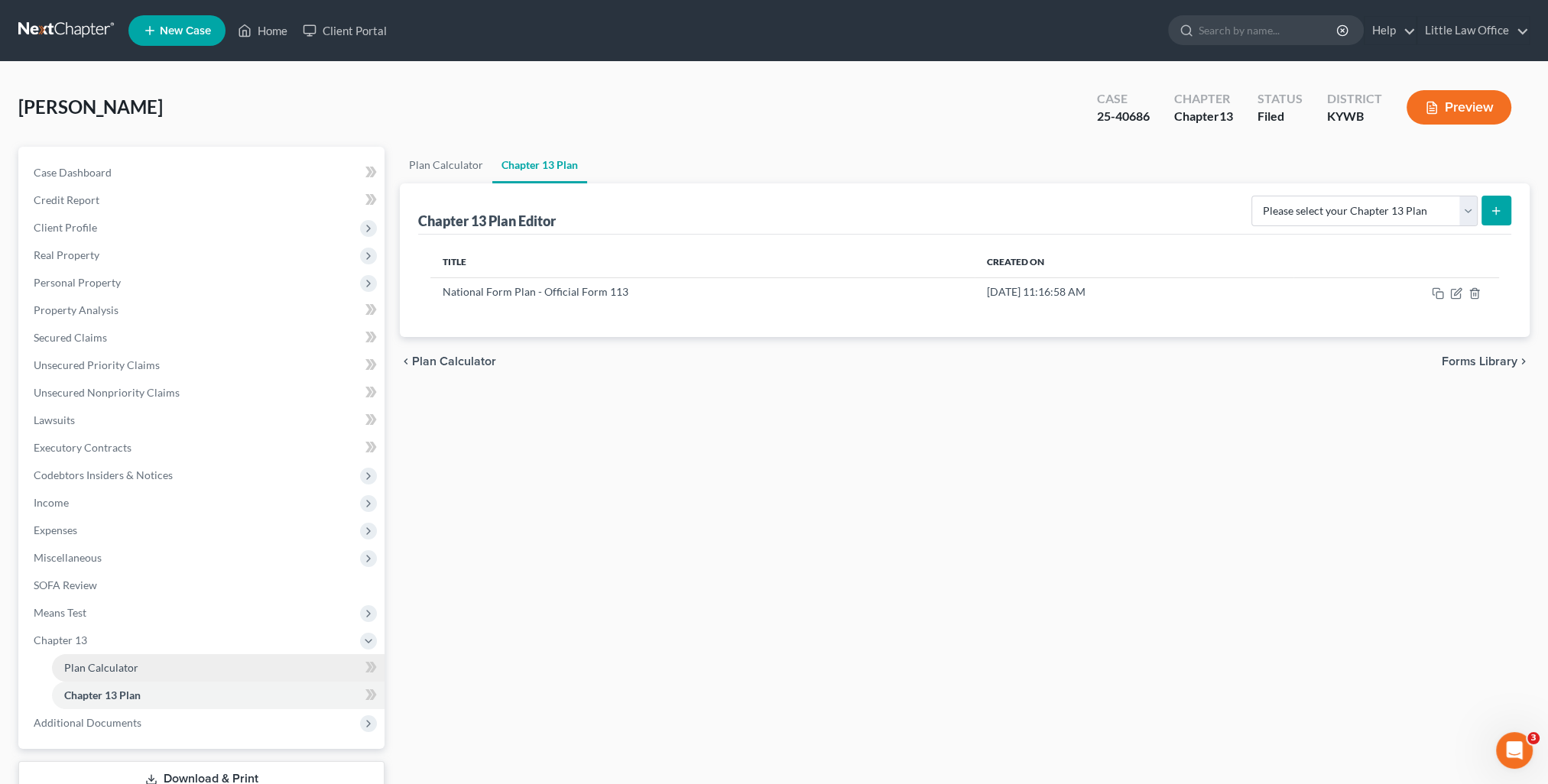
drag, startPoint x: 124, startPoint y: 670, endPoint x: 184, endPoint y: 670, distance: 60.0
click at [124, 670] on span "Plan Calculator" at bounding box center [101, 667] width 74 height 13
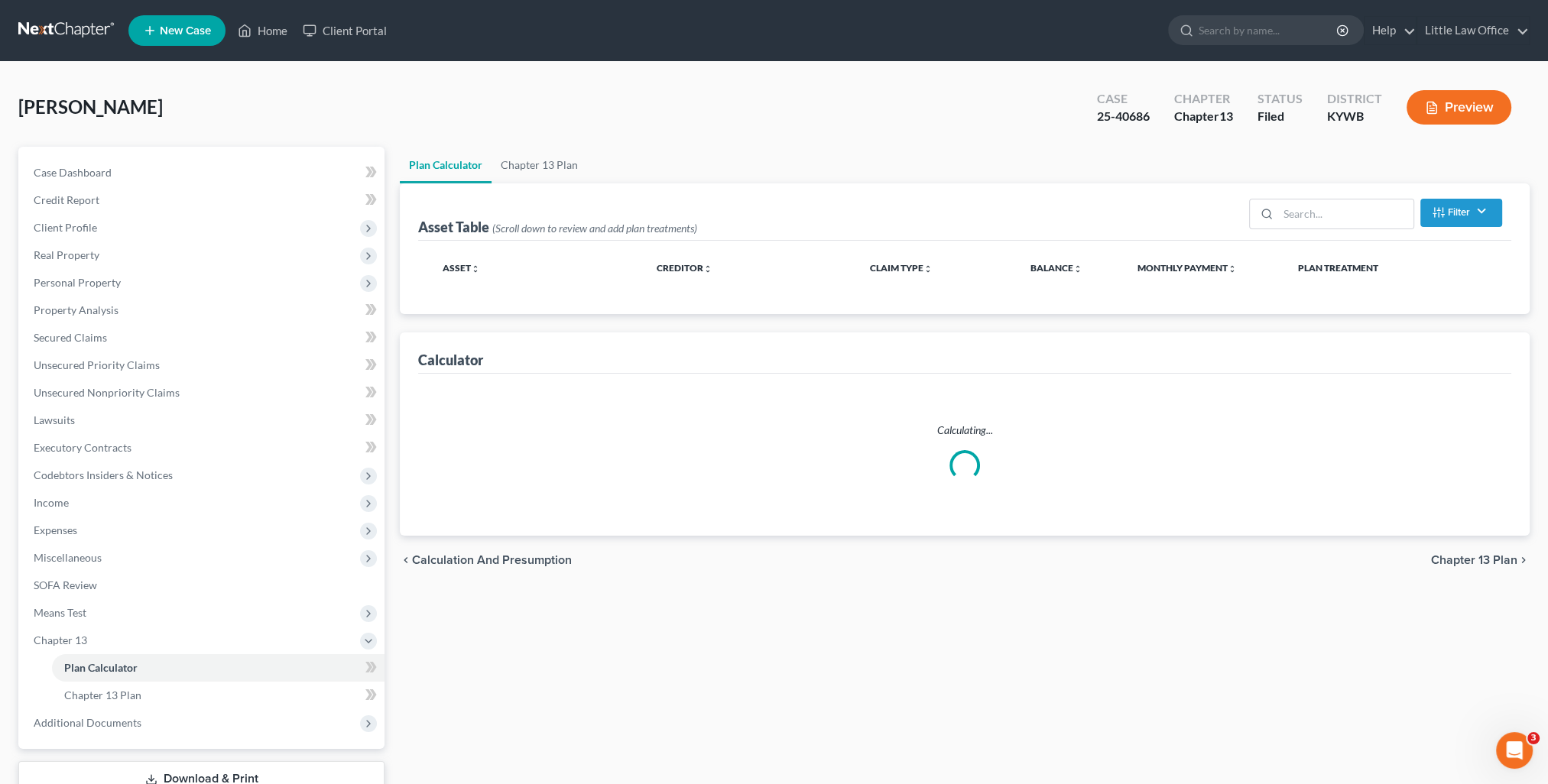
select select "59"
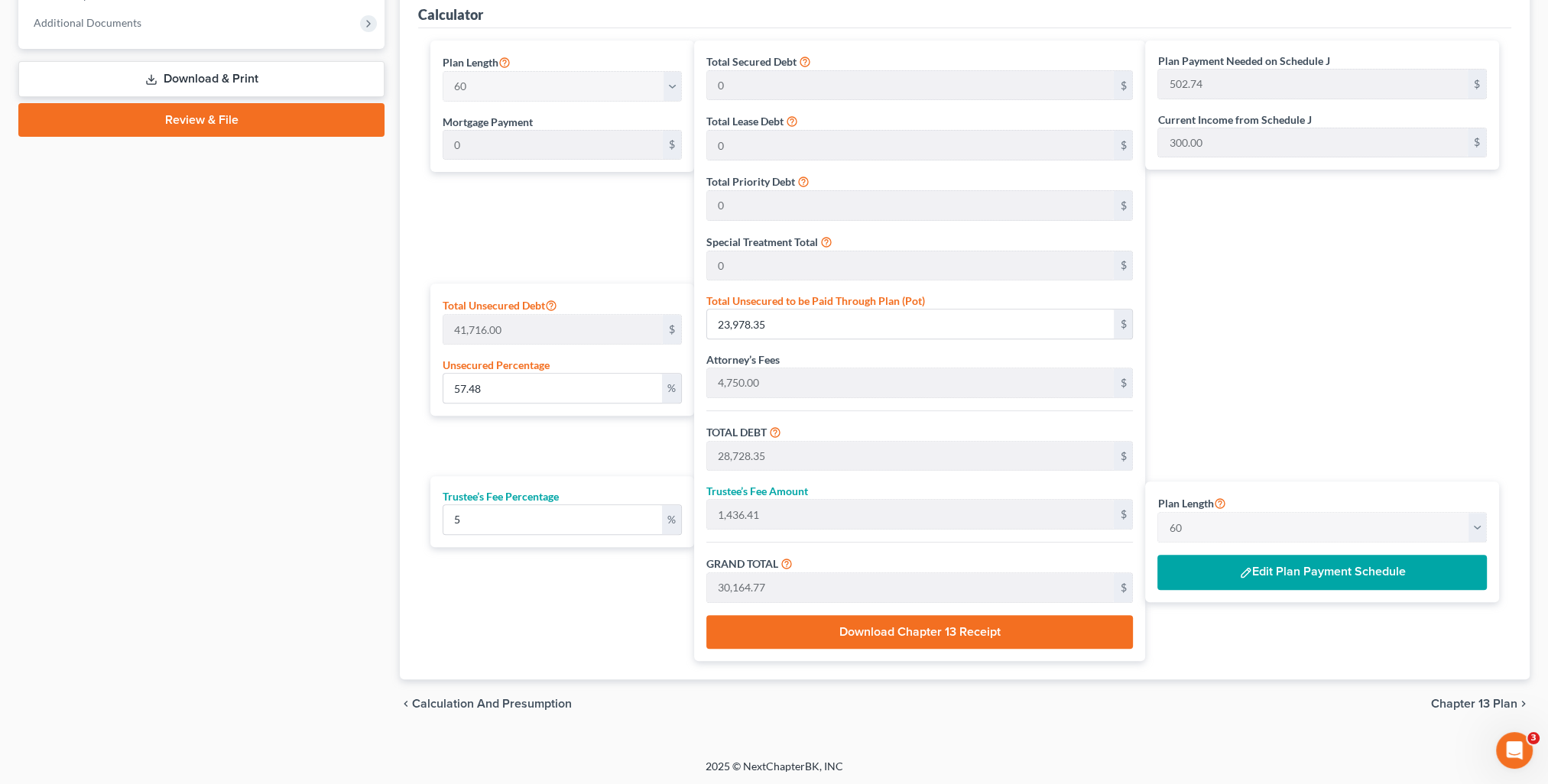
scroll to position [471, 0]
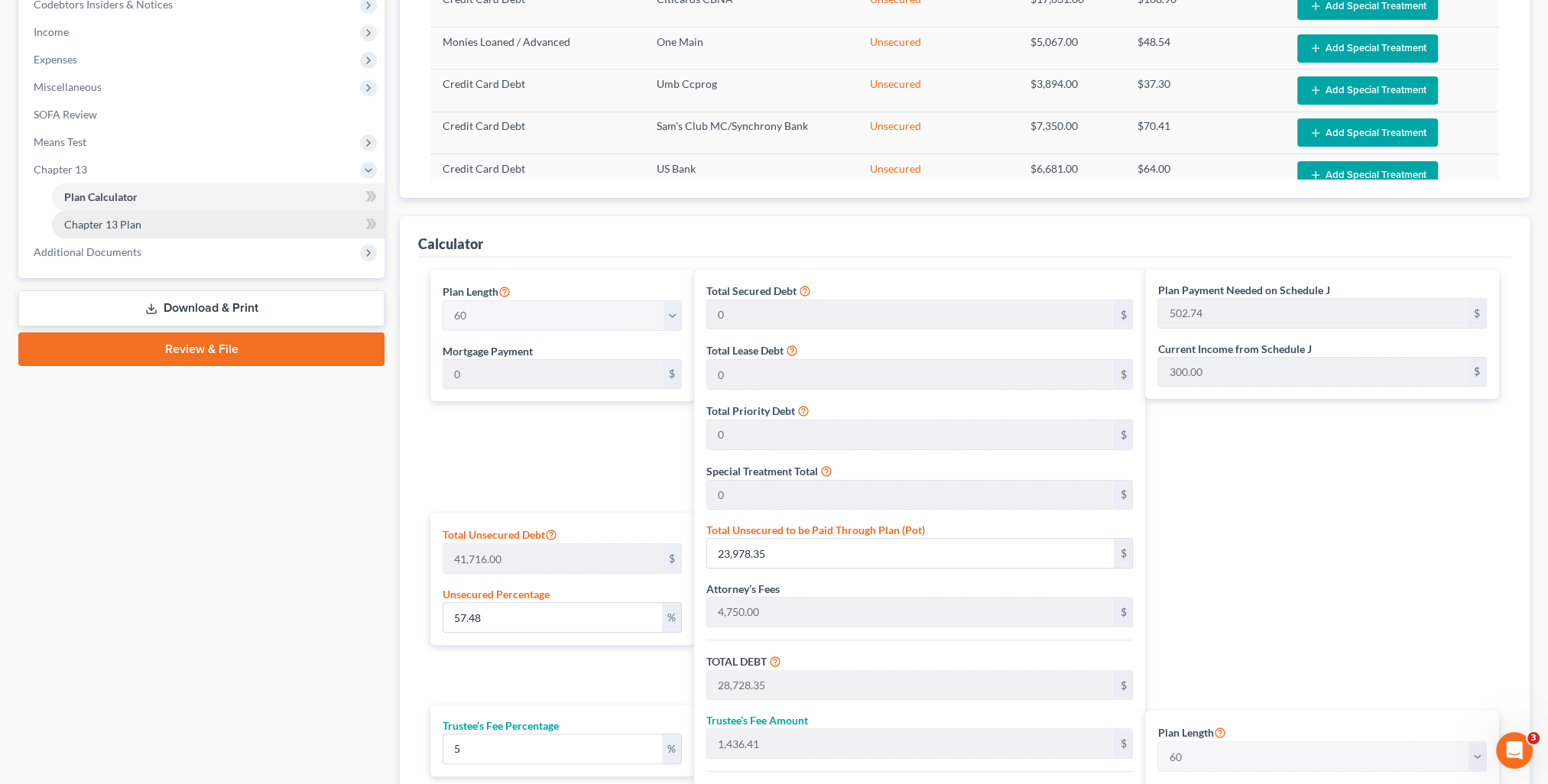
click at [142, 221] on link "Chapter 13 Plan" at bounding box center [218, 224] width 333 height 27
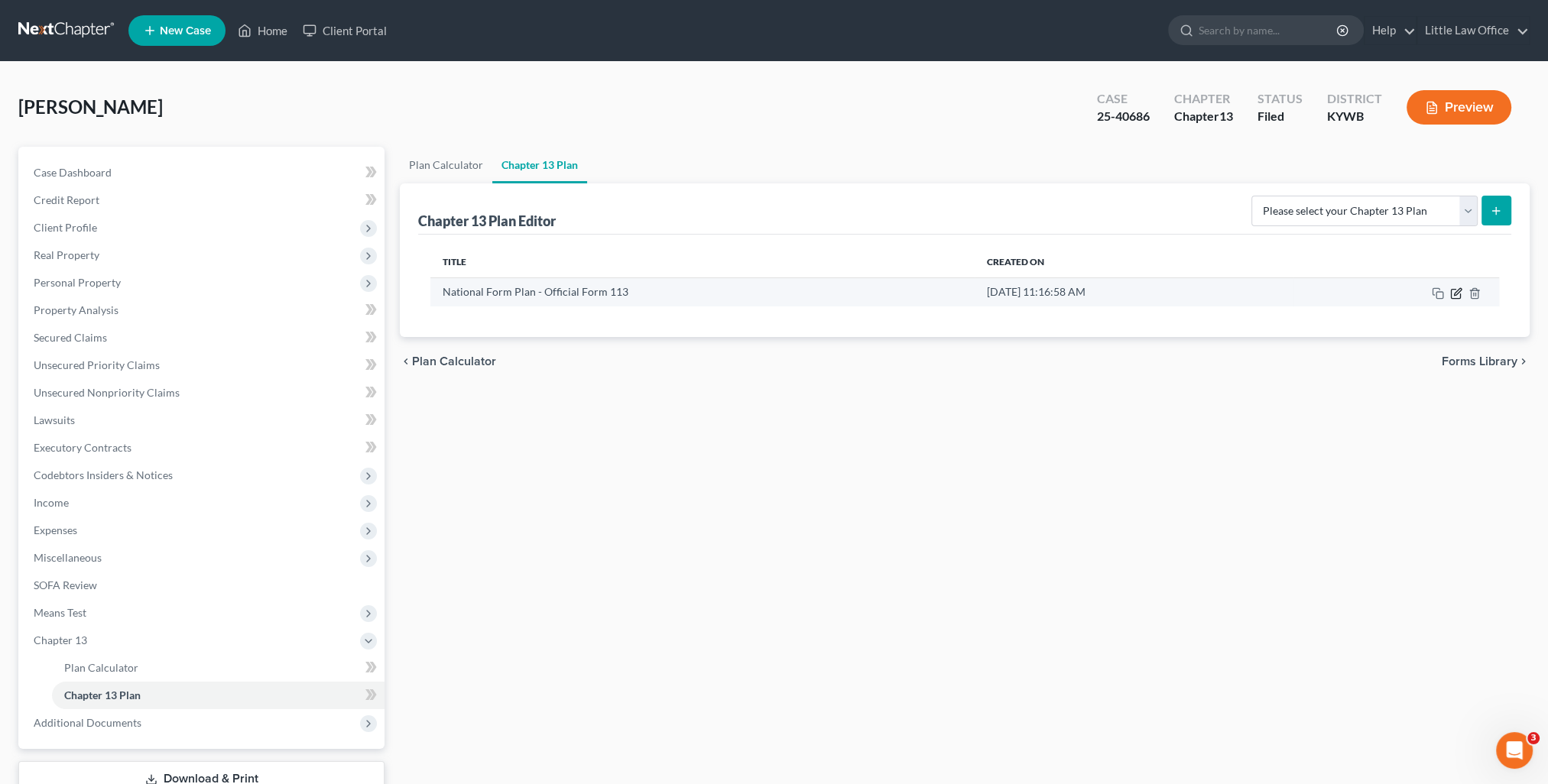
click at [1456, 295] on icon "button" at bounding box center [1457, 294] width 13 height 13
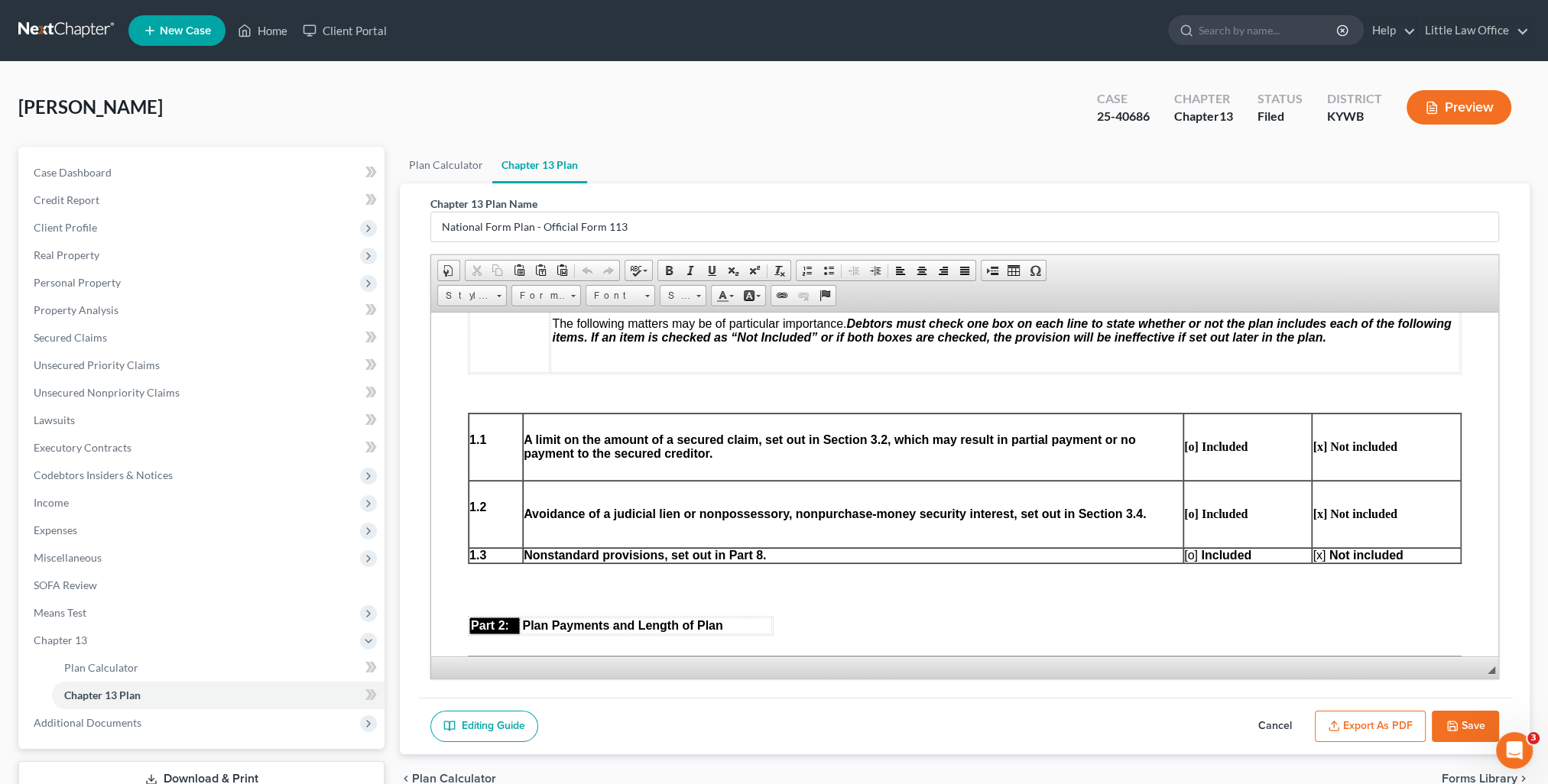
scroll to position [688, 0]
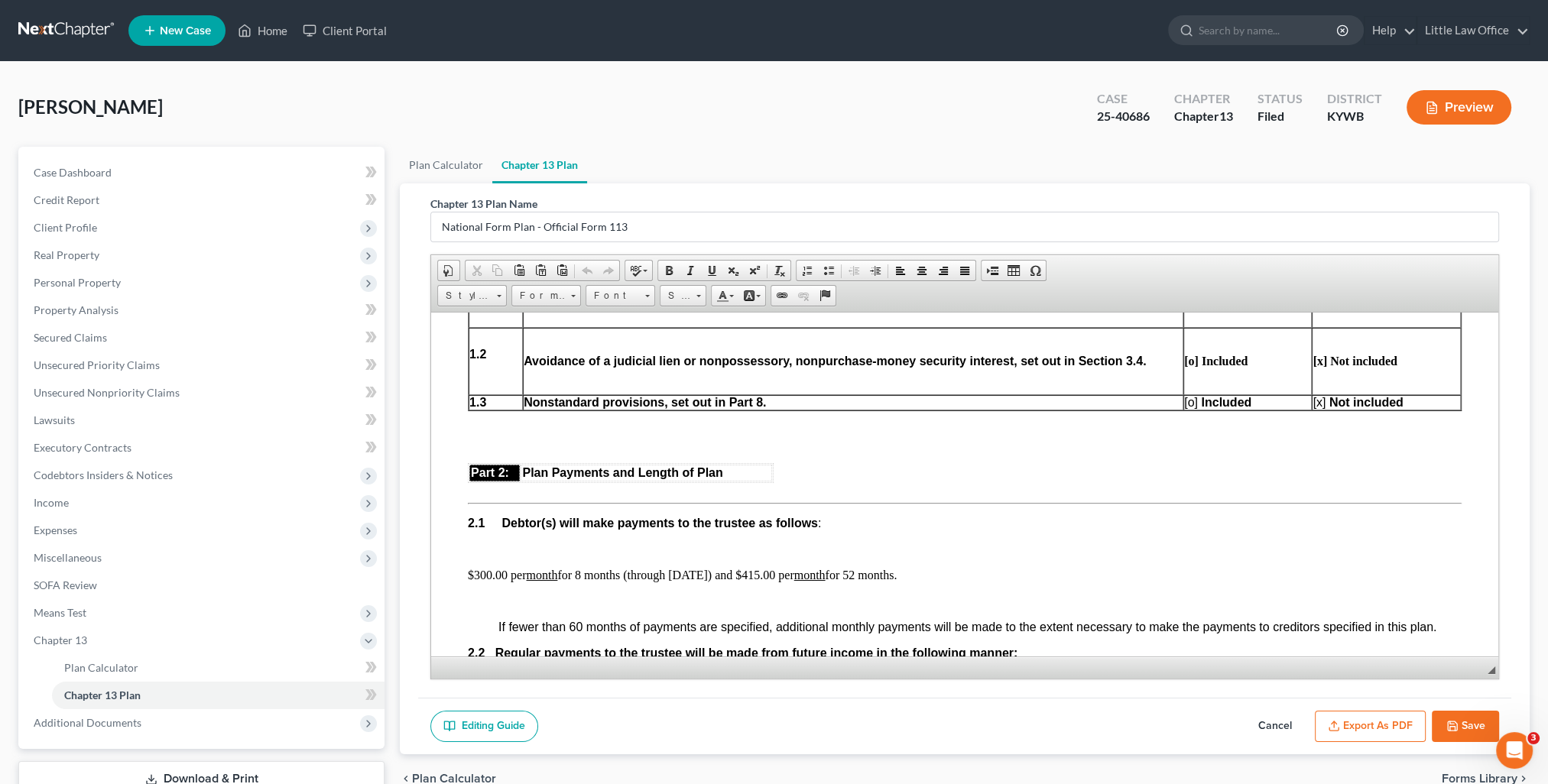
click at [1469, 726] on button "Save" at bounding box center [1466, 726] width 67 height 32
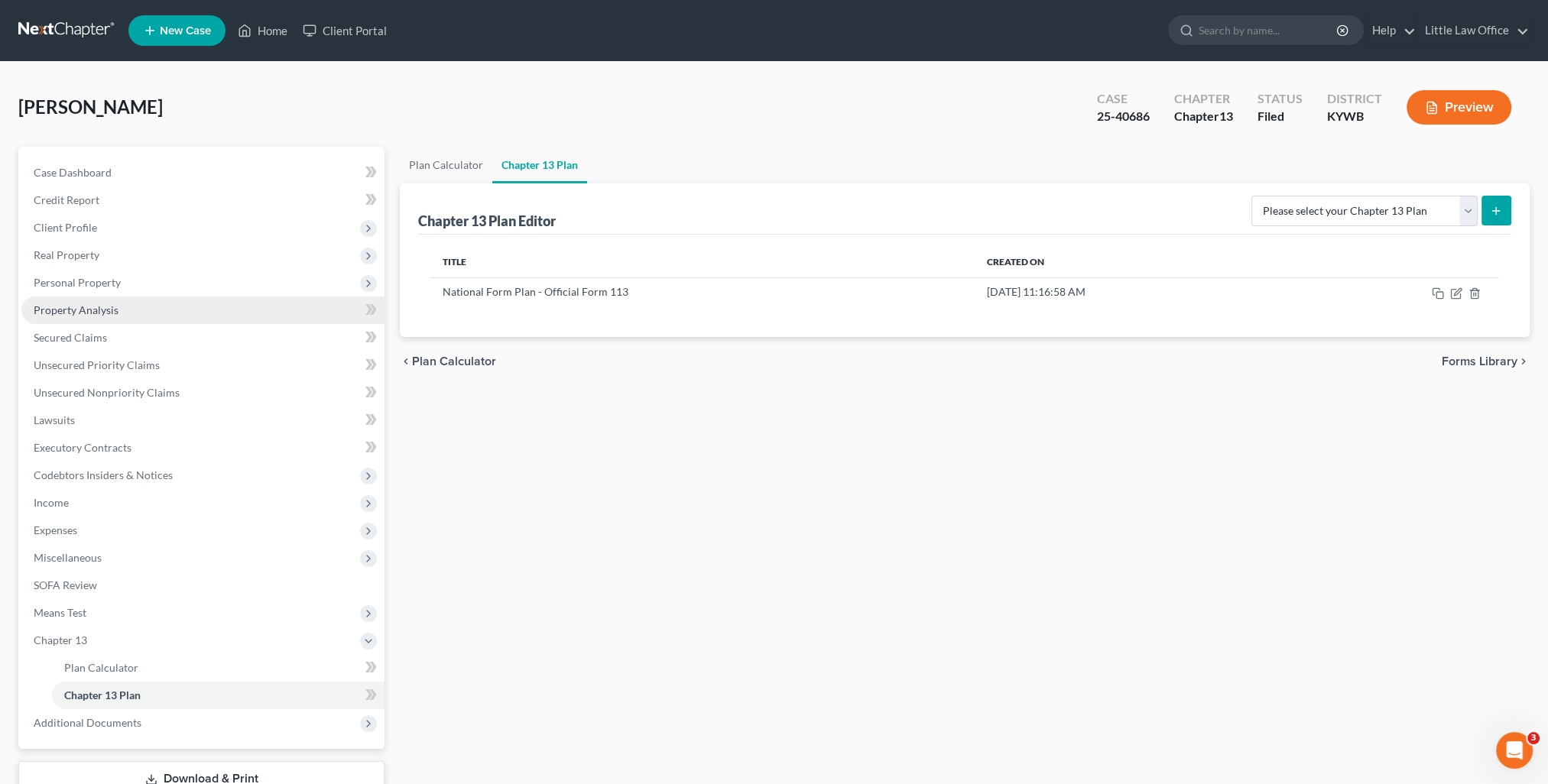
click at [119, 304] on link "Property Analysis" at bounding box center [203, 310] width 363 height 27
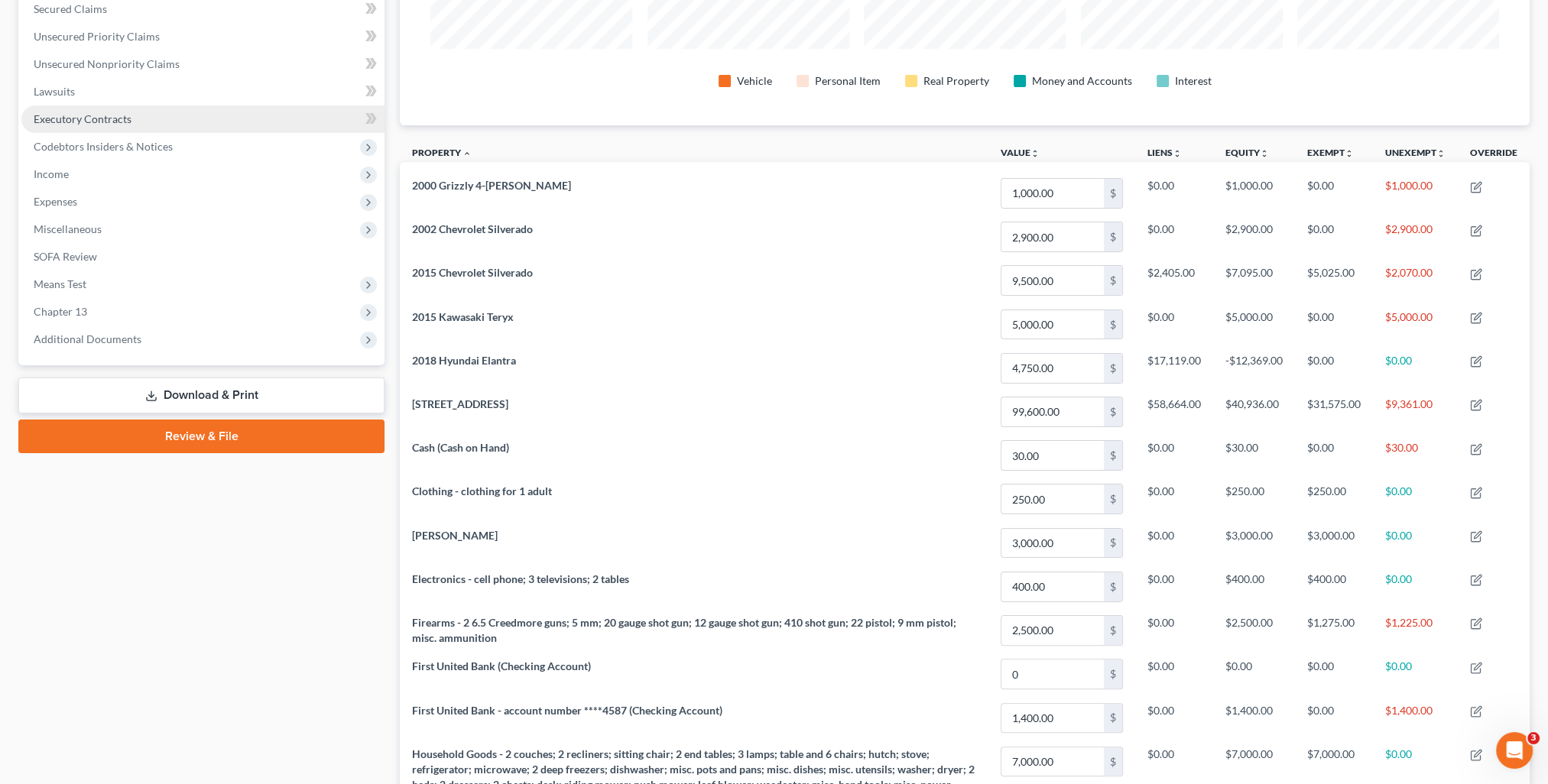
scroll to position [99, 0]
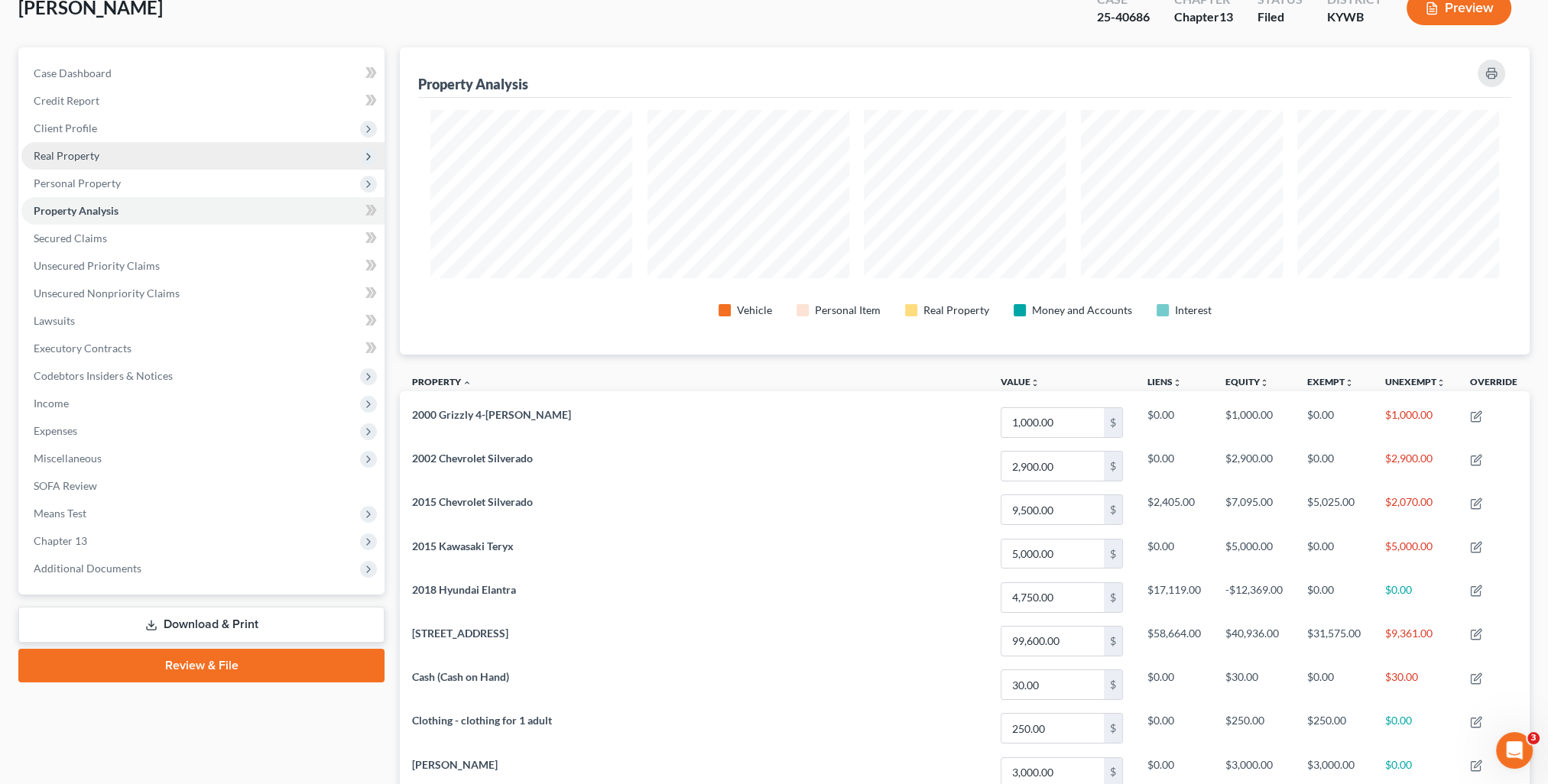
click at [83, 160] on span "Real Property" at bounding box center [66, 156] width 66 height 13
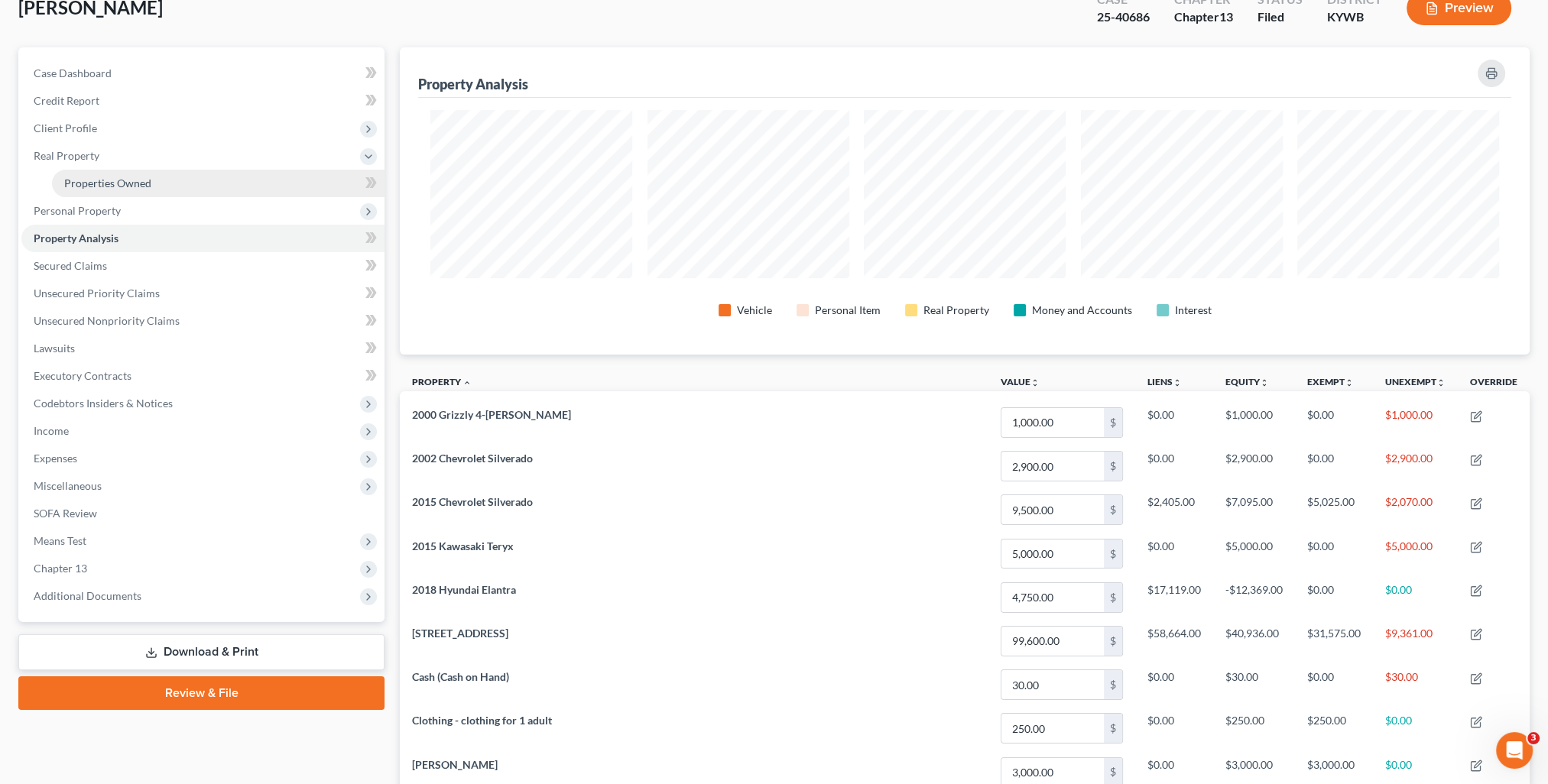
click at [105, 180] on span "Properties Owned" at bounding box center [108, 183] width 87 height 13
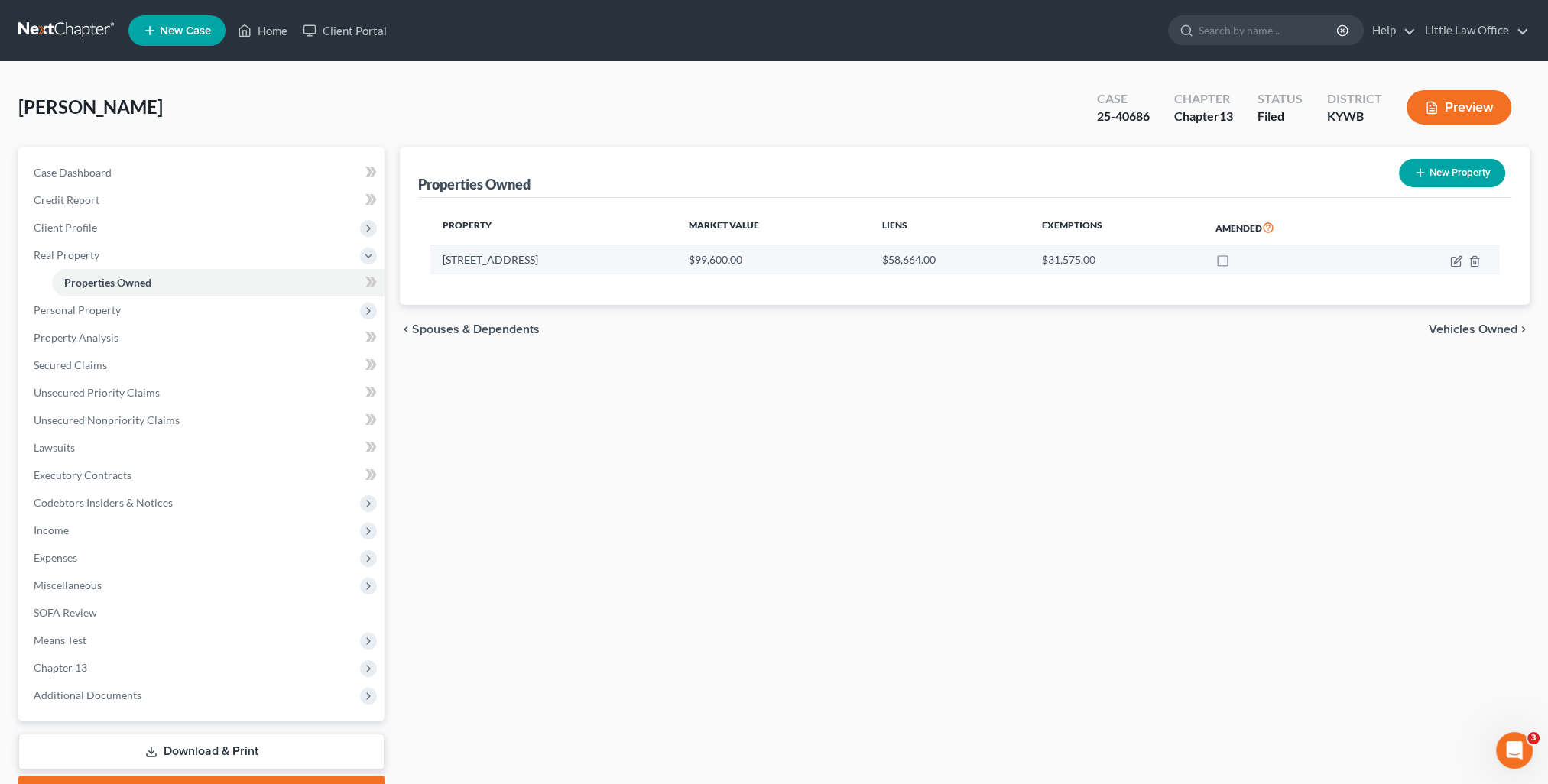
click at [1449, 259] on td at bounding box center [1437, 260] width 126 height 29
click at [1458, 264] on icon "button" at bounding box center [1457, 261] width 13 height 13
select select "18"
select select "0"
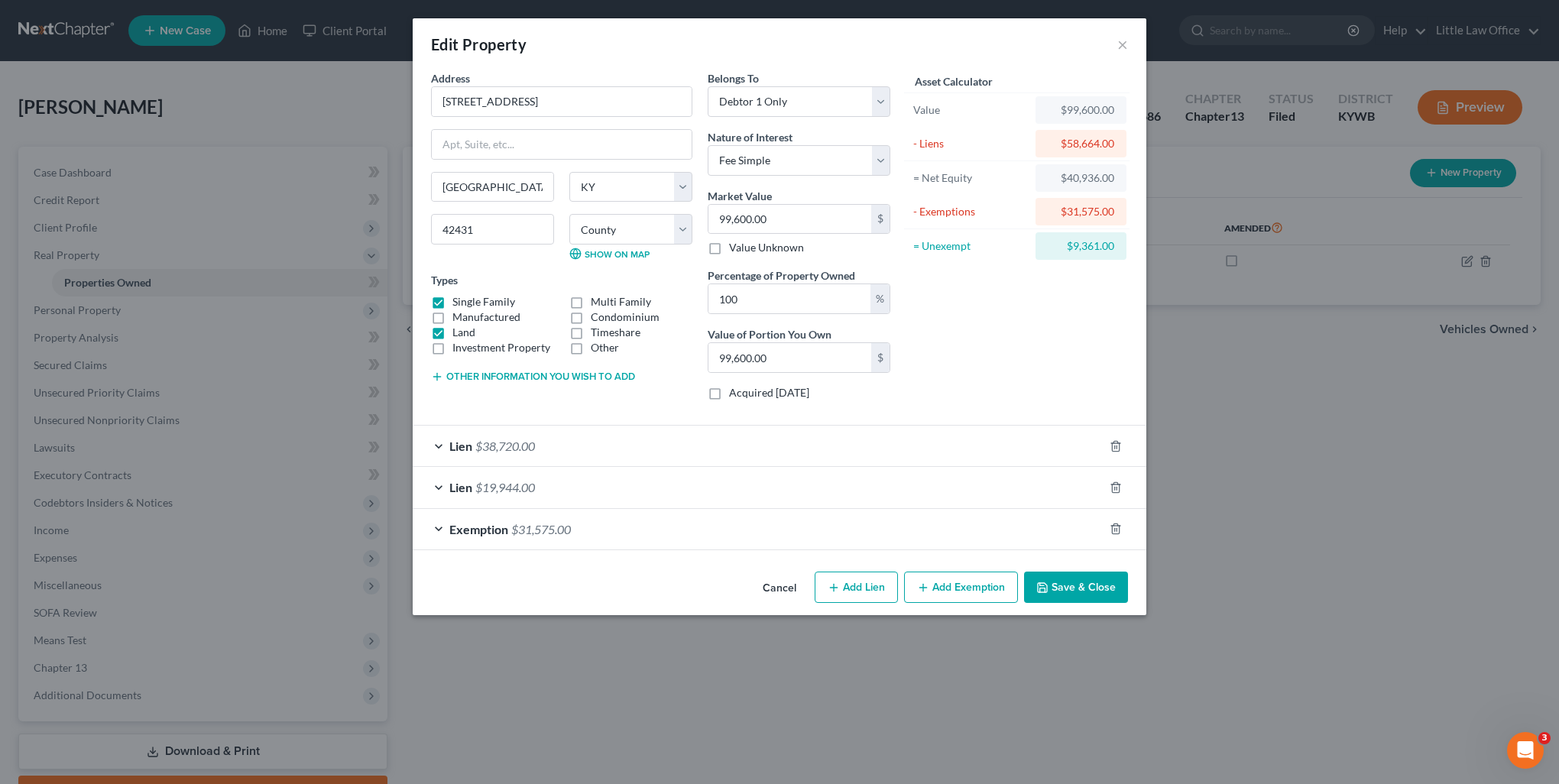
click at [1060, 581] on button "Save & Close" at bounding box center [1075, 587] width 104 height 32
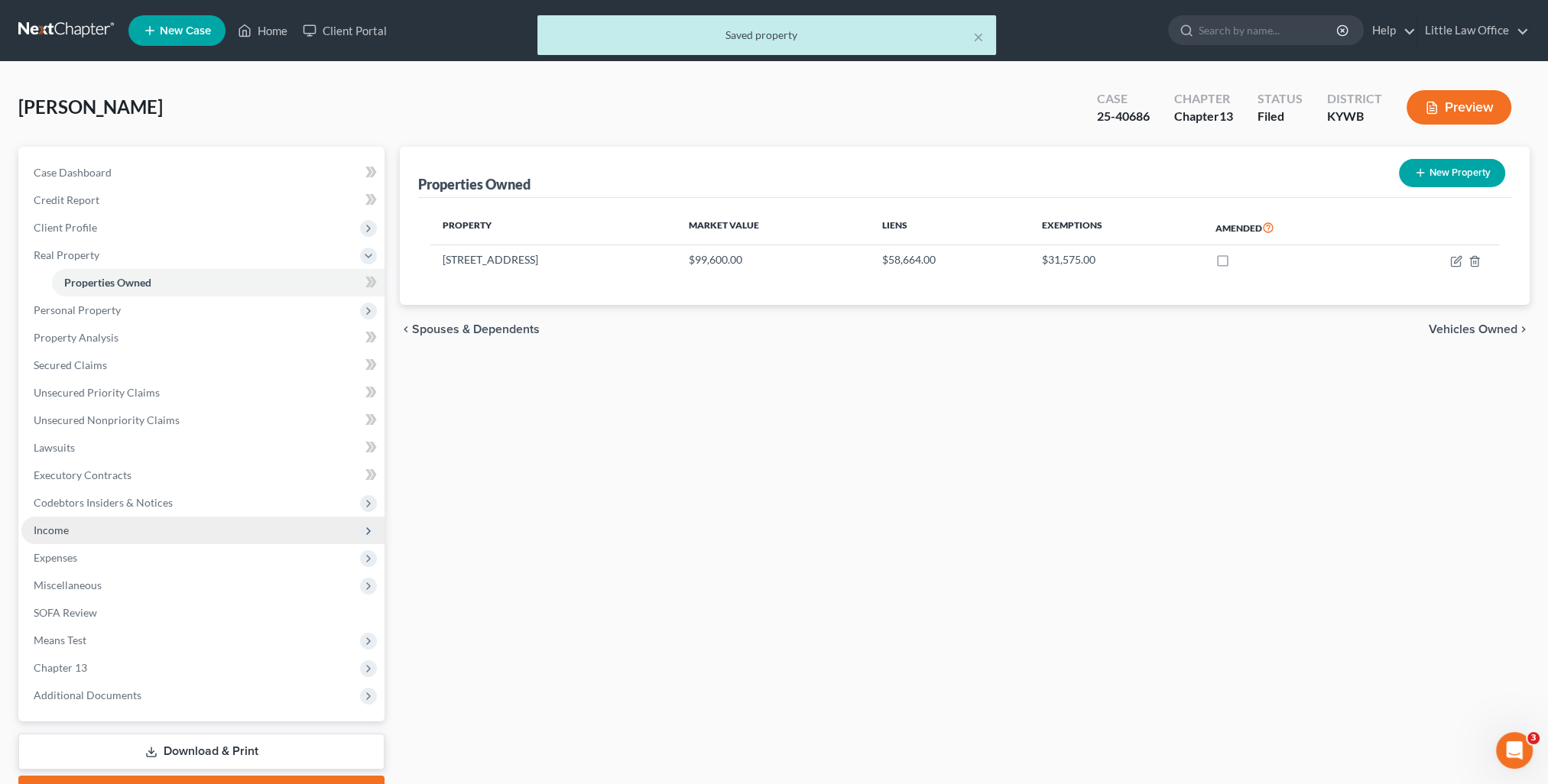
click at [64, 531] on span "Income" at bounding box center [51, 530] width 35 height 13
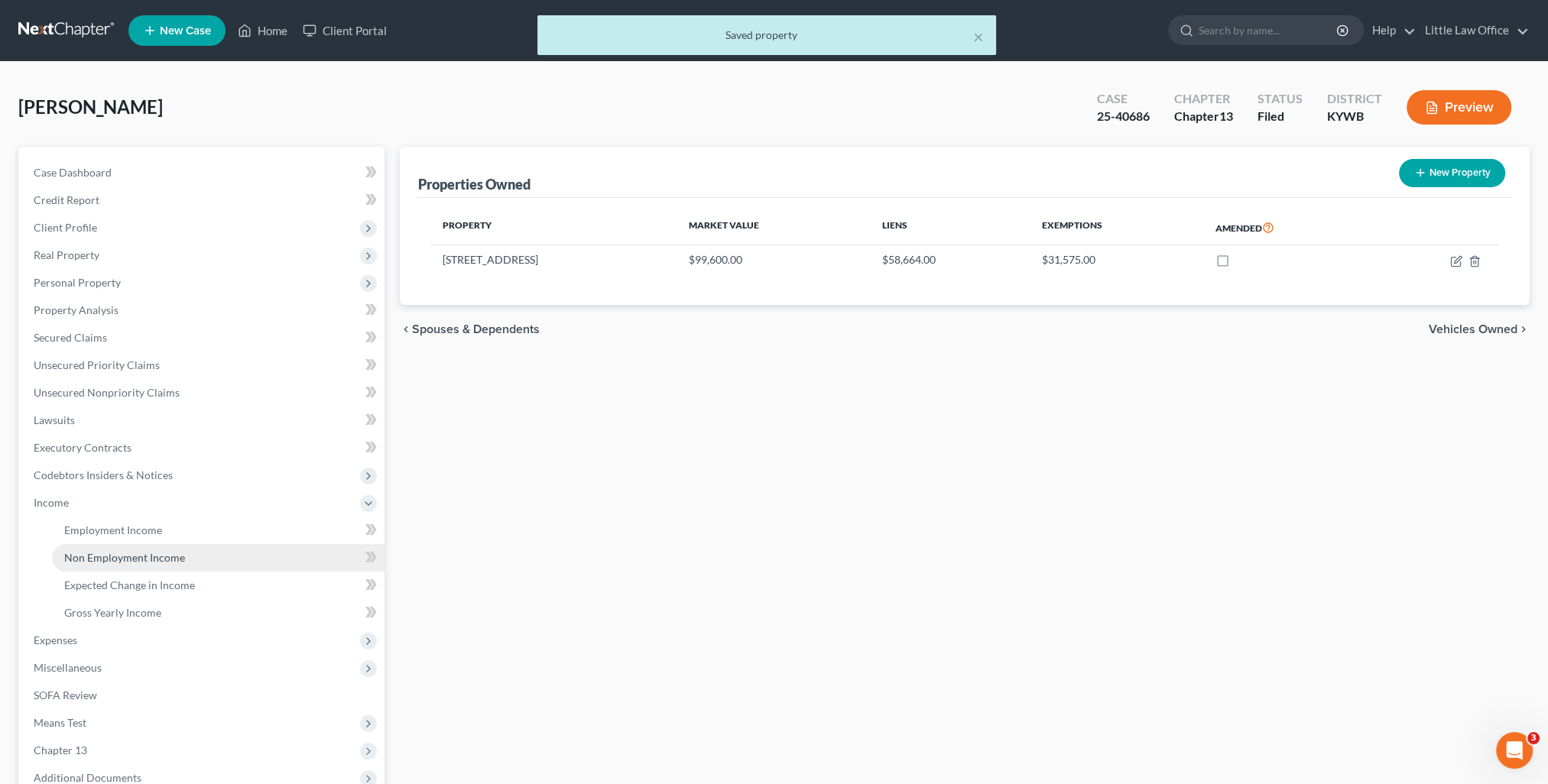
click at [123, 558] on span "Non Employment Income" at bounding box center [125, 557] width 121 height 13
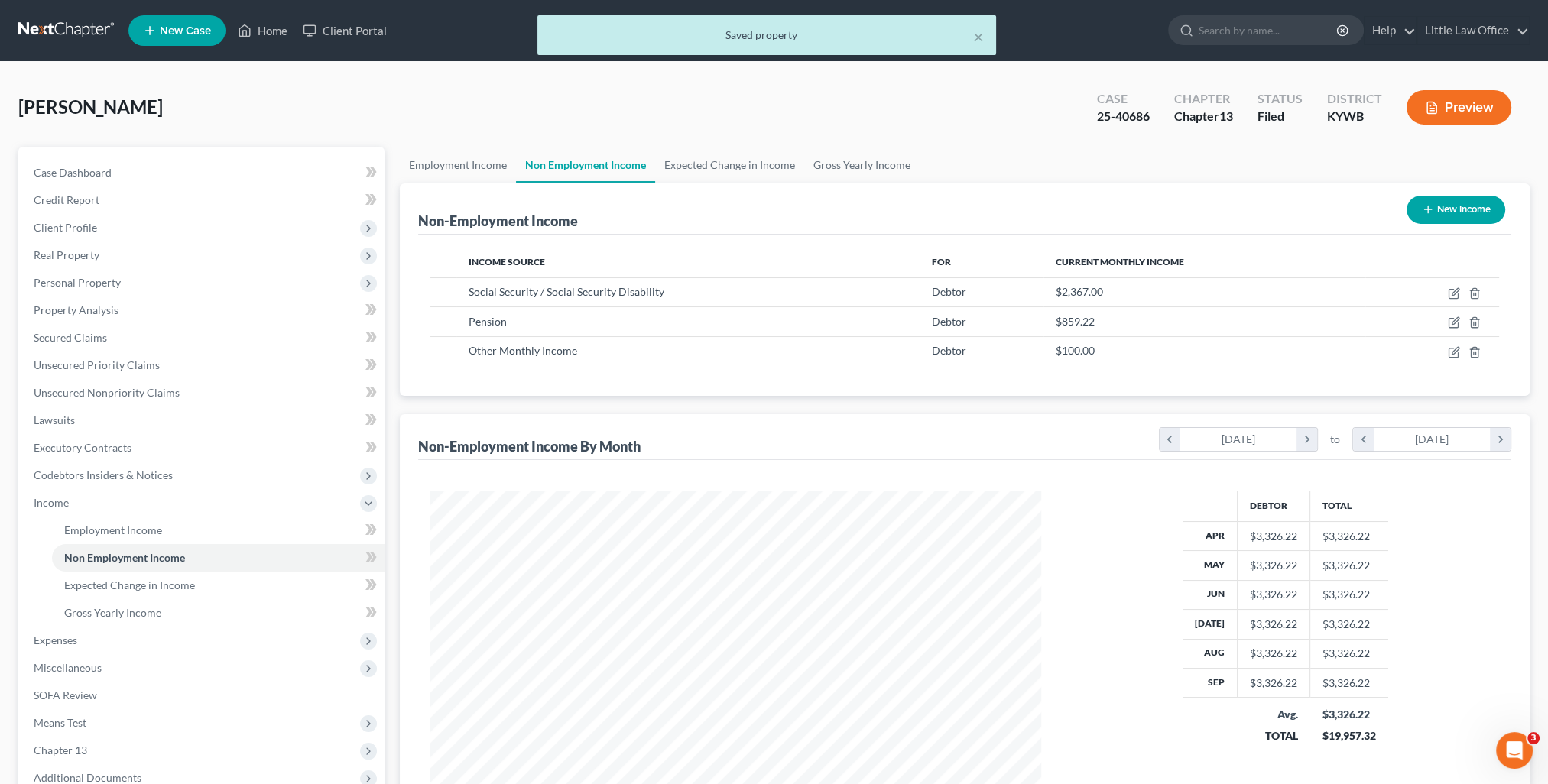
scroll to position [305, 641]
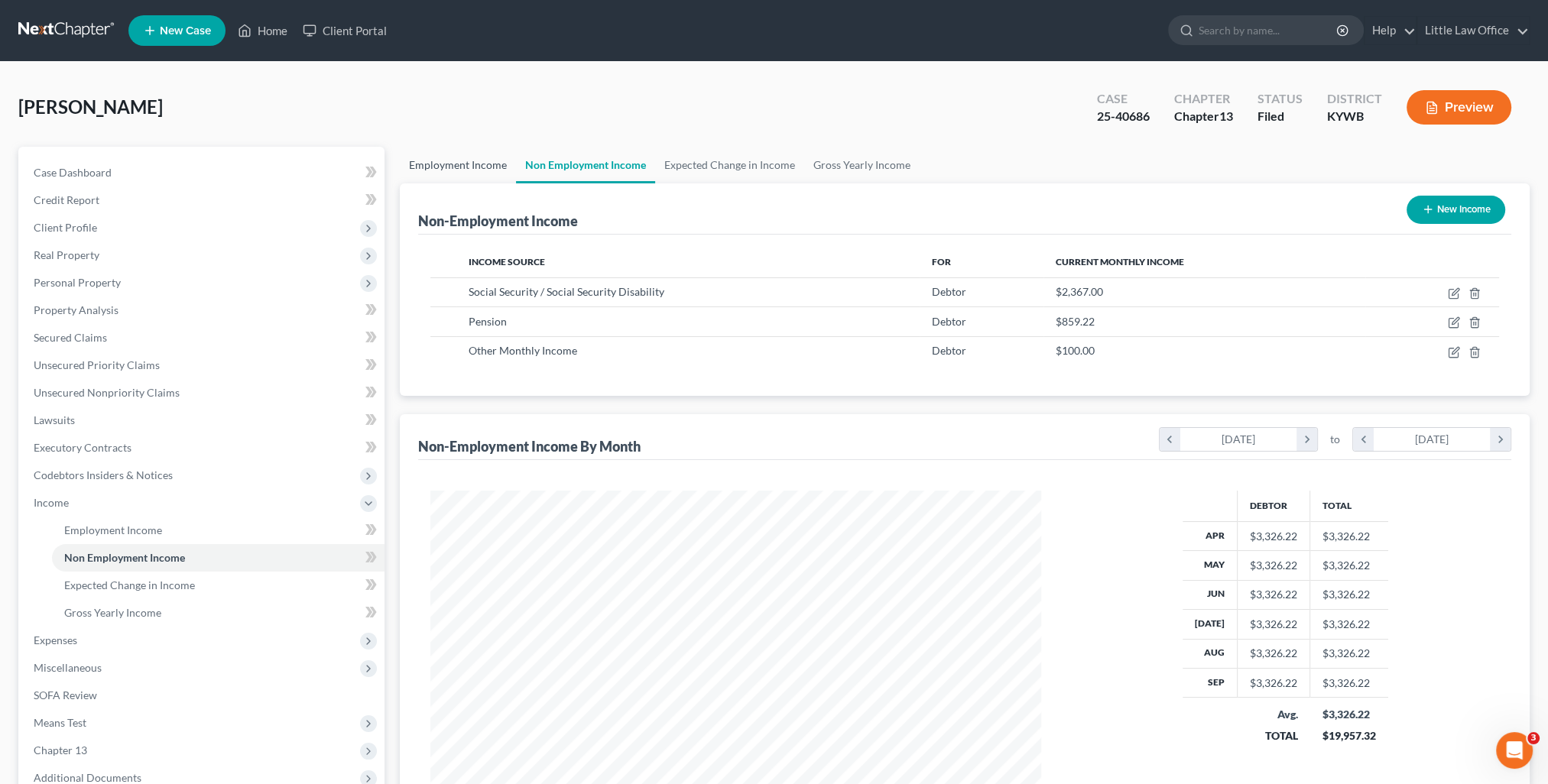
click at [428, 164] on link "Employment Income" at bounding box center [458, 165] width 116 height 37
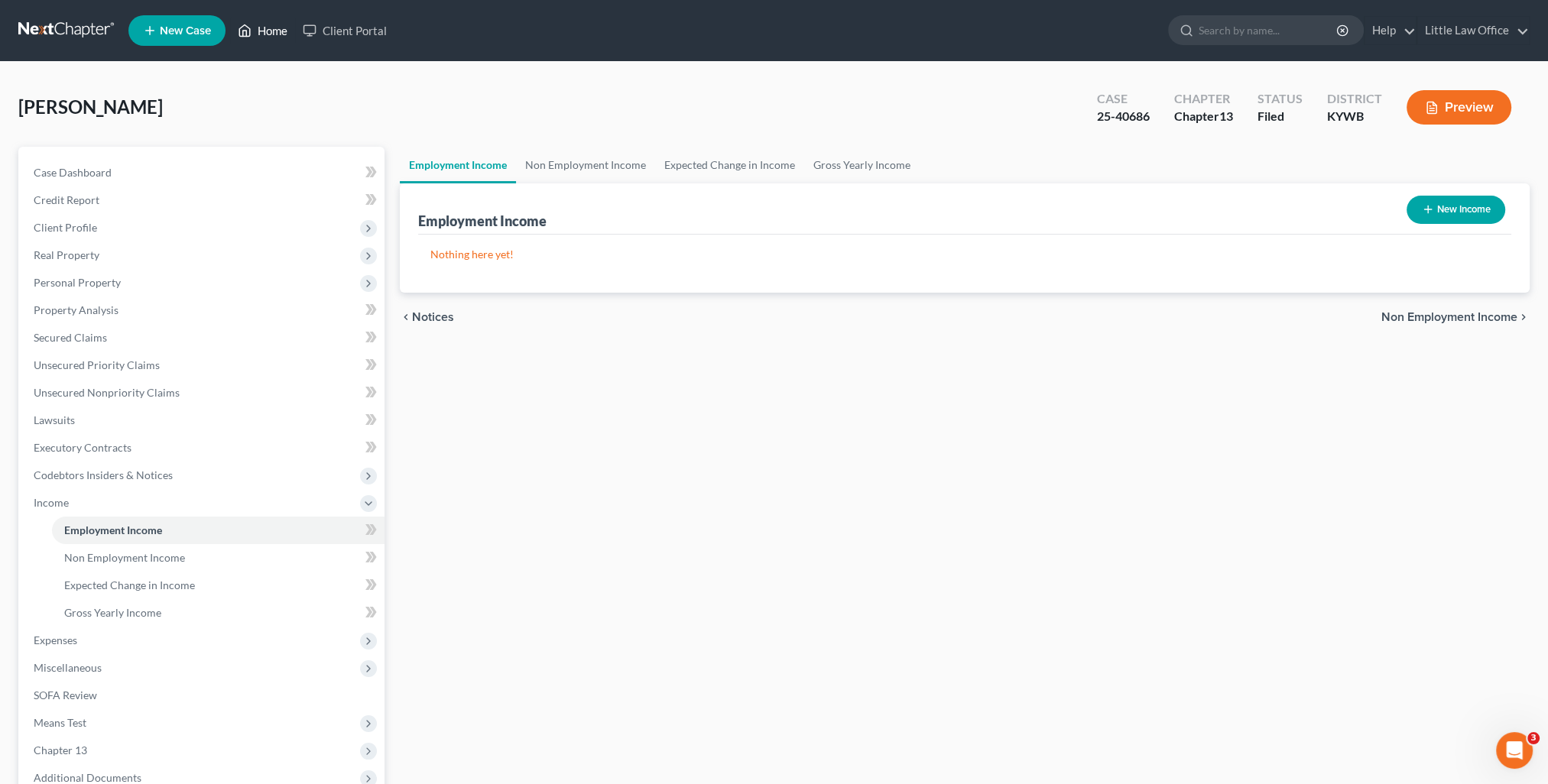
drag, startPoint x: 257, startPoint y: 28, endPoint x: 323, endPoint y: 91, distance: 91.2
click at [257, 28] on link "Home" at bounding box center [262, 31] width 65 height 27
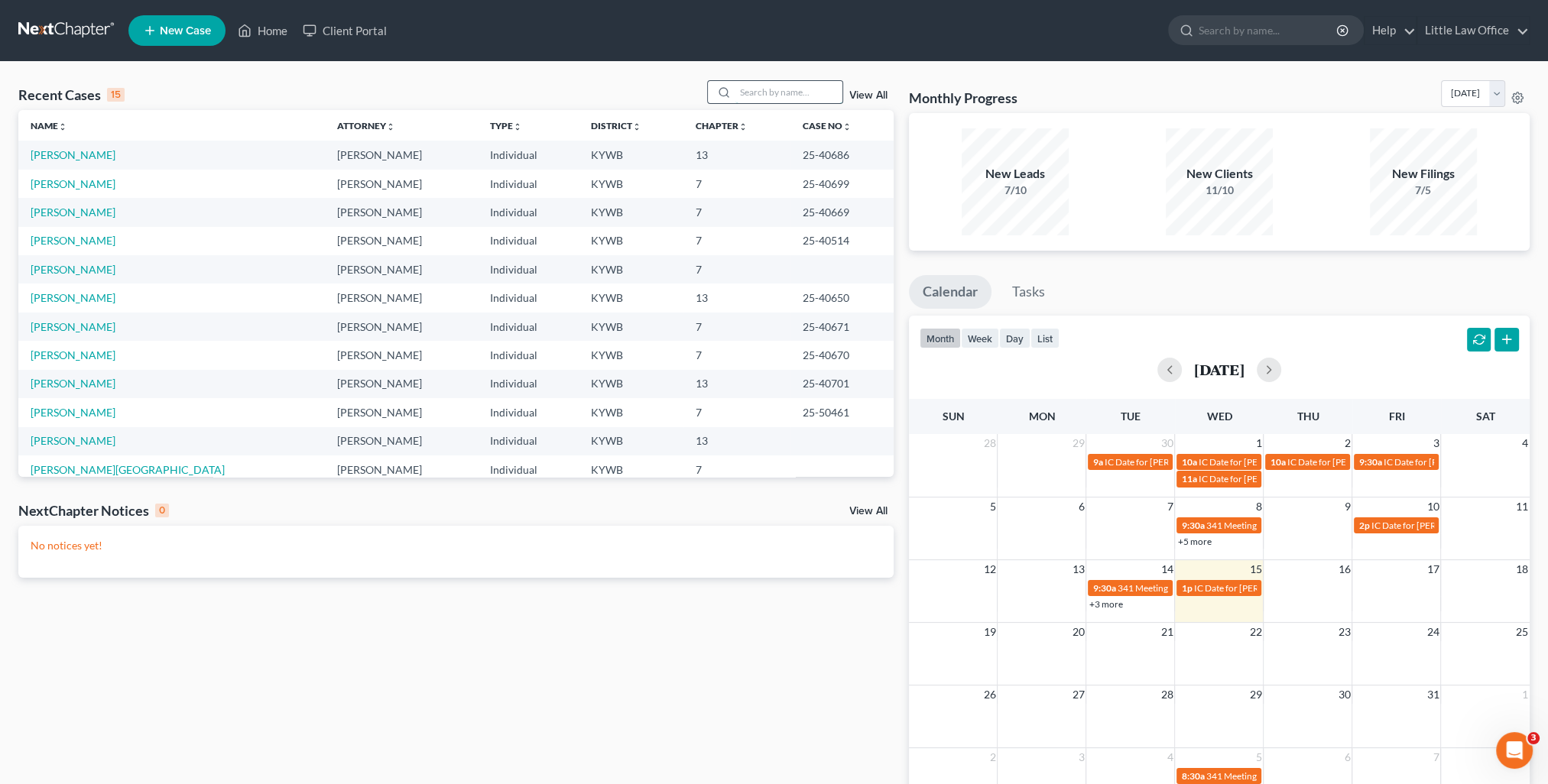
click at [783, 86] on input "search" at bounding box center [789, 92] width 107 height 23
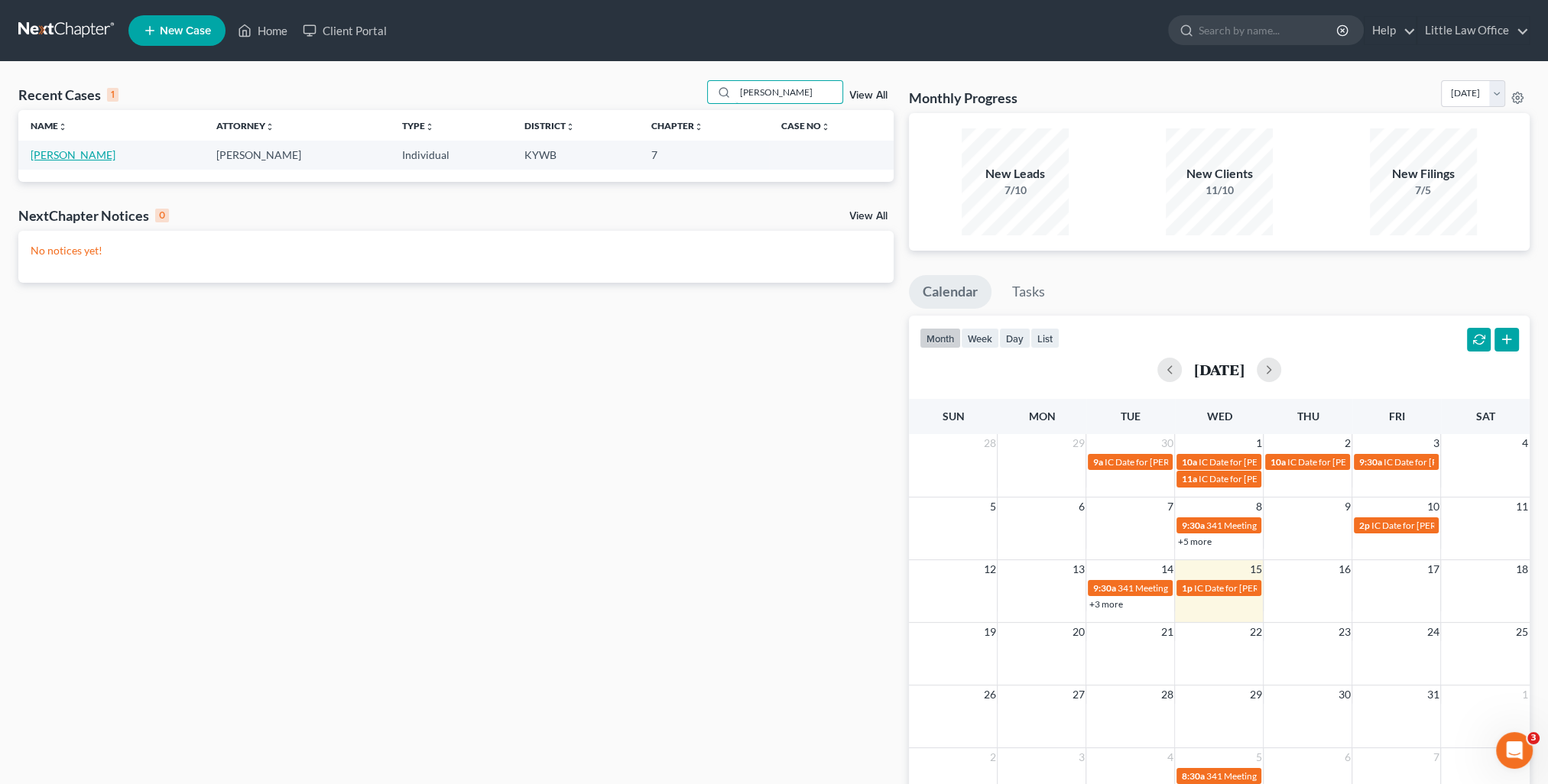
type input "[PERSON_NAME]"
click at [88, 151] on link "[PERSON_NAME]" at bounding box center [73, 155] width 85 height 13
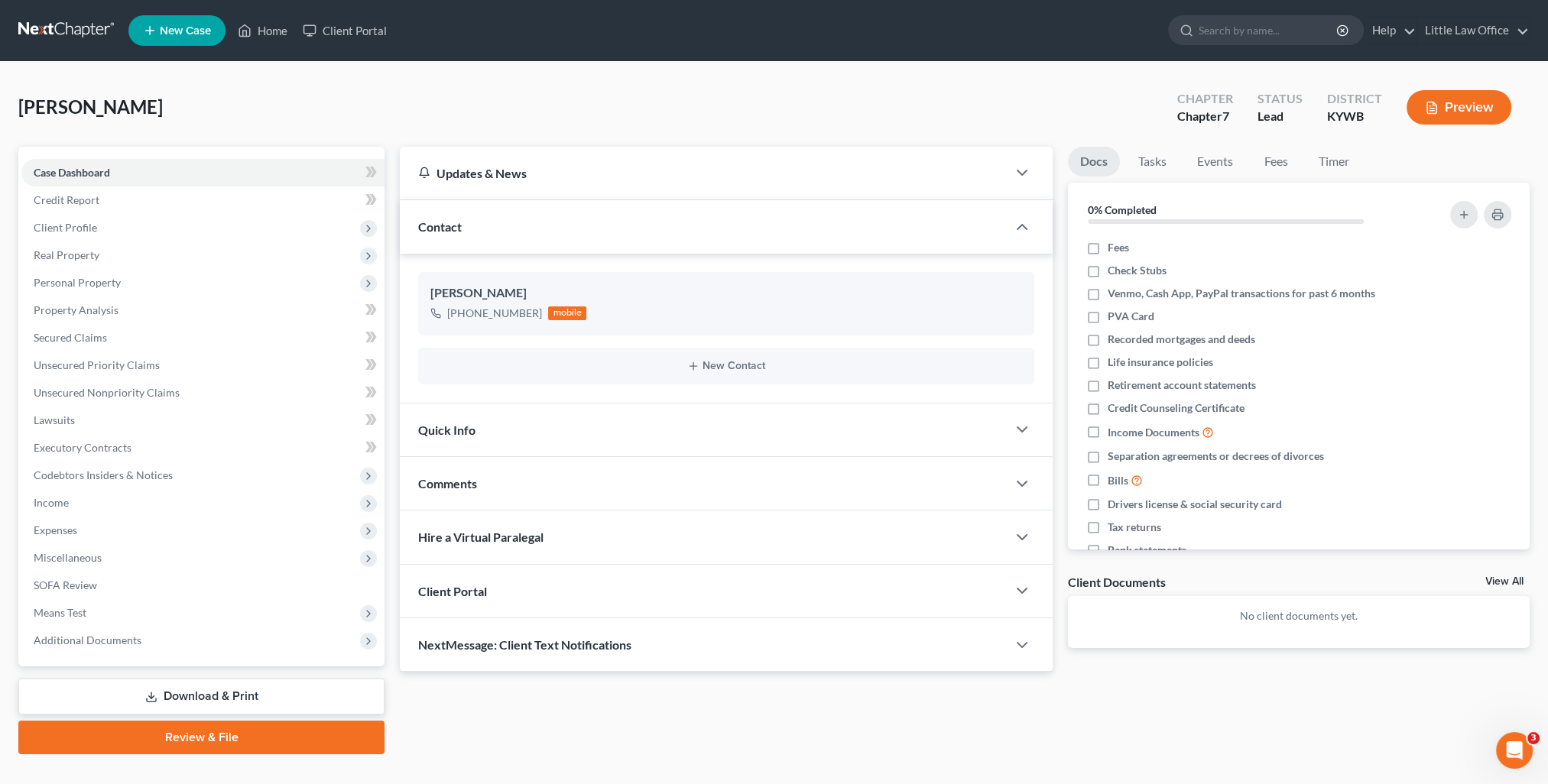
click at [521, 239] on div "Contact" at bounding box center [703, 226] width 607 height 52
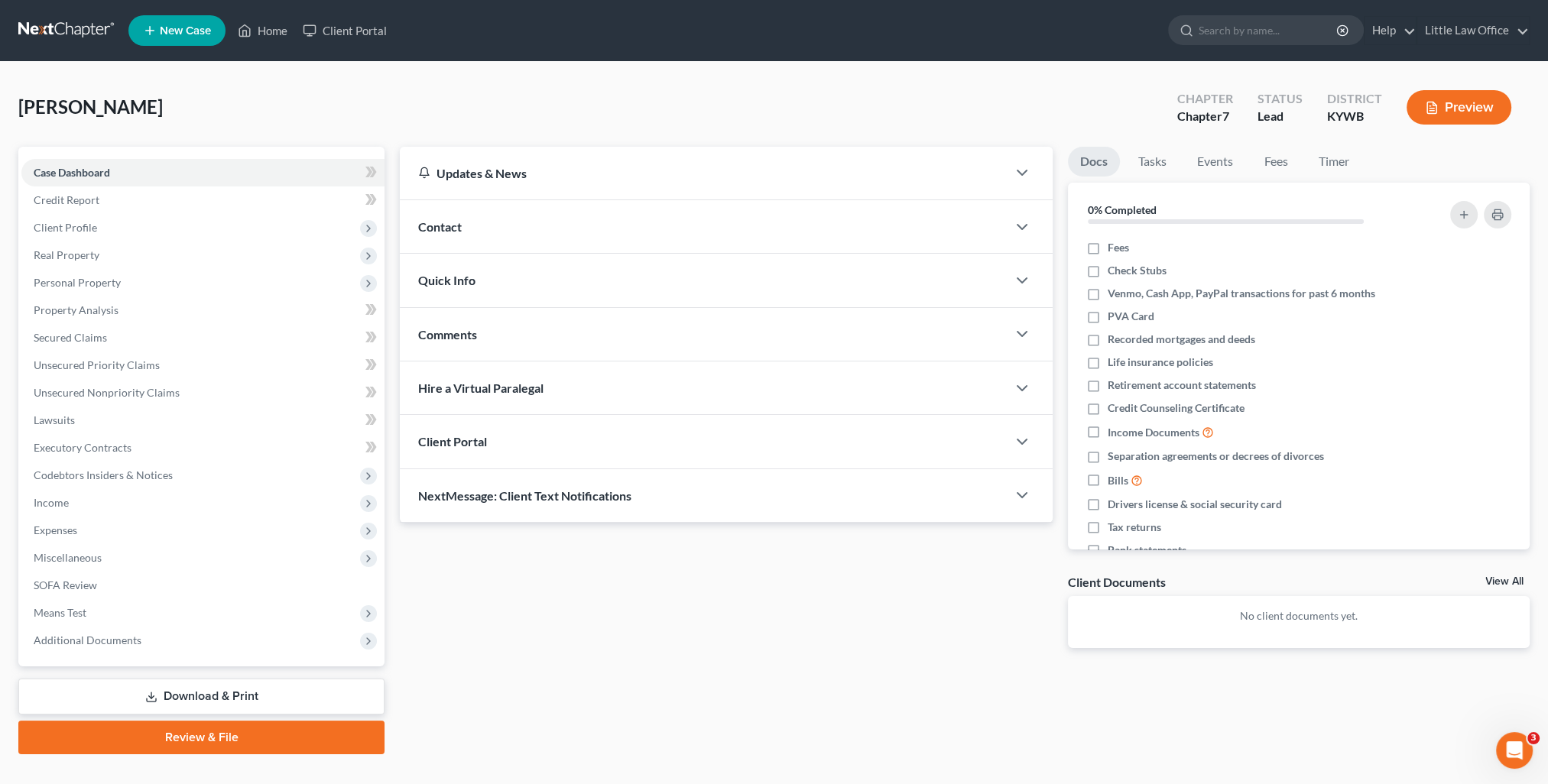
click at [577, 494] on span "NextMessage: Client Text Notifications" at bounding box center [525, 496] width 214 height 14
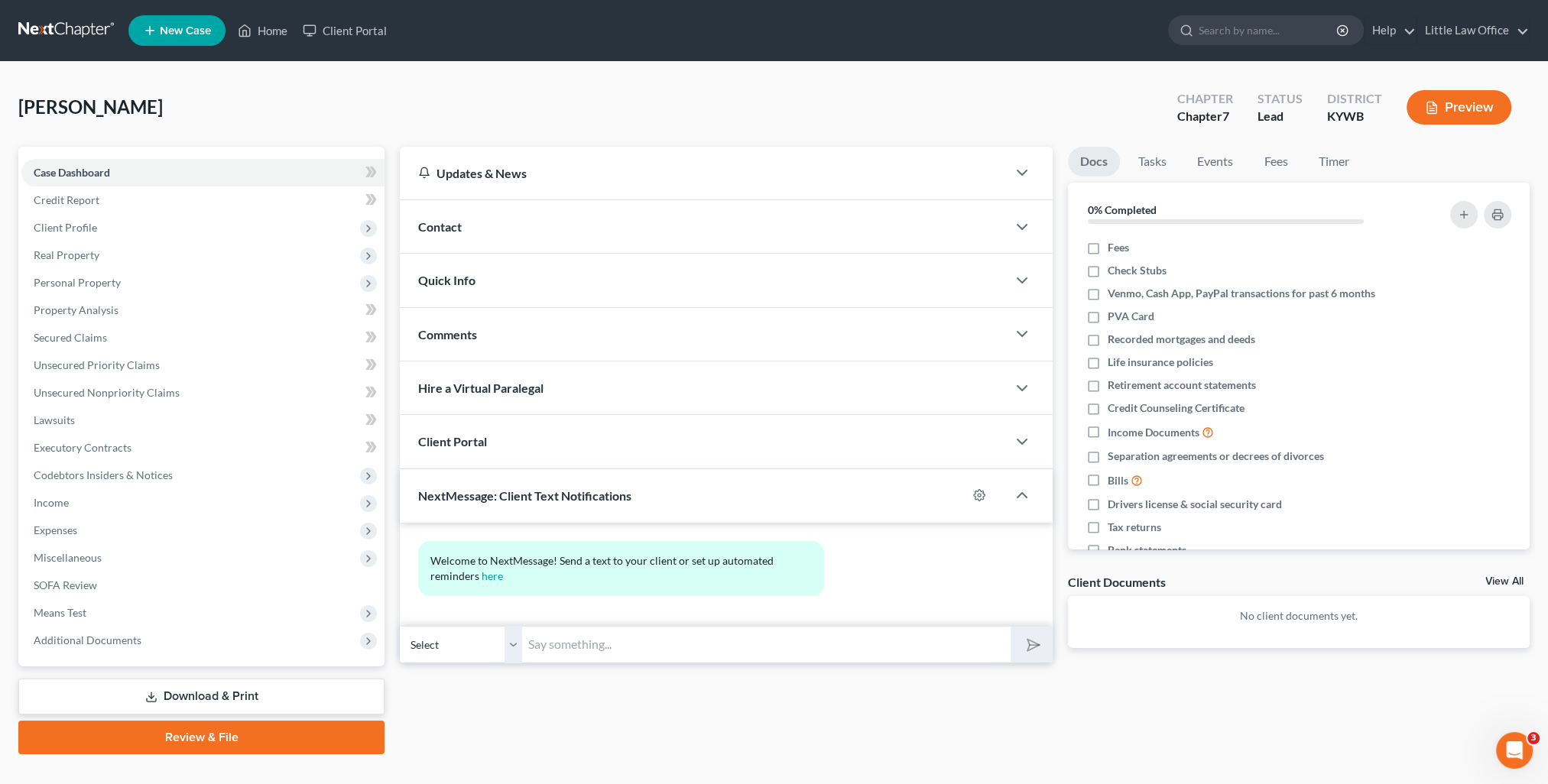
scroll to position [27, 0]
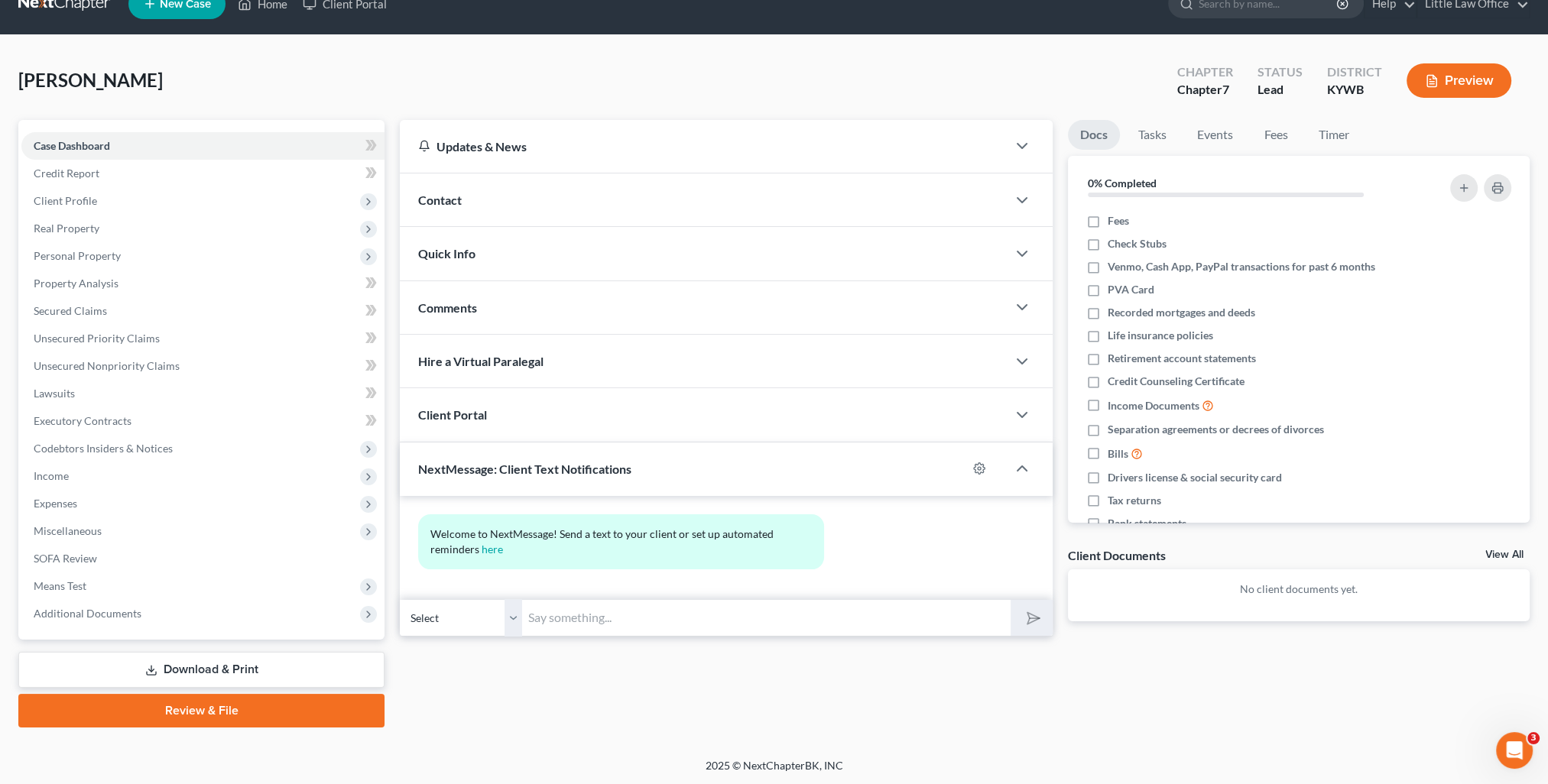
click at [633, 622] on input "text" at bounding box center [766, 618] width 489 height 37
click at [549, 628] on input "This is [PERSON_NAME] from [PERSON_NAME] Office. You had a 10:00 appointment wi…" at bounding box center [766, 618] width 489 height 37
type input "This is [PERSON_NAME] from [PERSON_NAME] Office. You had a 10:00 appointment wi…"
click at [1037, 622] on icon "submit" at bounding box center [1030, 618] width 15 height 15
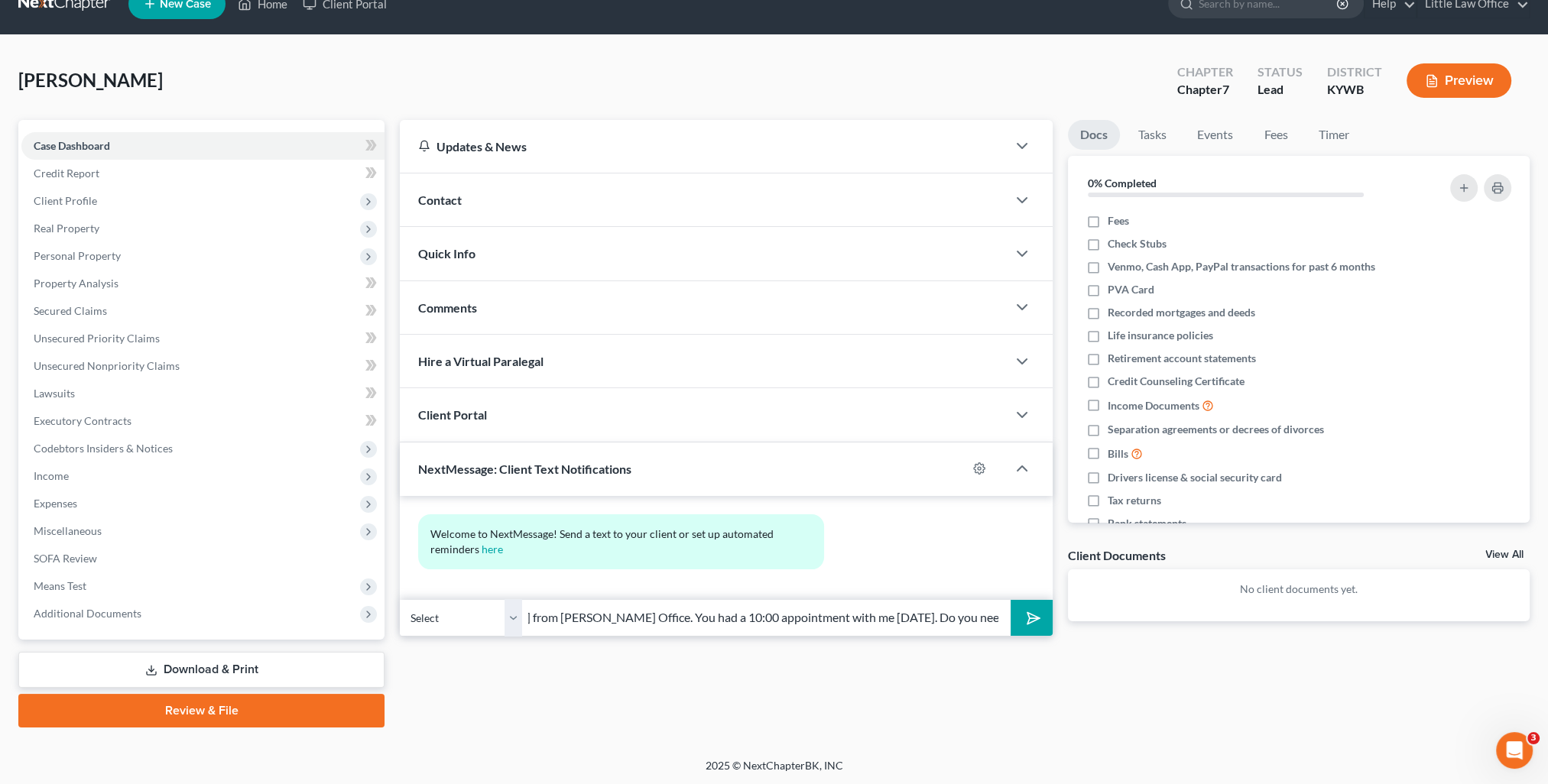
scroll to position [0, 0]
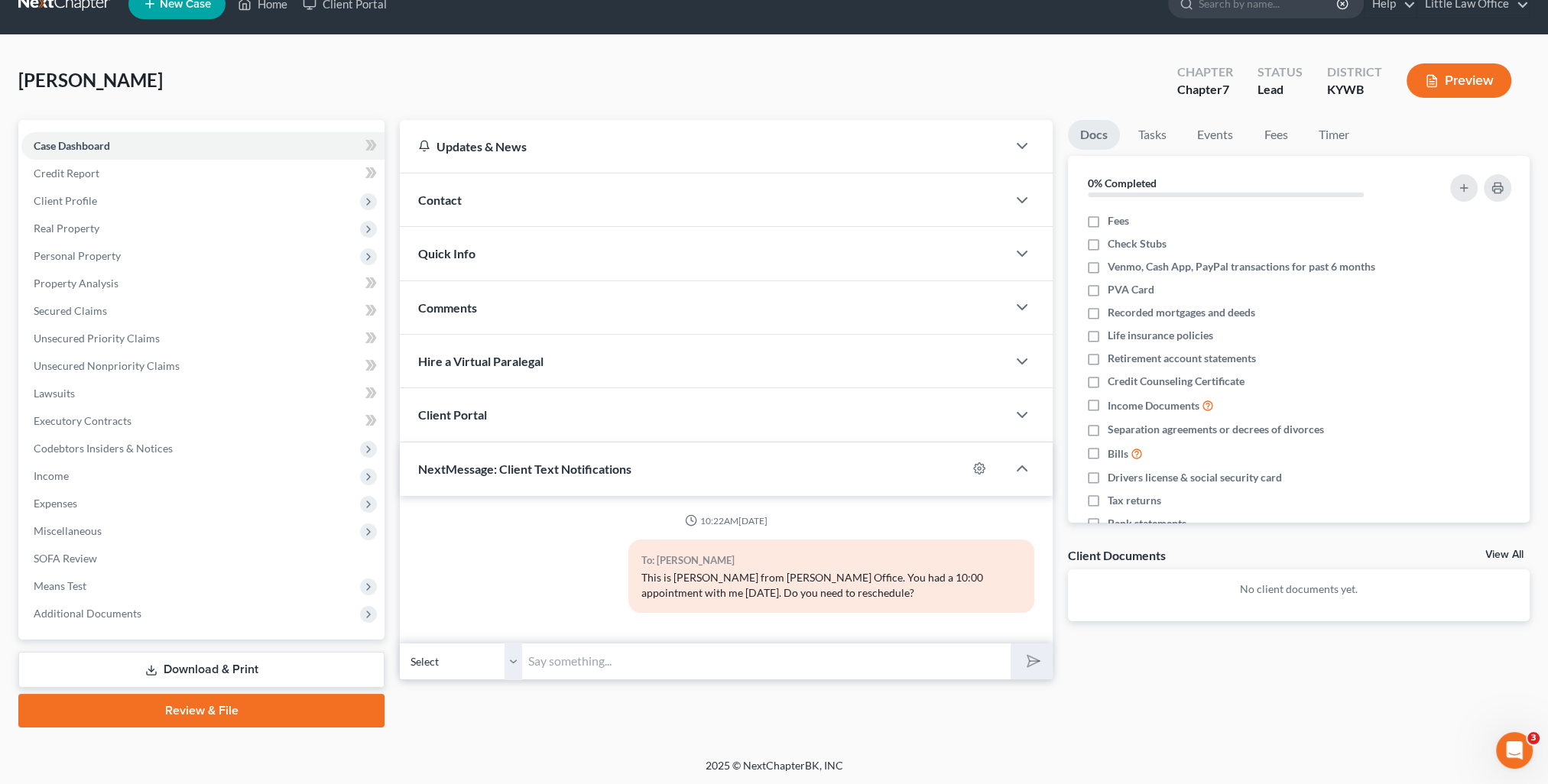
click at [1306, 672] on div "Docs Tasks Events Fees Timer 0% Completed Nothing here yet! Fees Check Stubs Ve…" at bounding box center [1298, 400] width 477 height 560
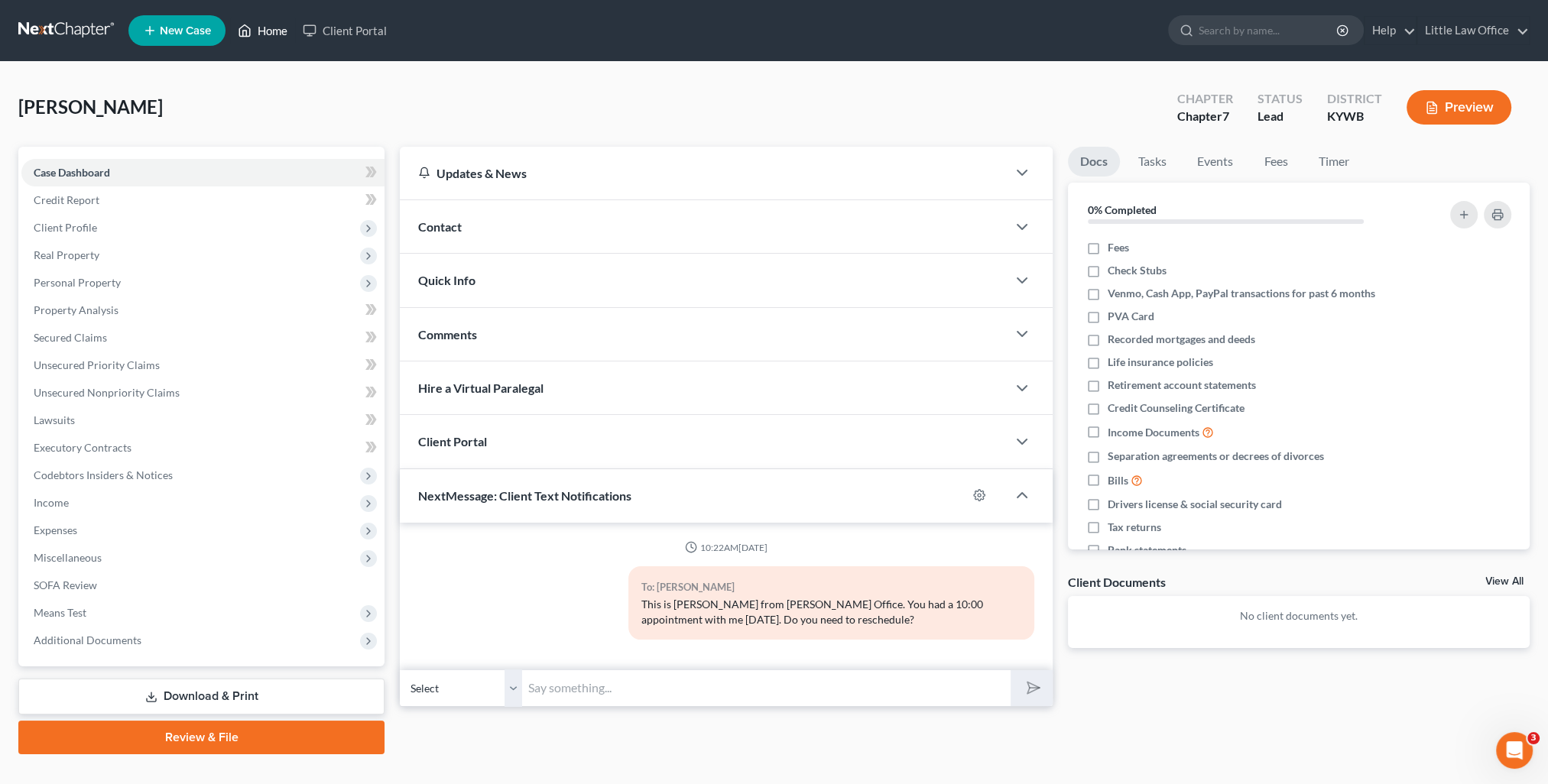
click at [286, 38] on link "Home" at bounding box center [262, 31] width 65 height 27
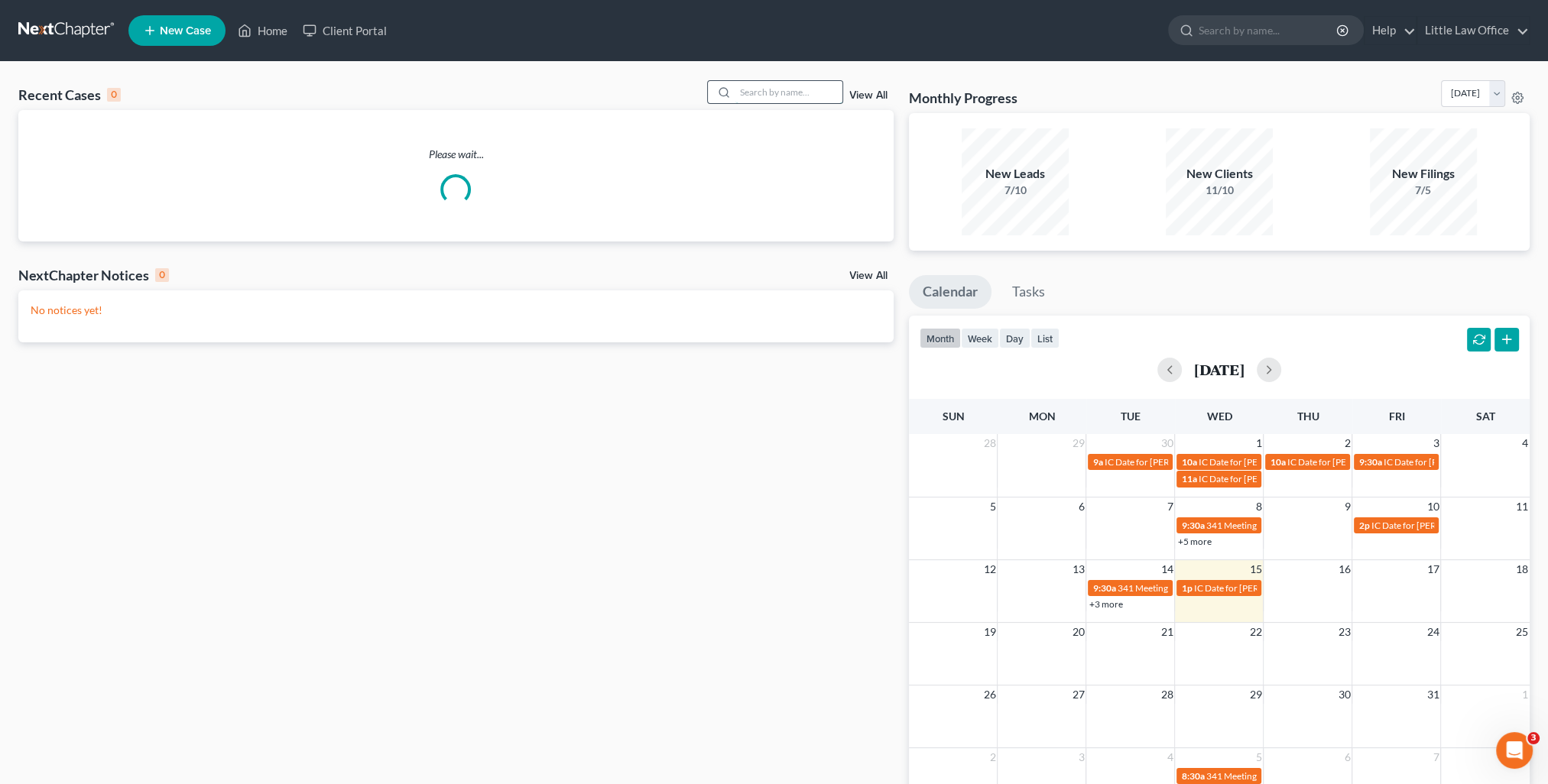
click at [795, 98] on input "search" at bounding box center [789, 92] width 107 height 23
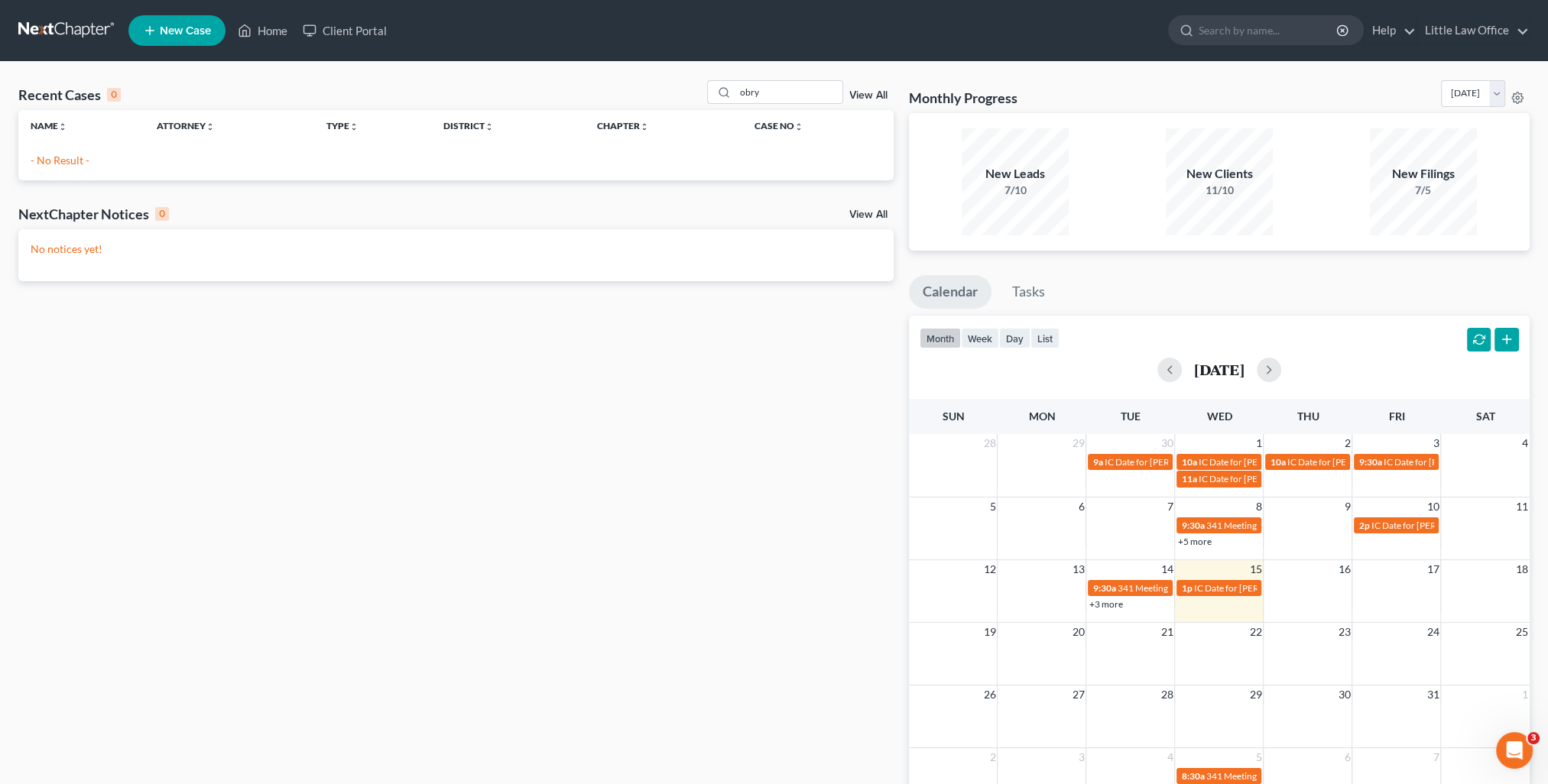
click at [252, 47] on ul "New Case Home Client Portal - No Result - See all results Or Press Enter... Hel…" at bounding box center [829, 31] width 1401 height 40
click at [742, 90] on input "obry" at bounding box center [789, 92] width 107 height 23
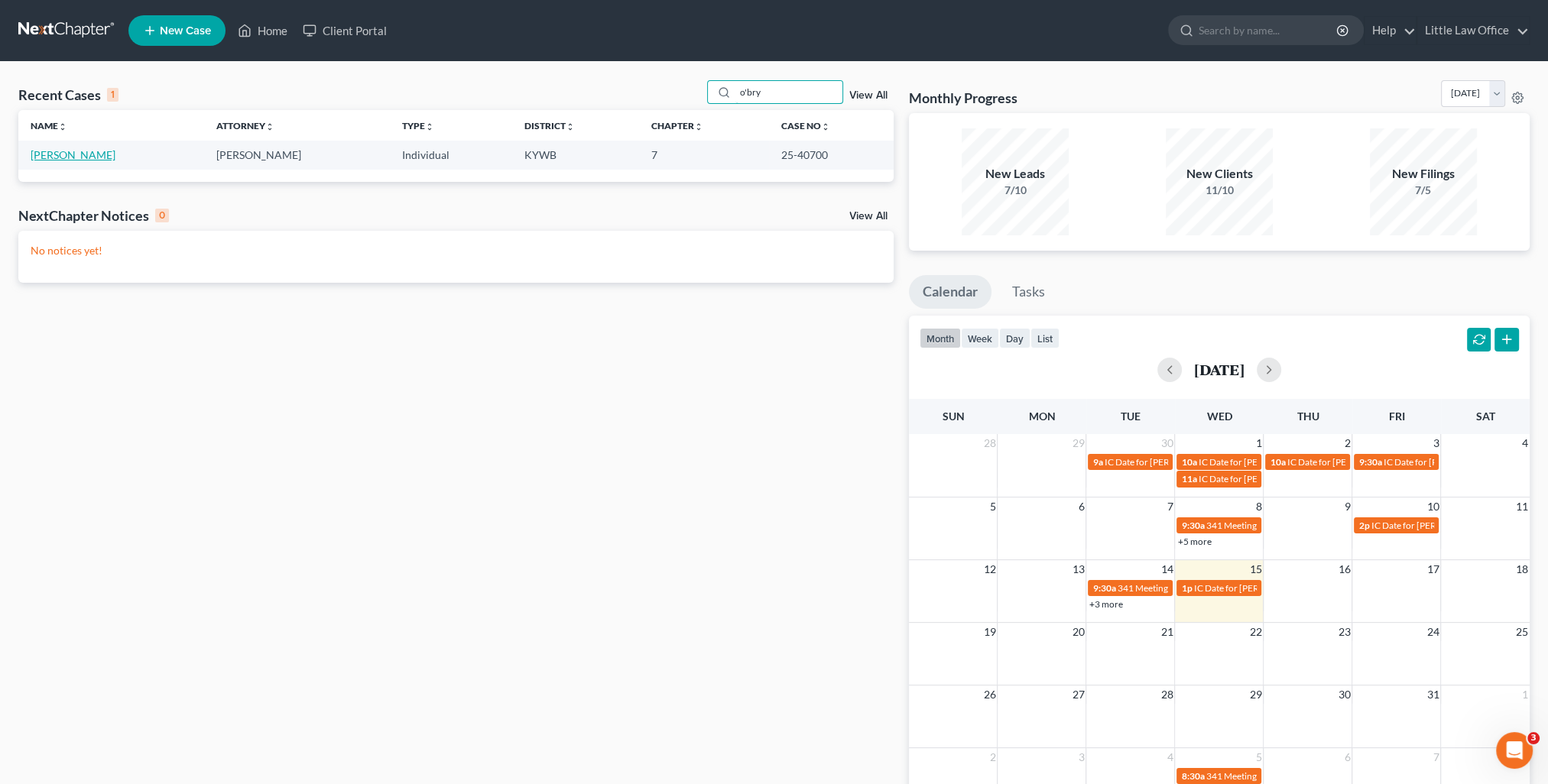
type input "o'bry"
click at [55, 153] on link "[PERSON_NAME]" at bounding box center [73, 155] width 85 height 13
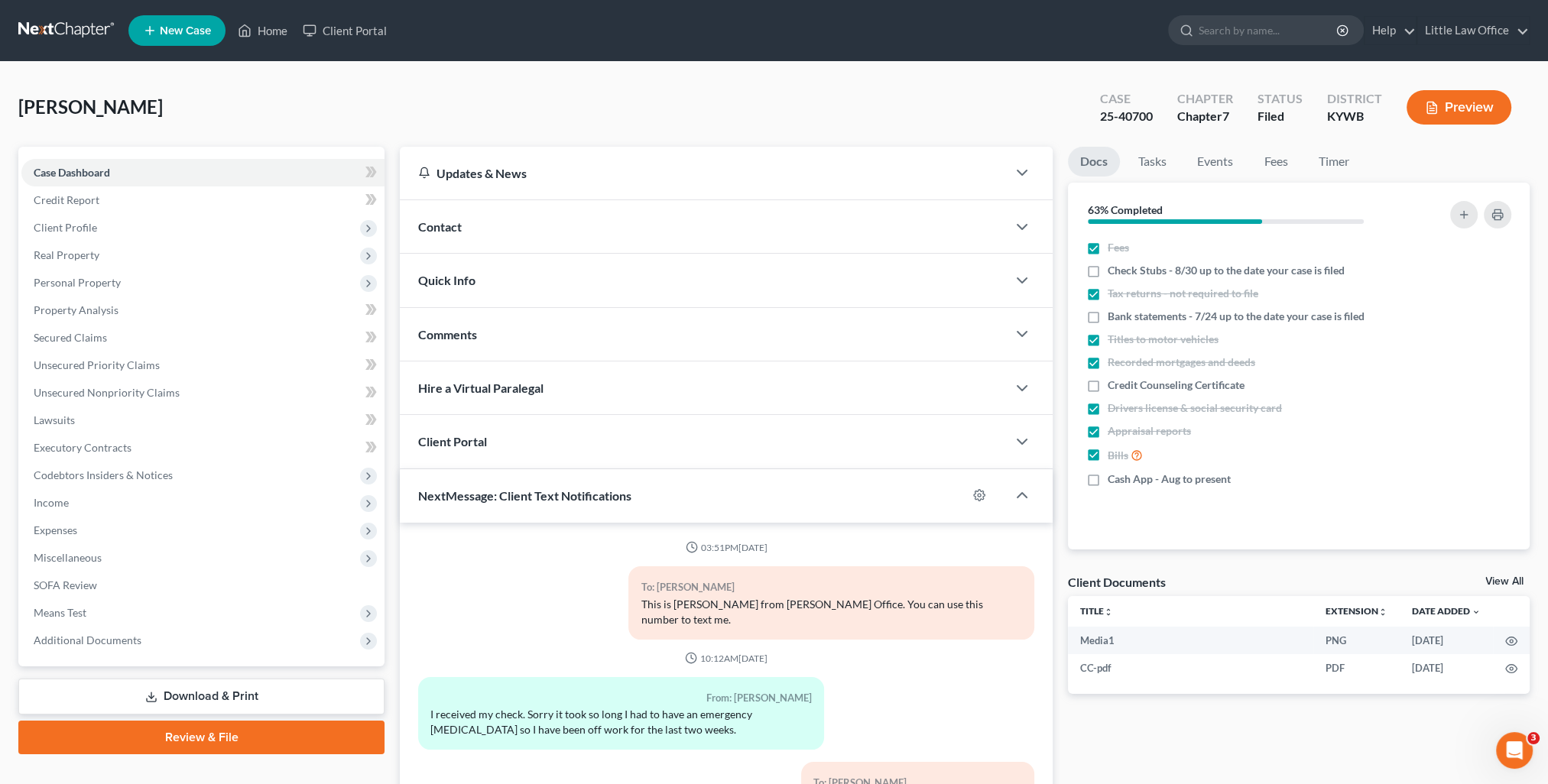
scroll to position [3665, 0]
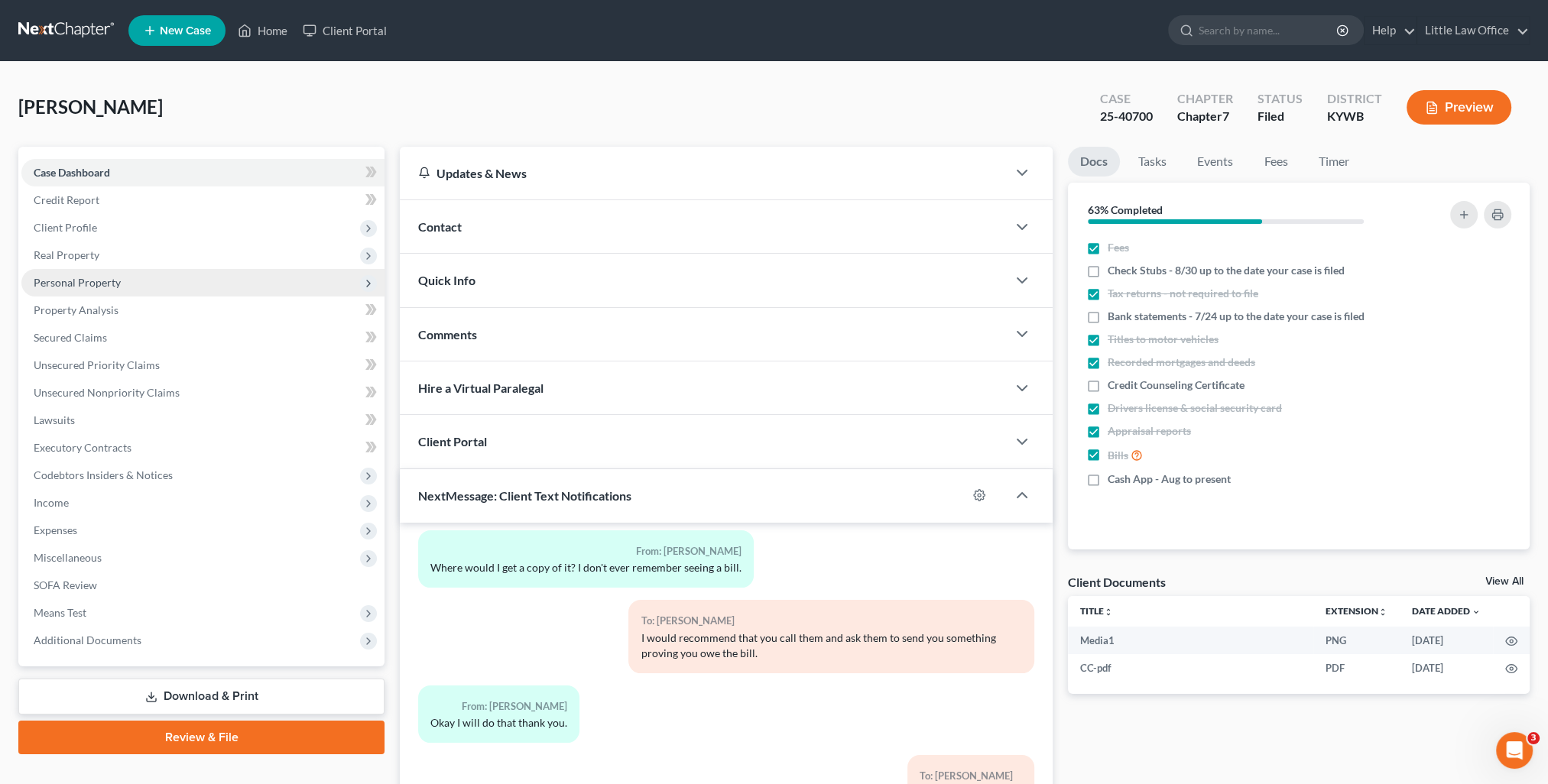
click at [119, 289] on span "Personal Property" at bounding box center [203, 282] width 363 height 27
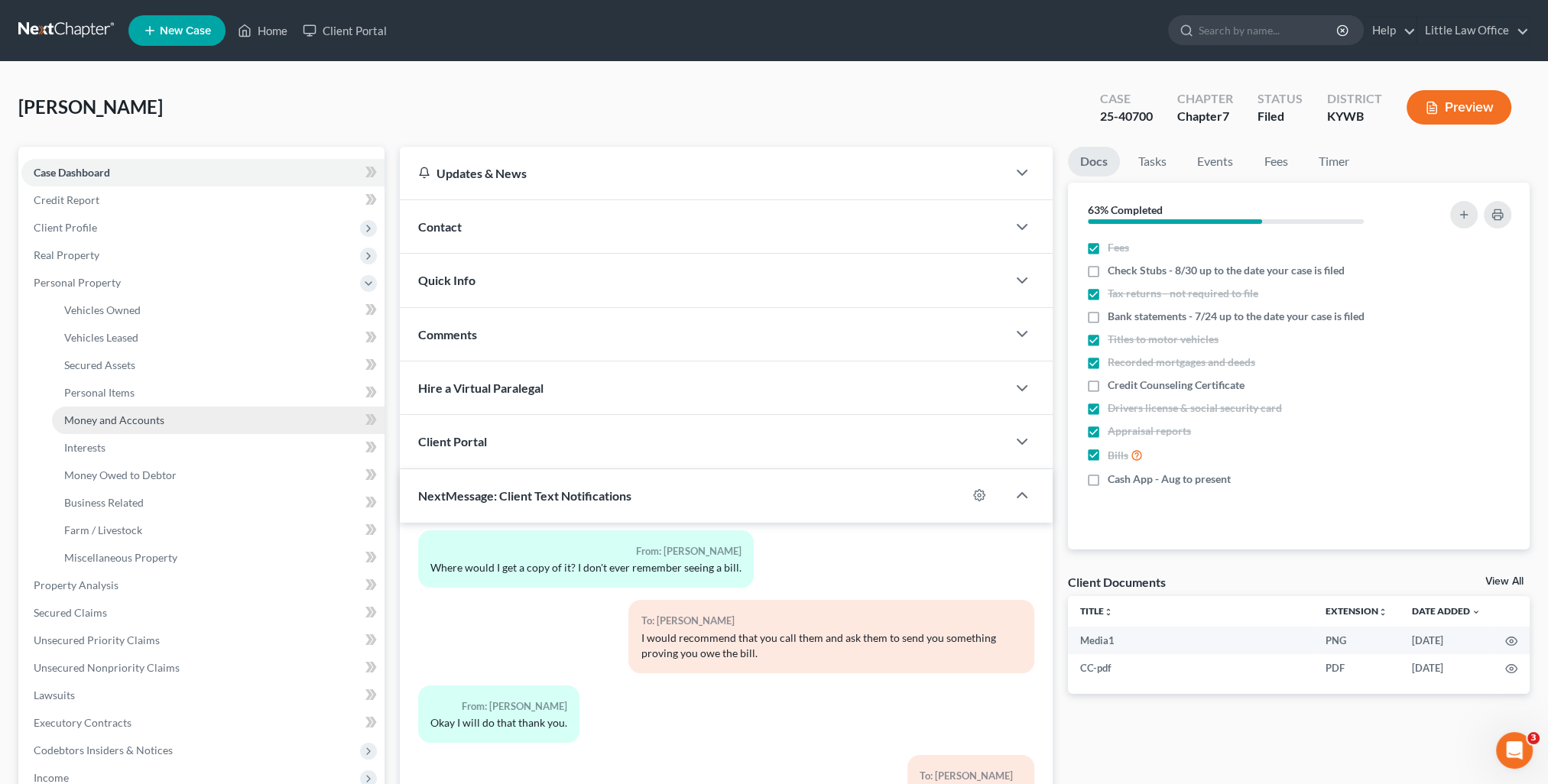
click at [170, 430] on link "Money and Accounts" at bounding box center [218, 420] width 333 height 27
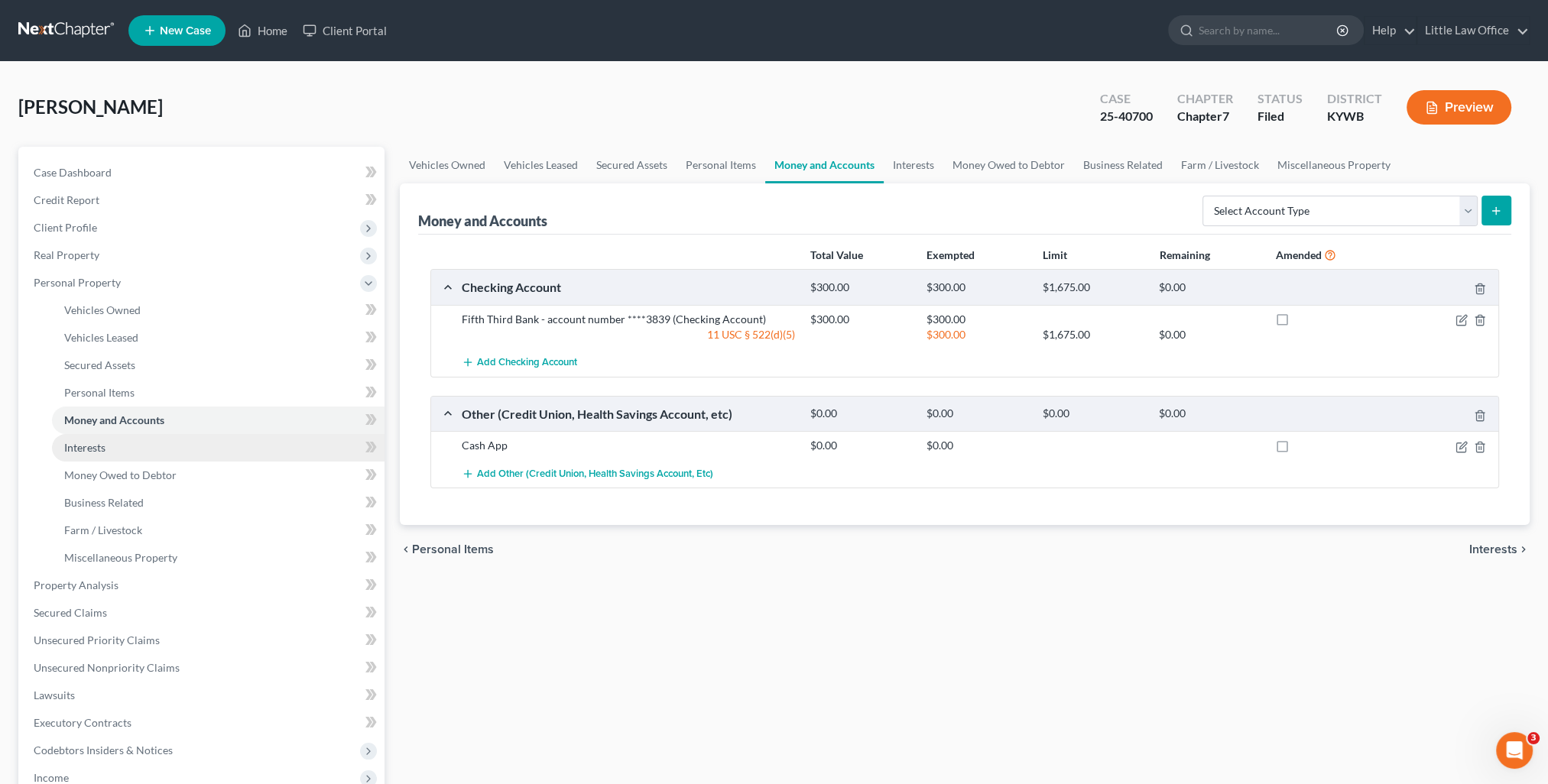
click at [110, 456] on link "Interests" at bounding box center [218, 448] width 333 height 27
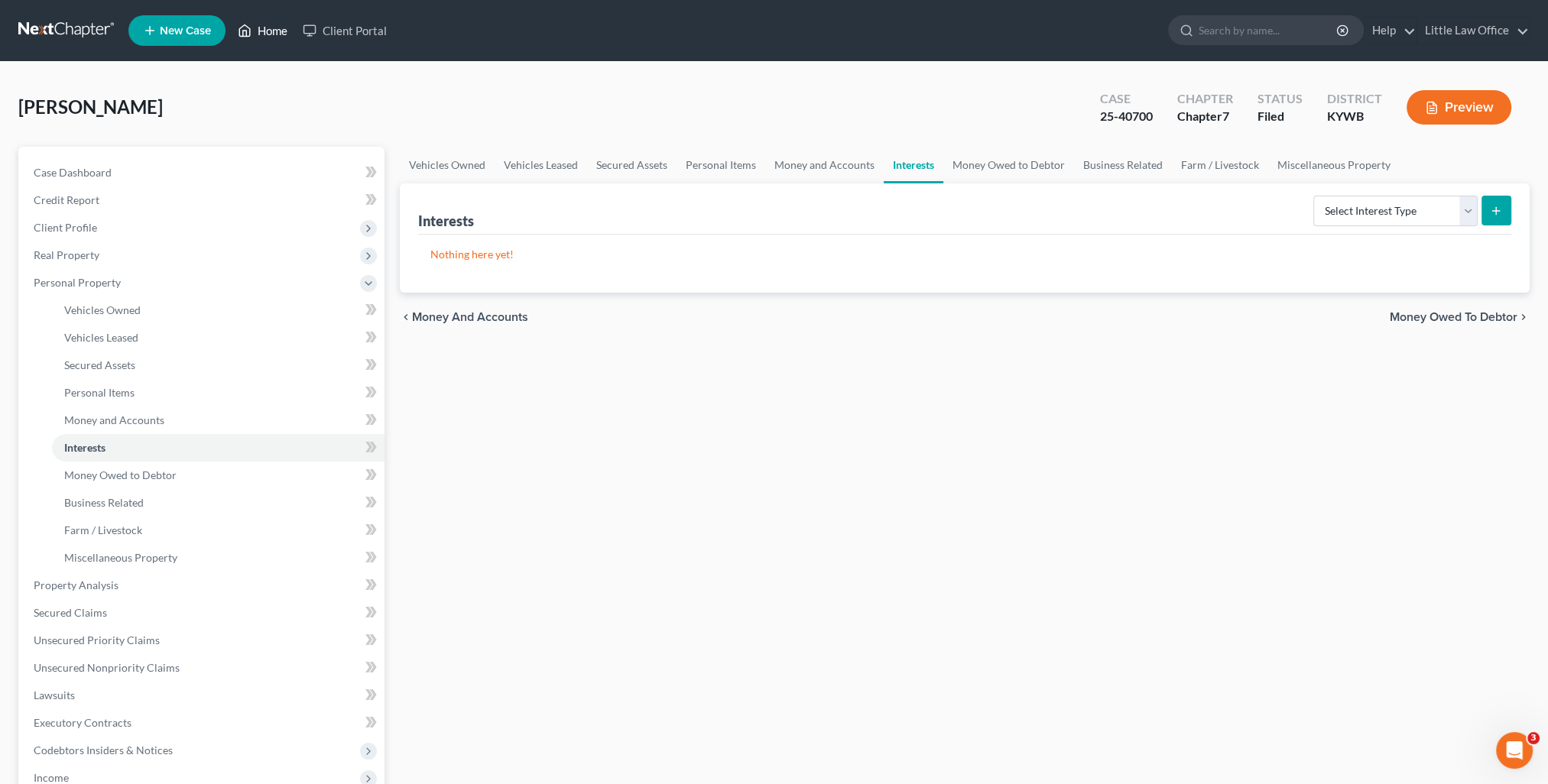
click at [267, 32] on link "Home" at bounding box center [262, 31] width 65 height 27
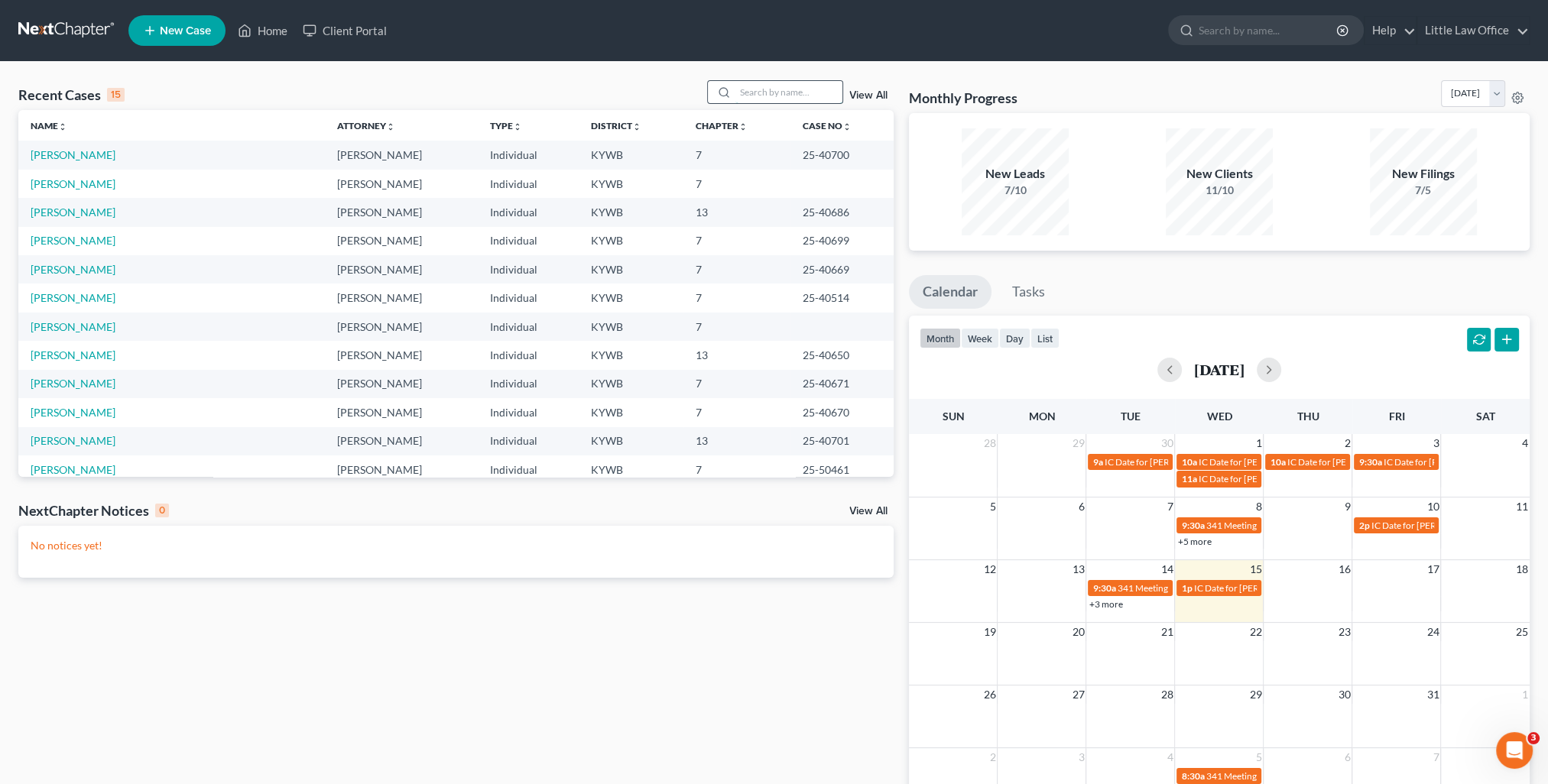
click at [778, 99] on input "search" at bounding box center [789, 92] width 107 height 23
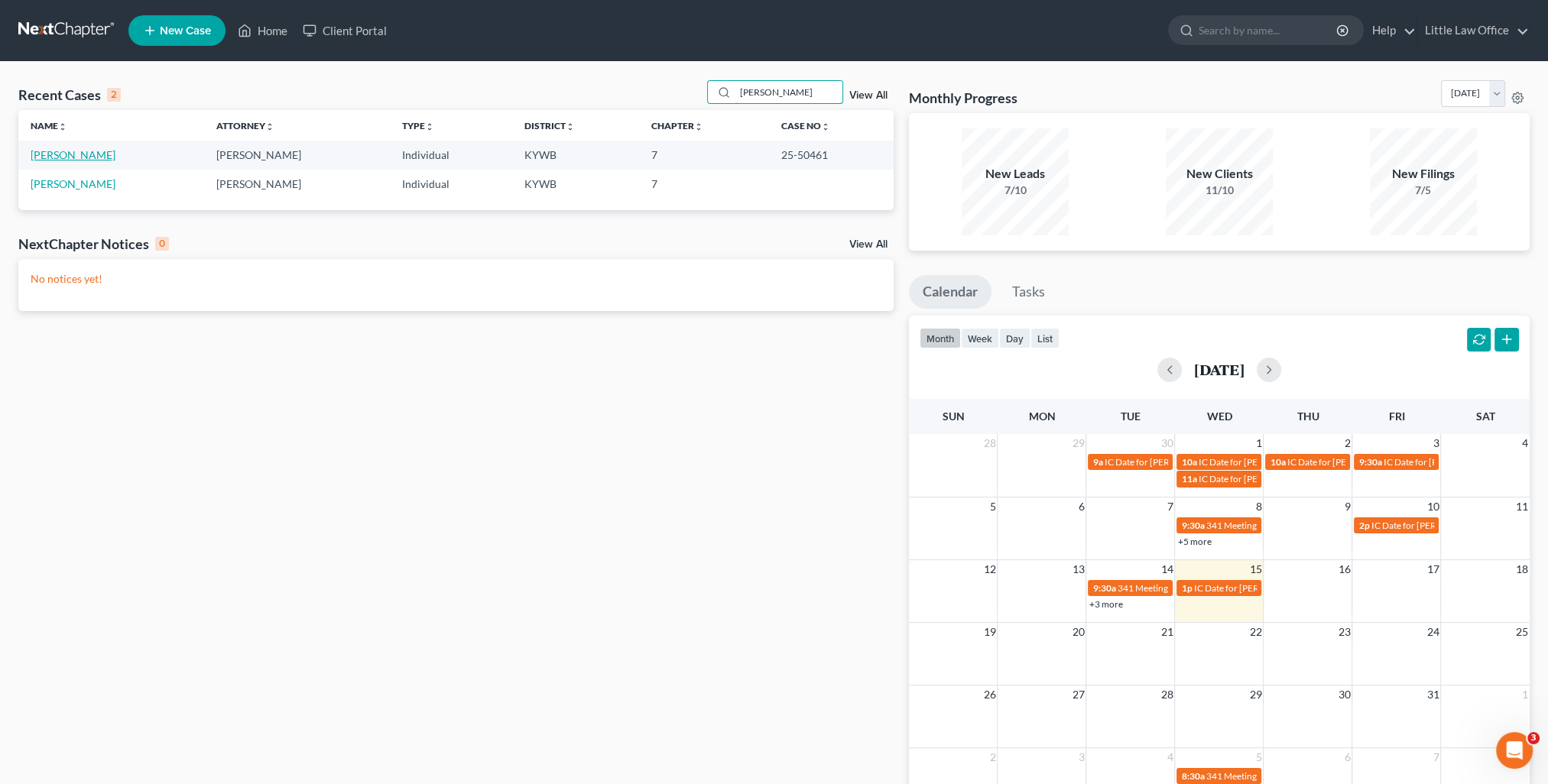
type input "[PERSON_NAME]"
click at [90, 150] on link "[PERSON_NAME]" at bounding box center [73, 155] width 85 height 13
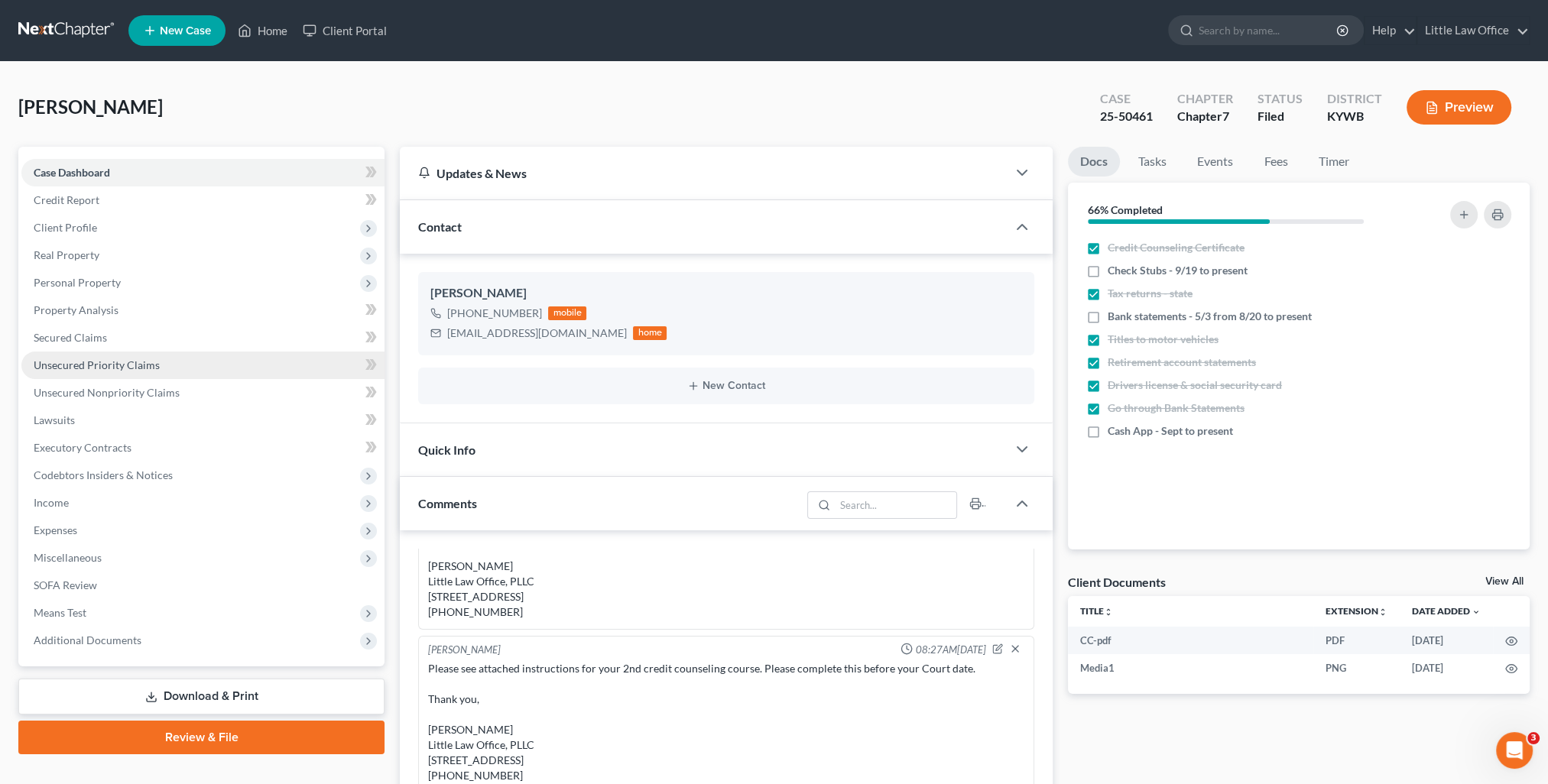
scroll to position [3166, 0]
click at [308, 311] on link "Property Analysis" at bounding box center [203, 310] width 363 height 27
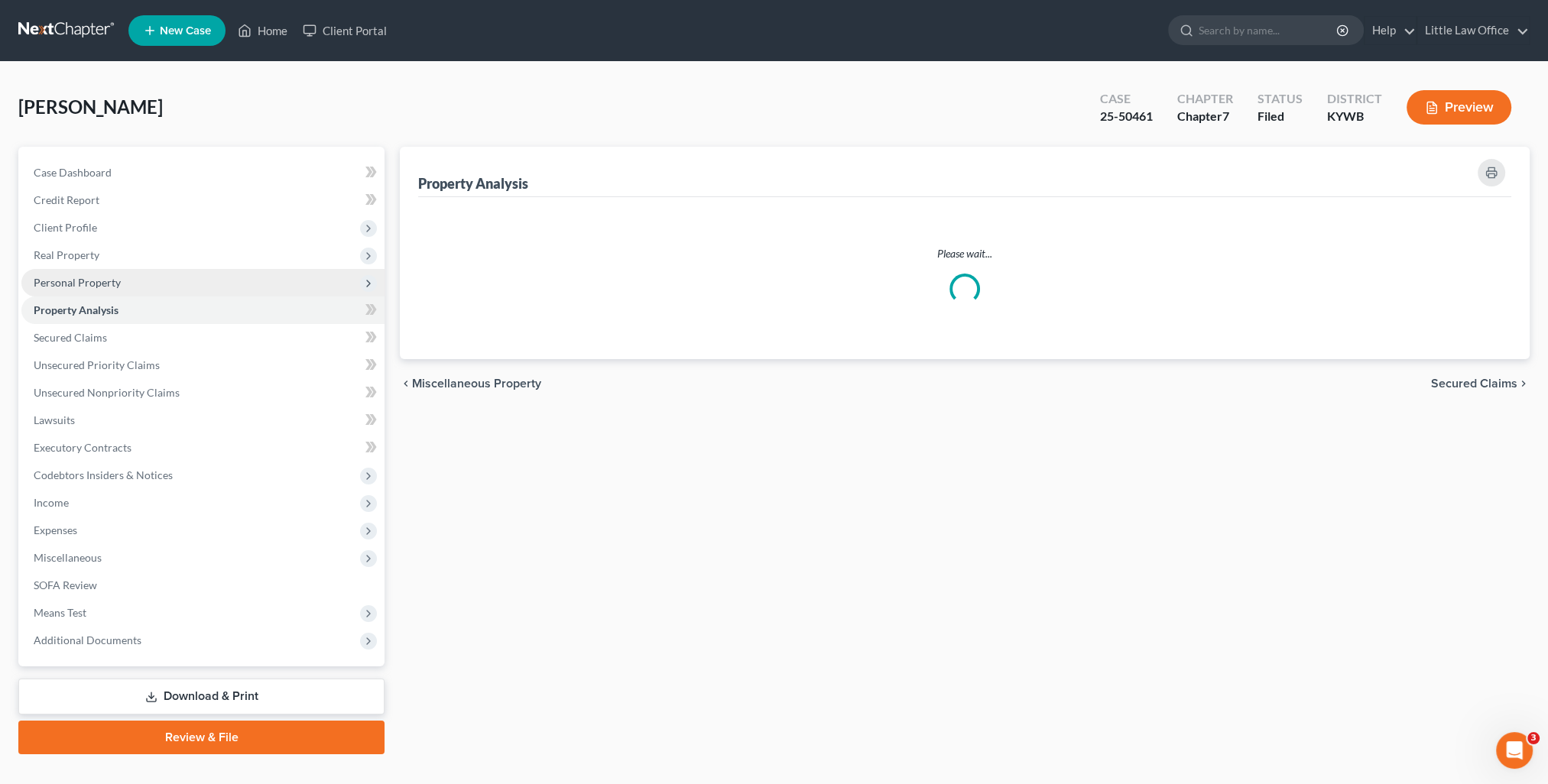
click at [277, 292] on span "Personal Property" at bounding box center [203, 282] width 363 height 27
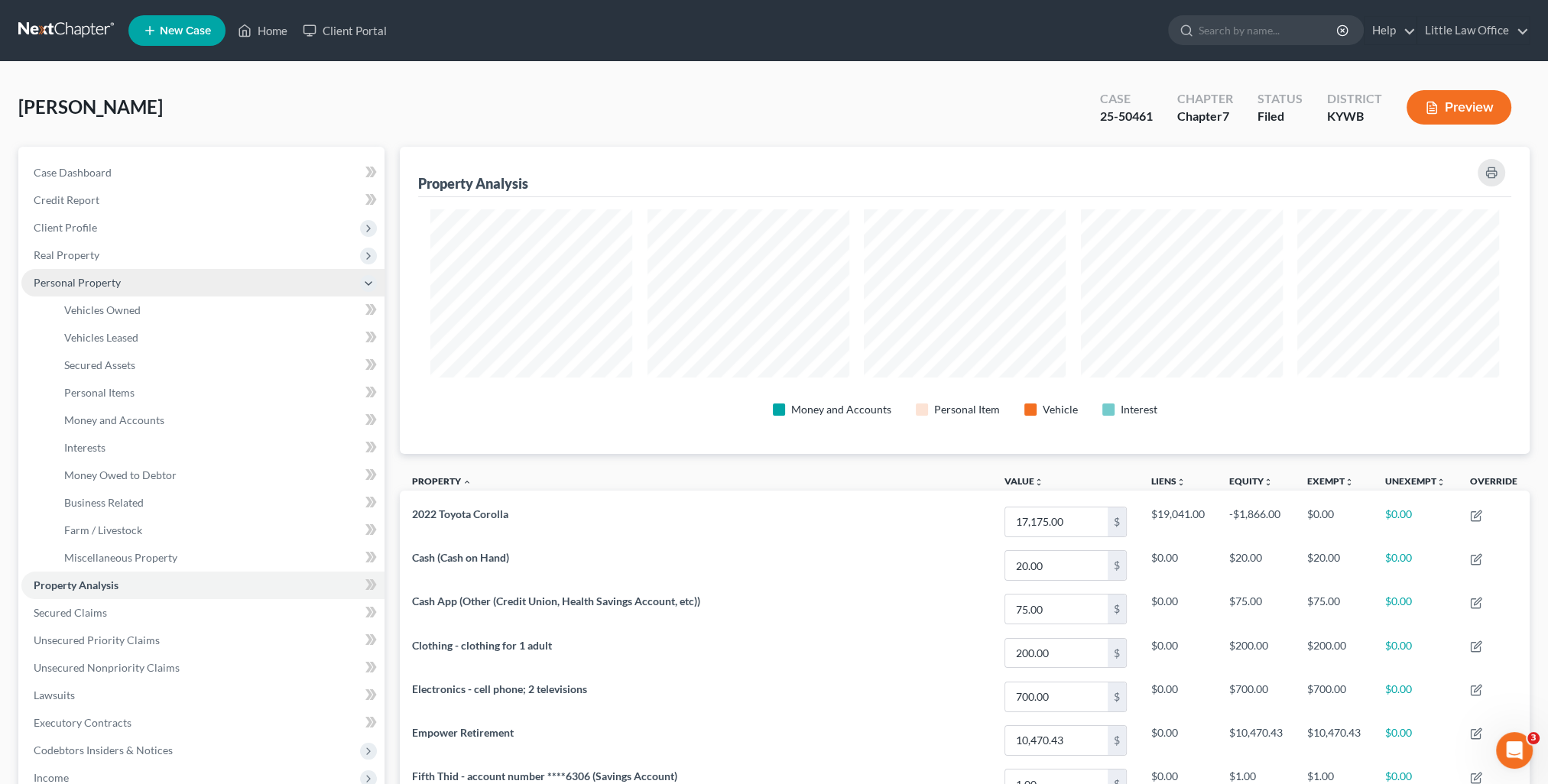
scroll to position [307, 1129]
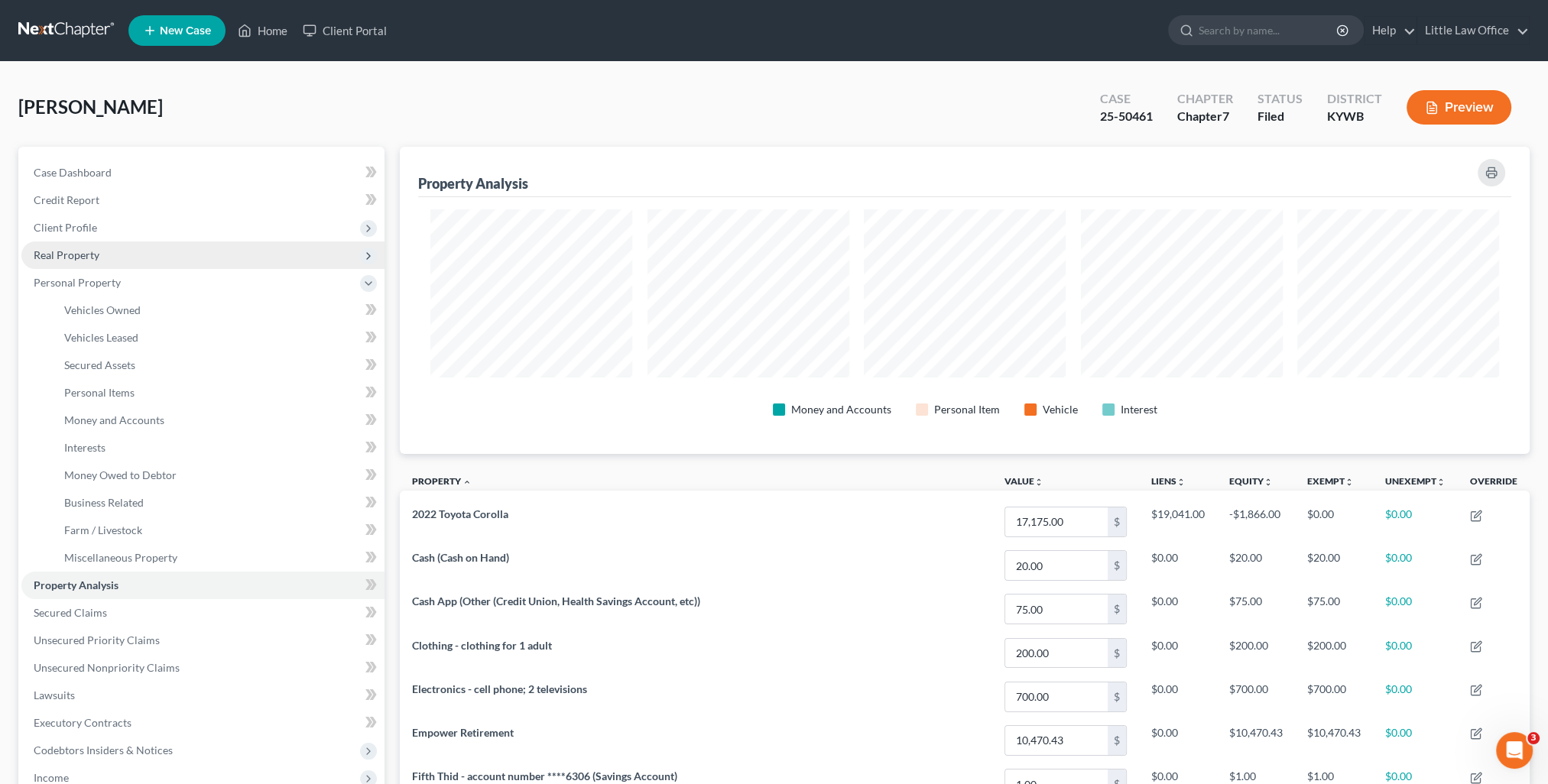
click at [117, 255] on span "Real Property" at bounding box center [203, 255] width 363 height 27
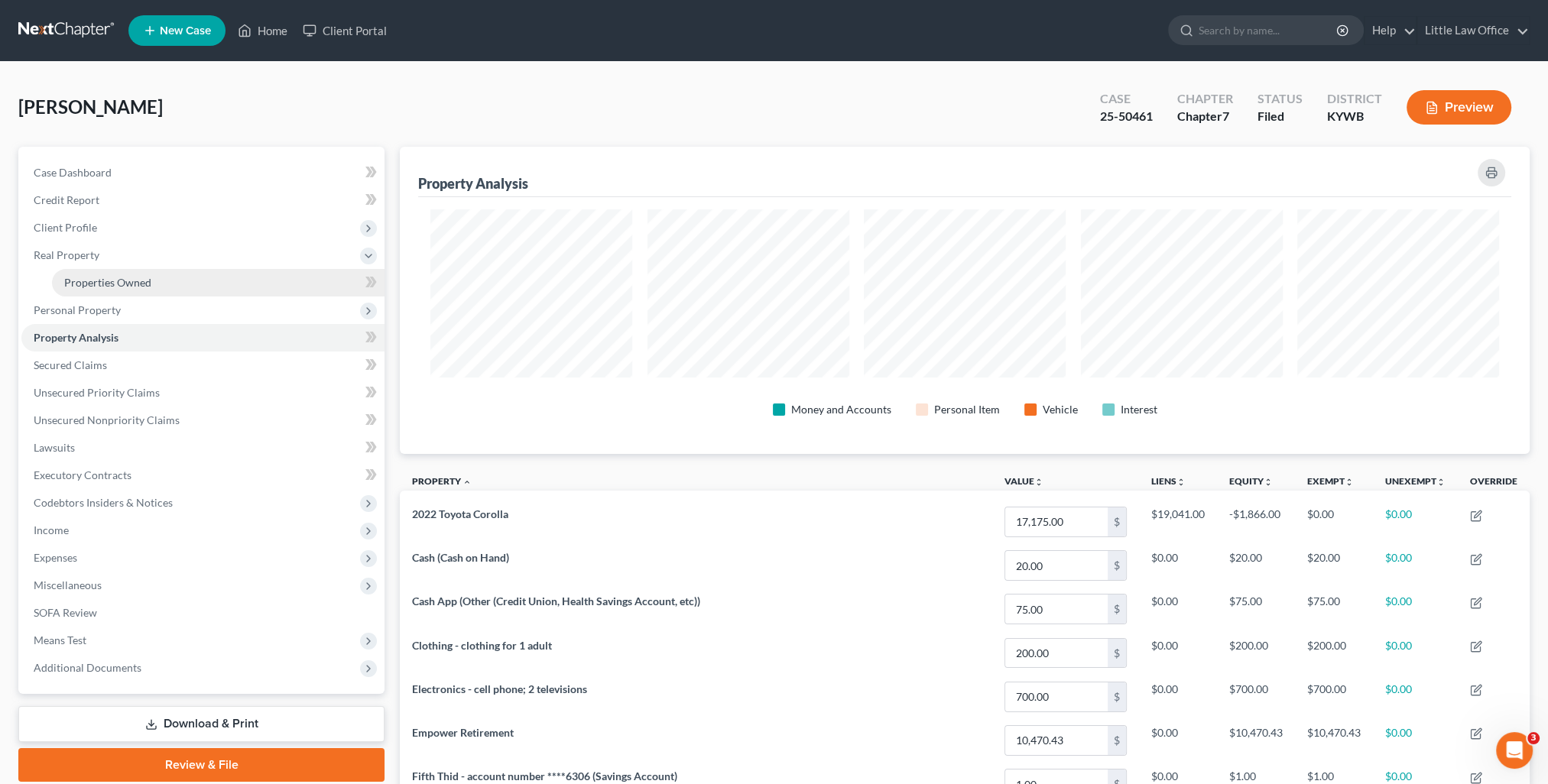
click at [110, 281] on span "Properties Owned" at bounding box center [108, 282] width 87 height 13
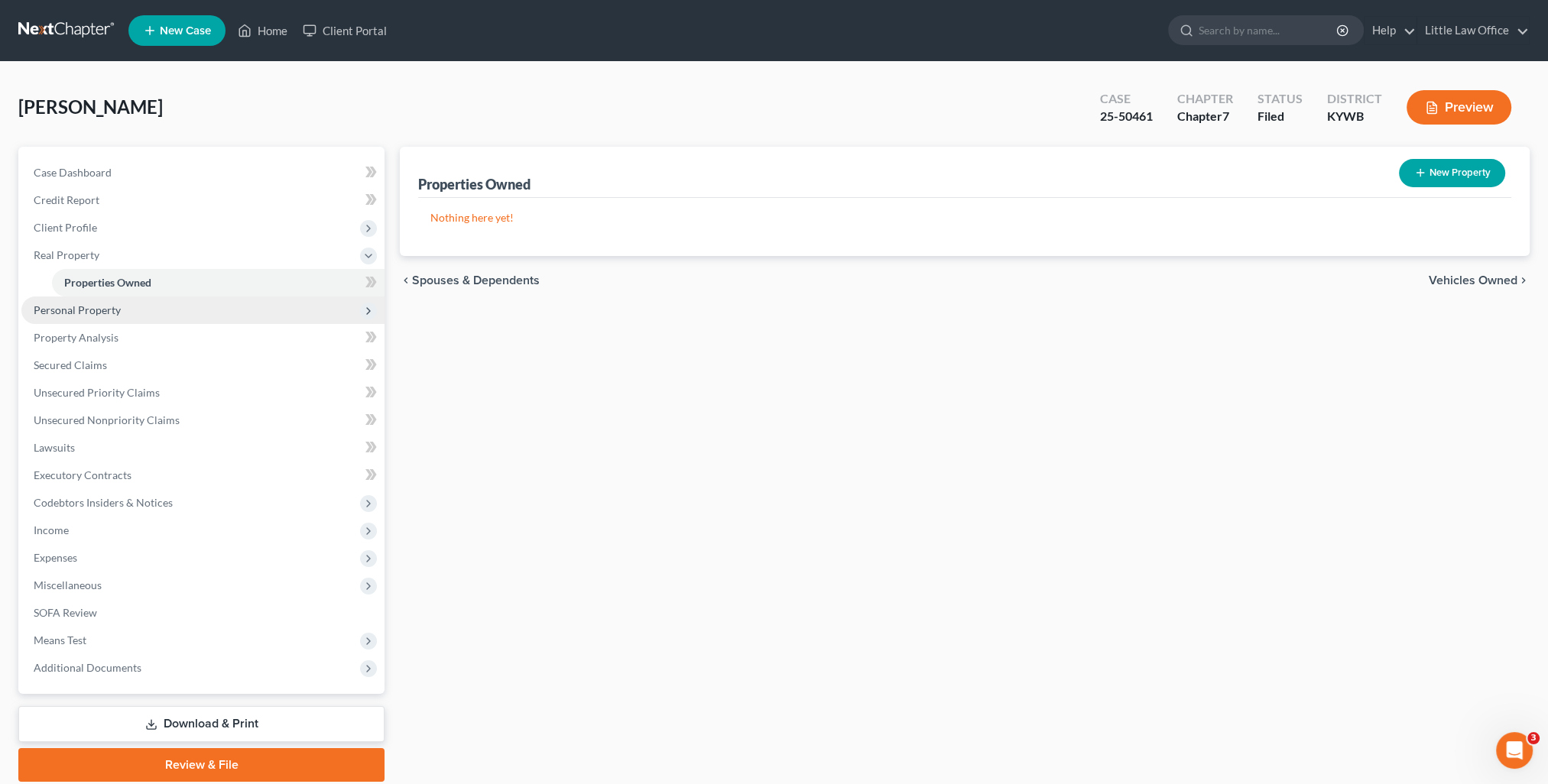
click at [95, 316] on span "Personal Property" at bounding box center [203, 310] width 363 height 27
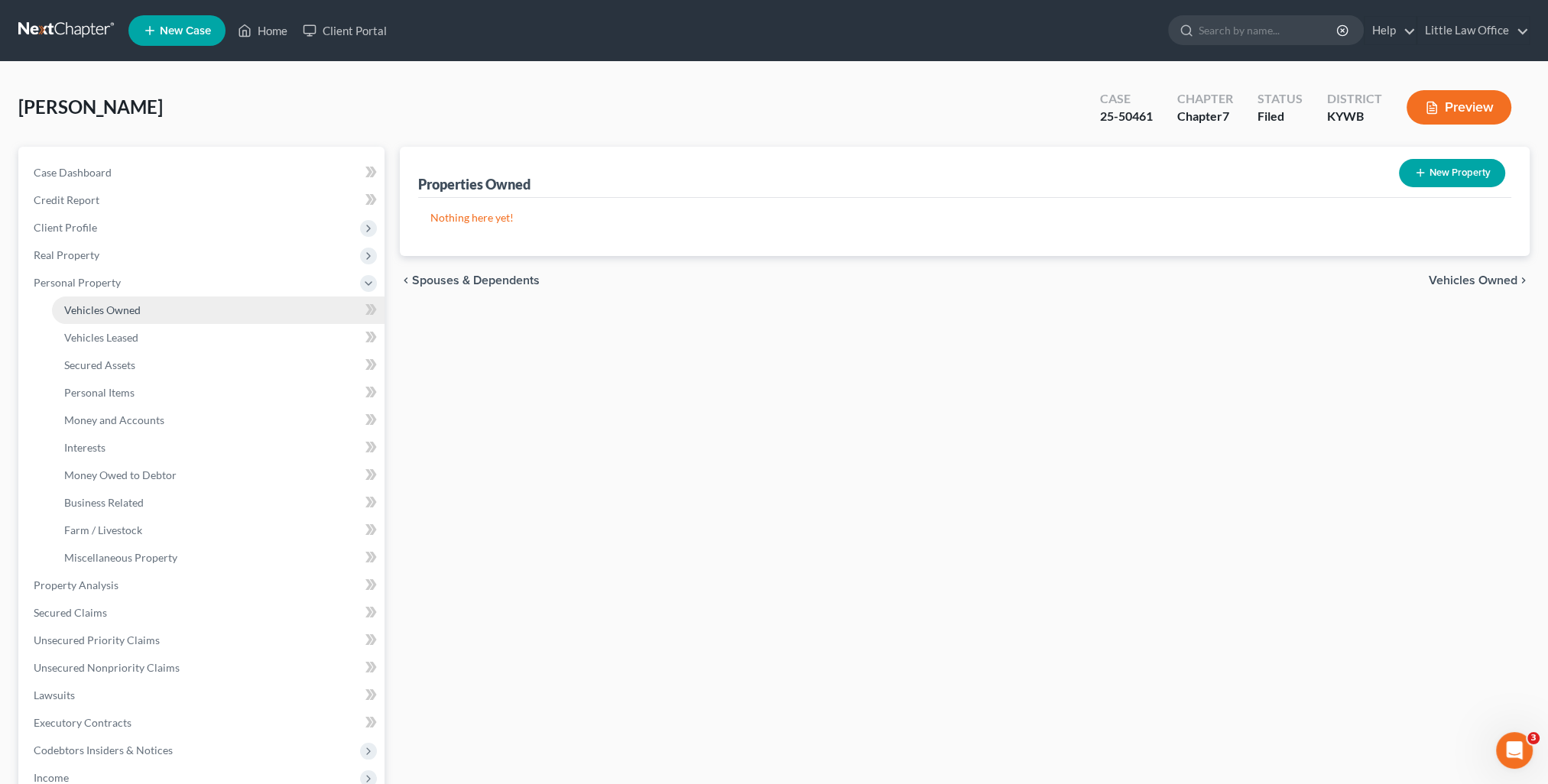
click at [128, 312] on span "Vehicles Owned" at bounding box center [102, 310] width 77 height 13
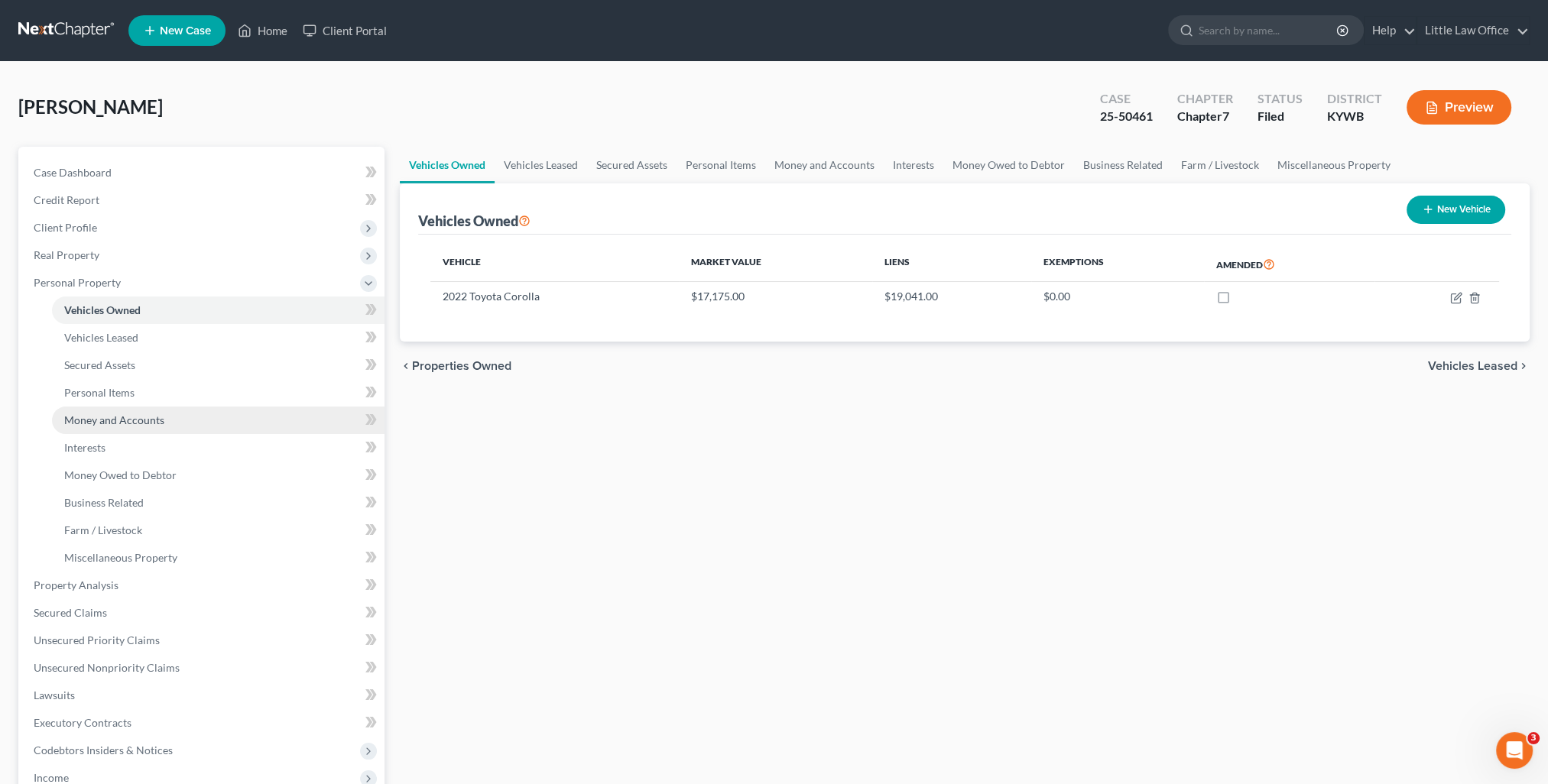
click at [156, 422] on span "Money and Accounts" at bounding box center [114, 420] width 100 height 13
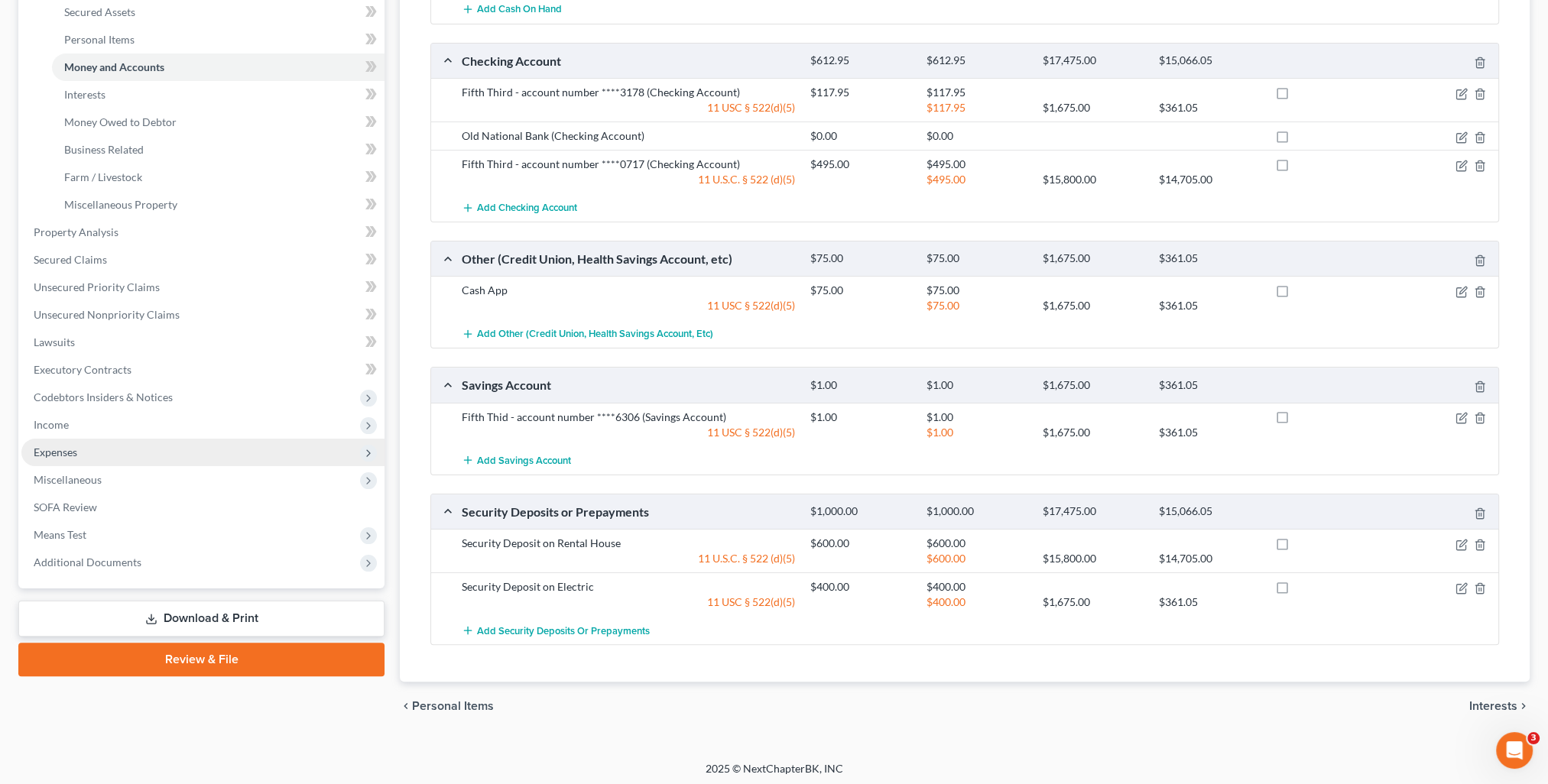
scroll to position [277, 0]
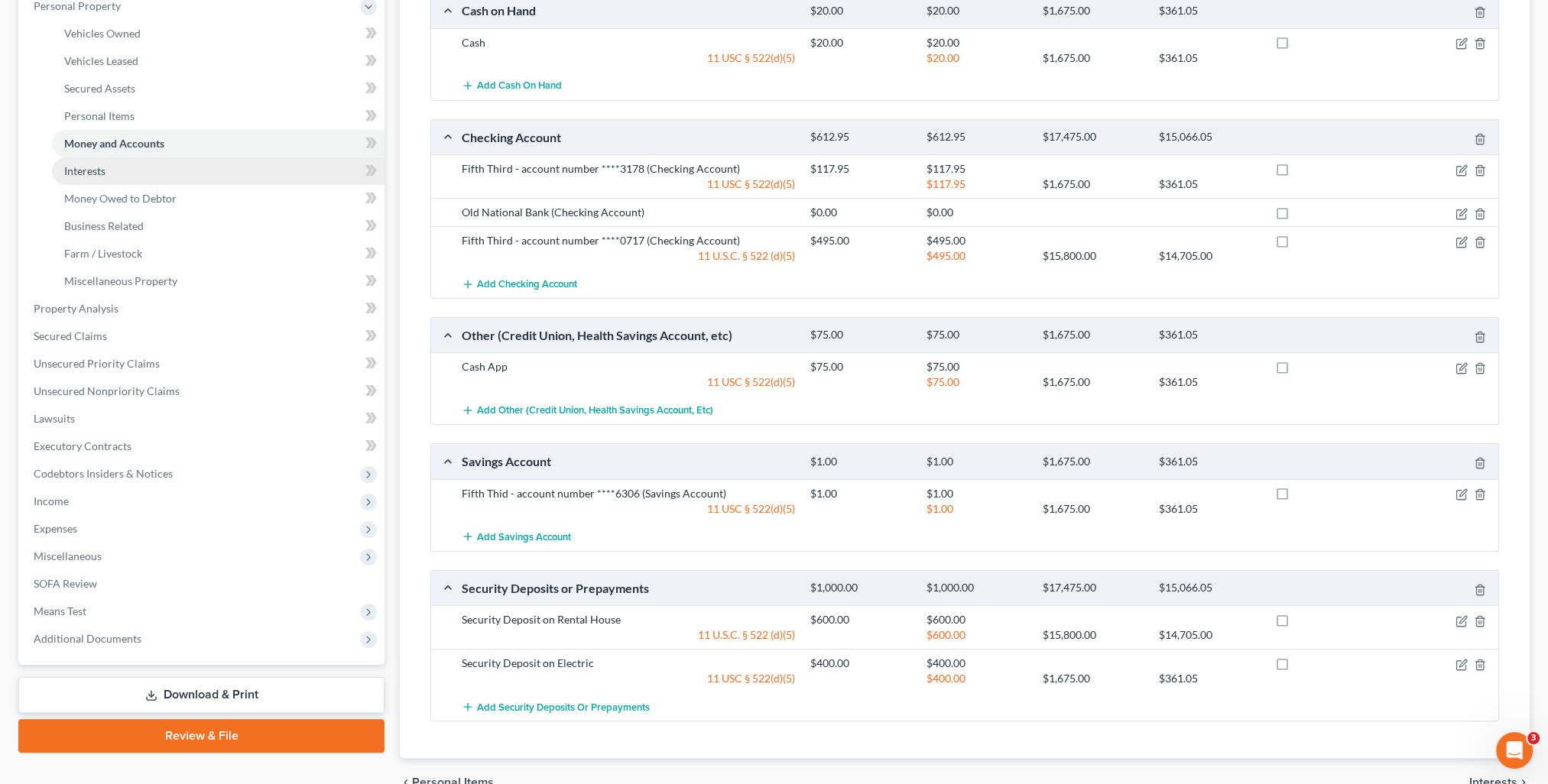
click at [98, 168] on span "Interests" at bounding box center [85, 171] width 42 height 13
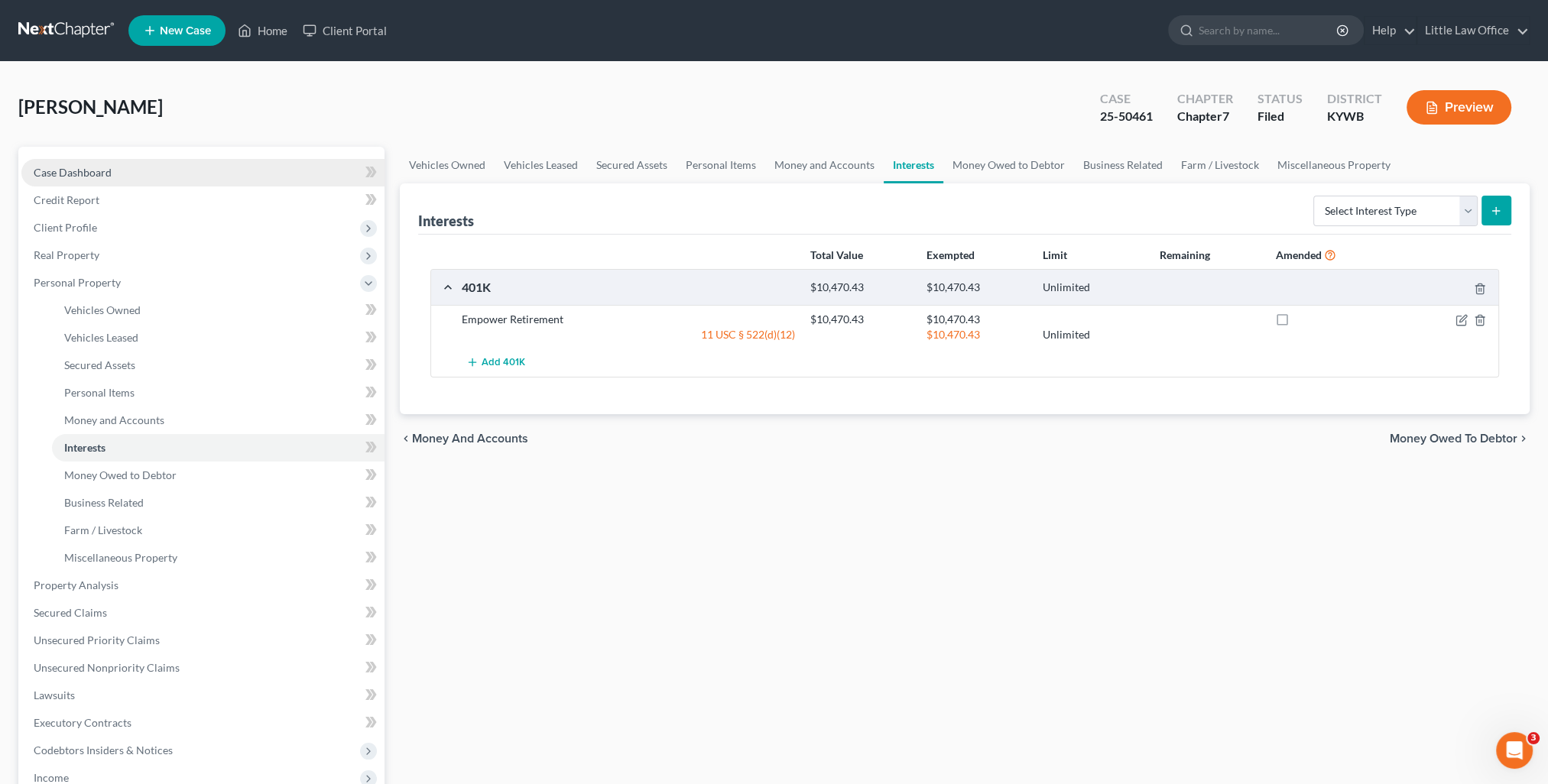
drag, startPoint x: 64, startPoint y: 176, endPoint x: 78, endPoint y: 182, distance: 15.2
click at [64, 176] on span "Case Dashboard" at bounding box center [72, 172] width 78 height 13
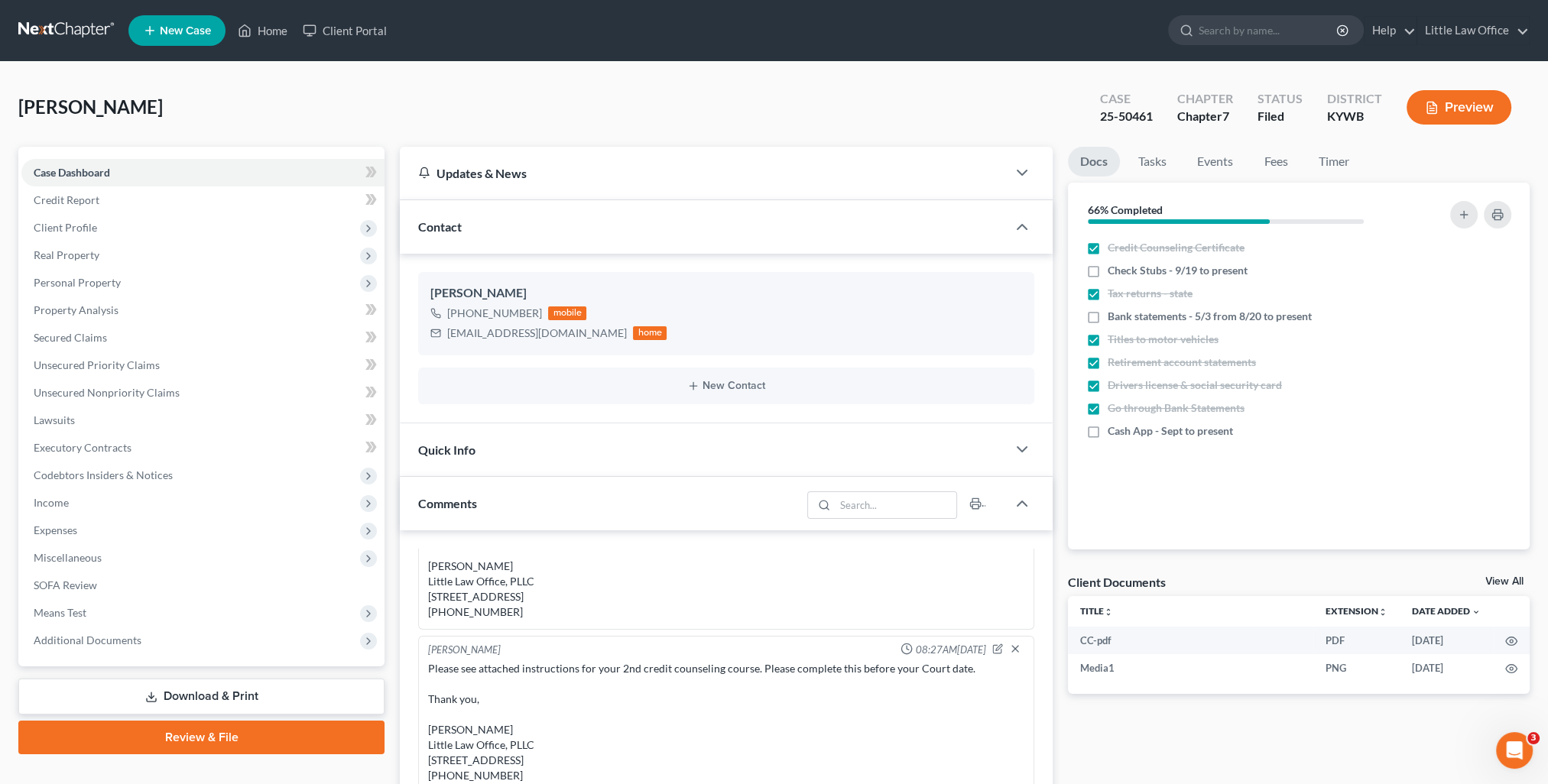
scroll to position [153, 0]
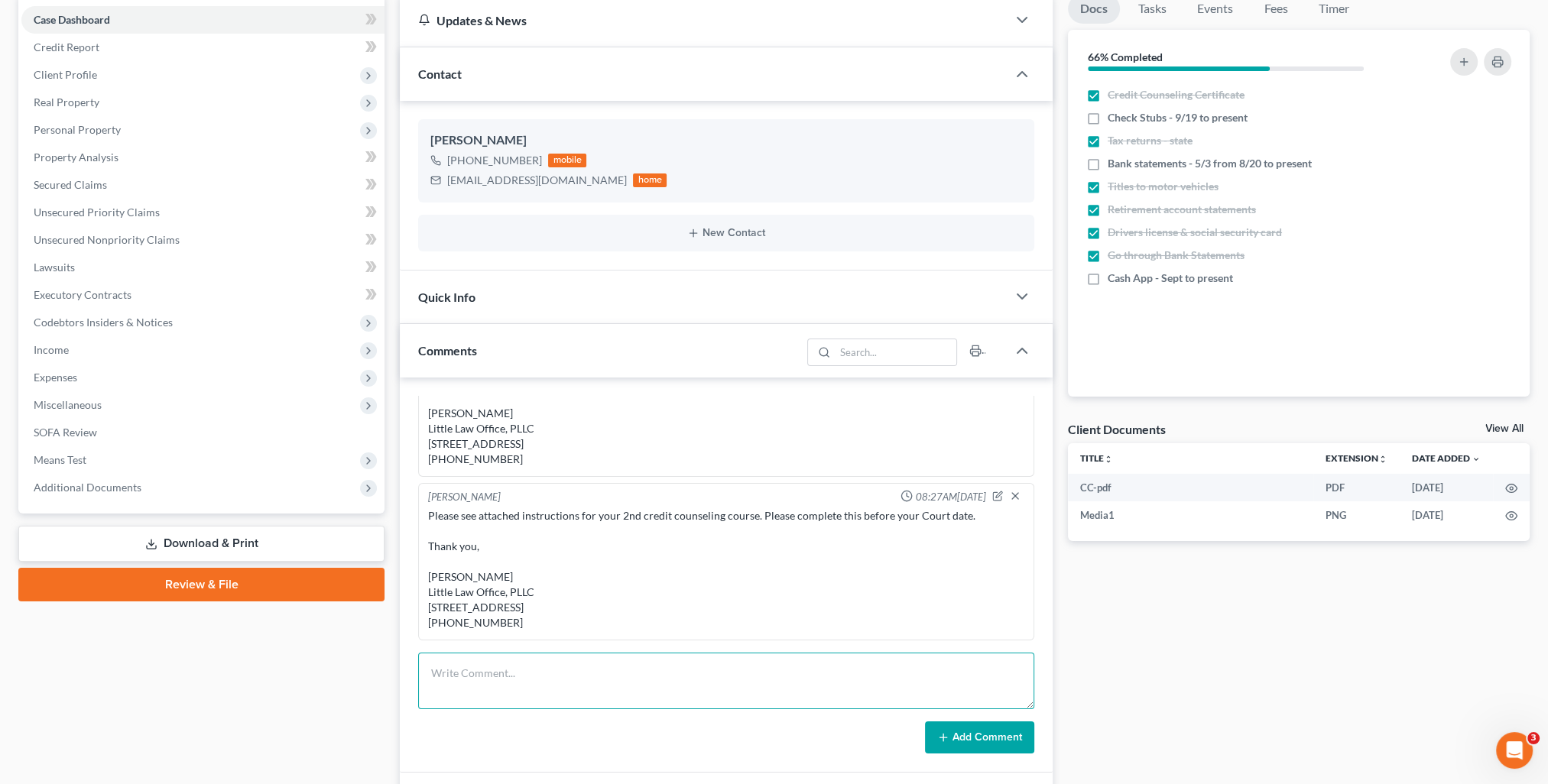
click at [567, 682] on textarea at bounding box center [726, 681] width 616 height 57
type textarea "All documents uploaded to Stretto"
click at [1005, 742] on button "Add Comment" at bounding box center [980, 737] width 109 height 32
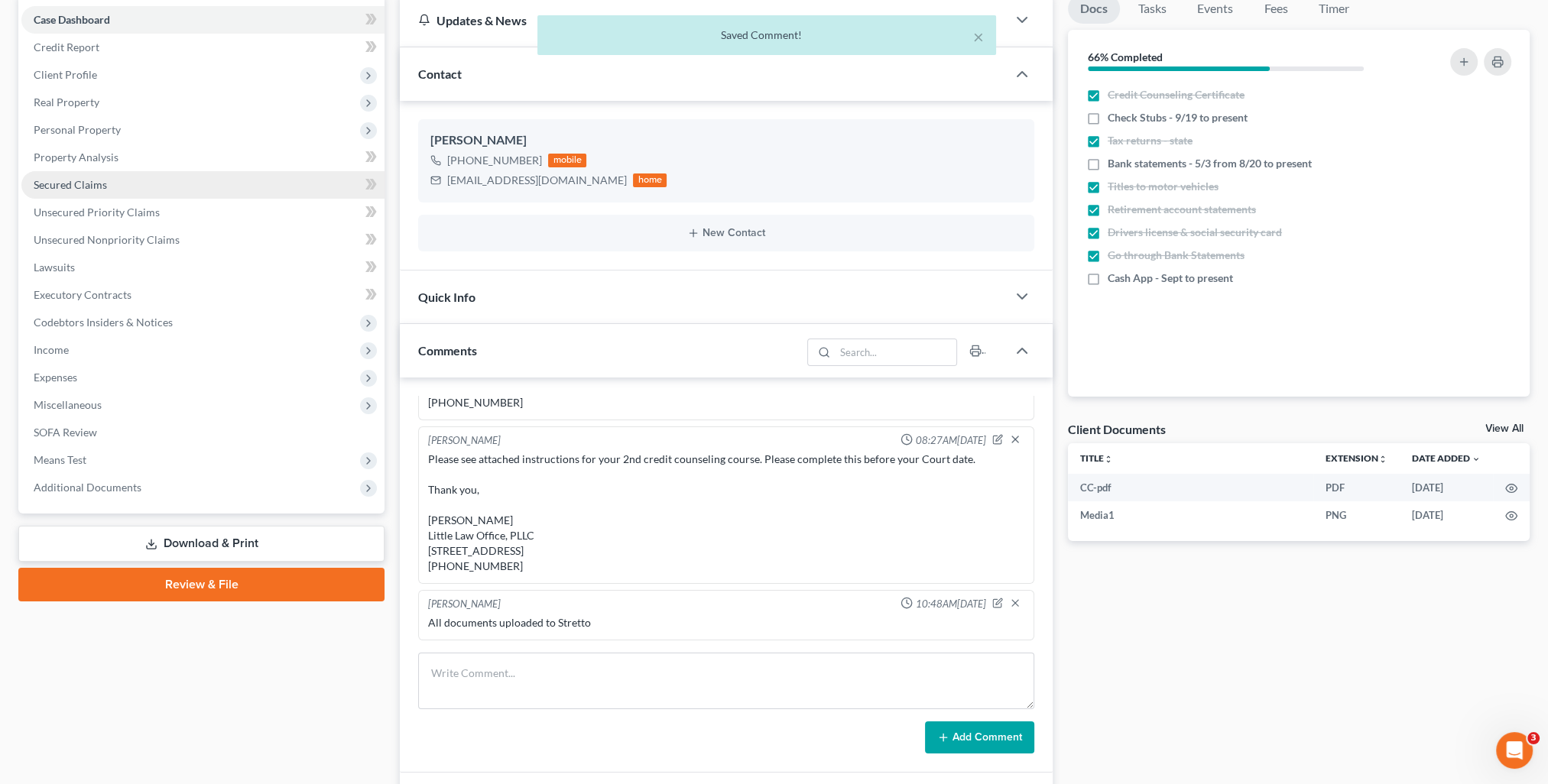
scroll to position [0, 0]
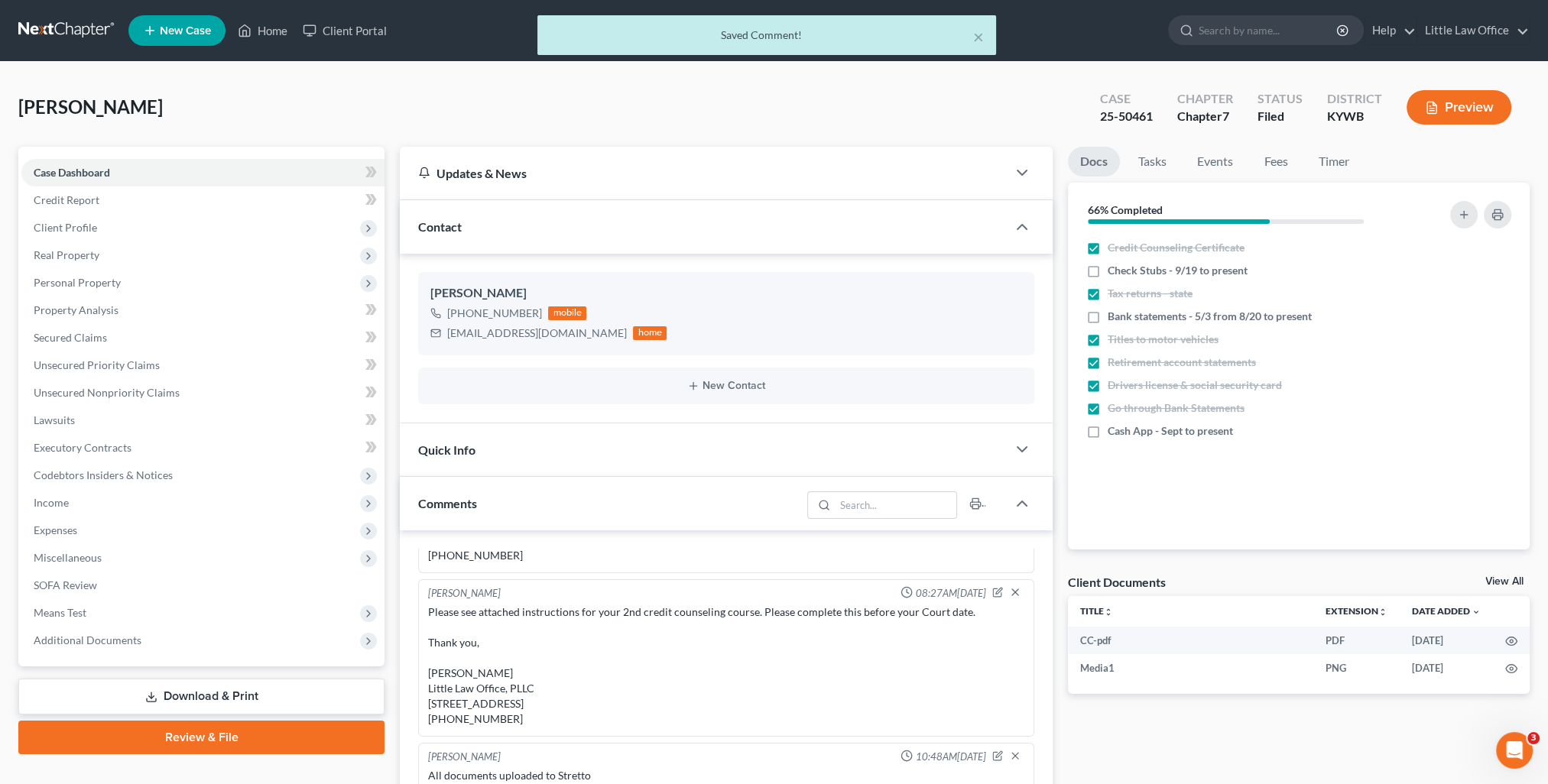
click at [275, 35] on div "× Saved Comment!" at bounding box center [766, 39] width 1548 height 47
click at [272, 32] on div "× Saved Comment!" at bounding box center [766, 39] width 1548 height 47
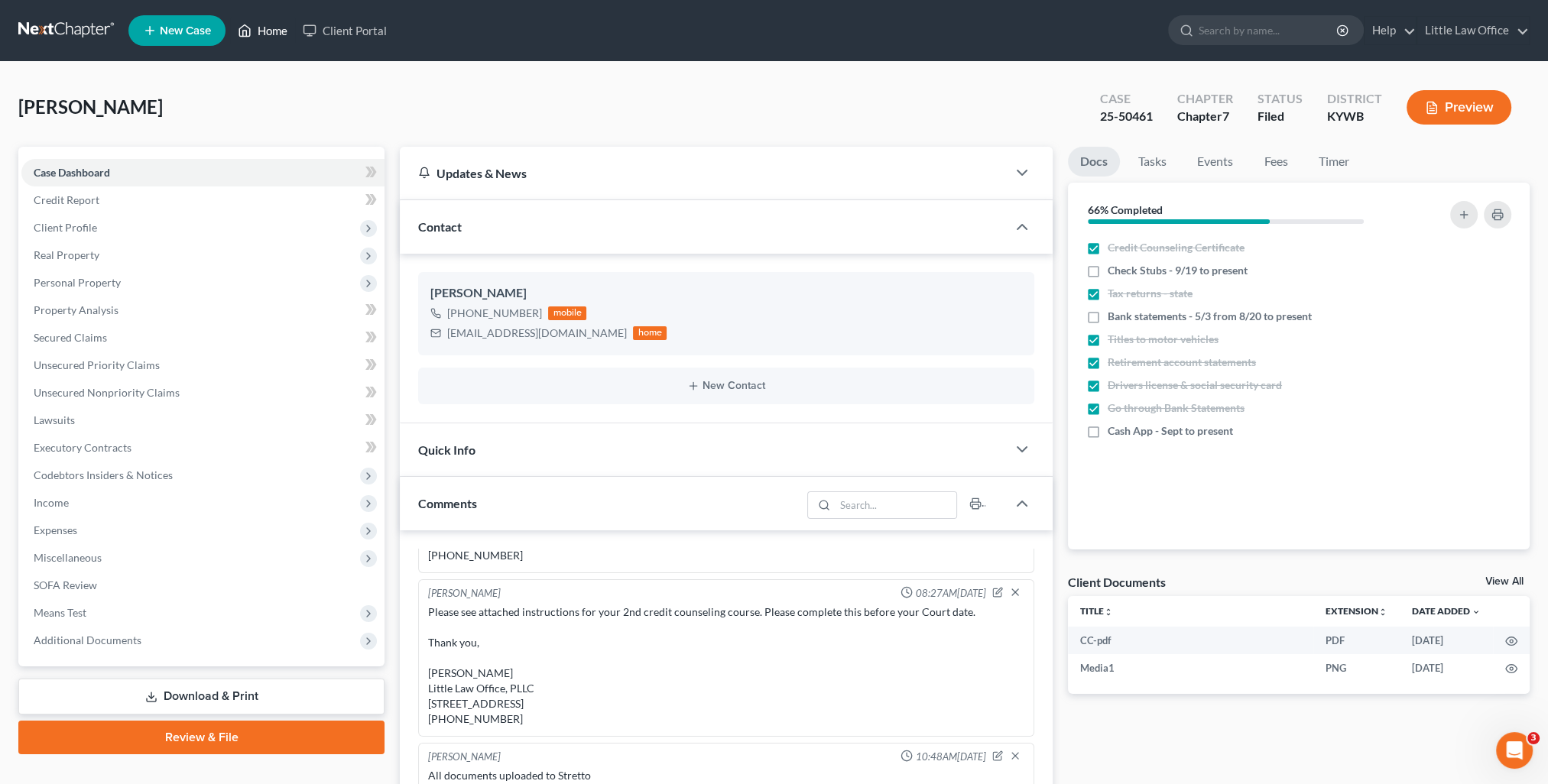
click at [289, 32] on link "Home" at bounding box center [262, 31] width 65 height 27
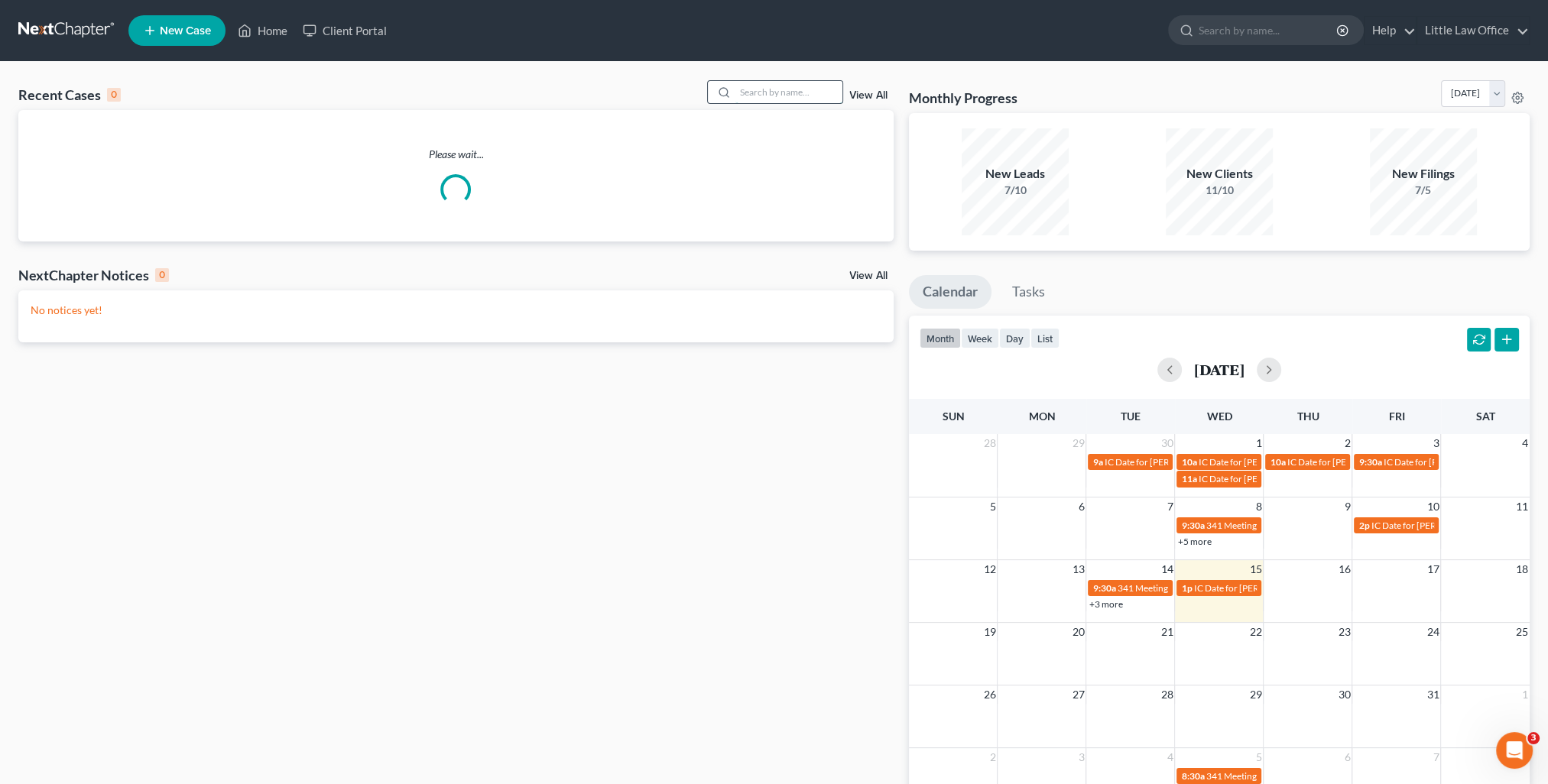
click at [778, 93] on input "search" at bounding box center [789, 92] width 107 height 23
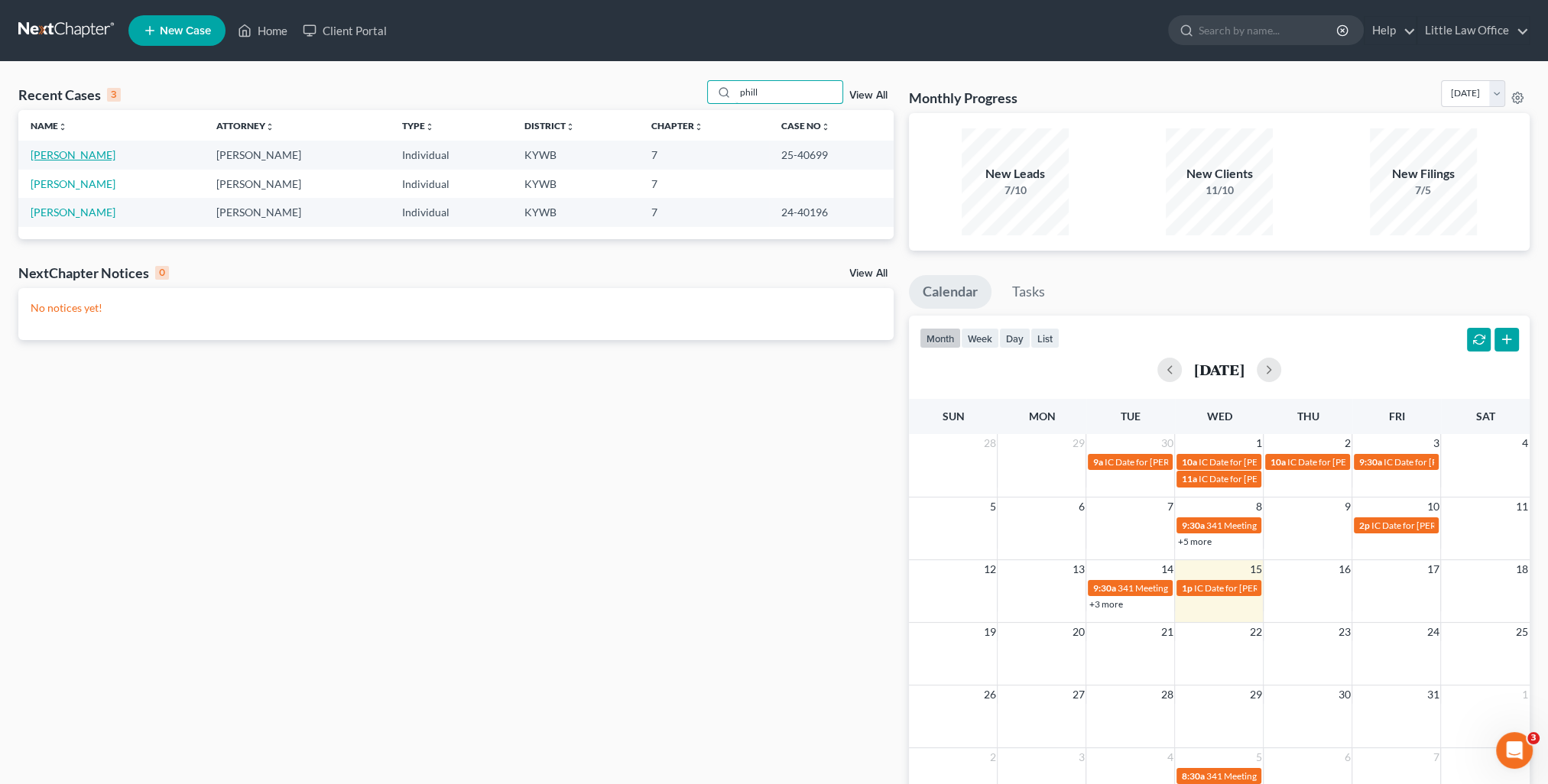
type input "phill"
click at [80, 152] on link "[PERSON_NAME]" at bounding box center [73, 155] width 85 height 13
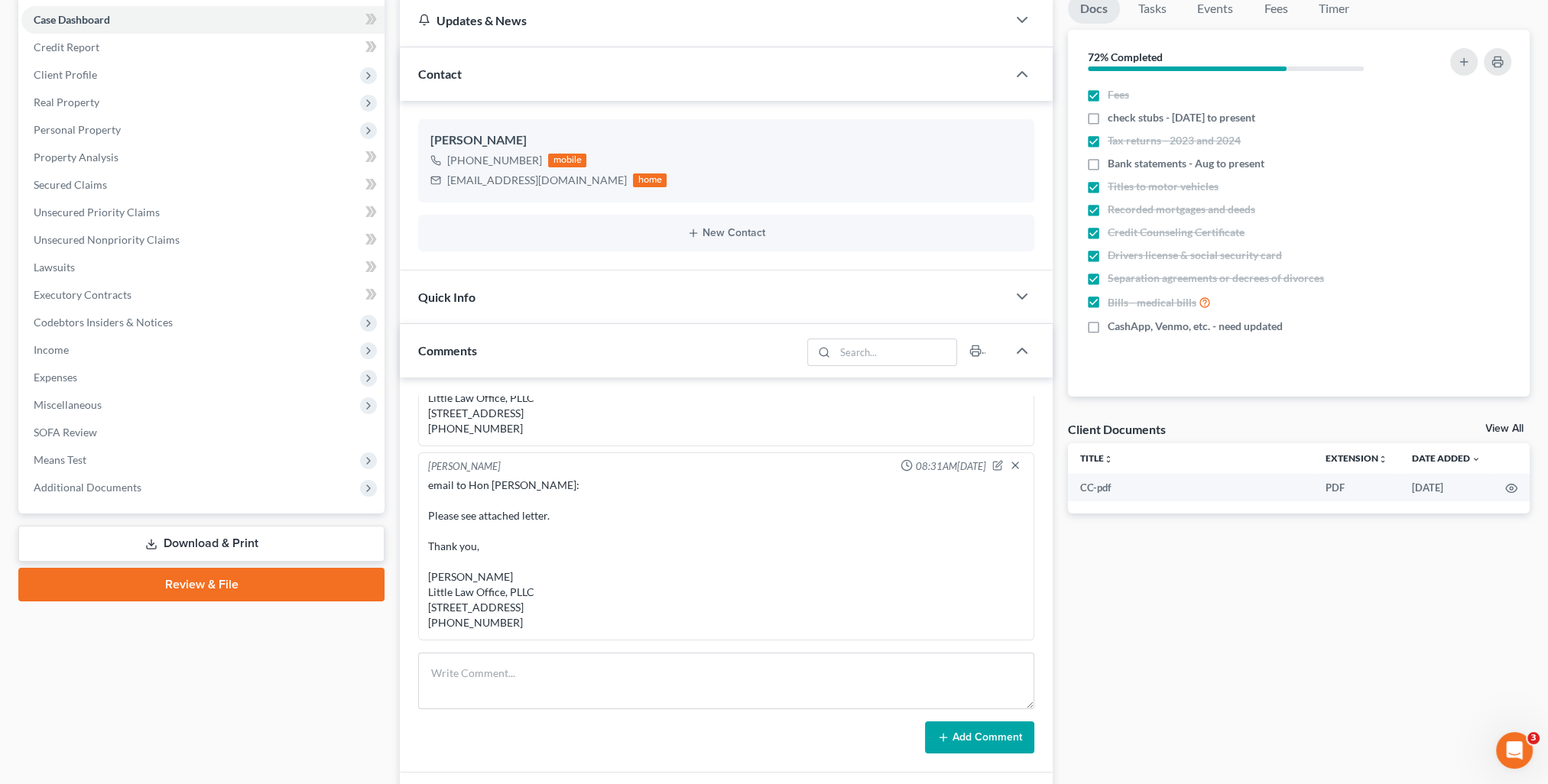
scroll to position [383, 0]
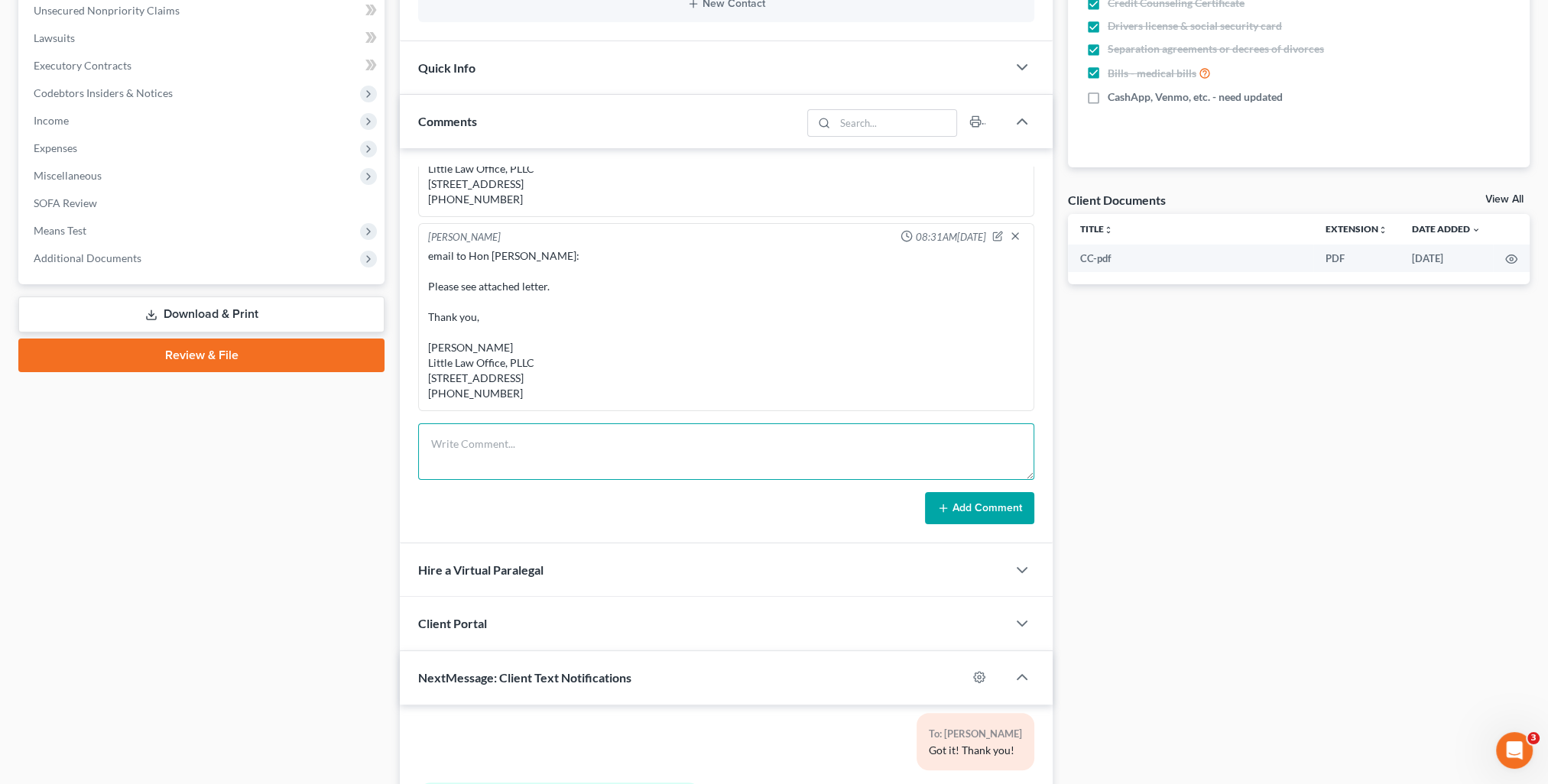
click at [549, 442] on textarea at bounding box center [726, 451] width 616 height 57
drag, startPoint x: 555, startPoint y: 451, endPoint x: 364, endPoint y: 438, distance: 191.4
click at [364, 438] on div "Petition Navigation Case Dashboard Payments Invoices Payments Payments Credit R…" at bounding box center [774, 406] width 1527 height 1282
type textarea "All documents uploaded to Blue Stylus"
click at [965, 505] on button "Add Comment" at bounding box center [980, 507] width 109 height 32
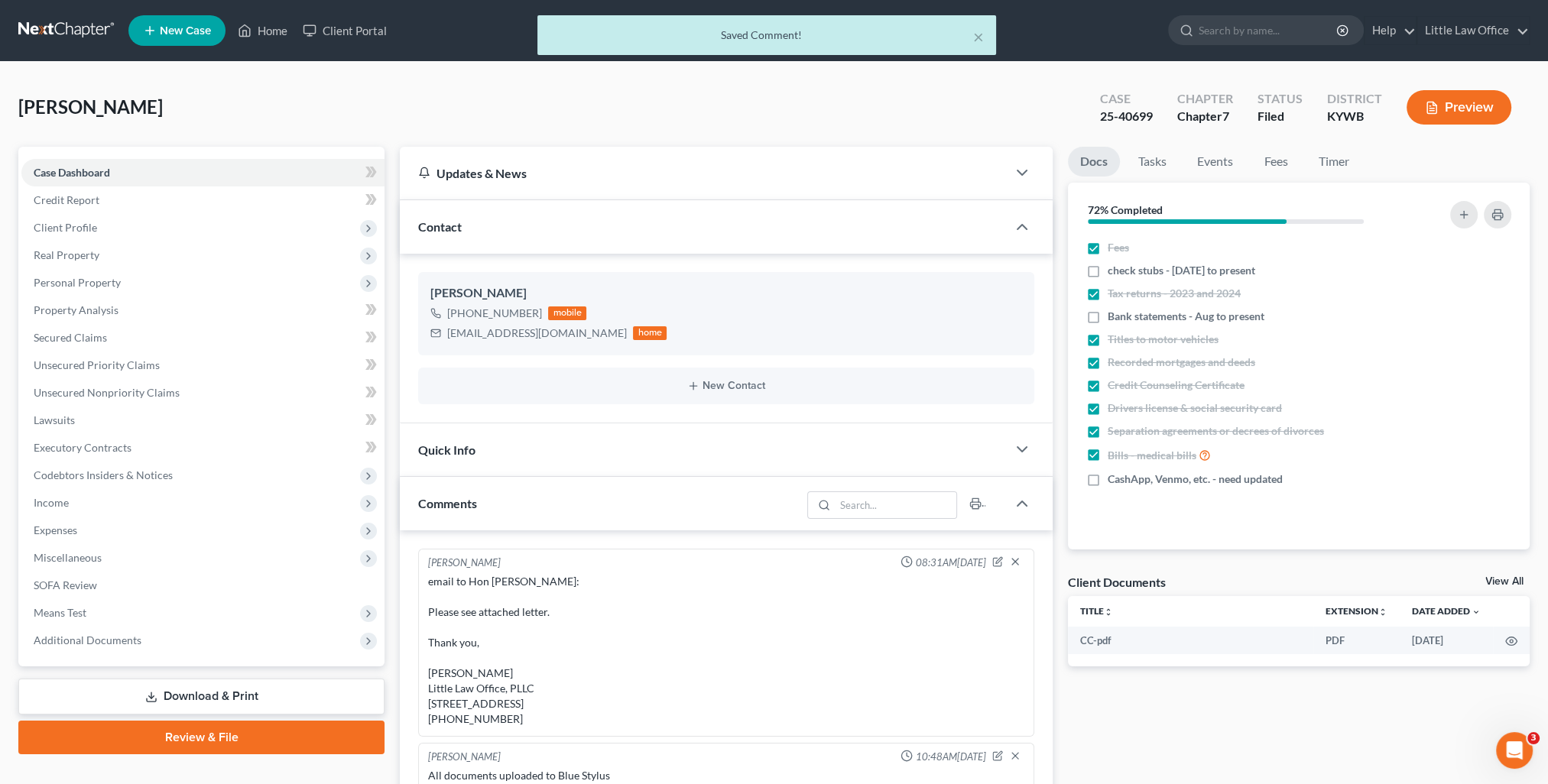
scroll to position [1835, 0]
click at [978, 36] on button "×" at bounding box center [979, 36] width 11 height 18
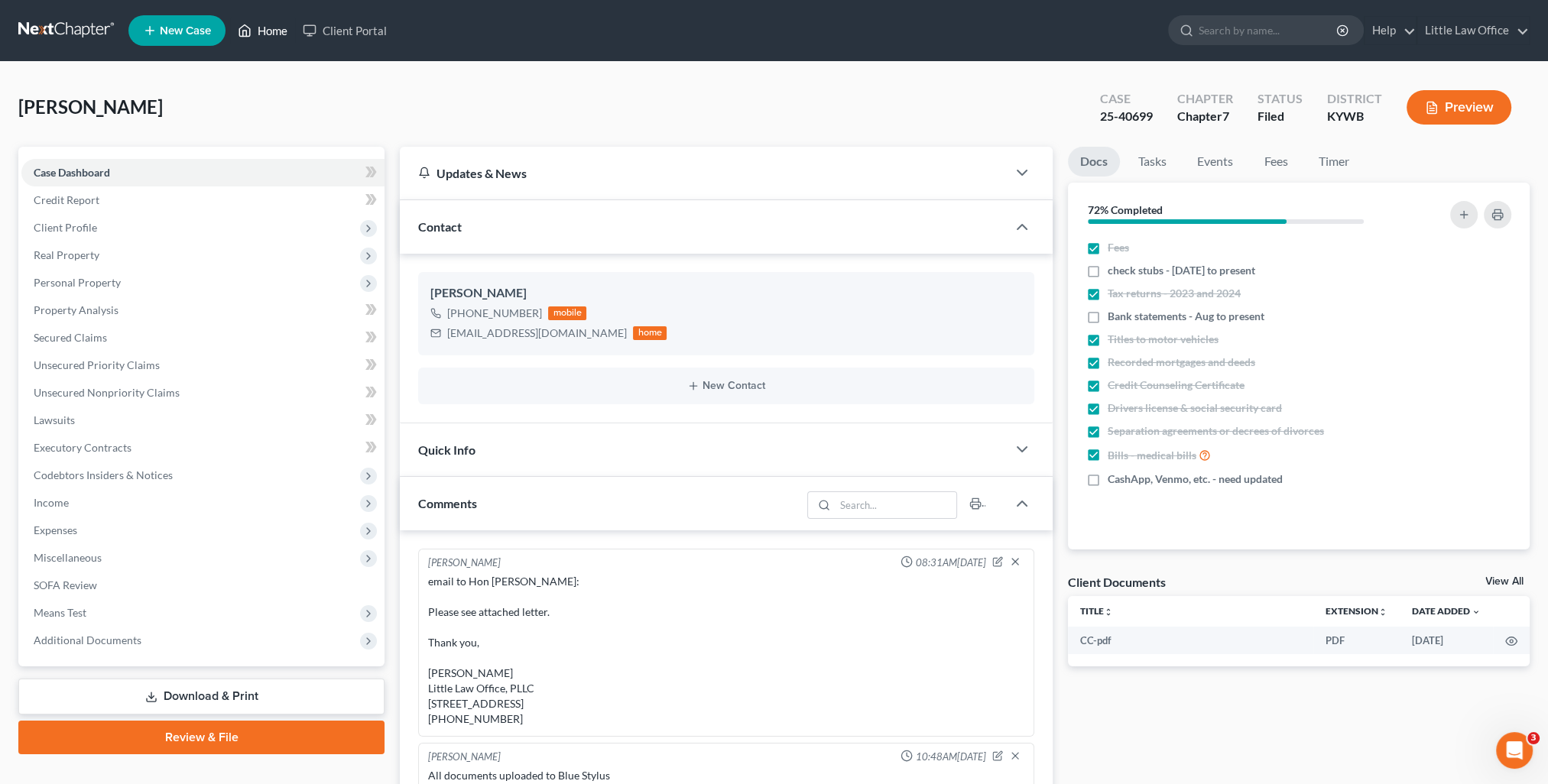
click at [269, 21] on link "Home" at bounding box center [262, 31] width 65 height 27
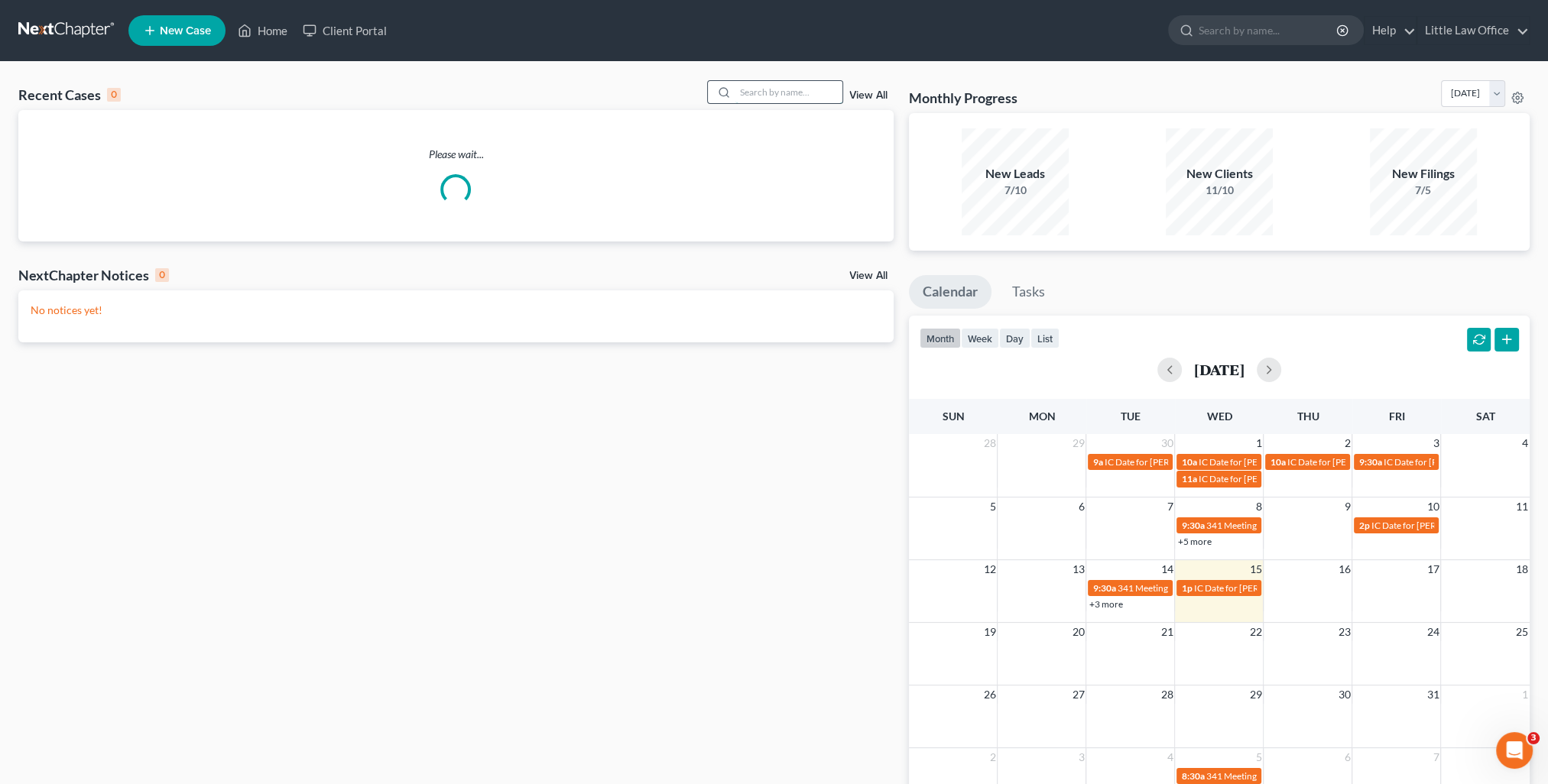
click at [761, 99] on input "search" at bounding box center [789, 92] width 107 height 23
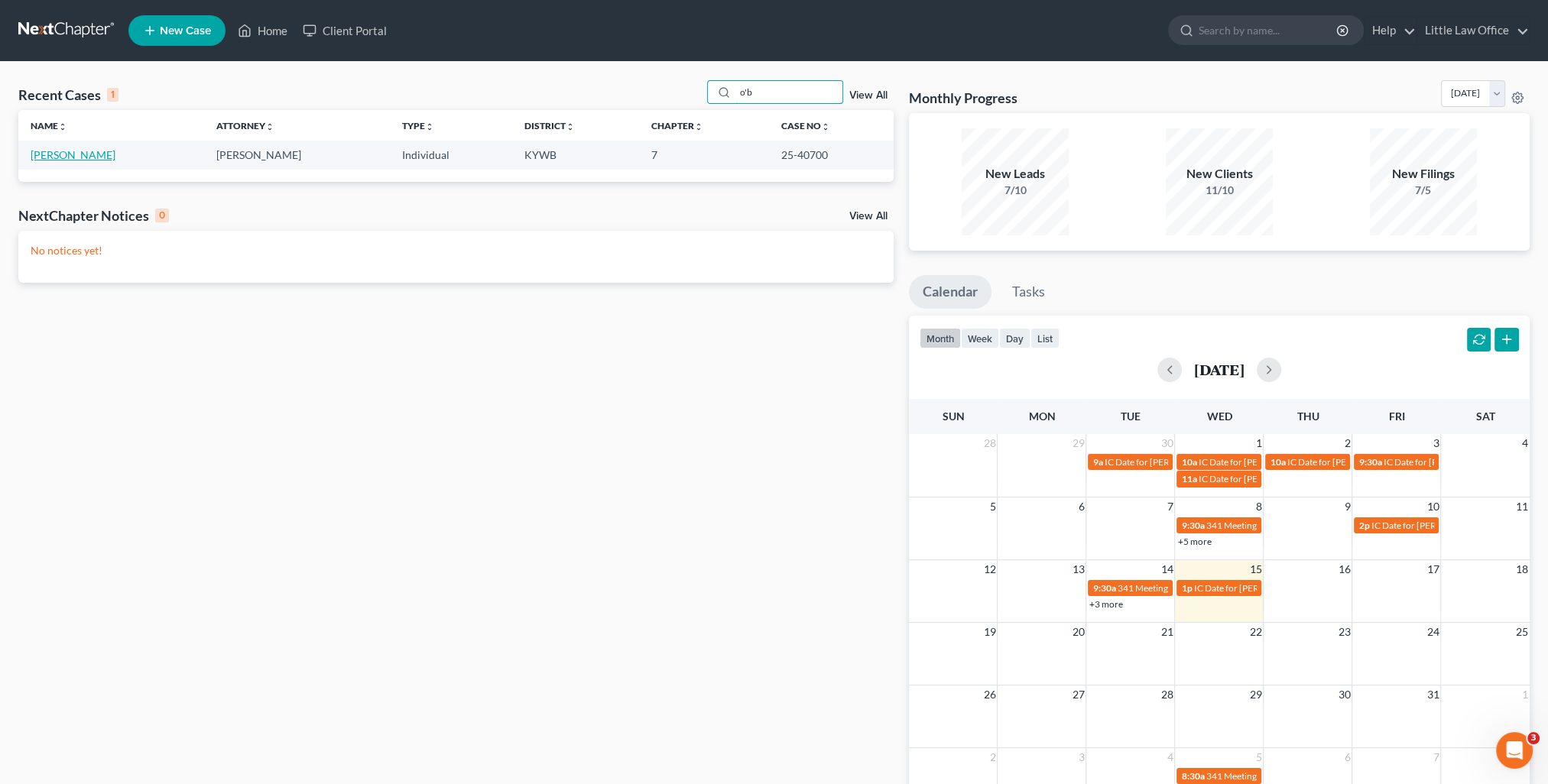
type input "o'b"
click at [76, 157] on link "[PERSON_NAME]" at bounding box center [73, 155] width 85 height 13
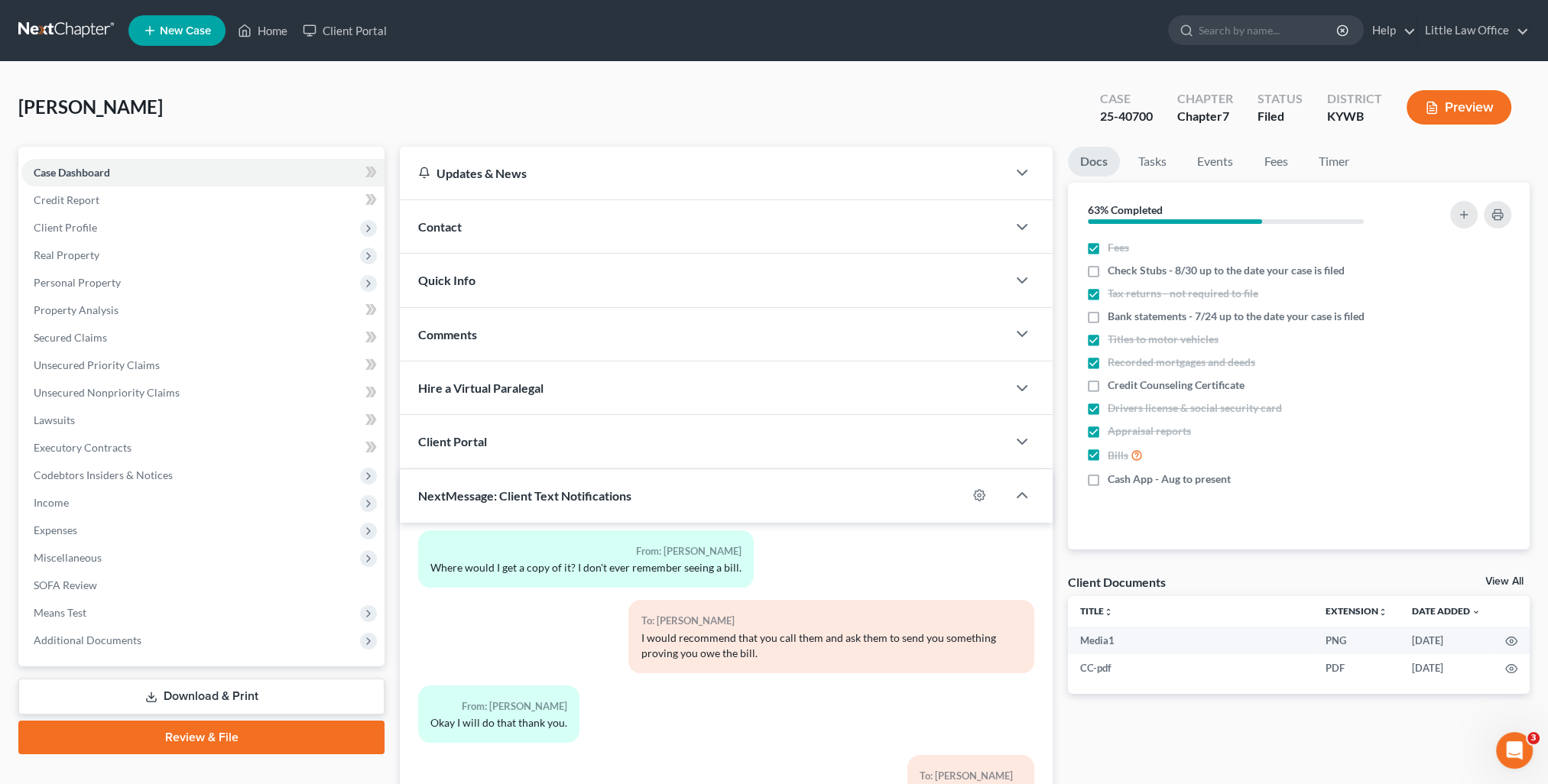
click at [477, 327] on span "Comments" at bounding box center [447, 335] width 59 height 14
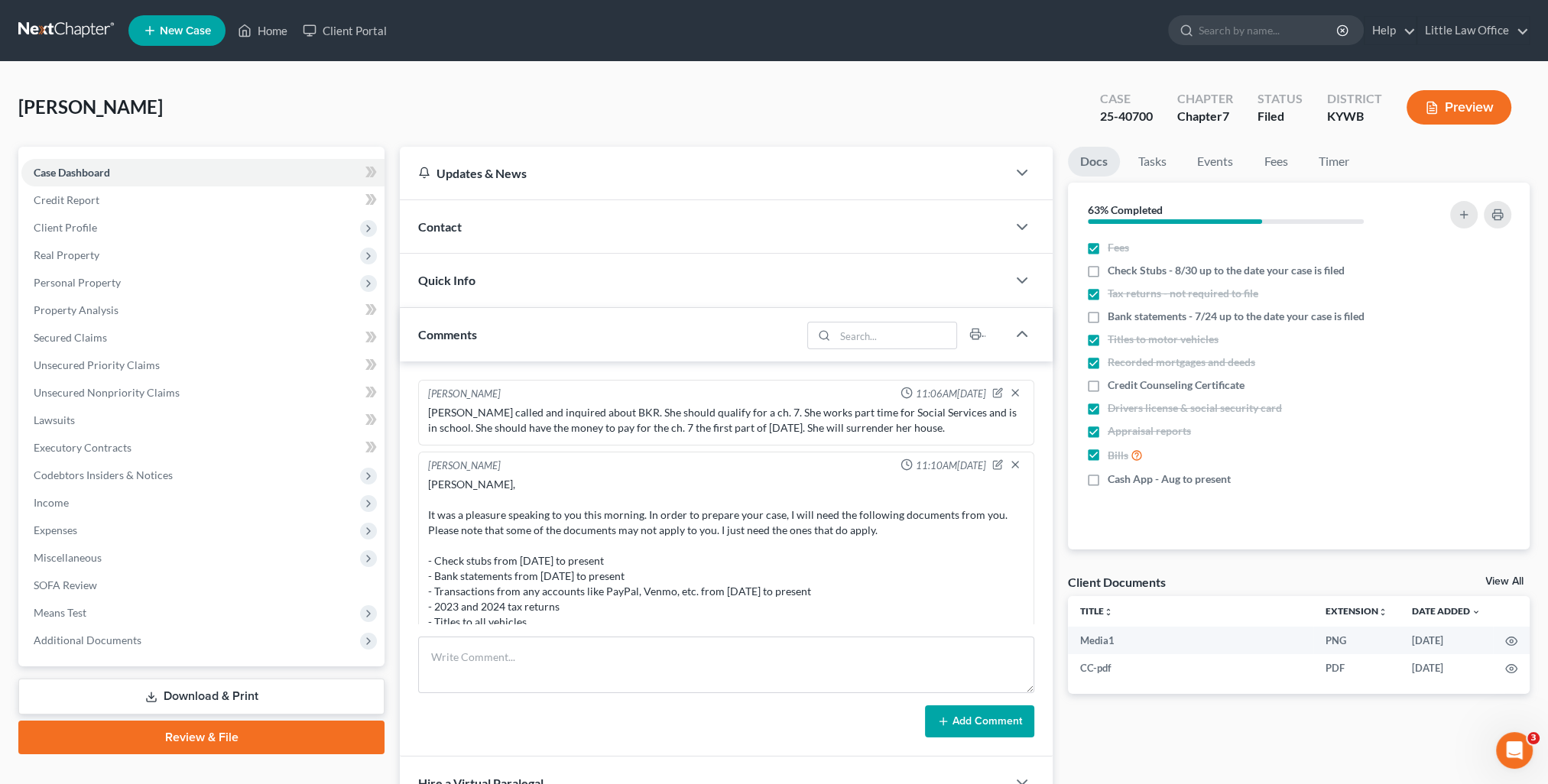
scroll to position [230, 0]
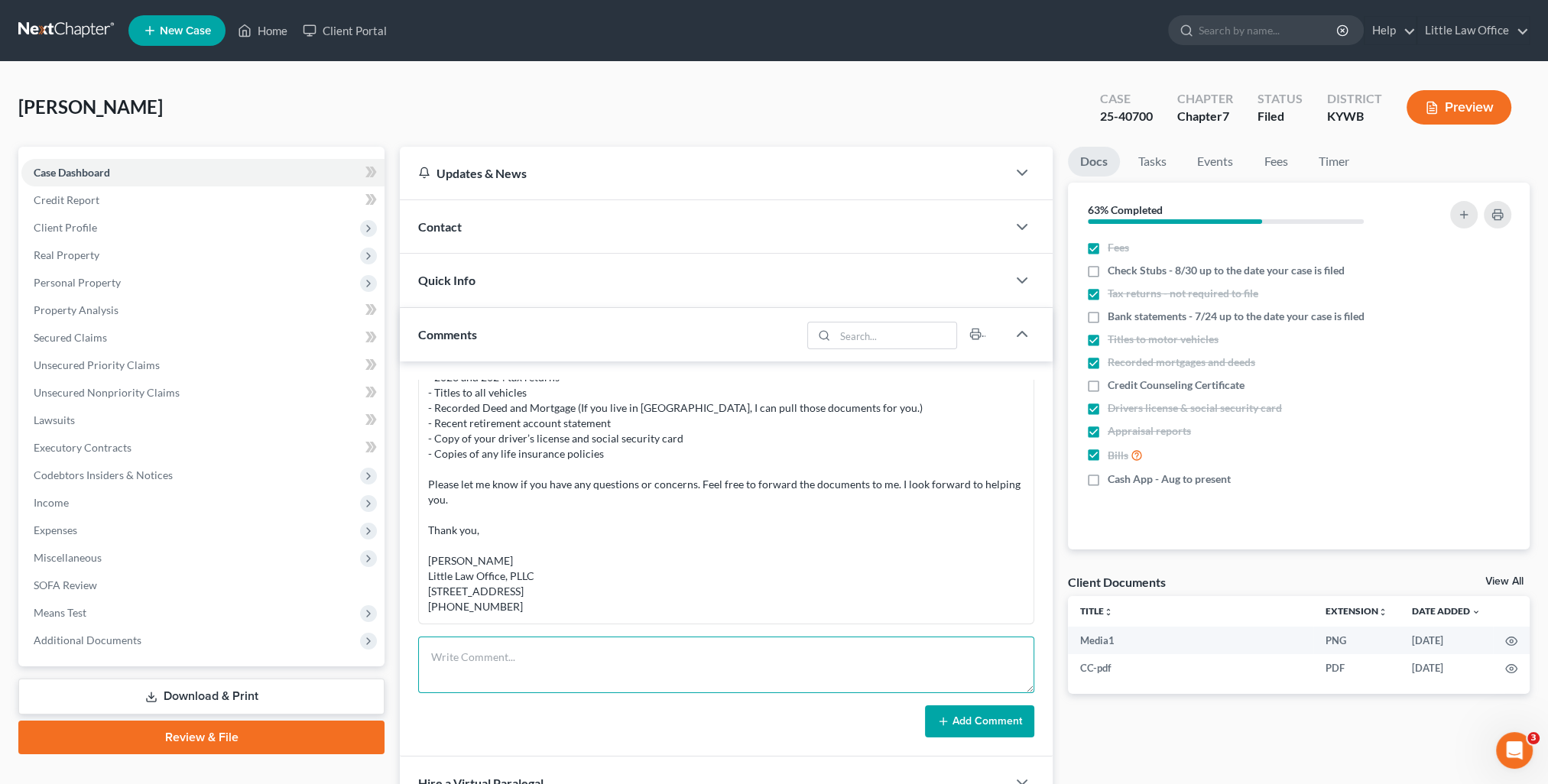
click at [466, 656] on textarea at bounding box center [726, 665] width 616 height 57
paste textarea "All documents uploaded to Blue Stylus"
type textarea "All documents uploaded to Blue Stylus"
click at [1005, 720] on button "Add Comment" at bounding box center [980, 721] width 109 height 32
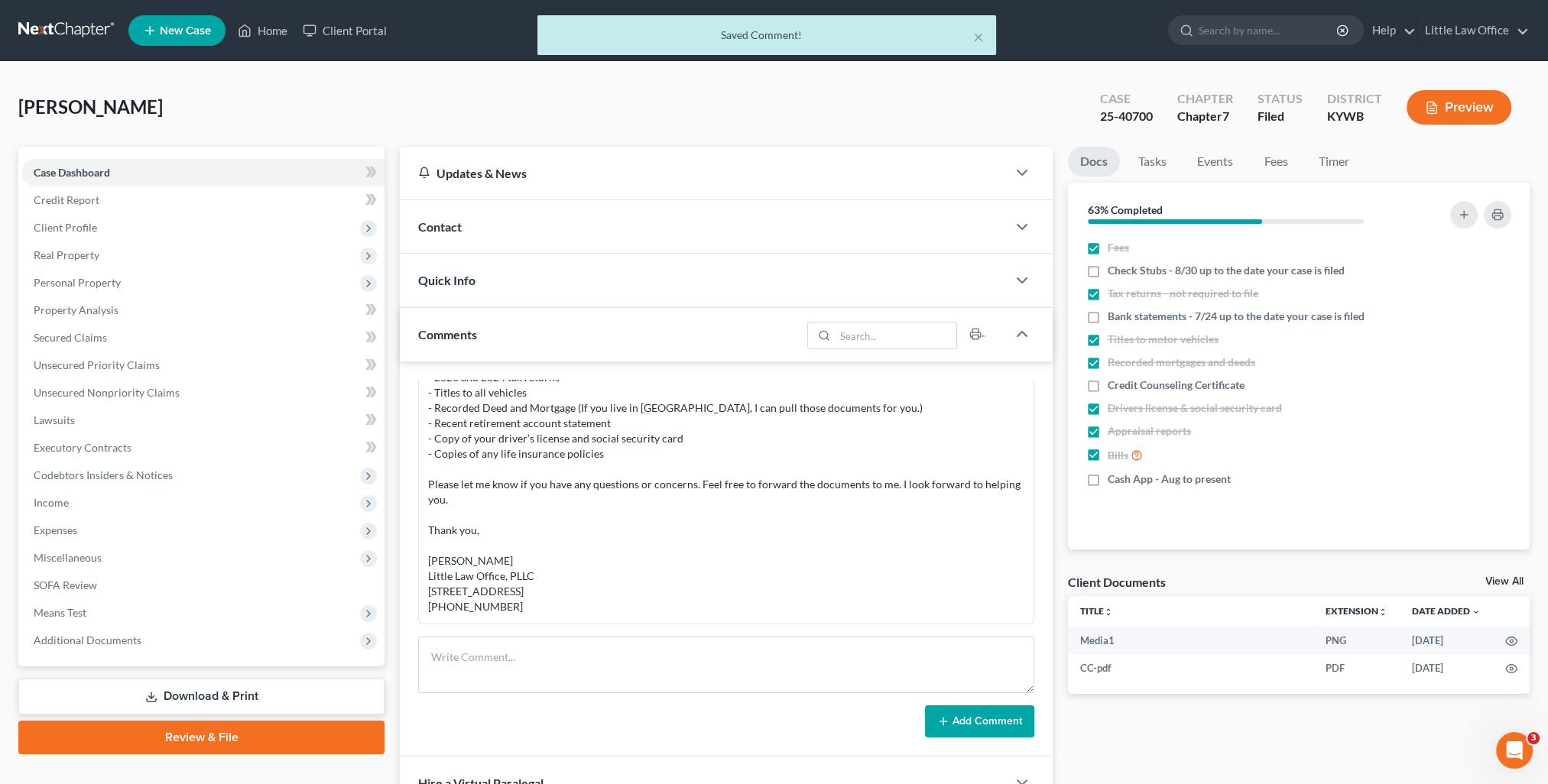
scroll to position [2197, 0]
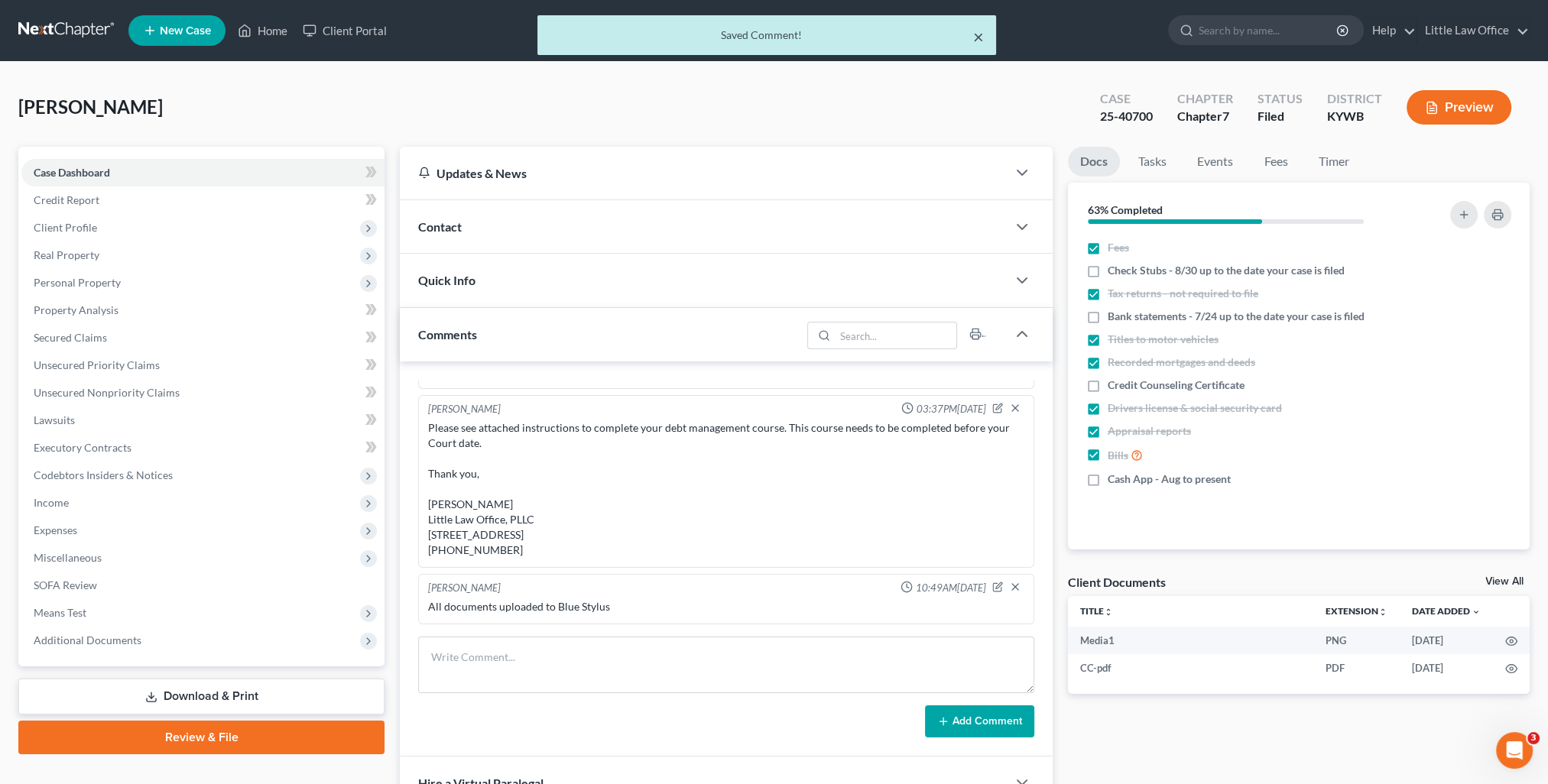
click at [977, 38] on button "×" at bounding box center [979, 36] width 11 height 18
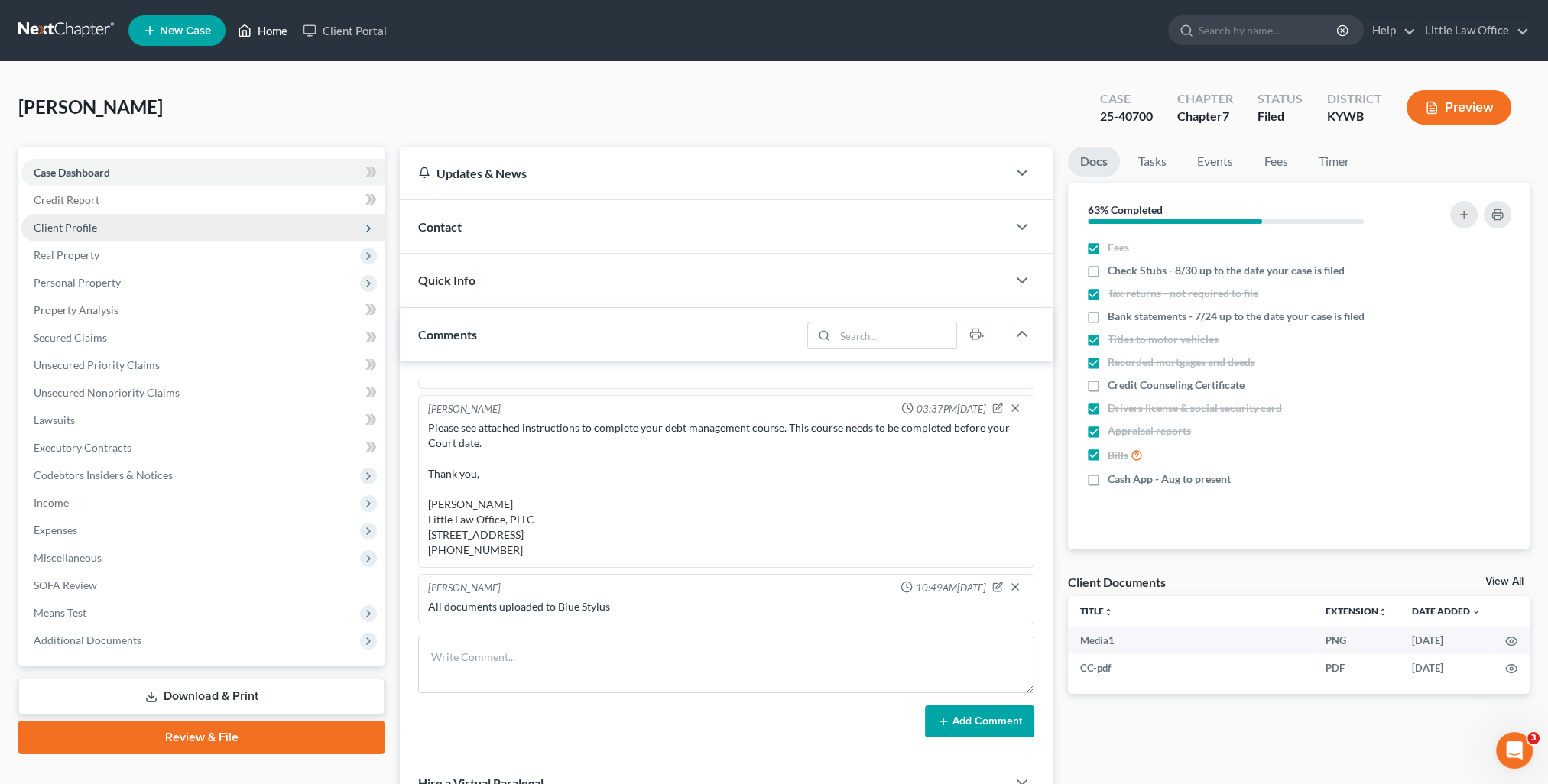
drag, startPoint x: 266, startPoint y: 32, endPoint x: 280, endPoint y: 214, distance: 182.5
click at [266, 32] on link "Home" at bounding box center [262, 31] width 65 height 27
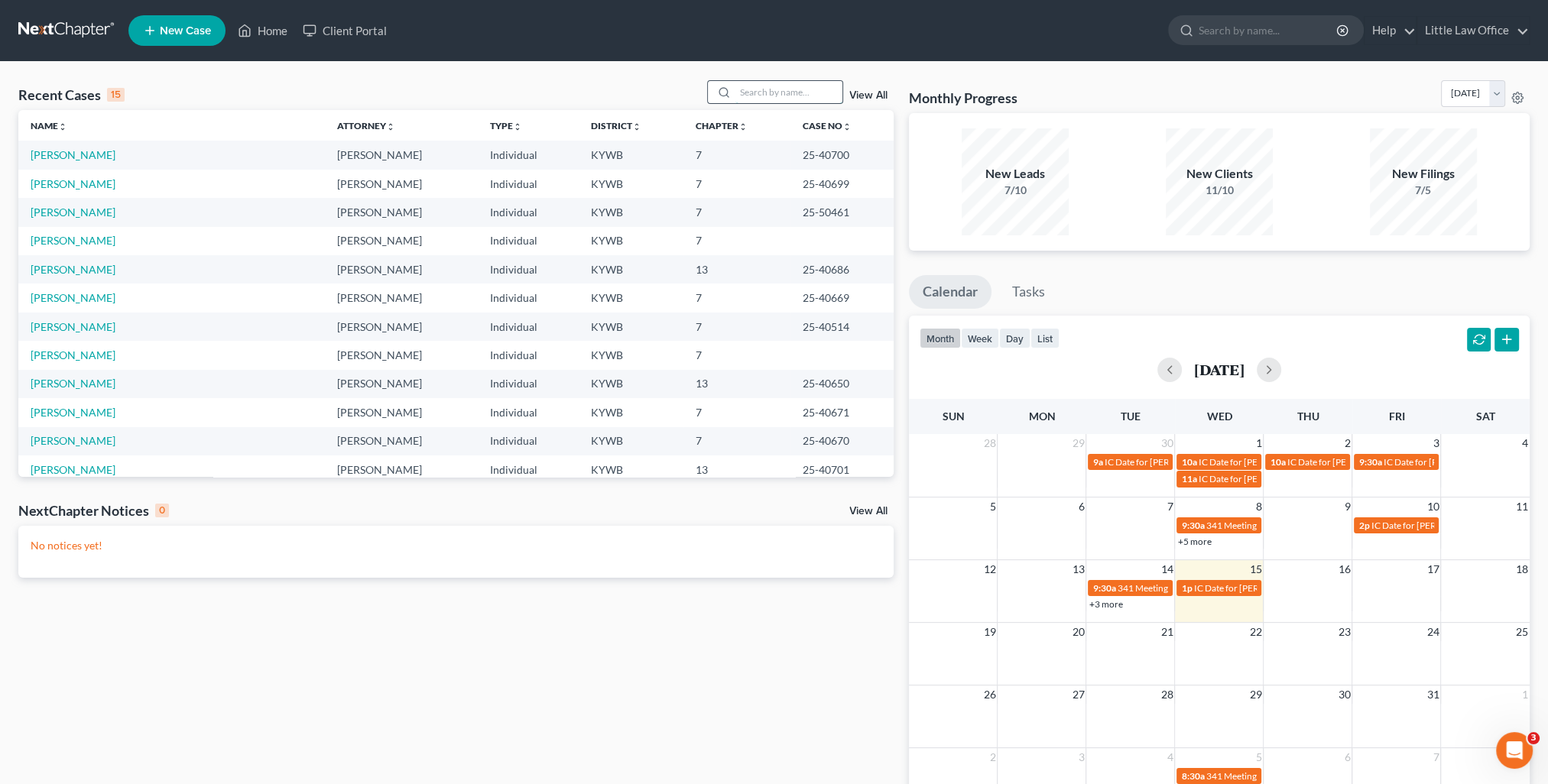
click at [816, 102] on input "search" at bounding box center [789, 92] width 107 height 23
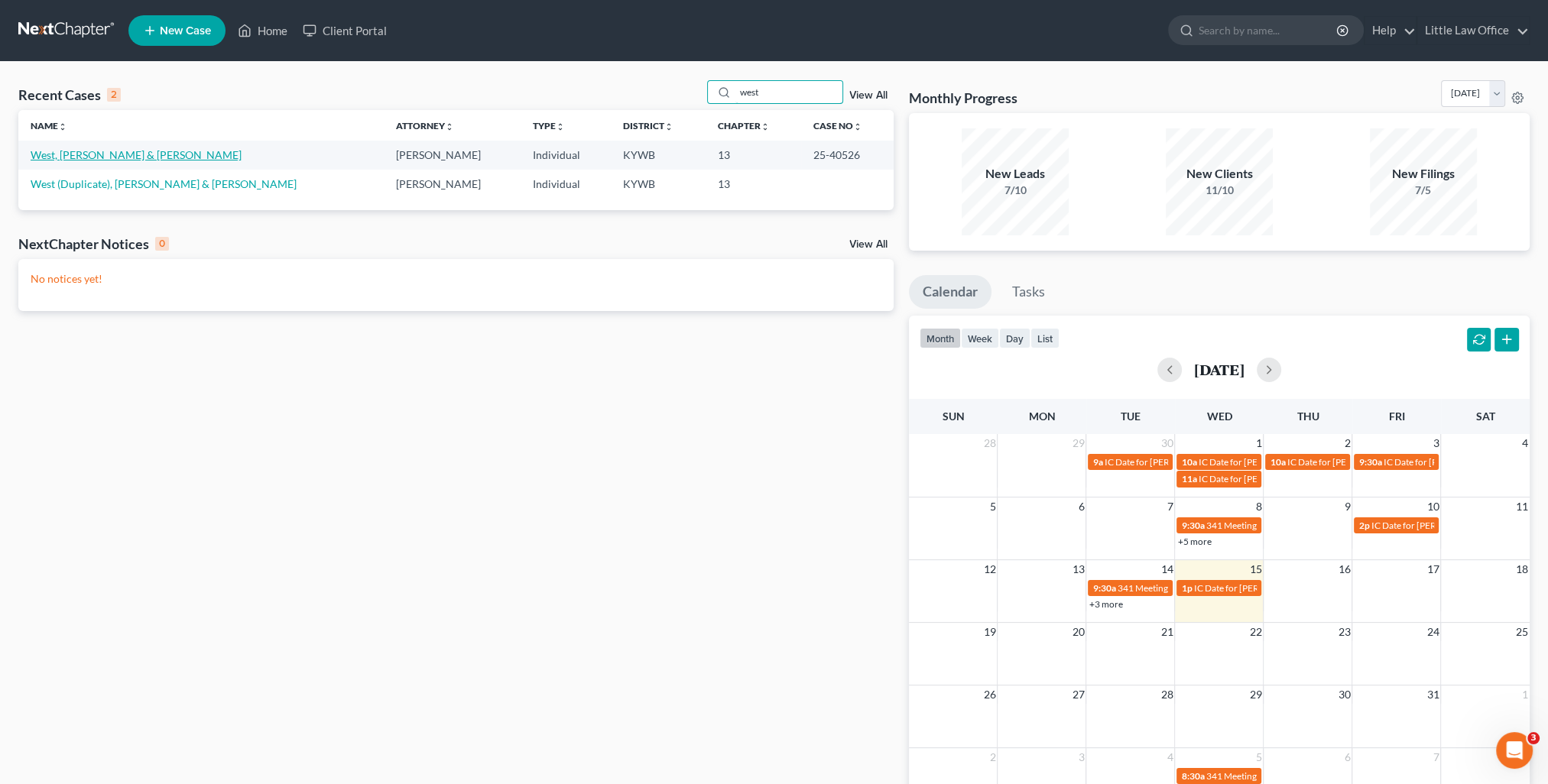
type input "west"
click at [131, 148] on link "West, [PERSON_NAME] & [PERSON_NAME]" at bounding box center [136, 155] width 211 height 13
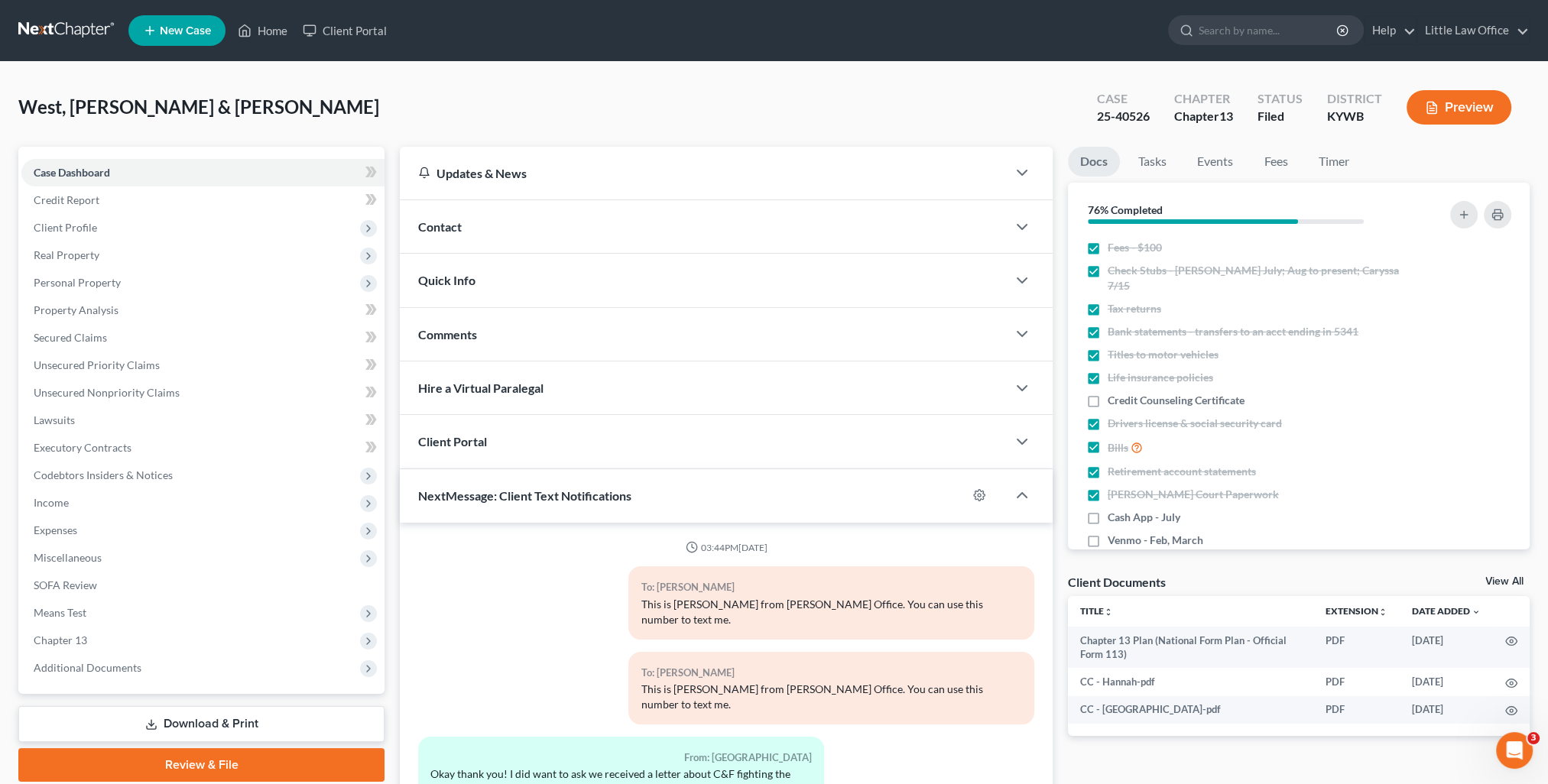
scroll to position [1984, 0]
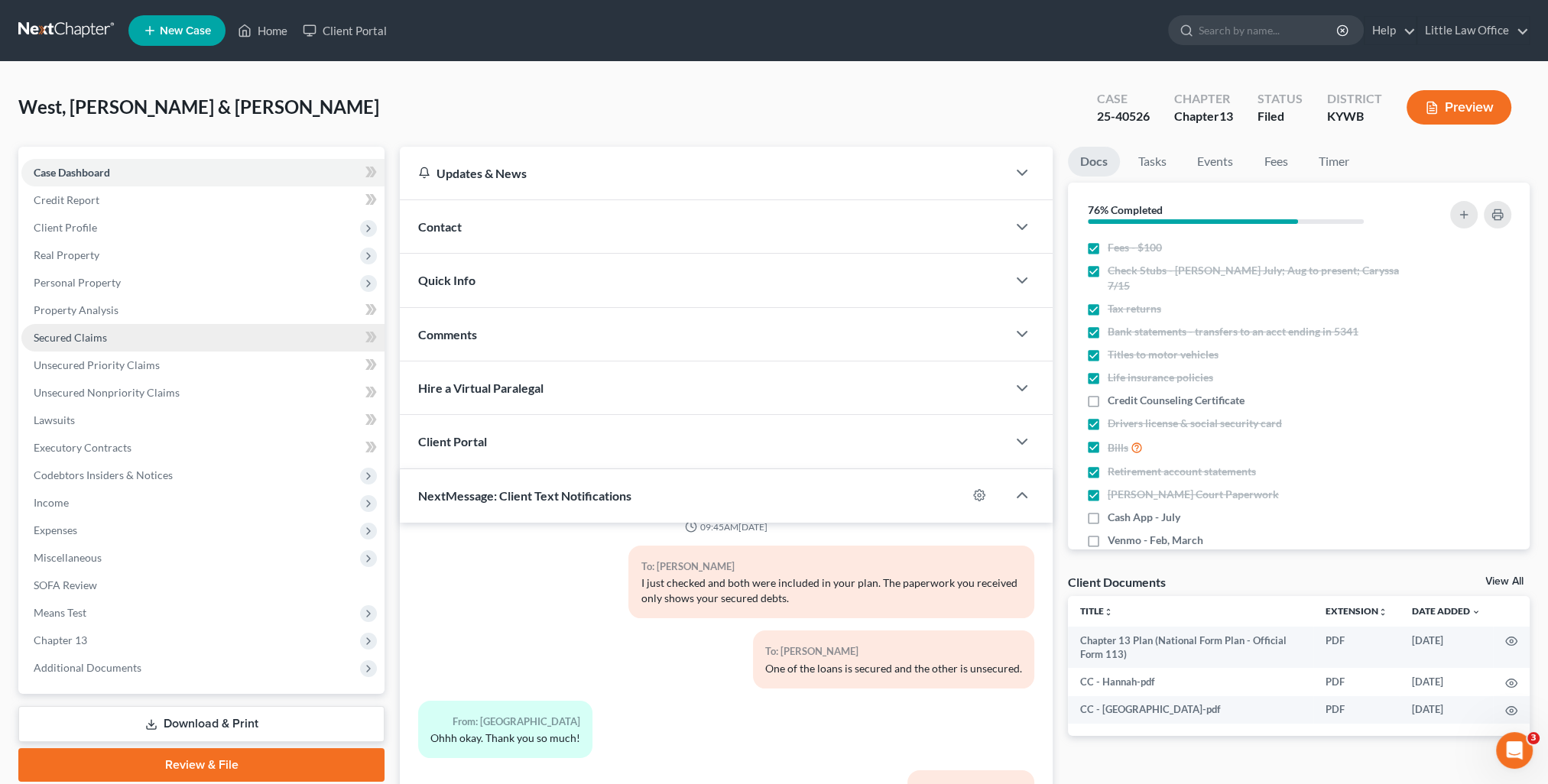
click at [82, 333] on span "Secured Claims" at bounding box center [70, 337] width 73 height 13
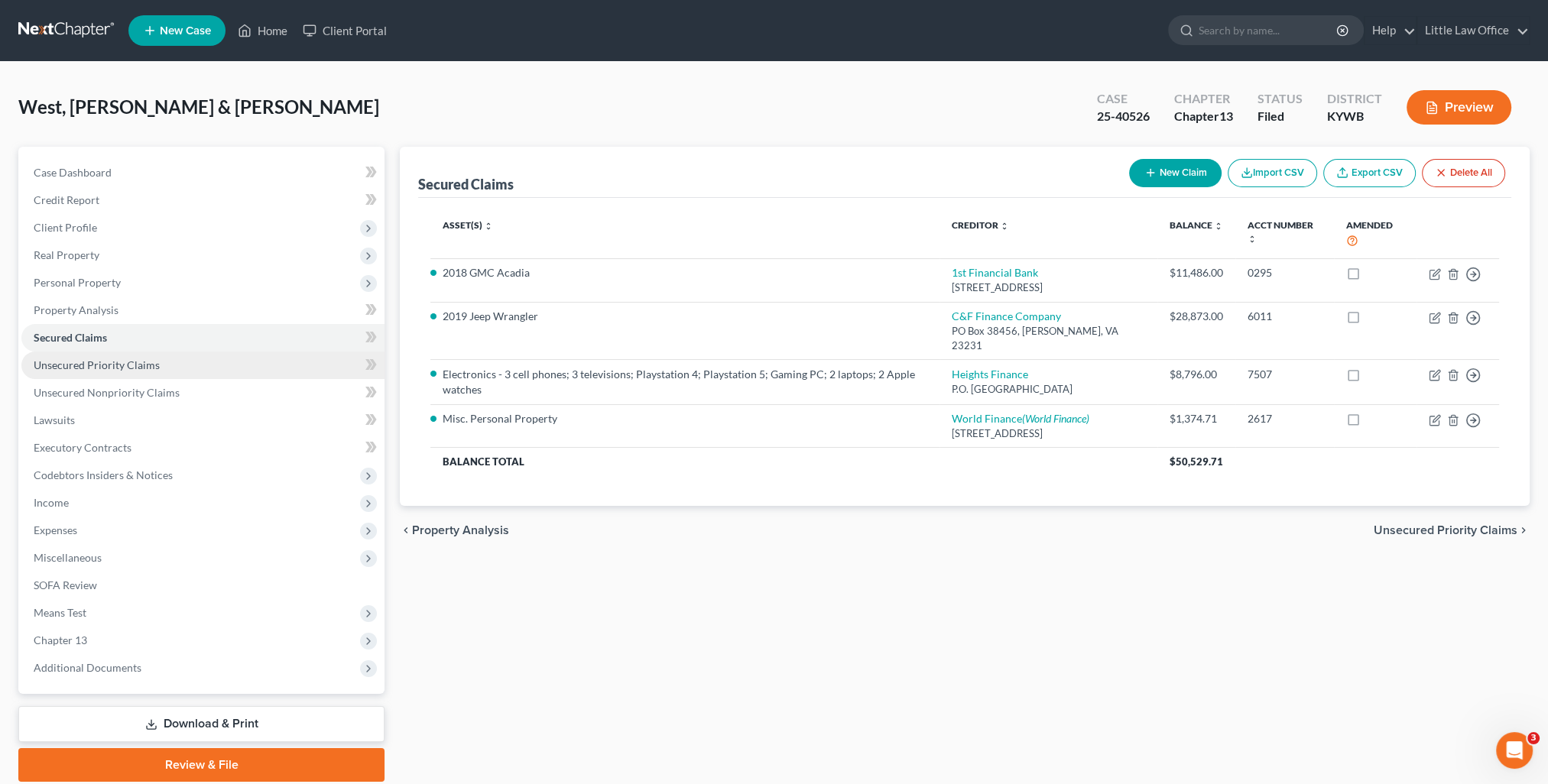
click at [145, 354] on link "Unsecured Priority Claims" at bounding box center [203, 365] width 363 height 27
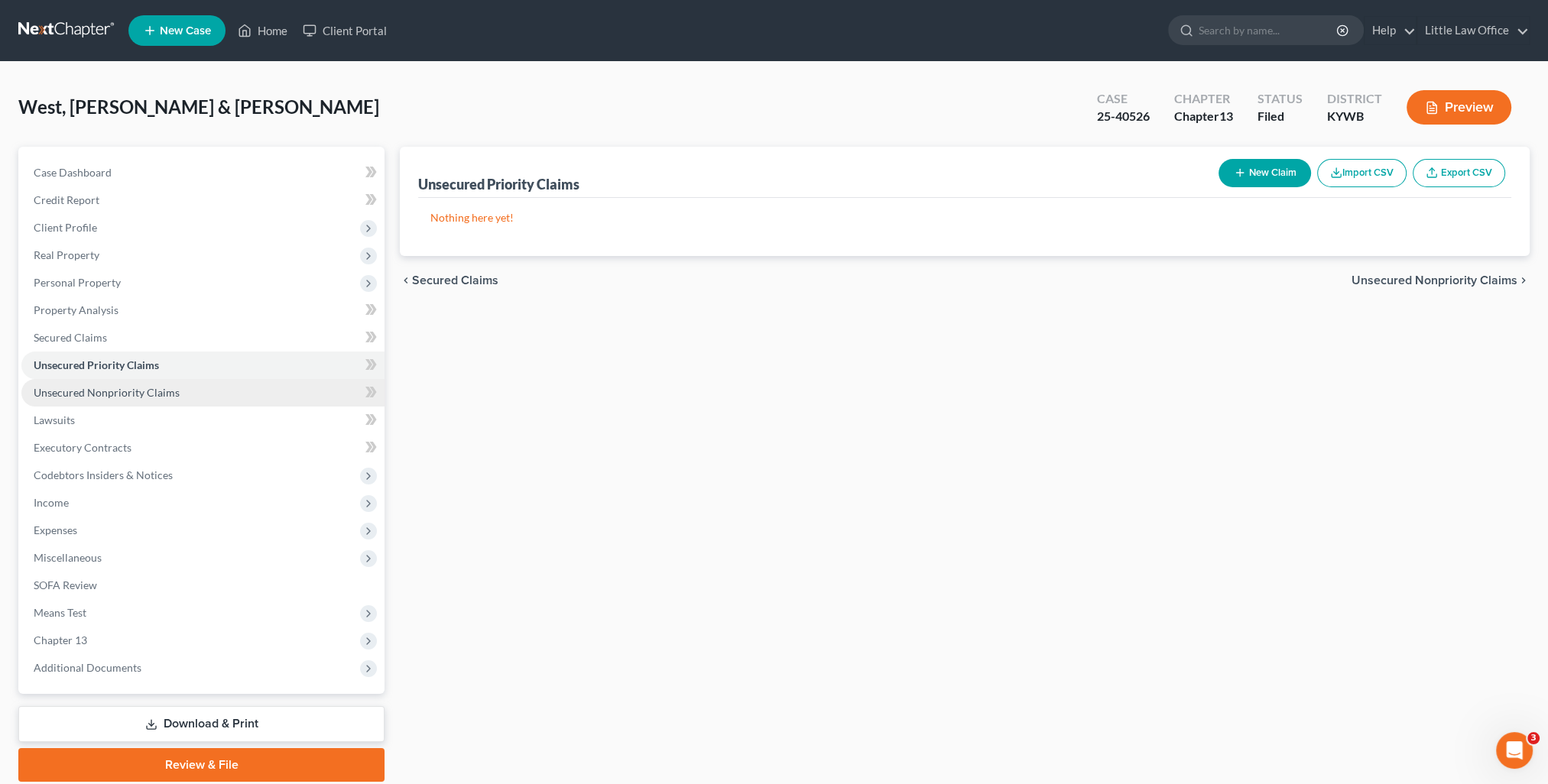
click at [184, 391] on link "Unsecured Nonpriority Claims" at bounding box center [203, 392] width 363 height 27
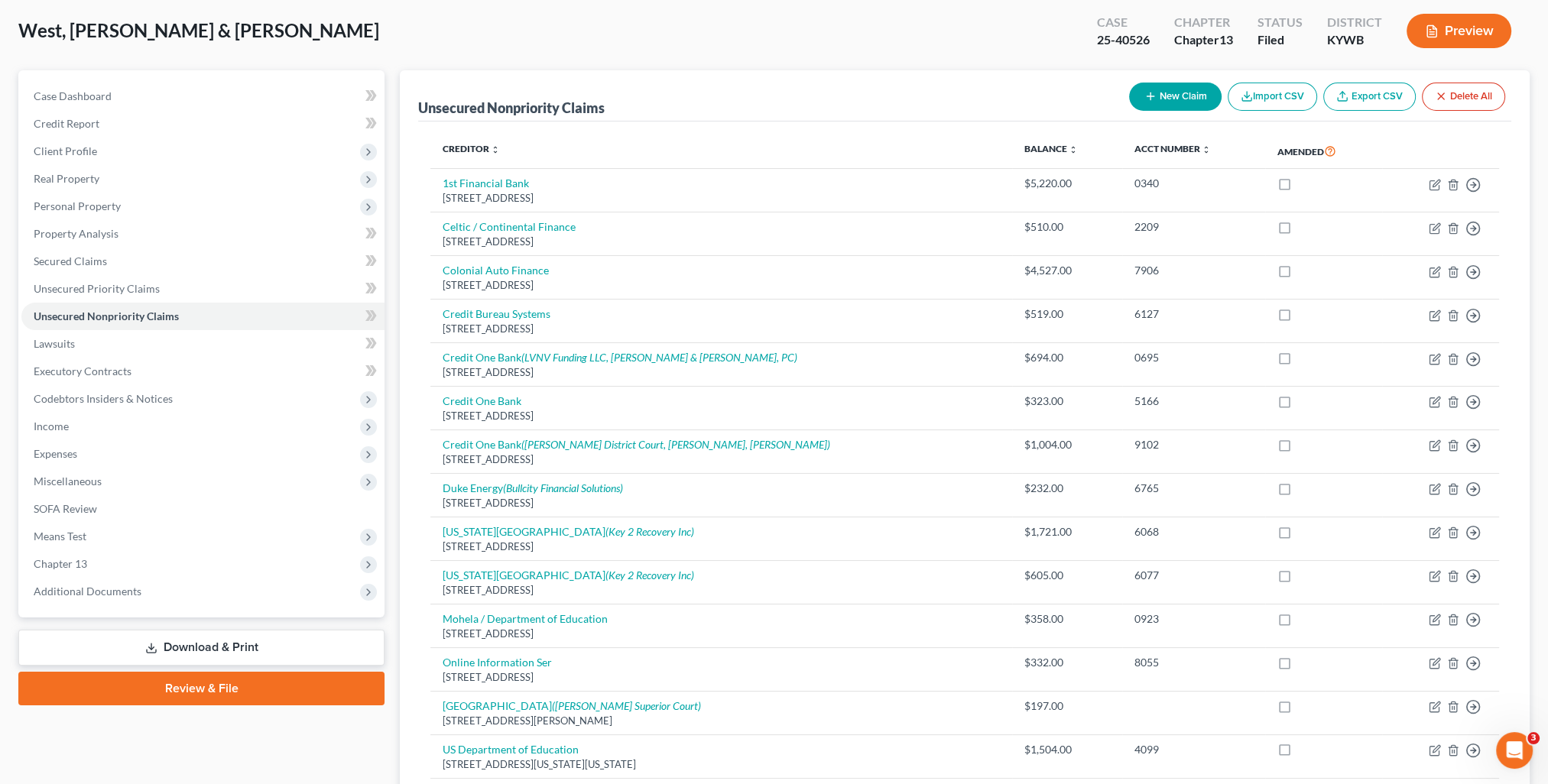
scroll to position [153, 0]
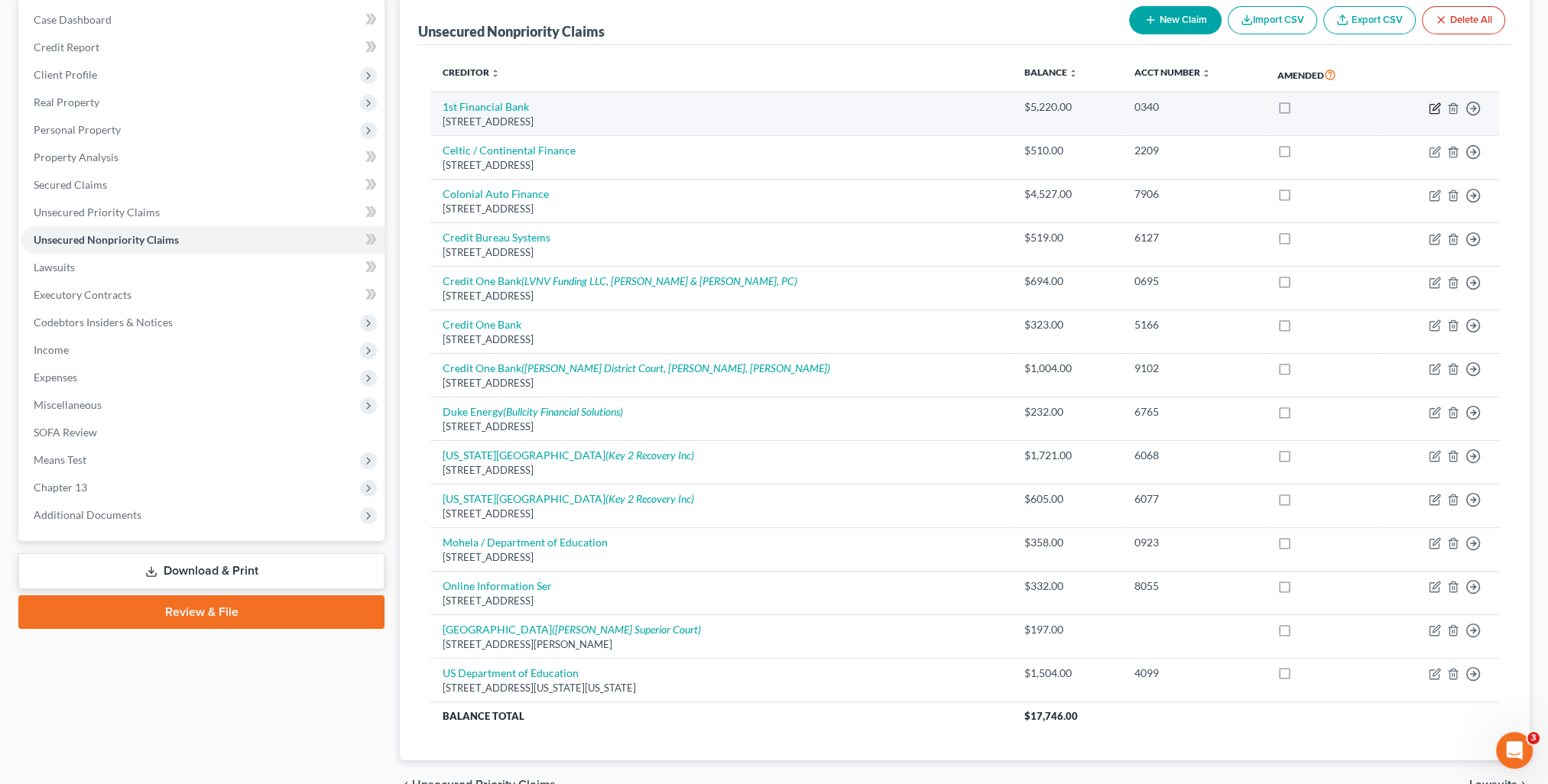
click at [1431, 107] on icon "button" at bounding box center [1436, 109] width 13 height 13
select select "15"
select select "10"
select select "2"
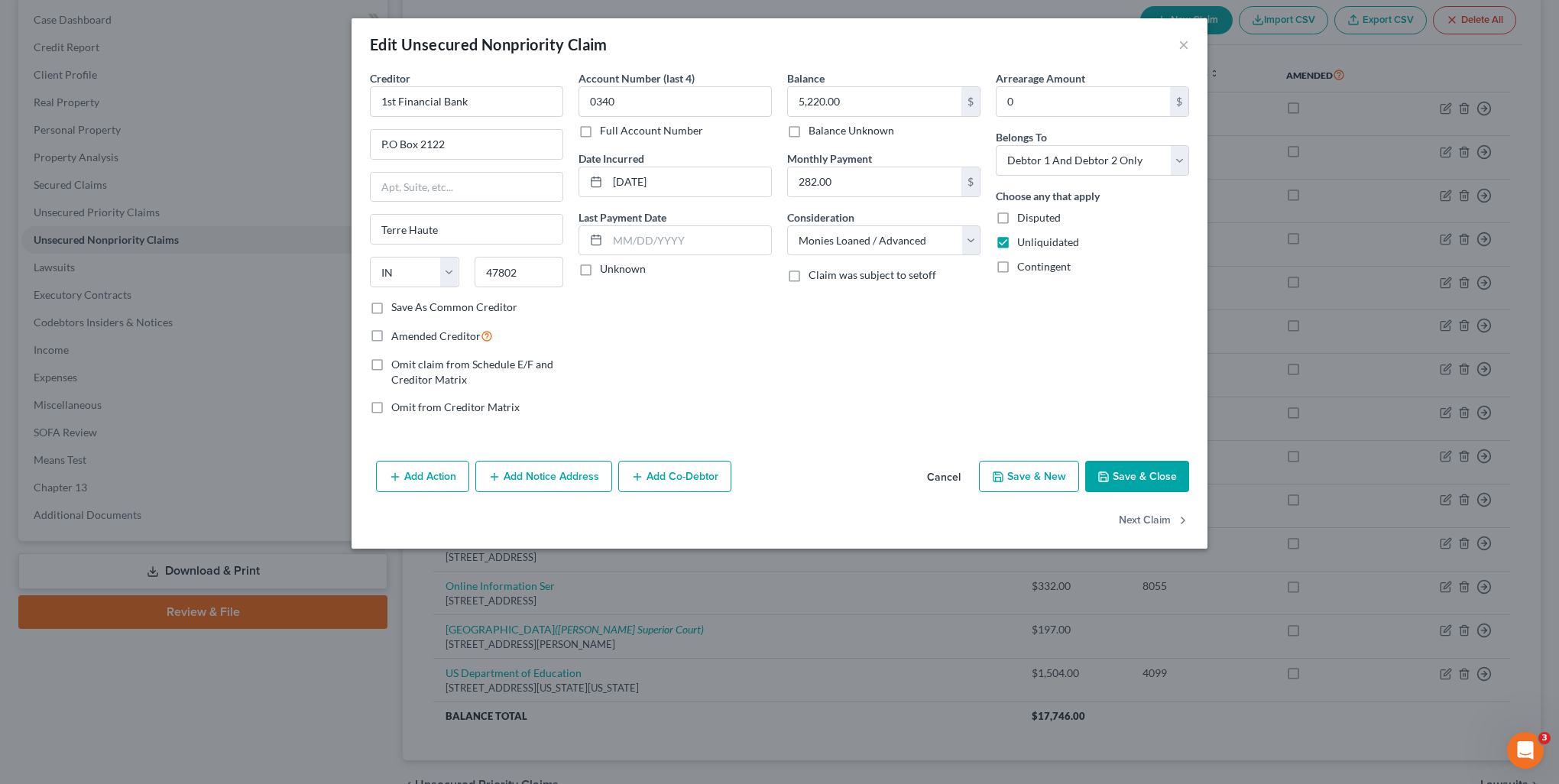
click at [945, 479] on button "Cancel" at bounding box center [944, 477] width 58 height 31
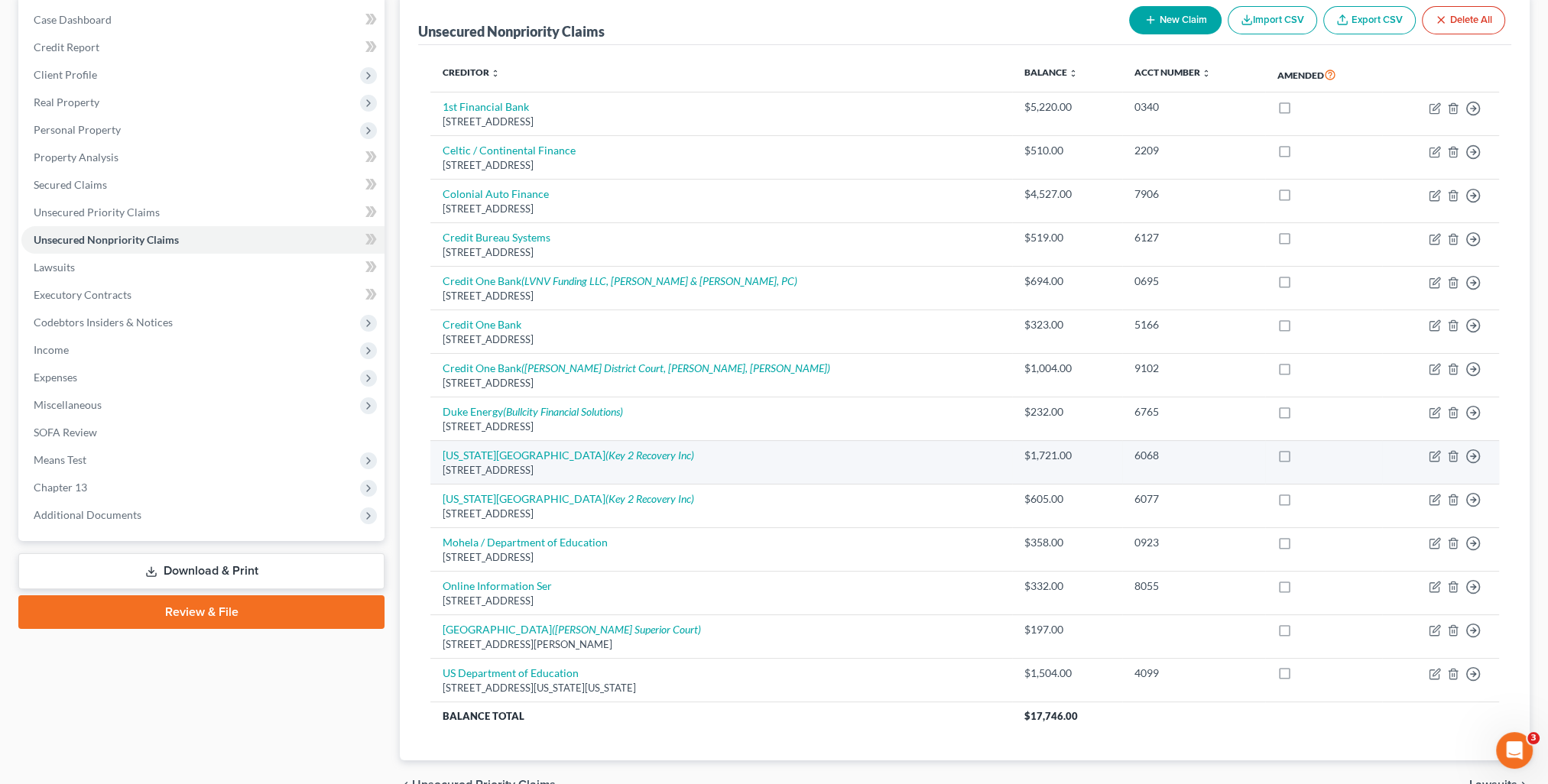
scroll to position [0, 0]
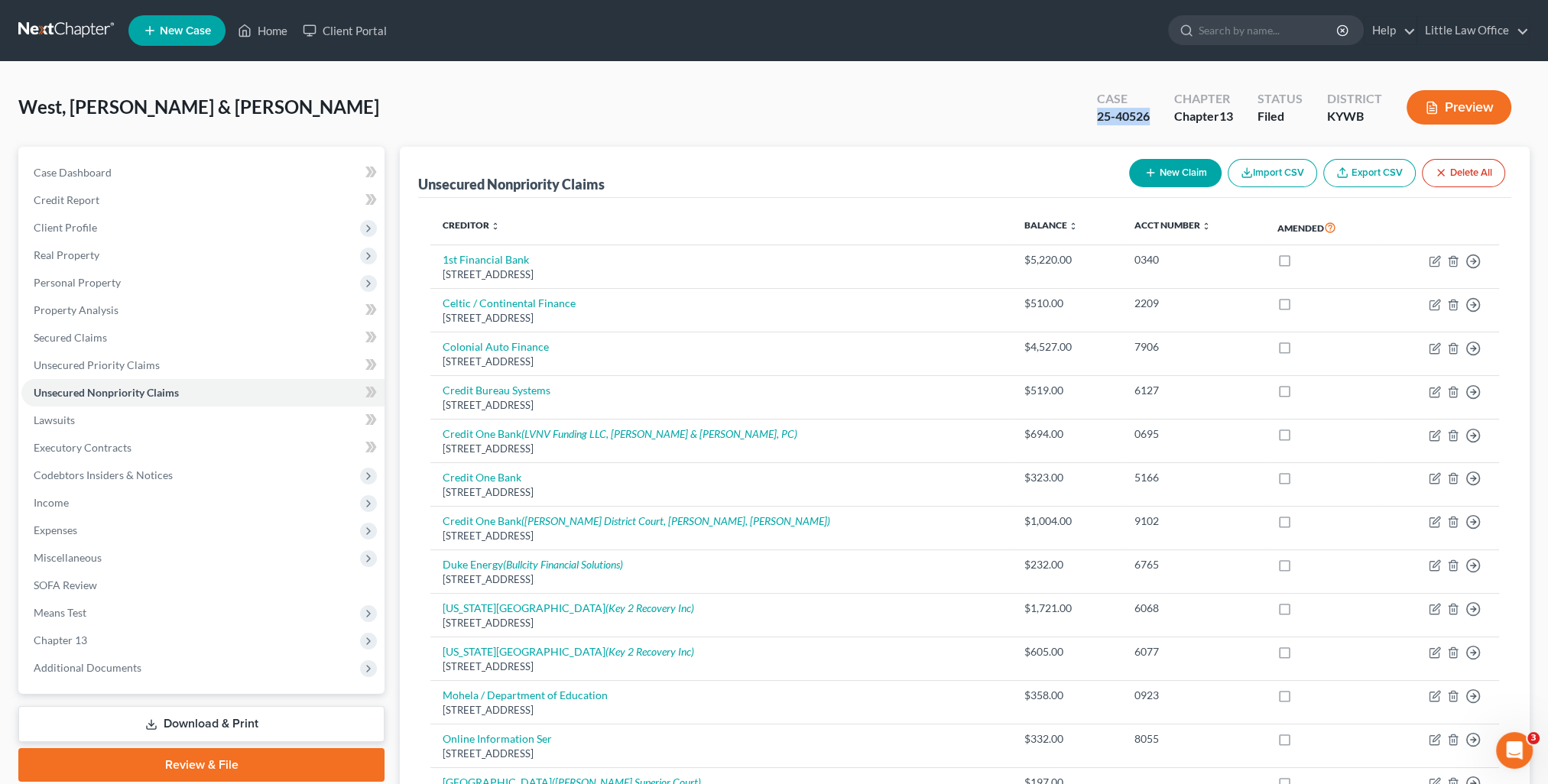
drag, startPoint x: 1095, startPoint y: 120, endPoint x: 1147, endPoint y: 121, distance: 52.0
click at [1147, 121] on div "25-40526" at bounding box center [1124, 116] width 52 height 17
copy div "25-40526"
drag, startPoint x: 261, startPoint y: 32, endPoint x: 300, endPoint y: 76, distance: 58.8
click at [261, 32] on link "Home" at bounding box center [262, 31] width 65 height 27
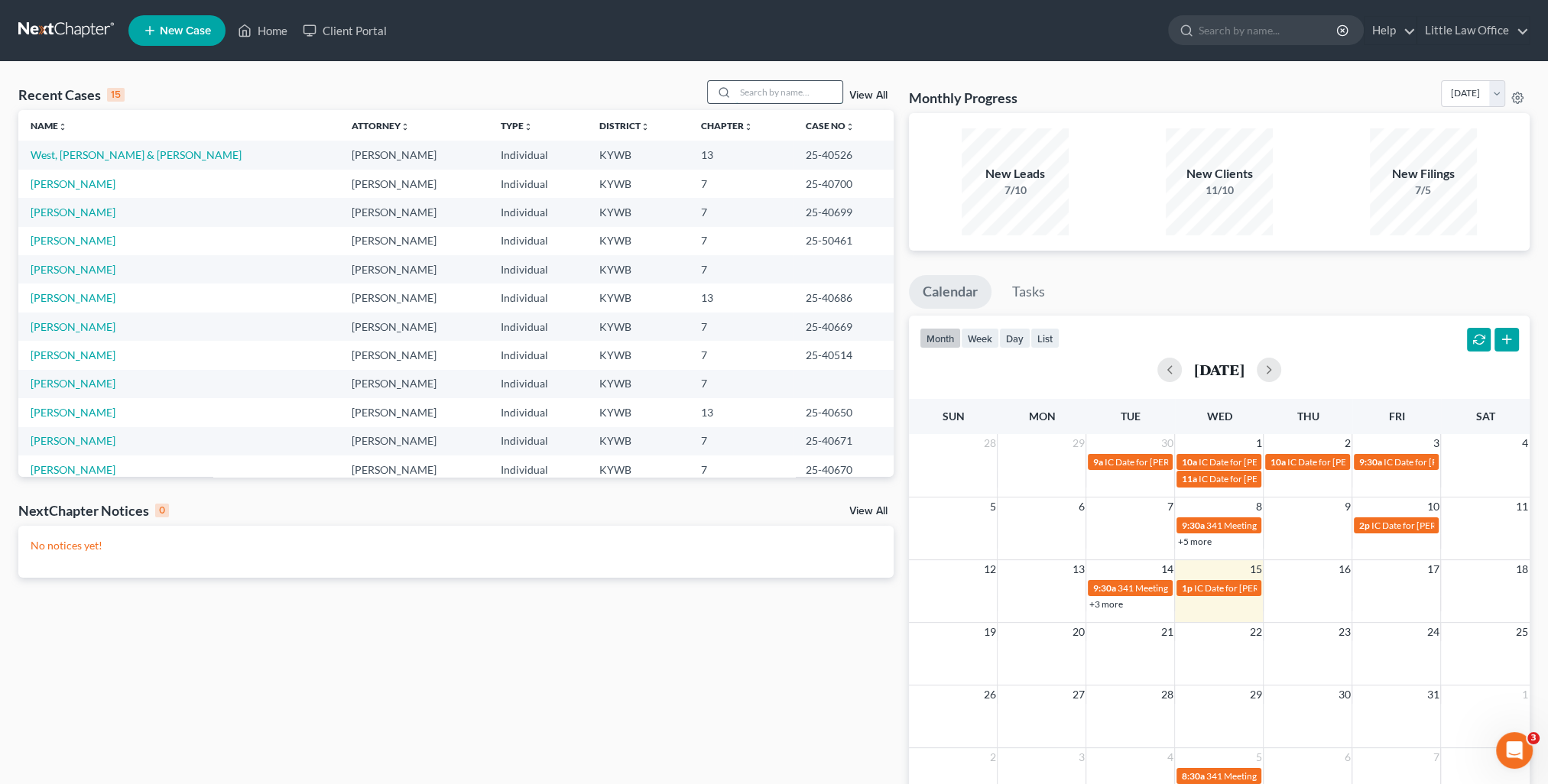
click at [767, 94] on input "search" at bounding box center [789, 92] width 107 height 23
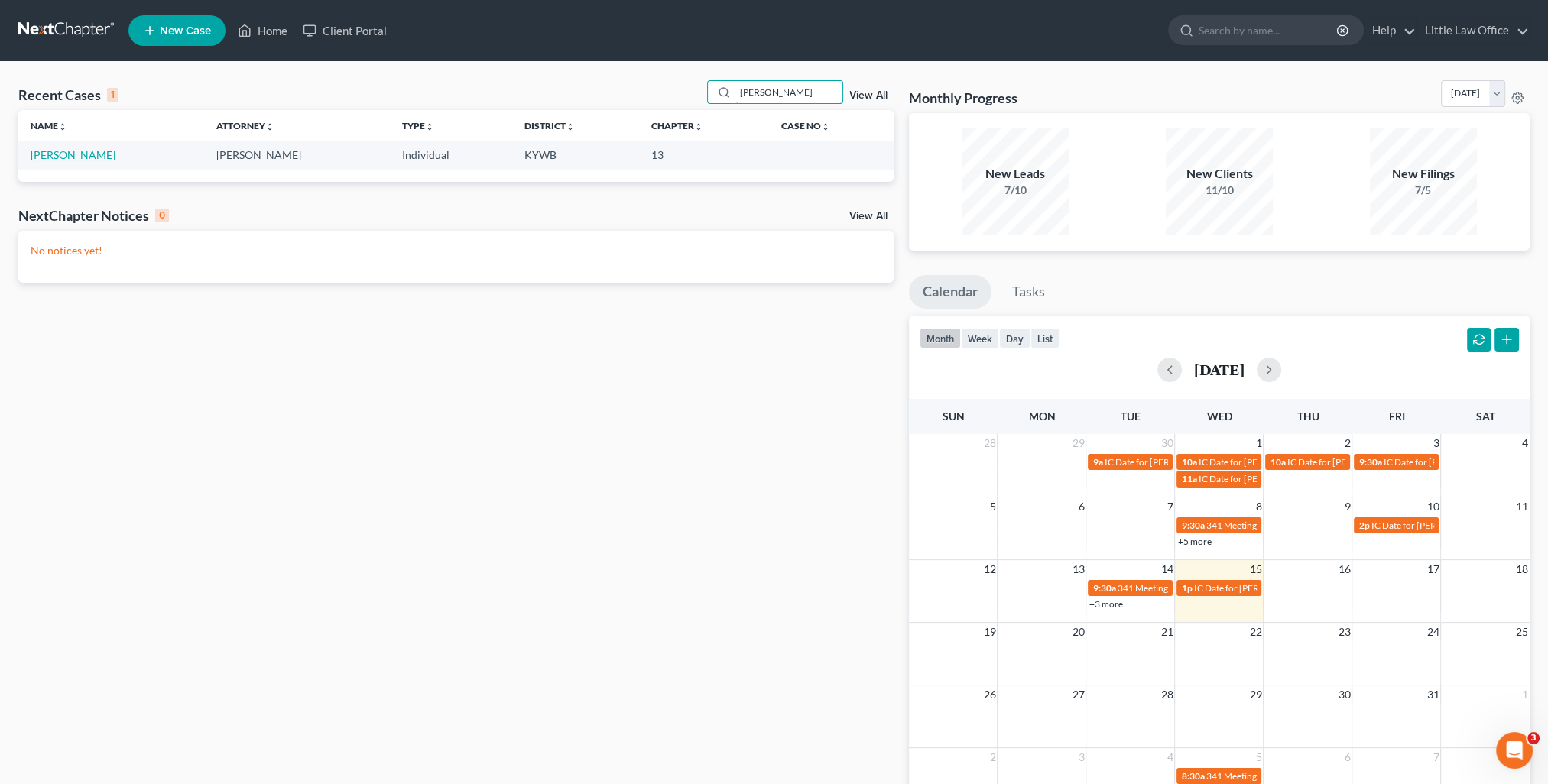
type input "[PERSON_NAME]"
click at [64, 150] on link "[PERSON_NAME]" at bounding box center [73, 155] width 85 height 13
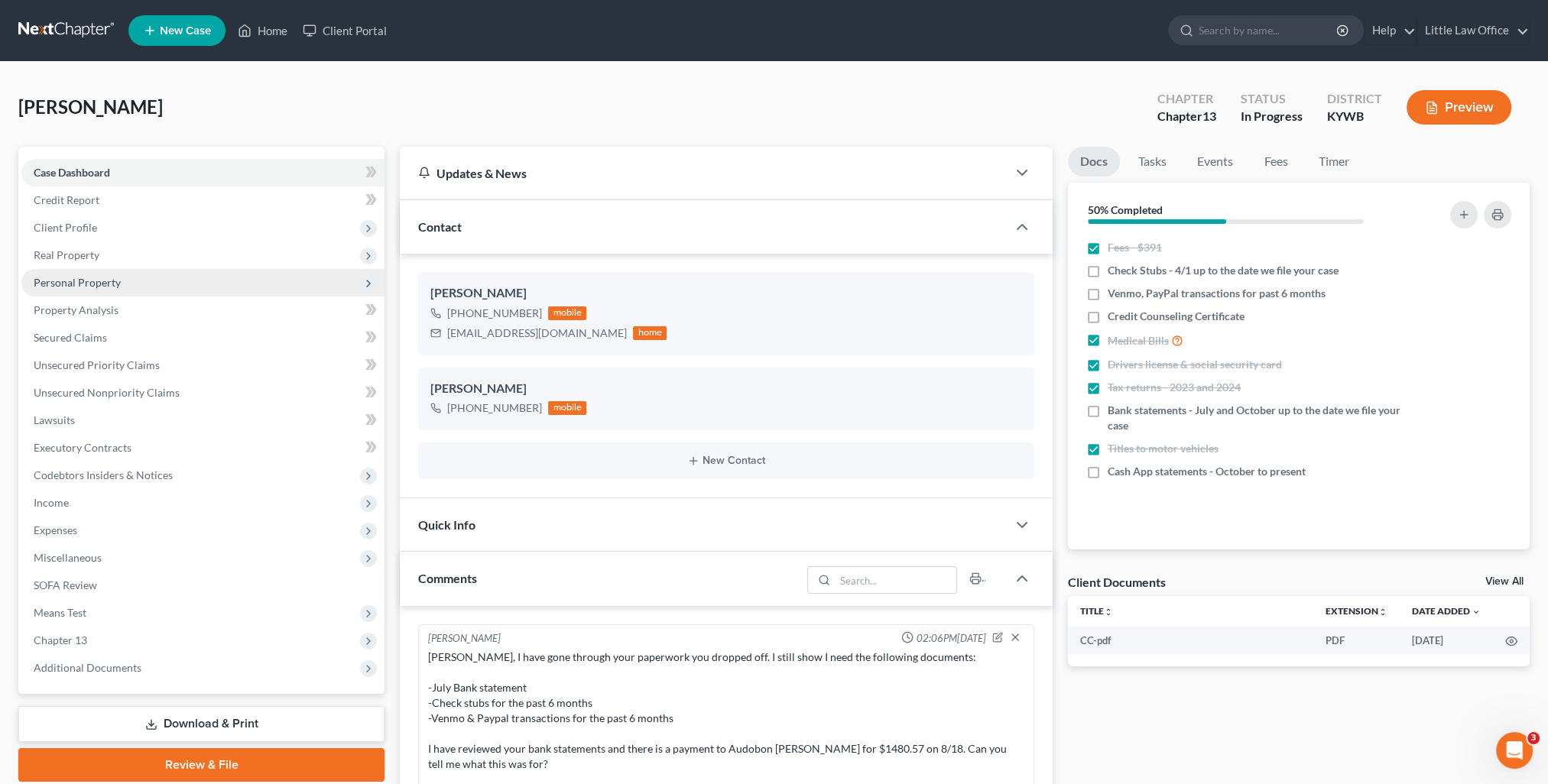
click at [82, 274] on span "Personal Property" at bounding box center [203, 282] width 363 height 27
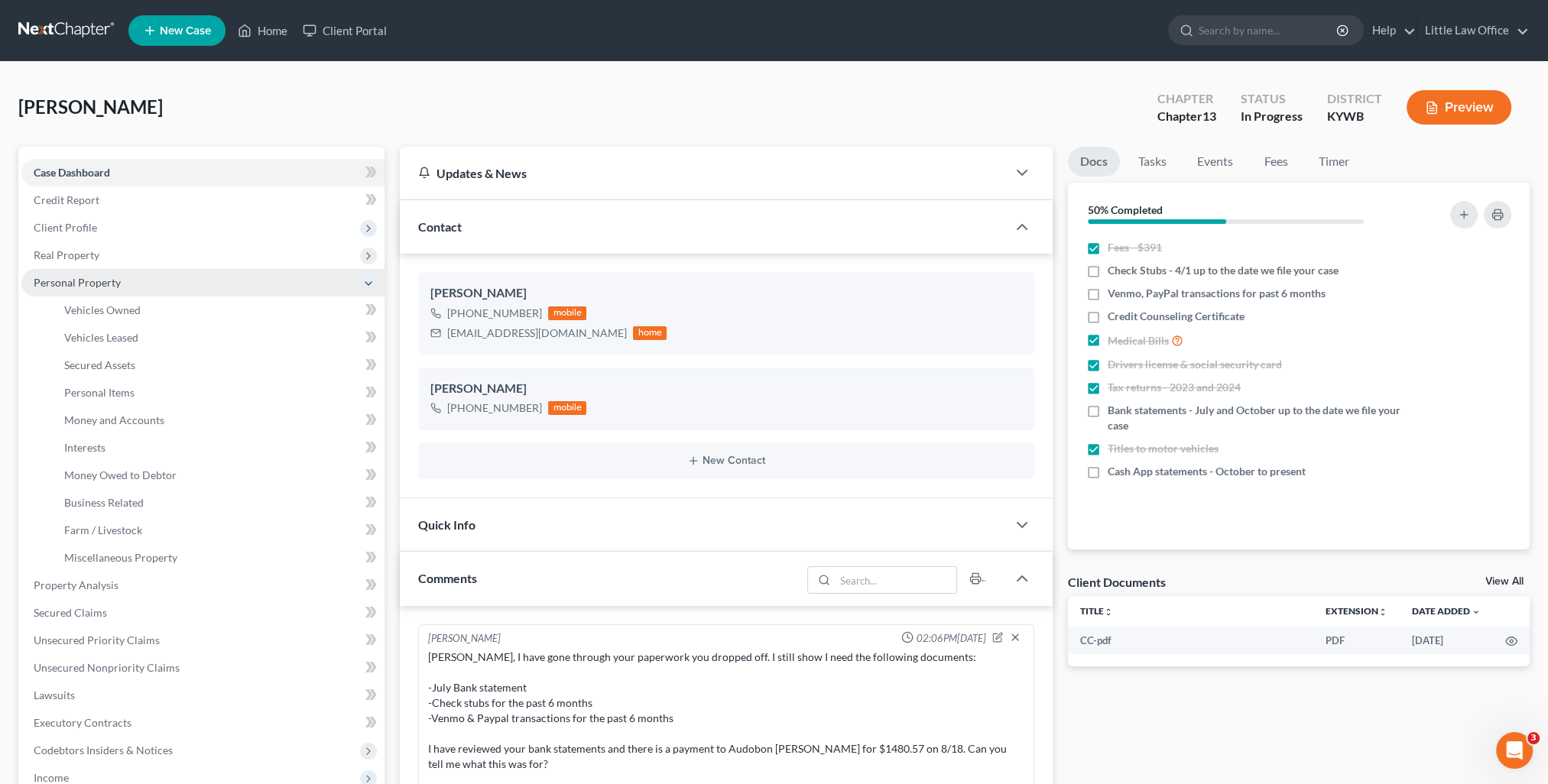
scroll to position [396, 0]
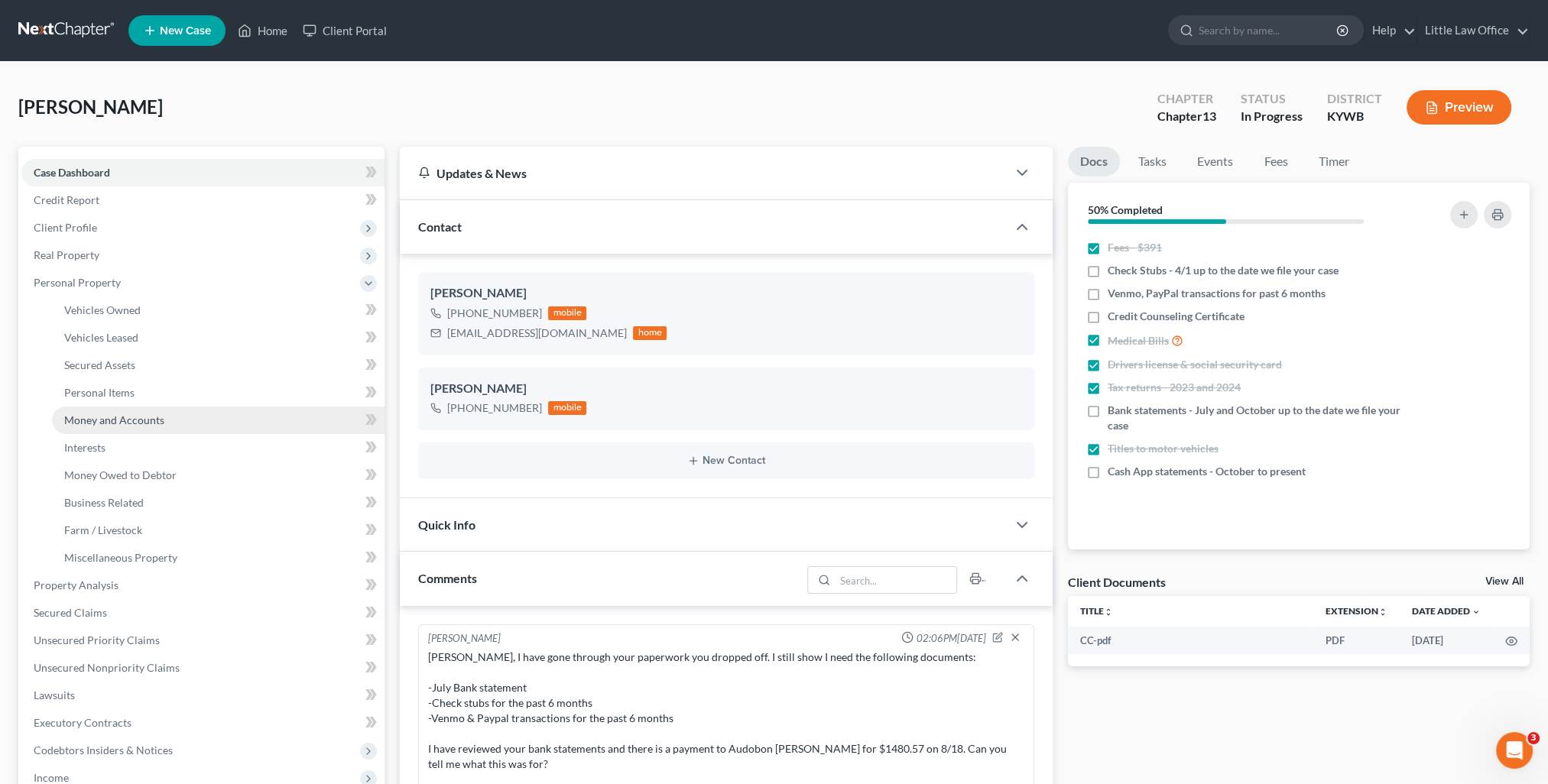
click at [125, 417] on span "Money and Accounts" at bounding box center [114, 420] width 100 height 13
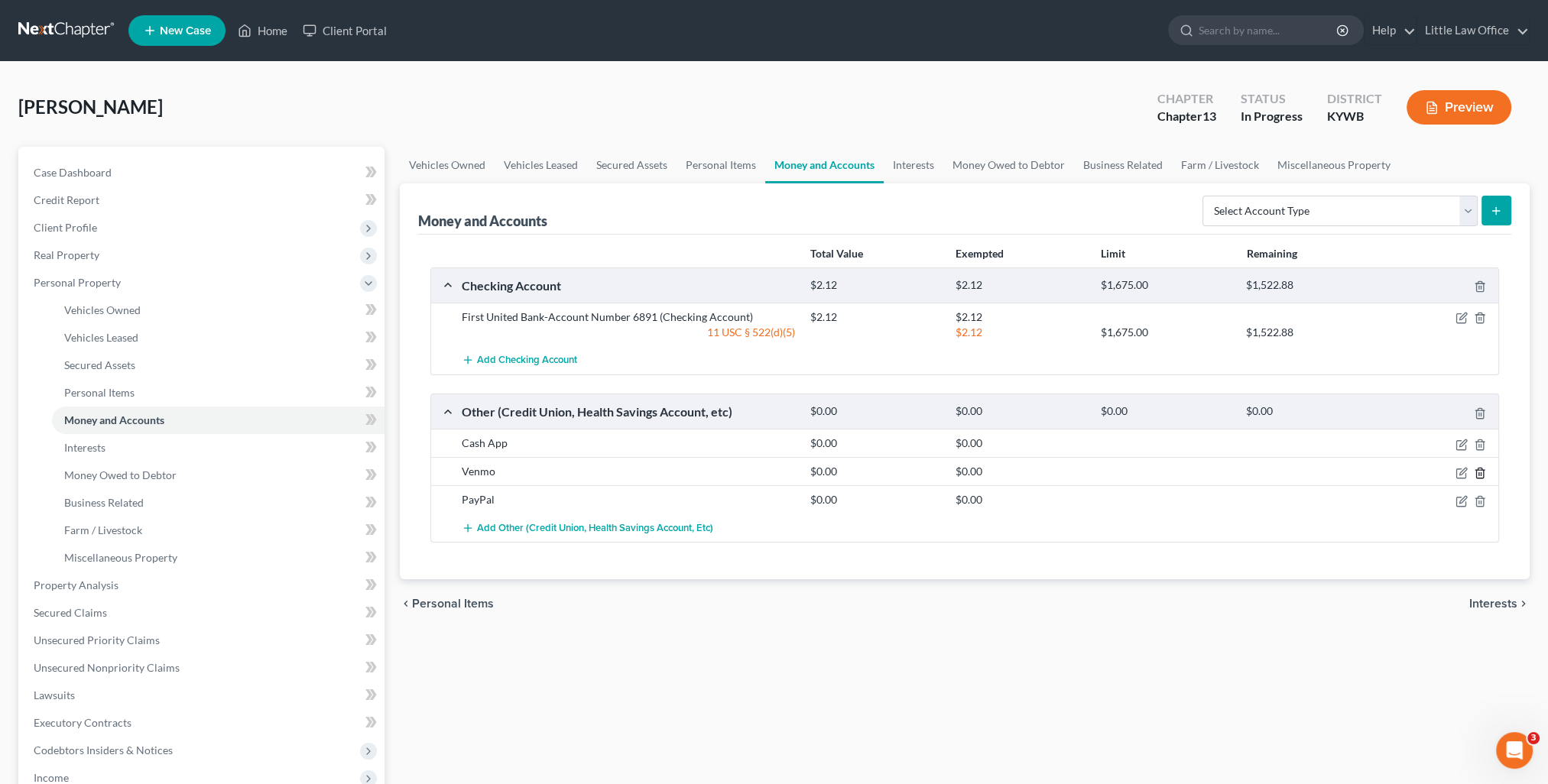
click at [1477, 472] on icon "button" at bounding box center [1480, 472] width 7 height 10
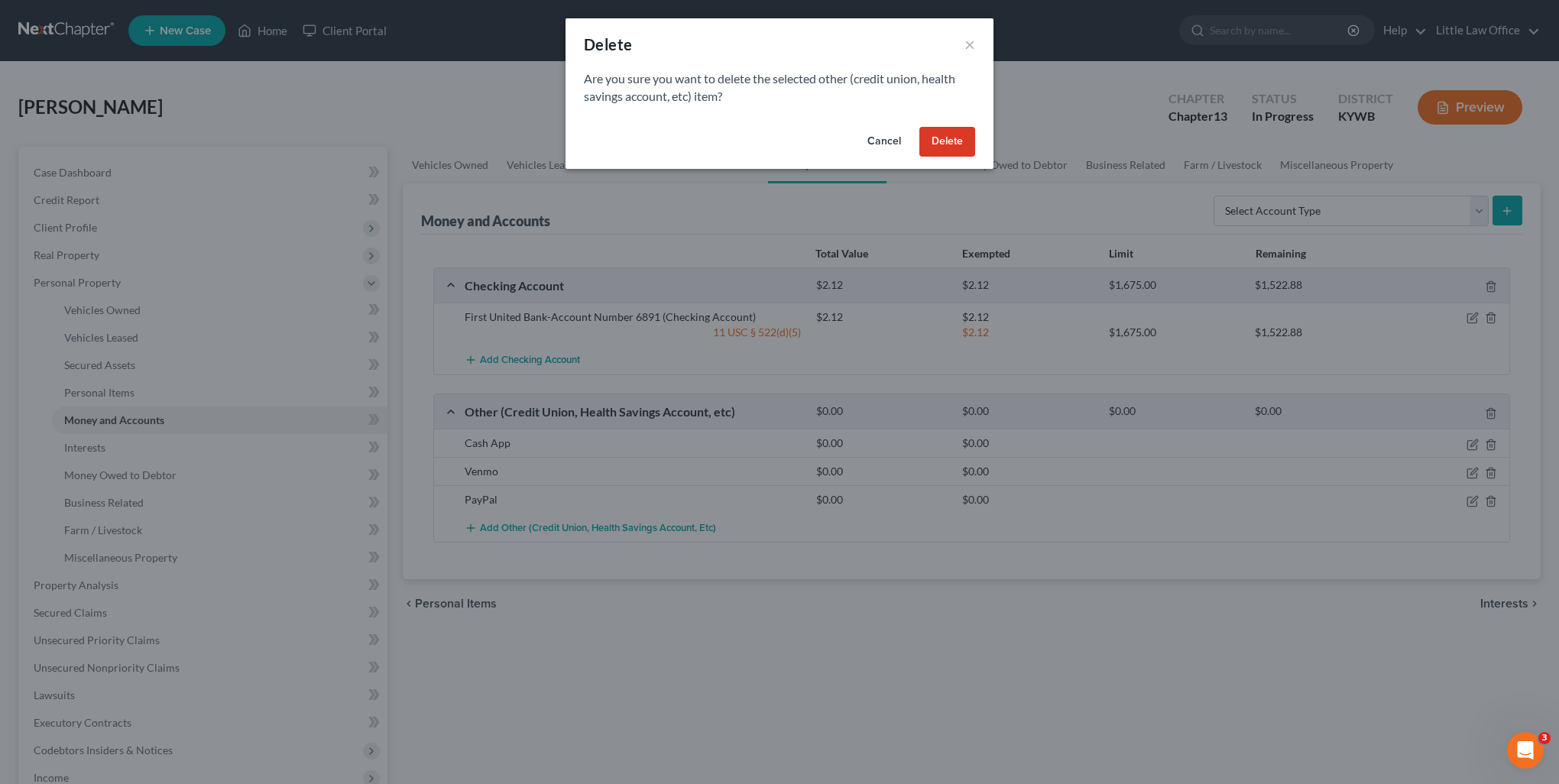
click at [950, 144] on button "Delete" at bounding box center [948, 142] width 56 height 31
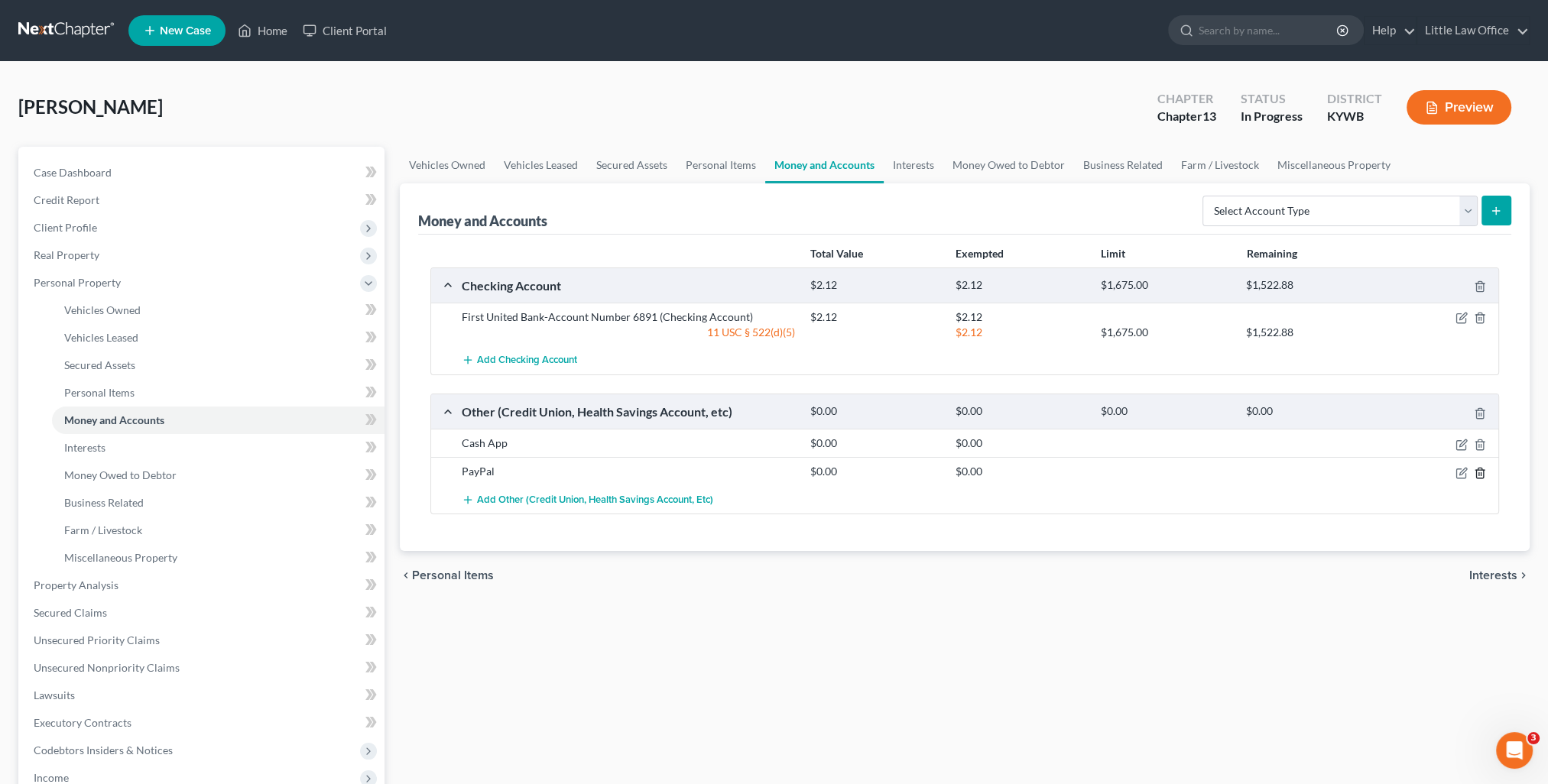
click at [1481, 472] on line "button" at bounding box center [1481, 473] width 0 height 3
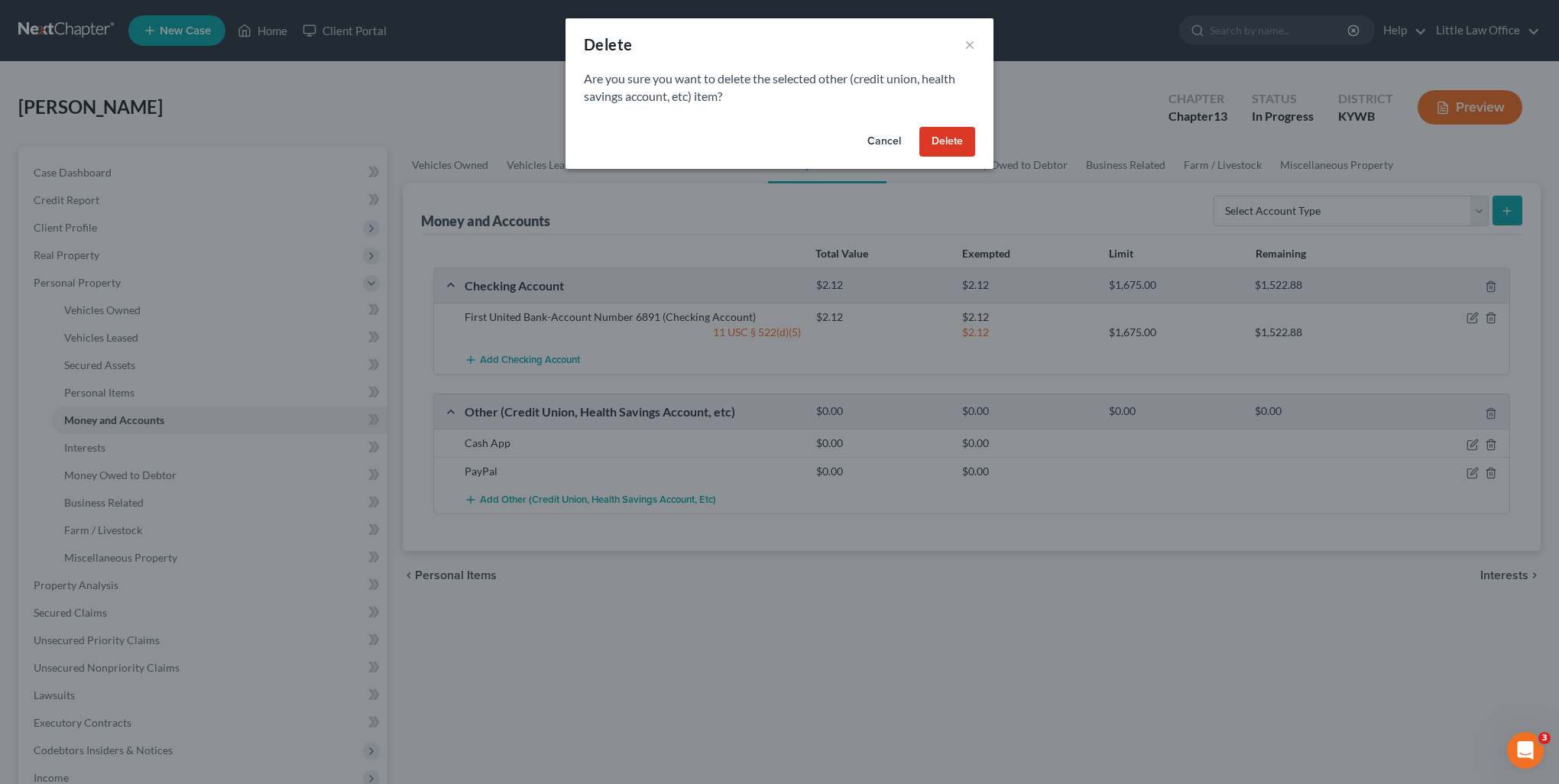
click at [935, 146] on button "Delete" at bounding box center [948, 142] width 56 height 31
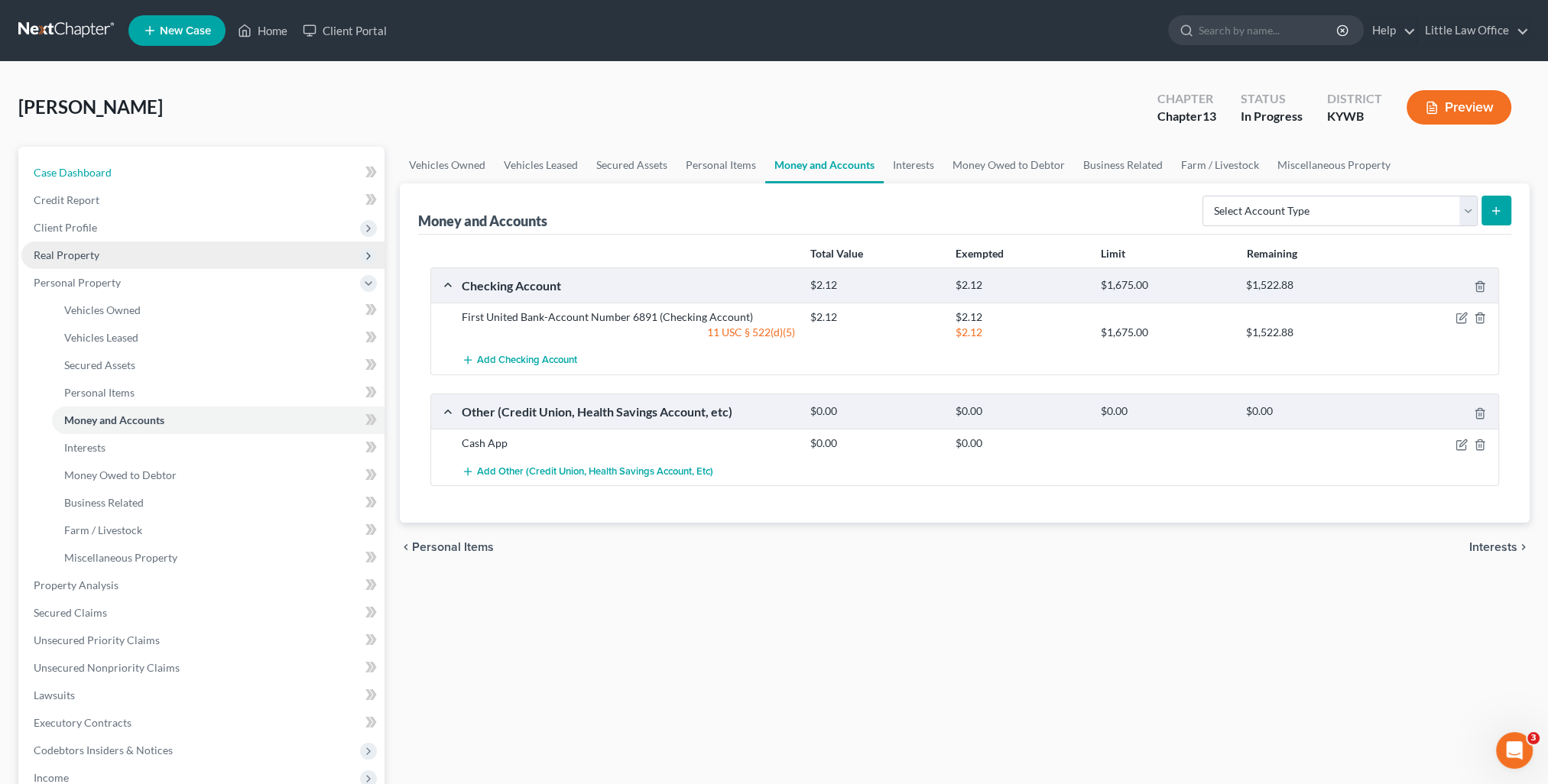
drag, startPoint x: 95, startPoint y: 175, endPoint x: 81, endPoint y: 250, distance: 76.3
click at [95, 175] on span "Case Dashboard" at bounding box center [72, 172] width 78 height 13
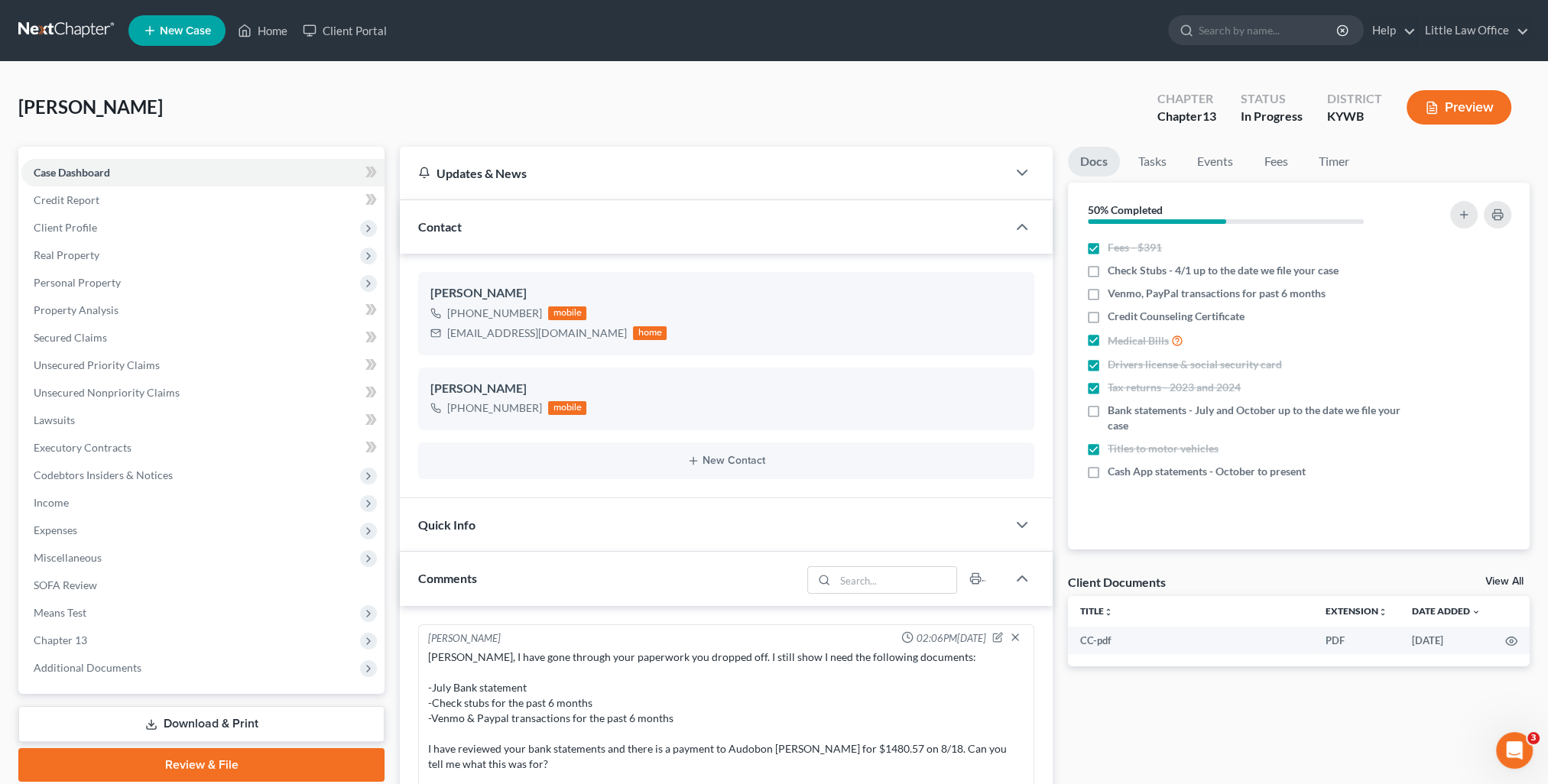
scroll to position [396, 0]
